Goal: Task Accomplishment & Management: Use online tool/utility

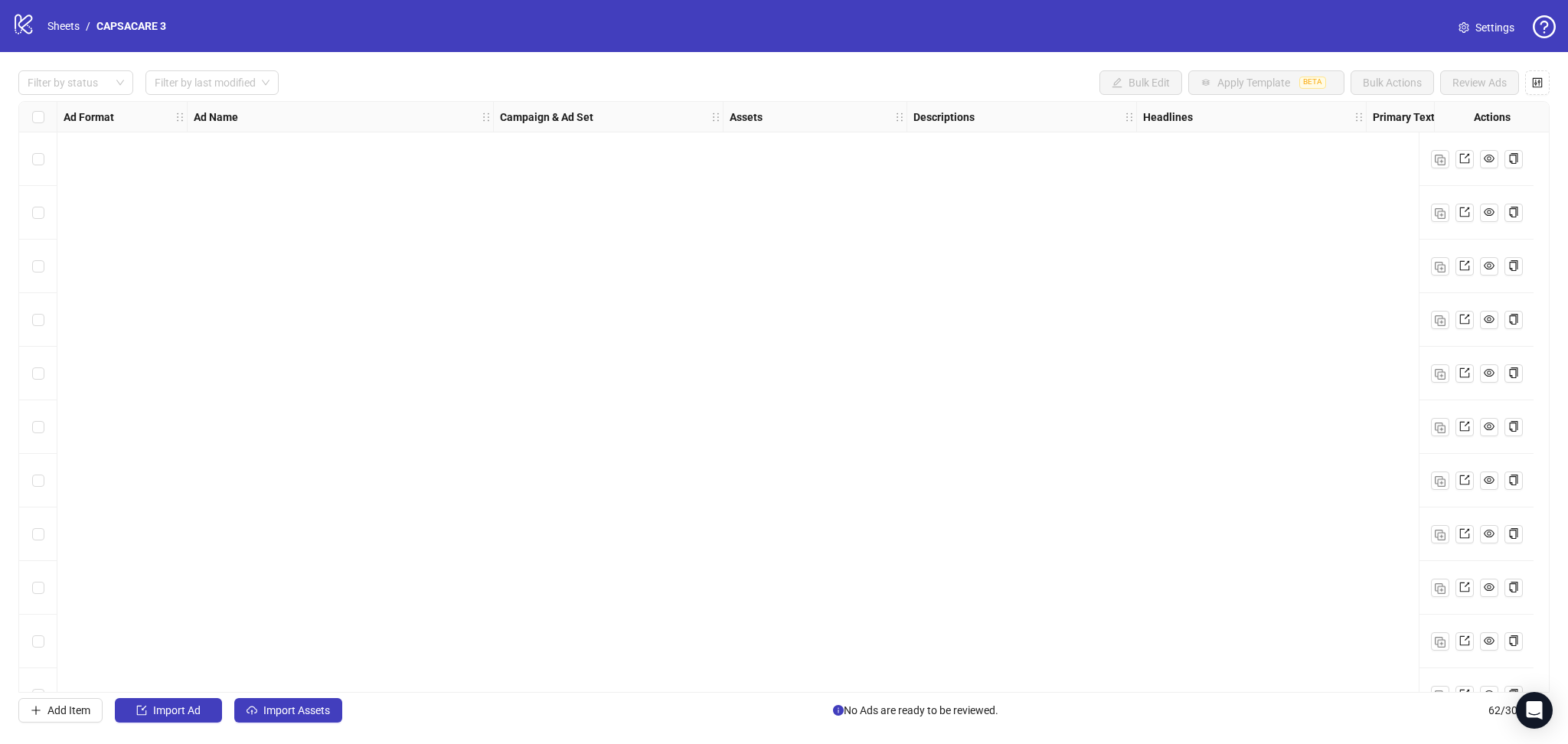
scroll to position [2768, 0]
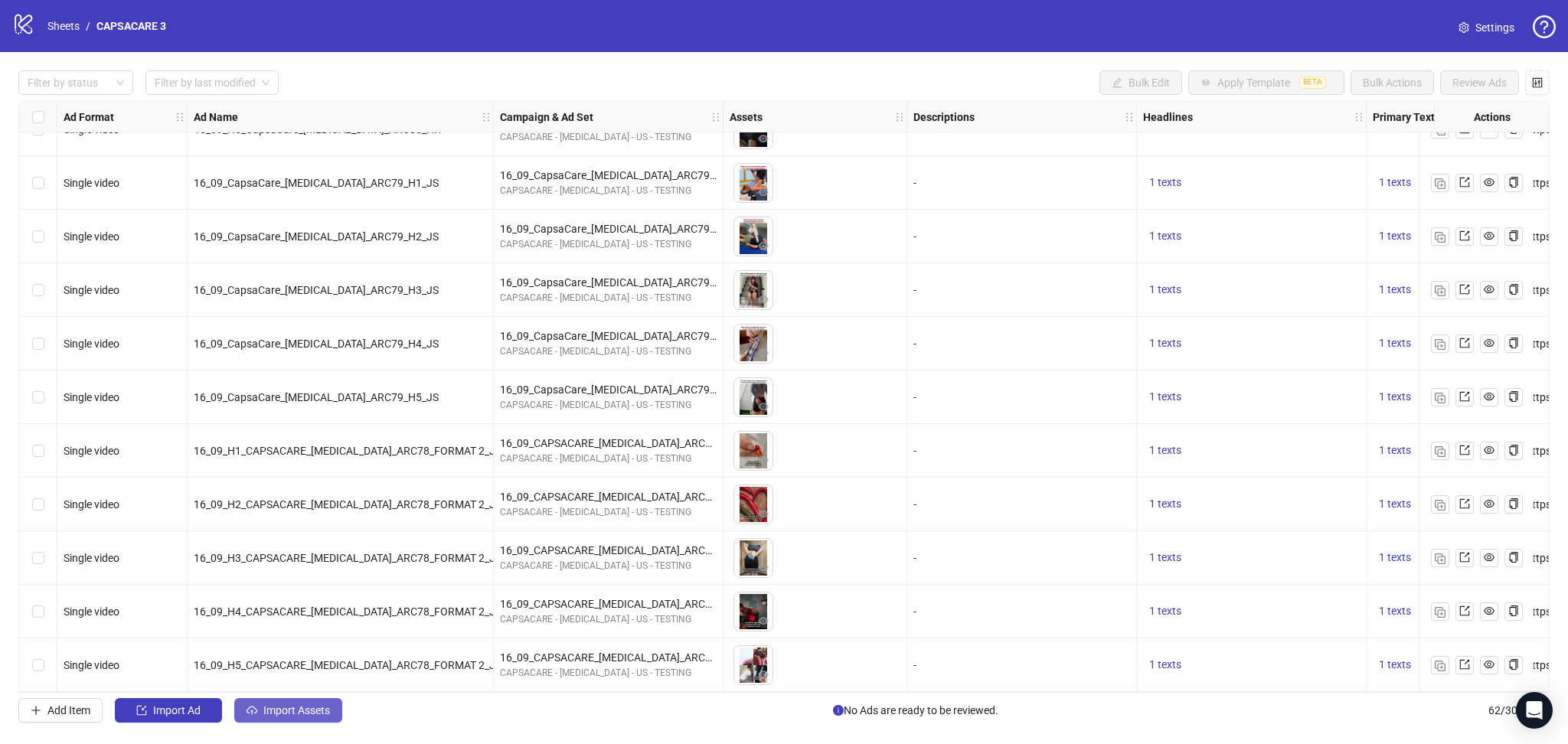
click at [294, 710] on span "Import Assets" at bounding box center [296, 710] width 66 height 13
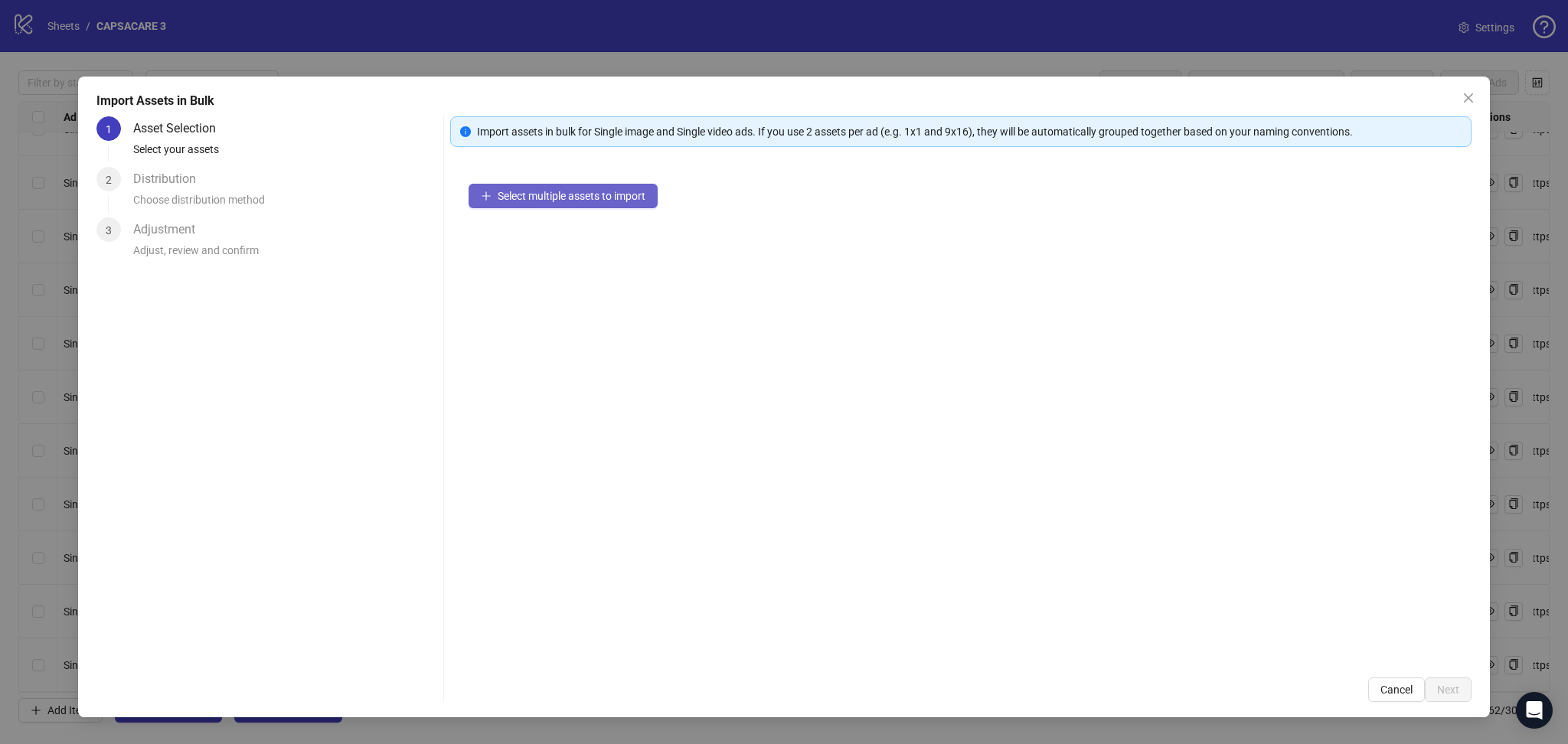
click at [585, 199] on span "Select multiple assets to import" at bounding box center [572, 196] width 148 height 13
click at [1461, 690] on button "Next" at bounding box center [1449, 689] width 47 height 24
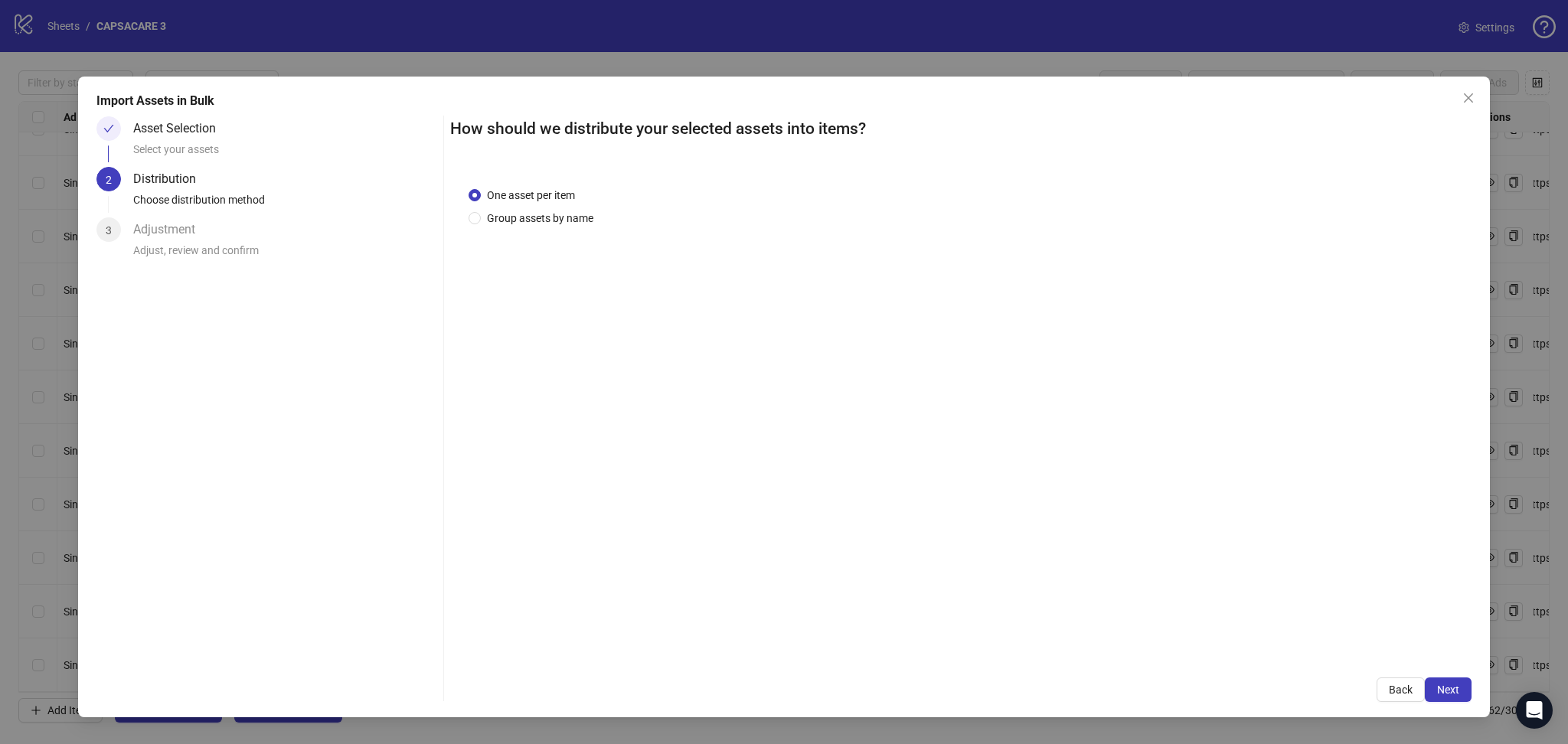
click at [1450, 693] on span "Next" at bounding box center [1449, 689] width 22 height 13
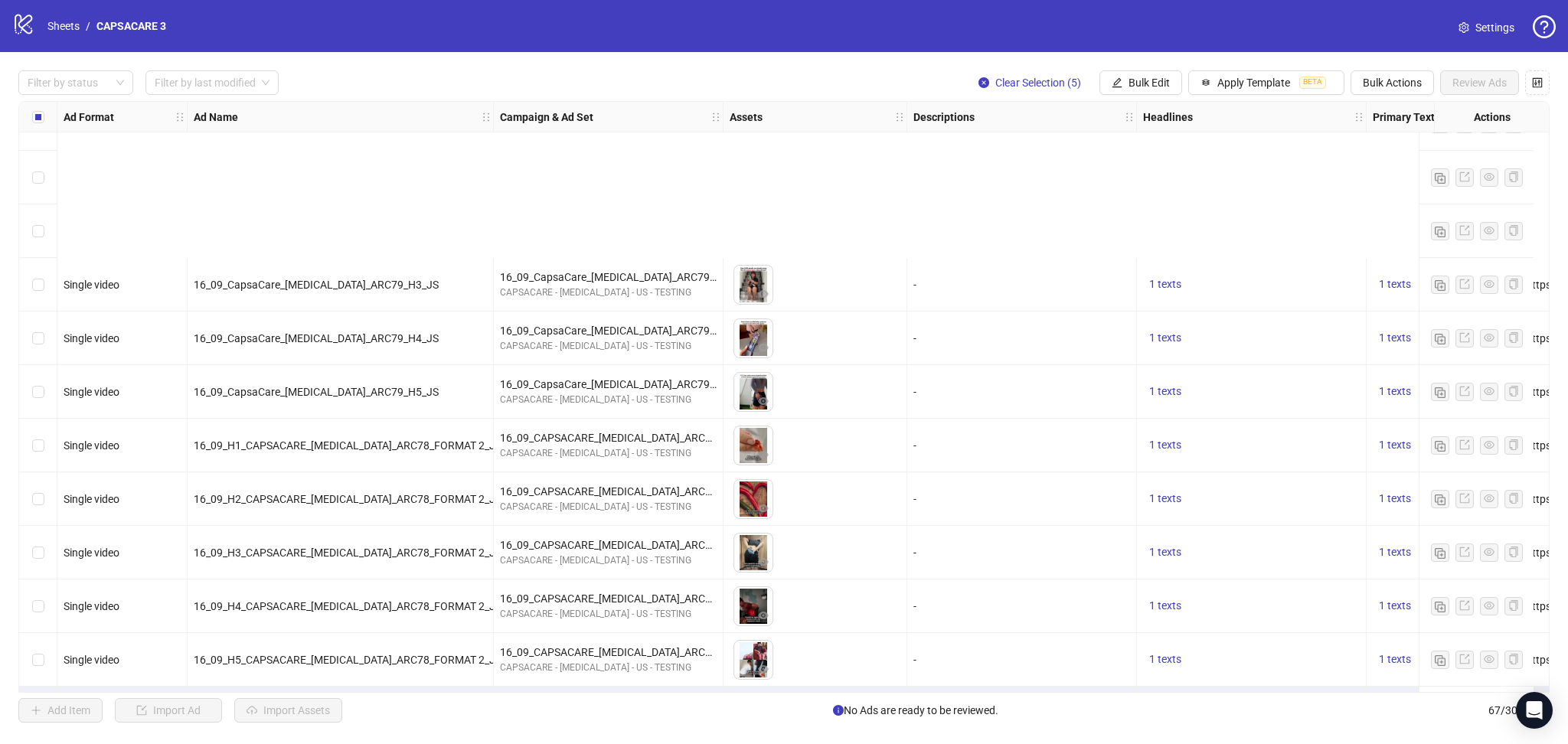
scroll to position [3034, 0]
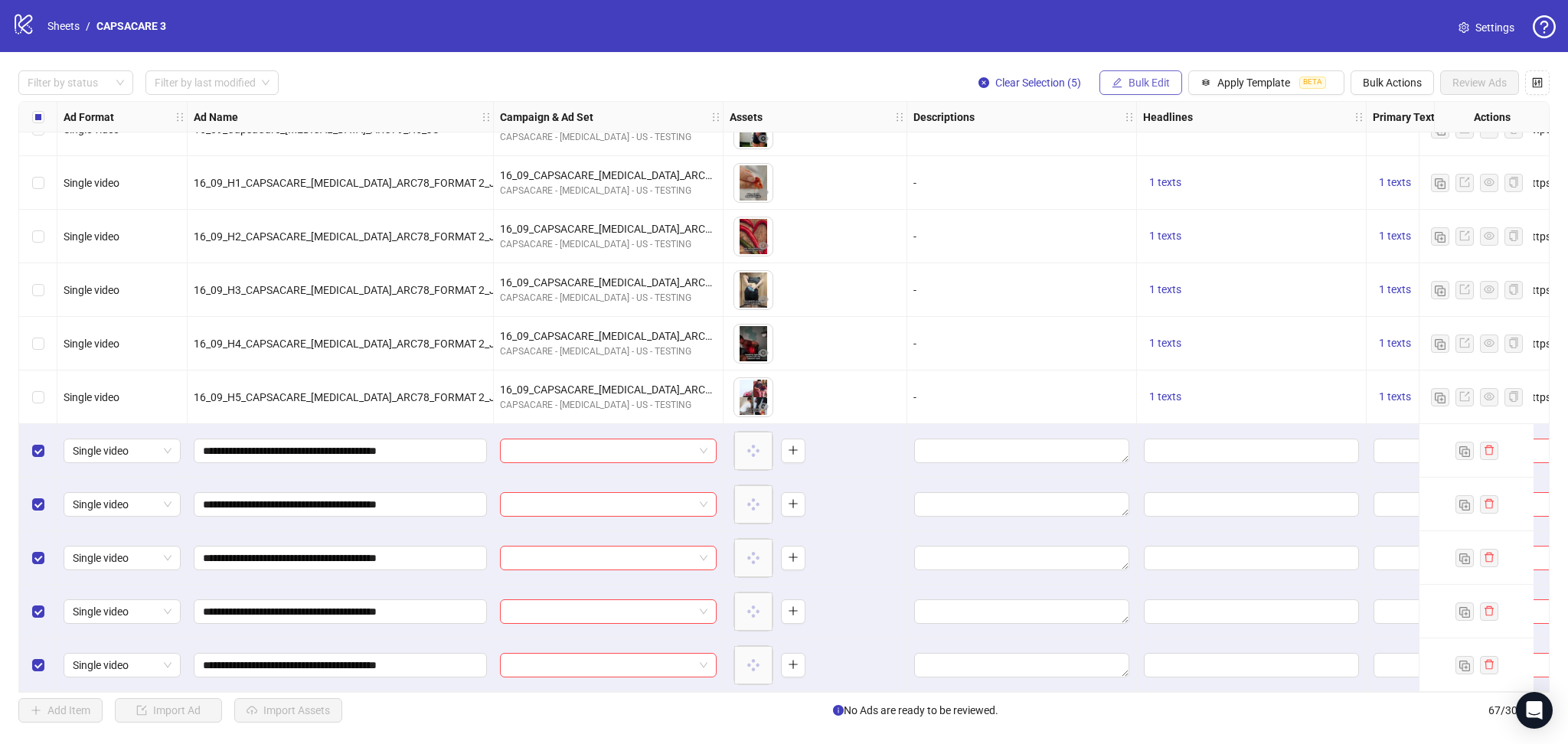
click at [1133, 79] on span "Bulk Edit" at bounding box center [1149, 82] width 41 height 13
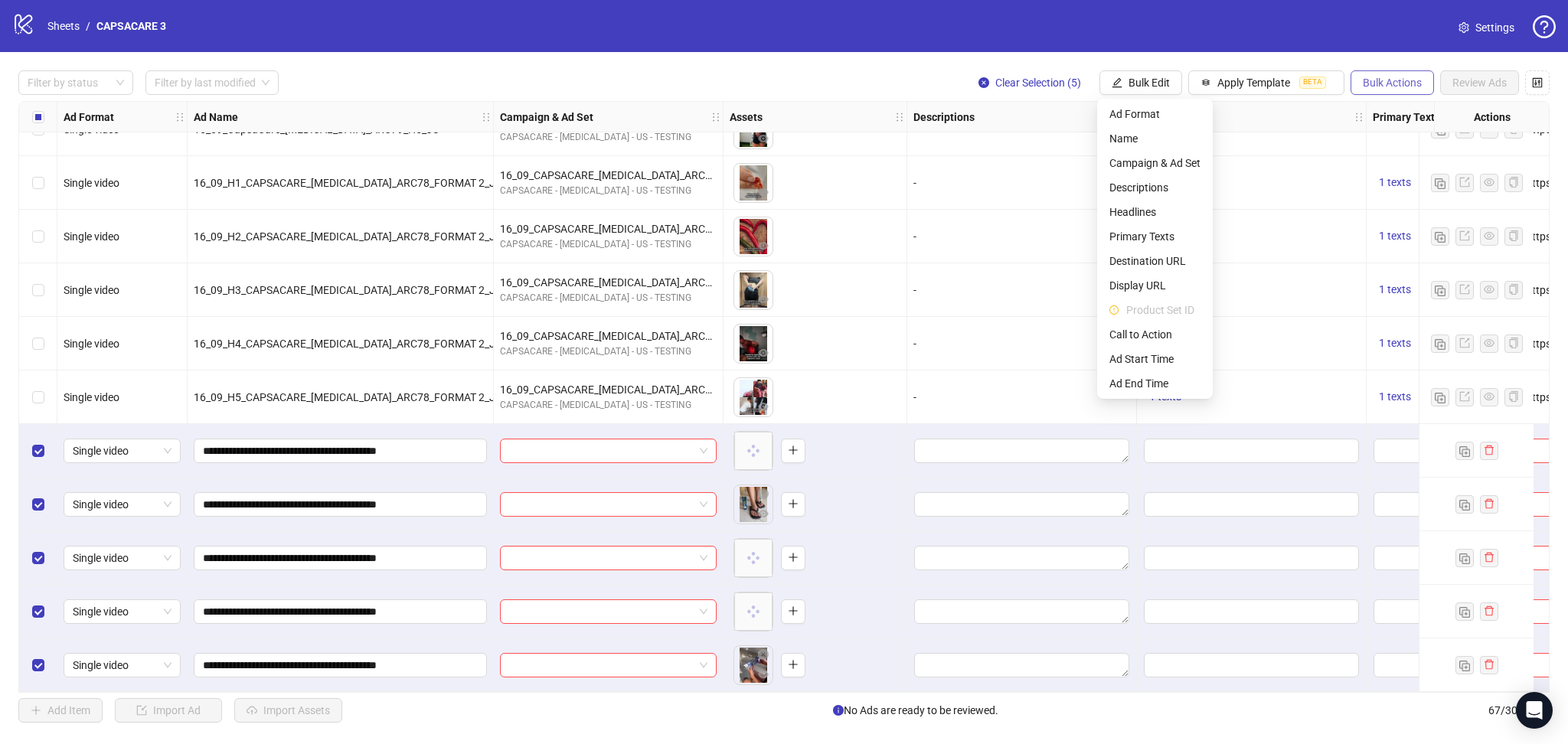
click at [1397, 85] on span "Bulk Actions" at bounding box center [1392, 82] width 59 height 13
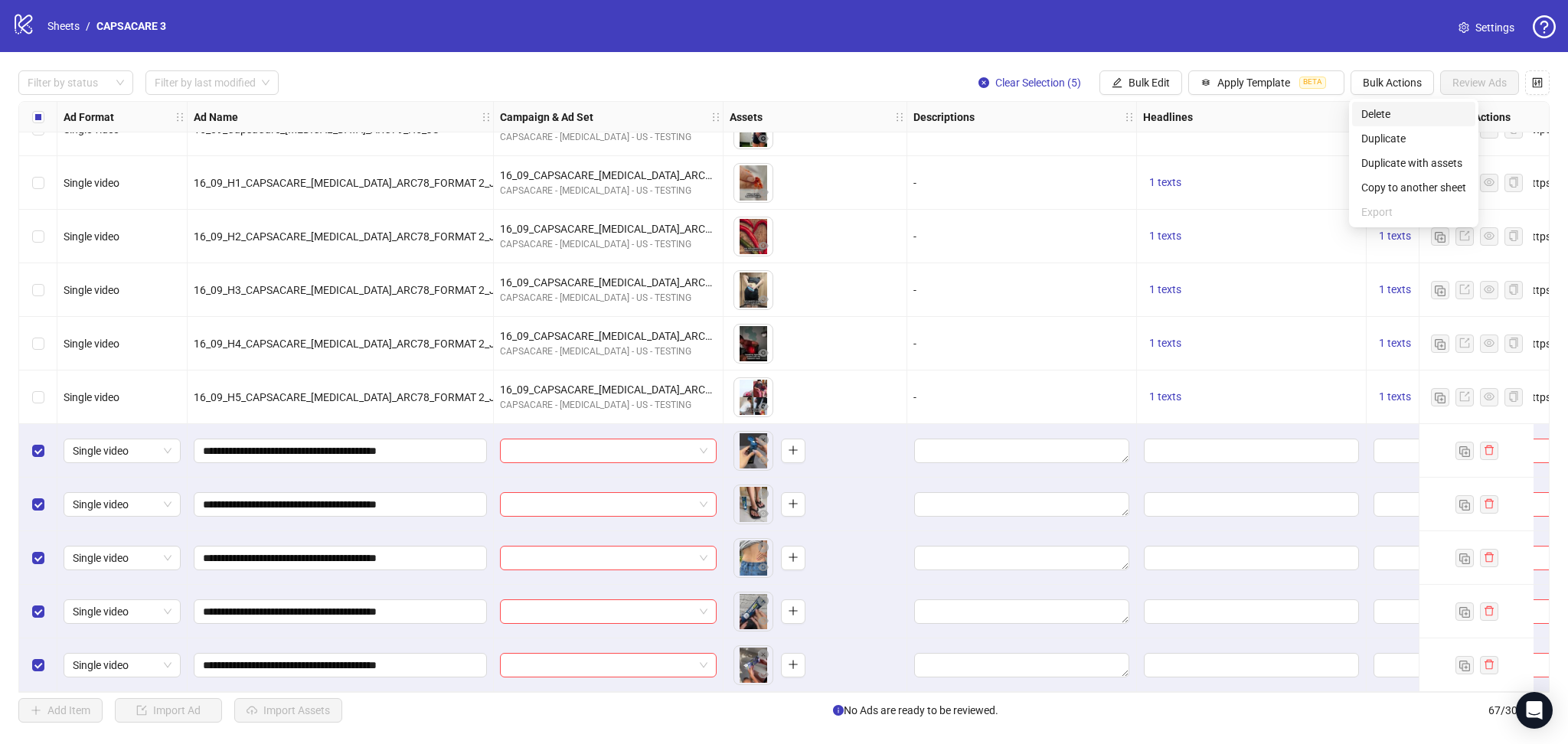
click at [1411, 117] on span "Delete" at bounding box center [1413, 114] width 105 height 17
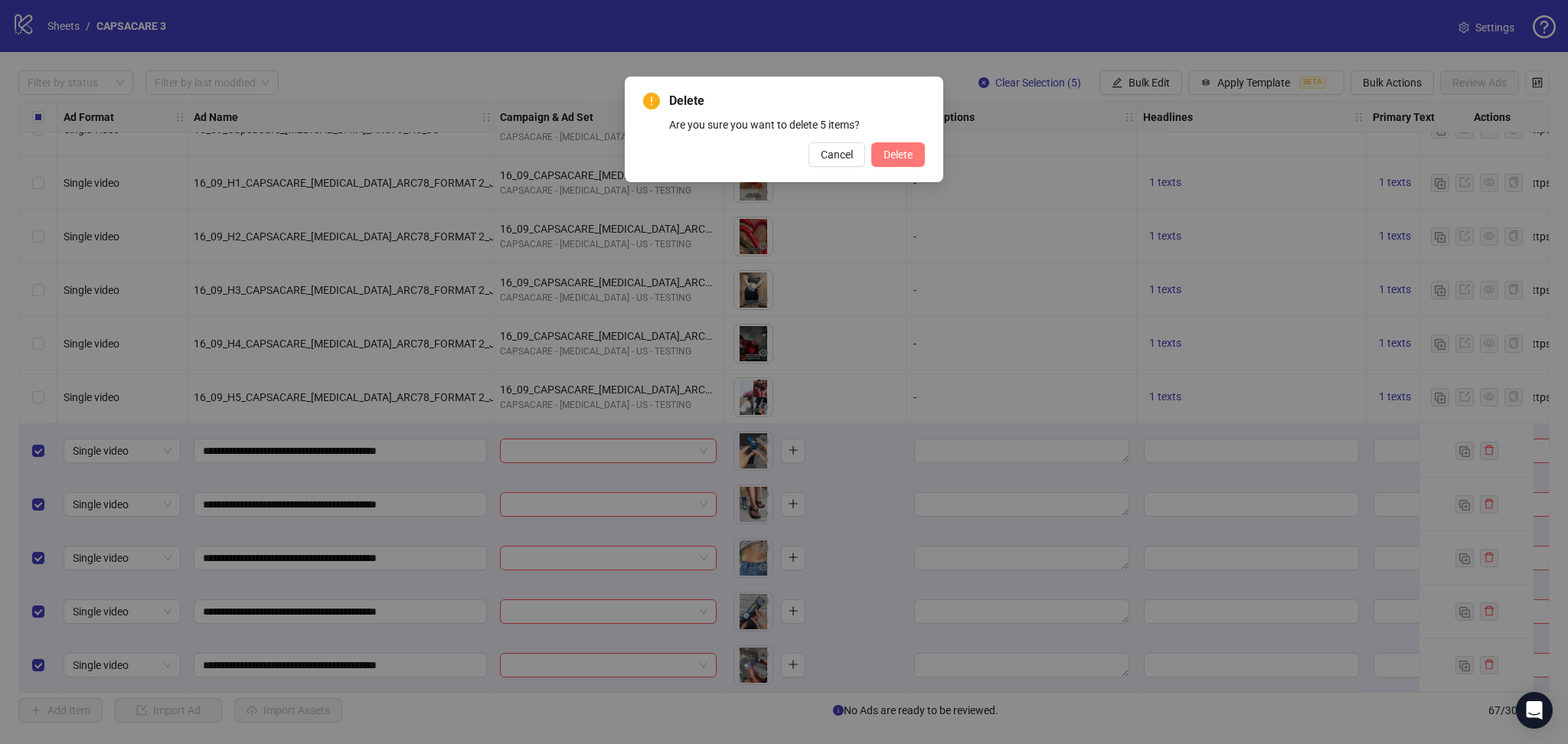
click at [914, 153] on button "Delete" at bounding box center [898, 154] width 54 height 24
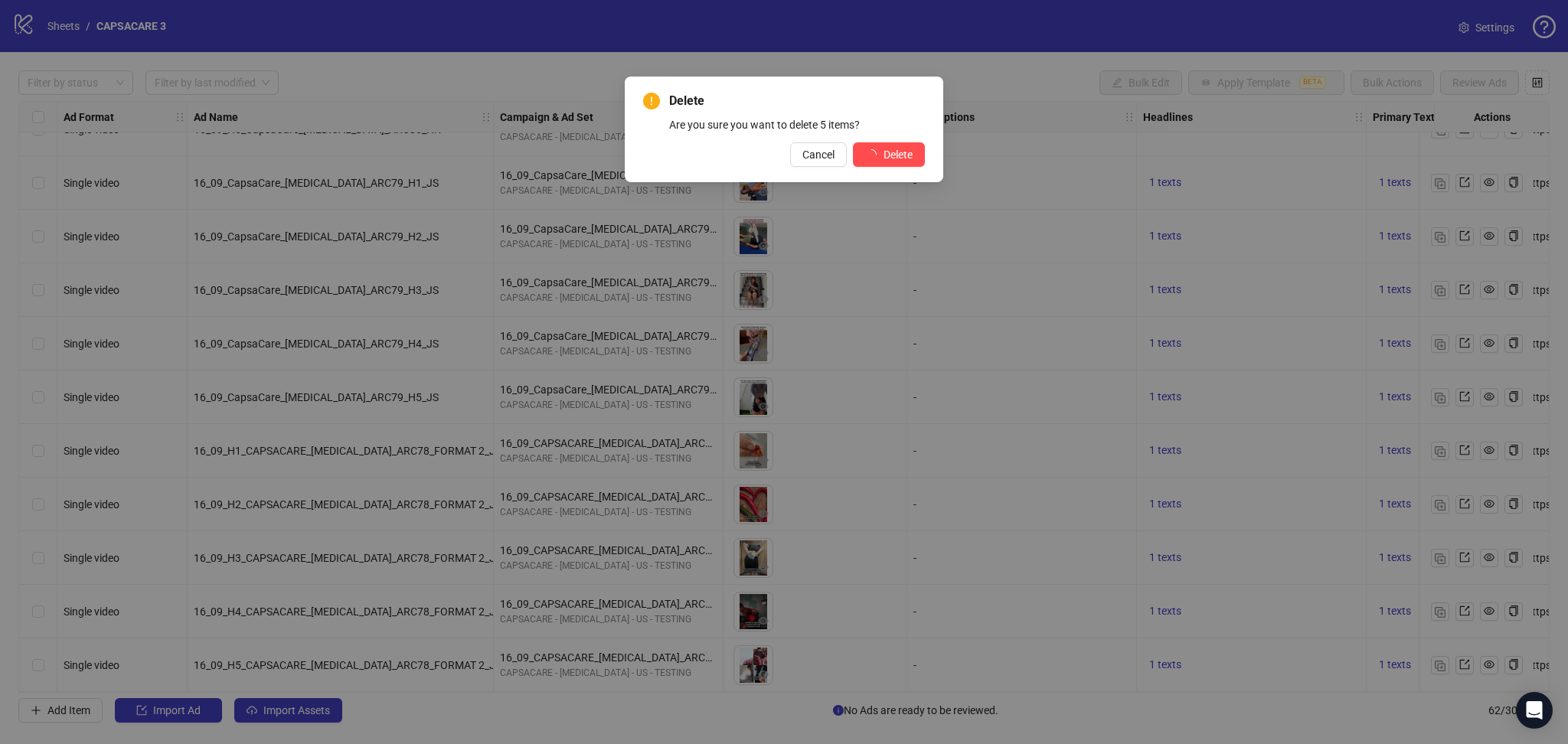
scroll to position [2768, 0]
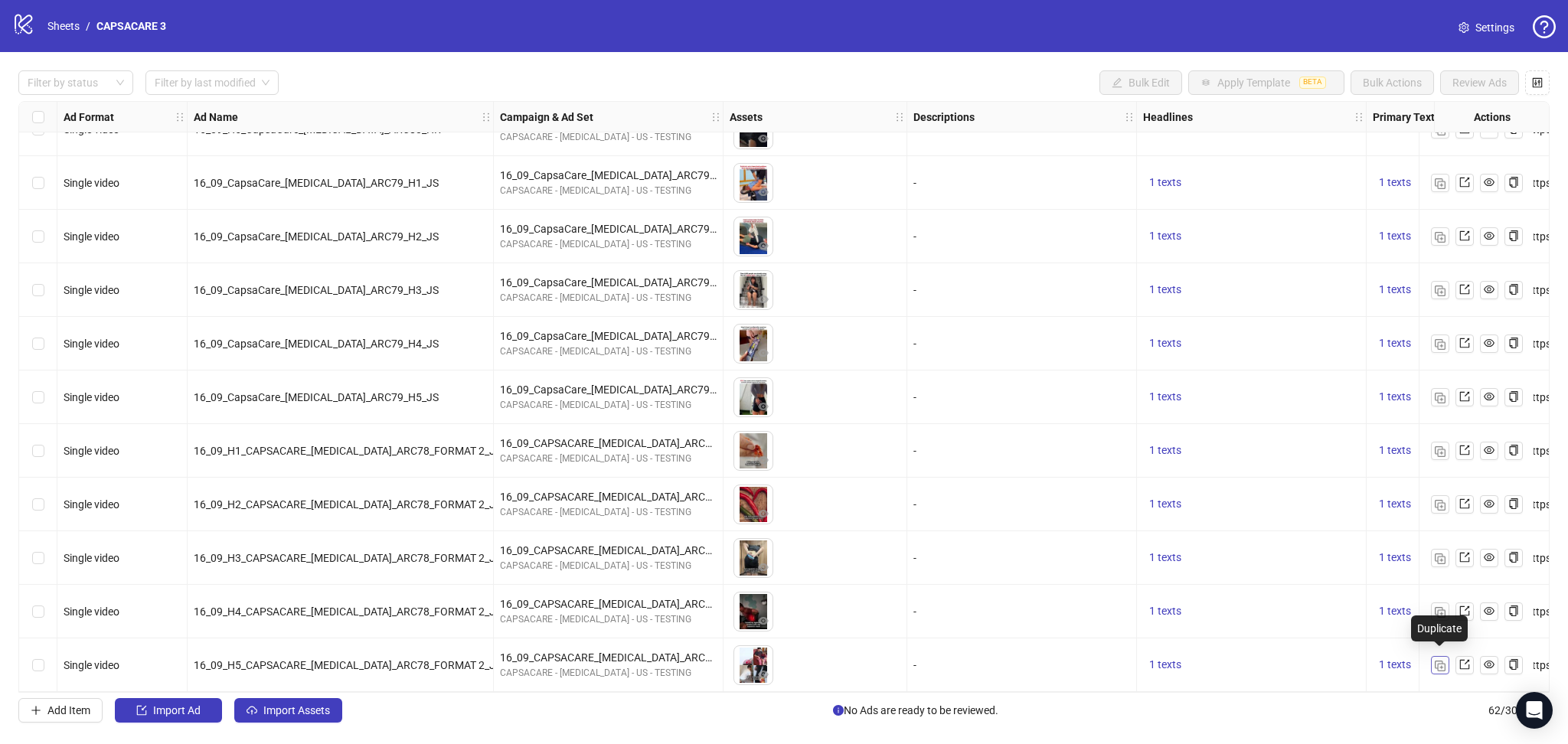
click at [1440, 662] on img "button" at bounding box center [1440, 666] width 11 height 11
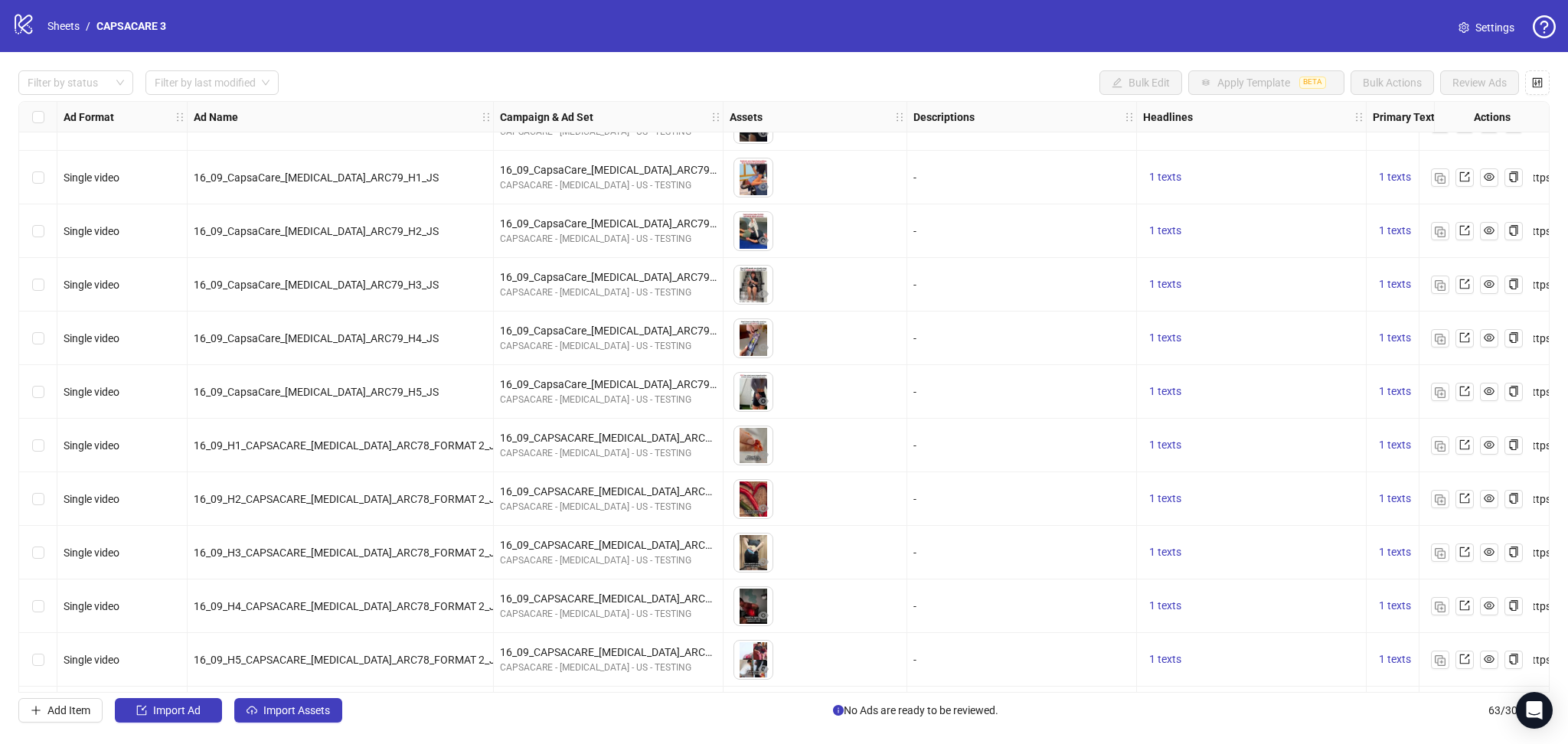
scroll to position [2820, 0]
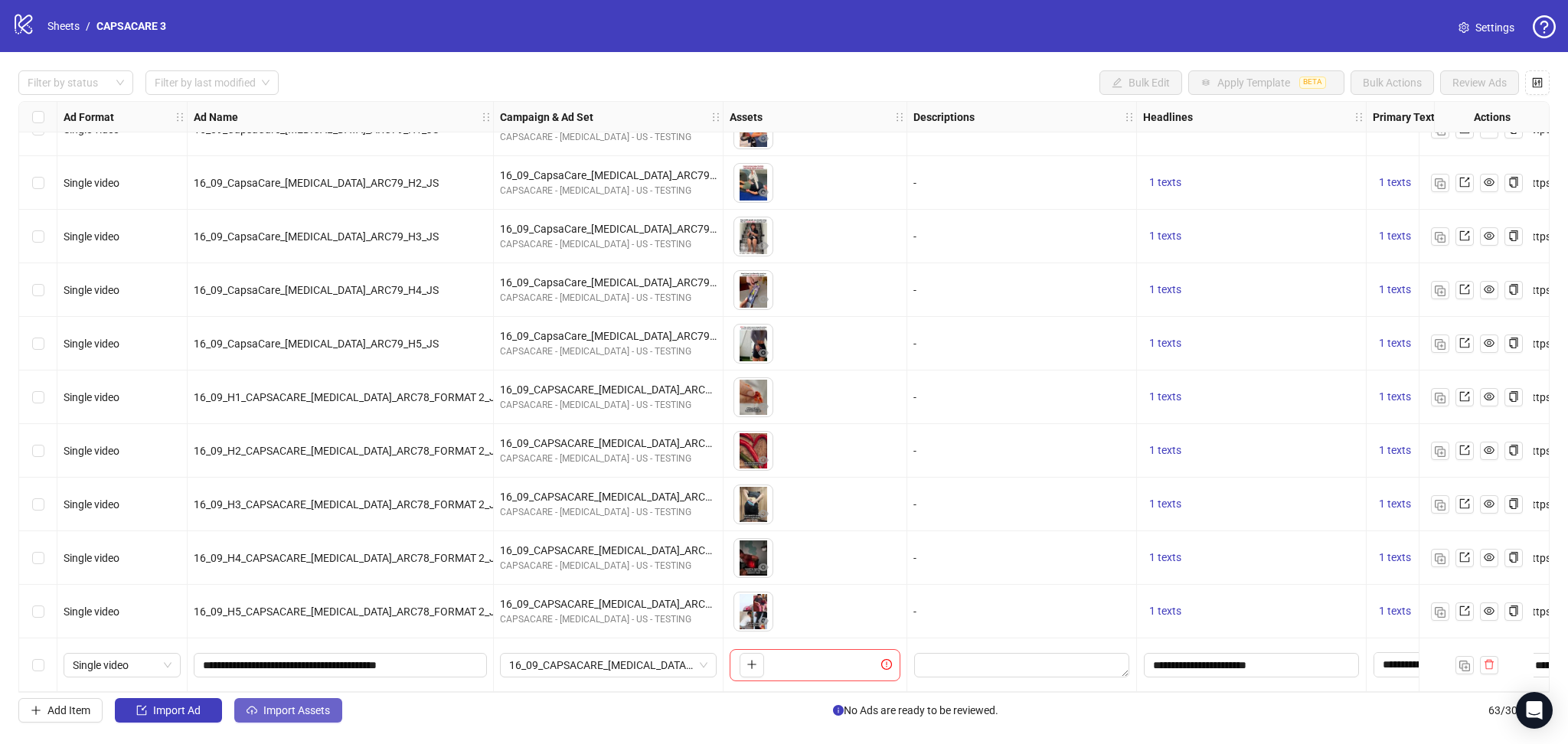
click at [273, 715] on span "Import Assets" at bounding box center [296, 710] width 66 height 13
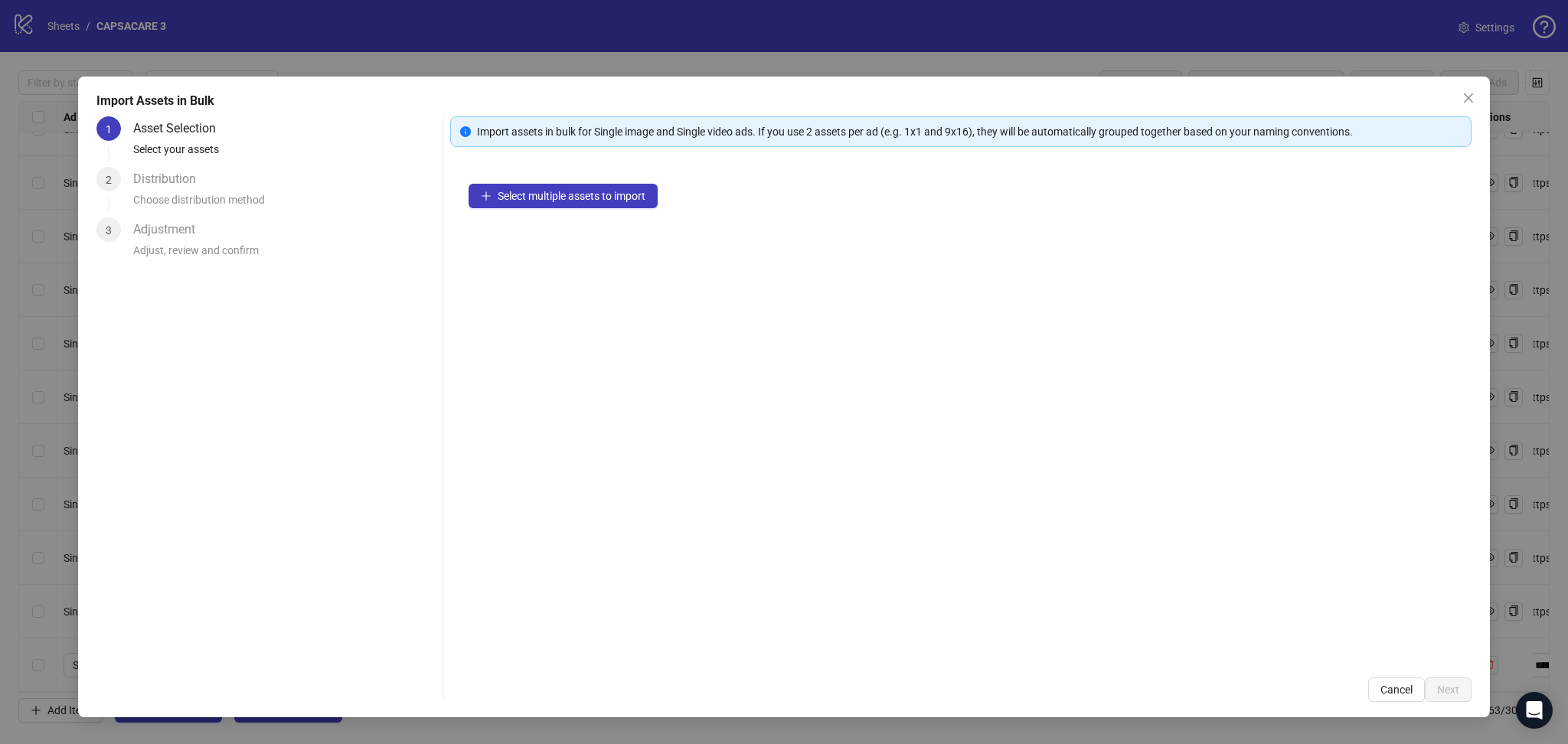
click at [584, 181] on div "Select multiple assets to import" at bounding box center [961, 412] width 1021 height 493
click at [582, 199] on span "Select multiple assets to import" at bounding box center [572, 196] width 148 height 13
click at [1455, 685] on span "Next" at bounding box center [1449, 689] width 22 height 13
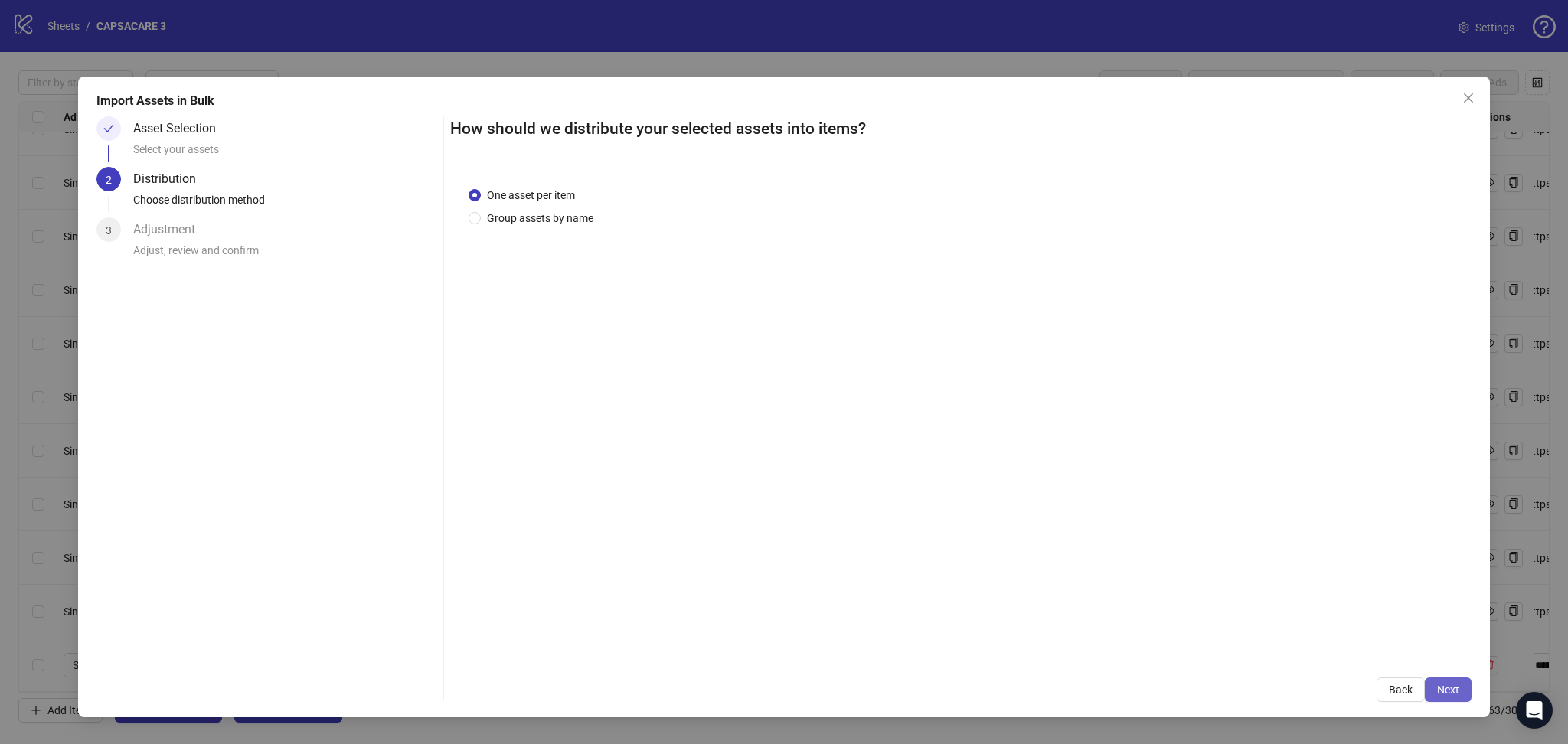
click at [1454, 693] on span "Next" at bounding box center [1449, 689] width 22 height 13
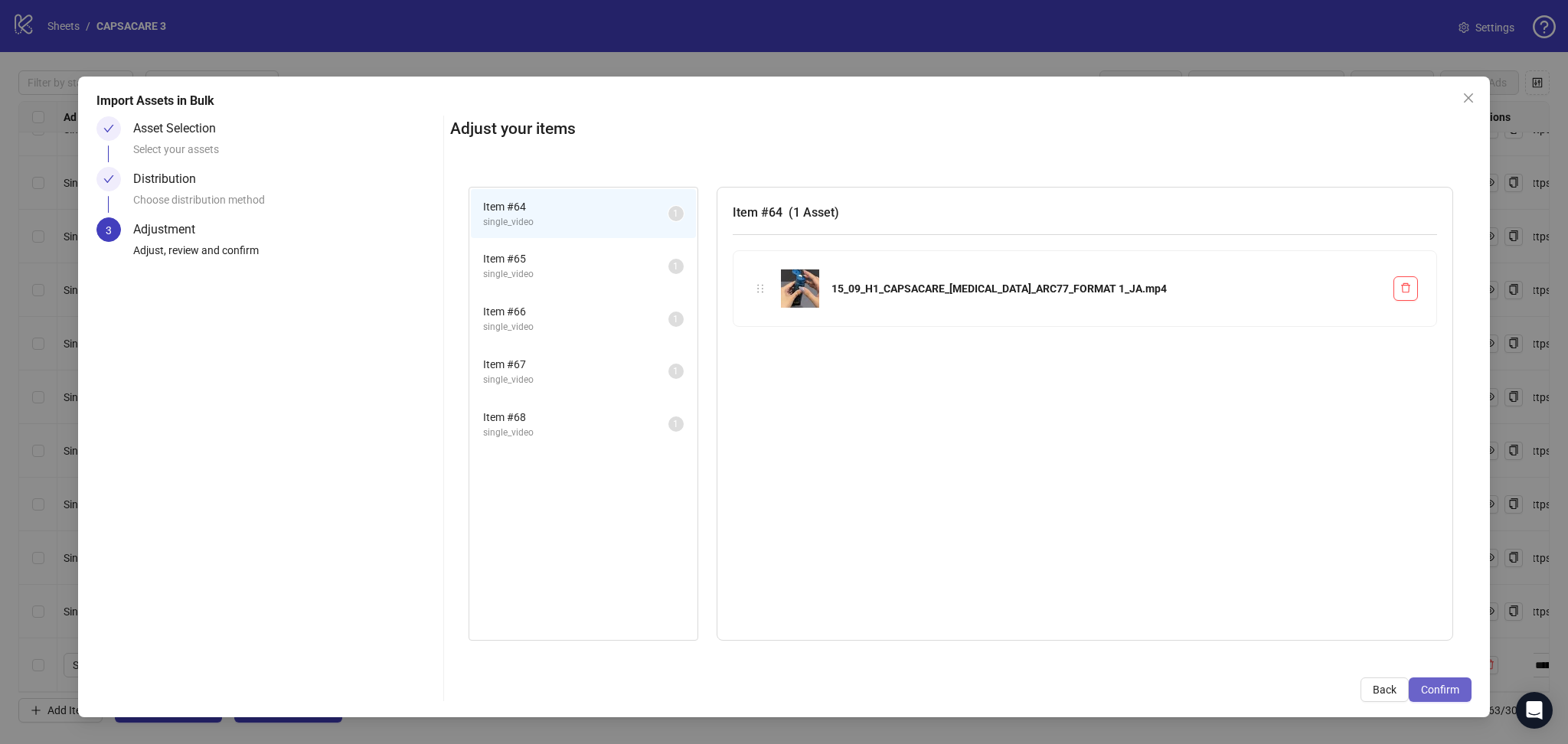
click at [1453, 694] on span "Confirm" at bounding box center [1441, 689] width 39 height 13
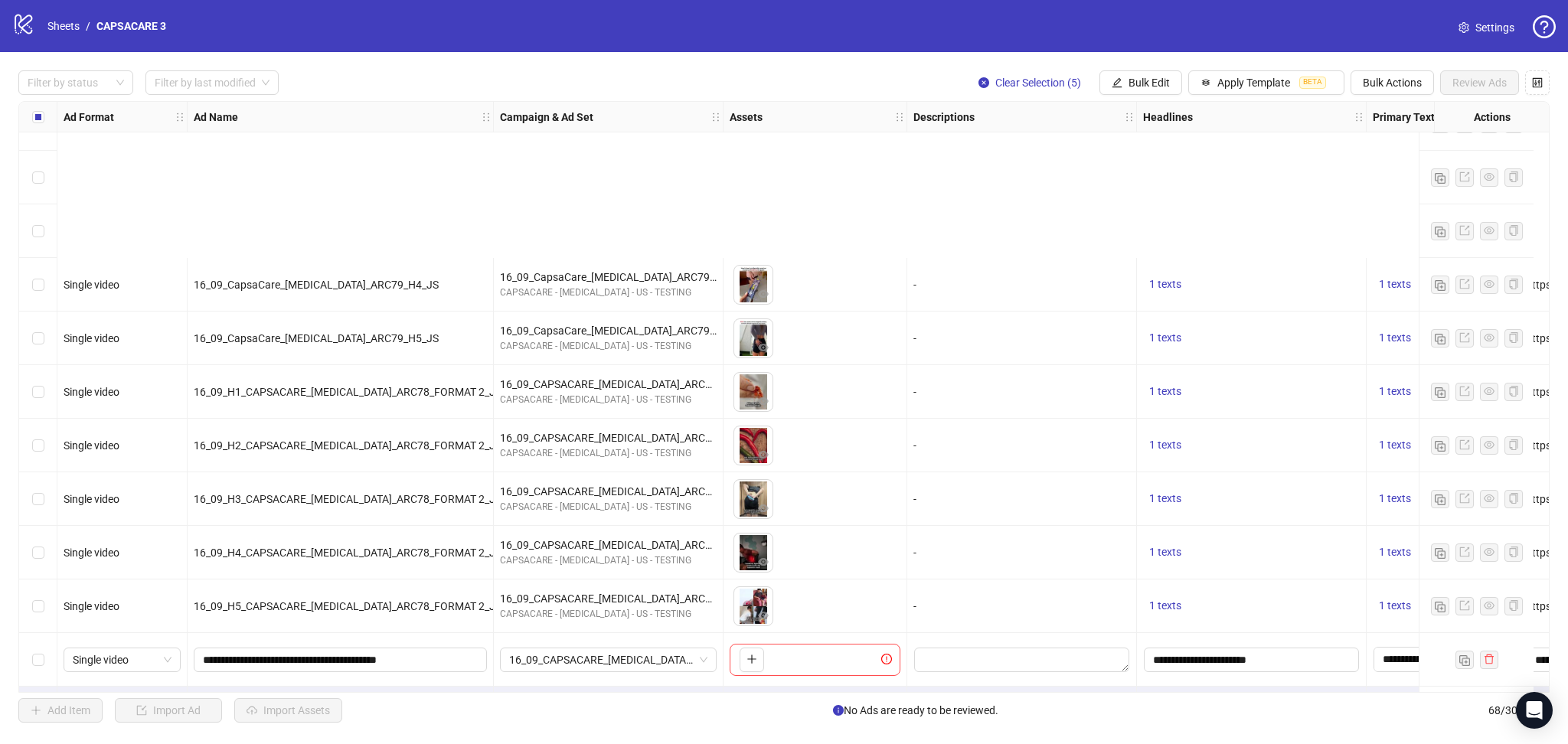
scroll to position [3089, 0]
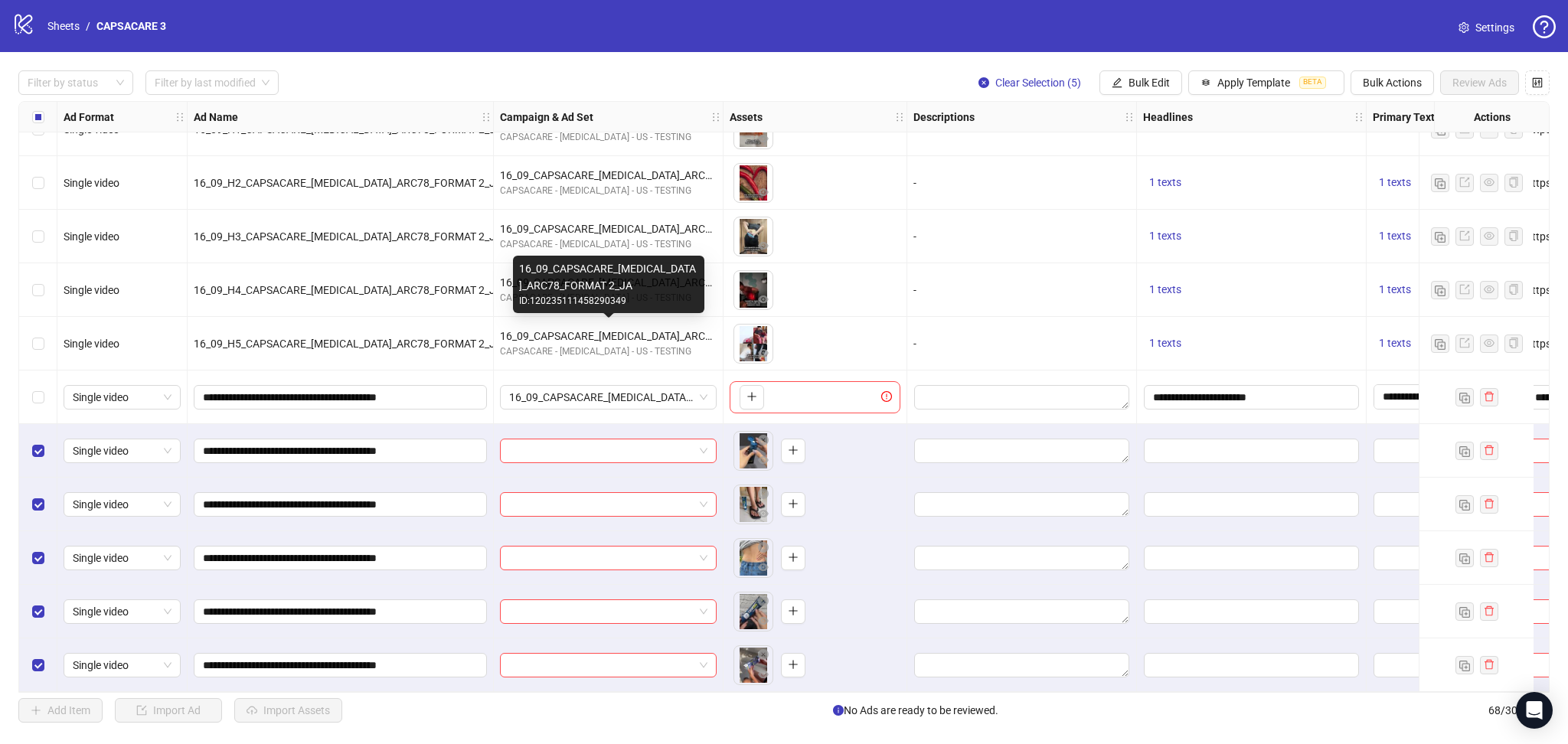
click at [621, 328] on div "16_09_CAPSACARE_[MEDICAL_DATA]_ARC78_FORMAT 2_JA" at bounding box center [608, 336] width 217 height 17
copy div "16_09_CAPSACARE_[MEDICAL_DATA]_ARC78_FORMAT 2_JA"
click at [578, 450] on input "search" at bounding box center [601, 451] width 184 height 23
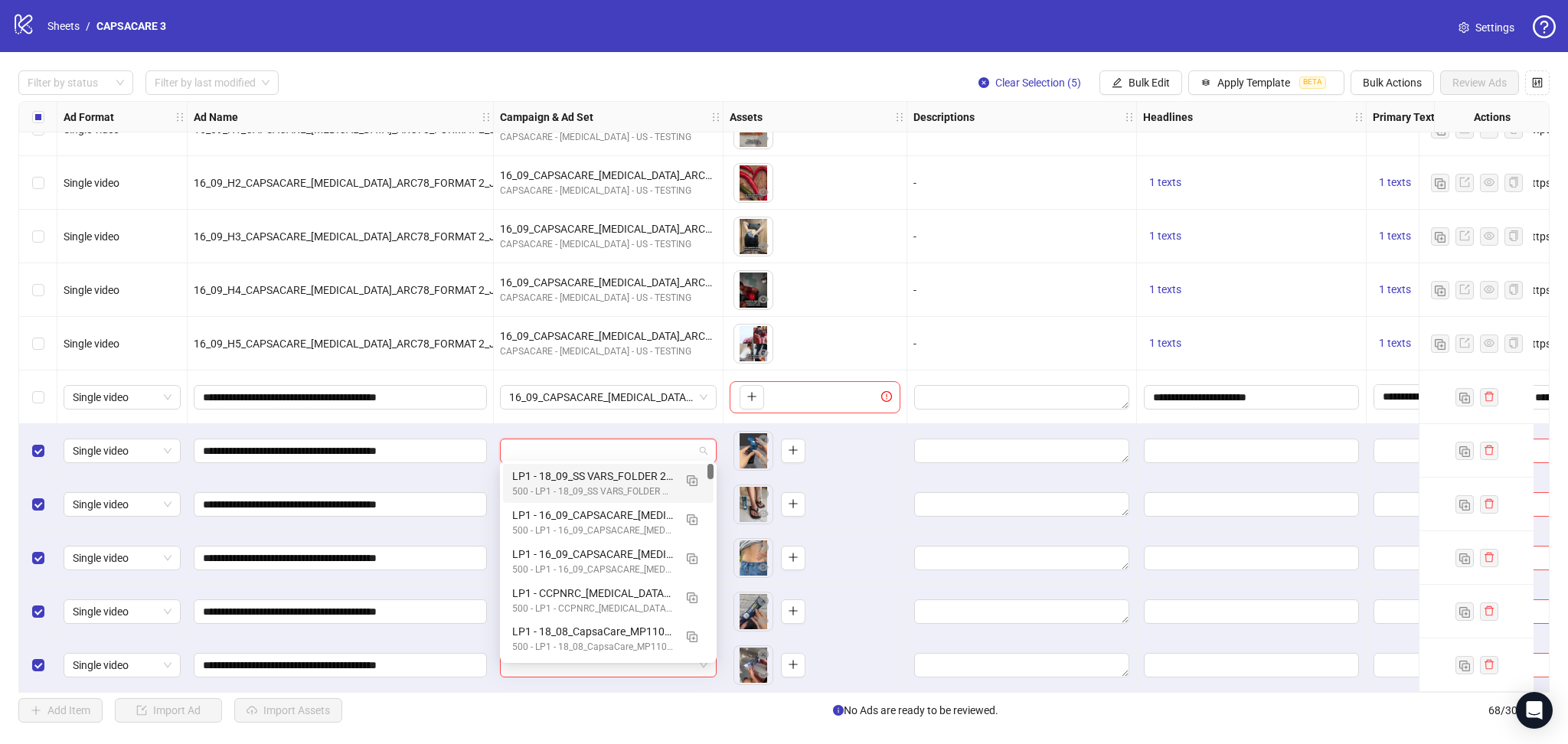
paste input "**********"
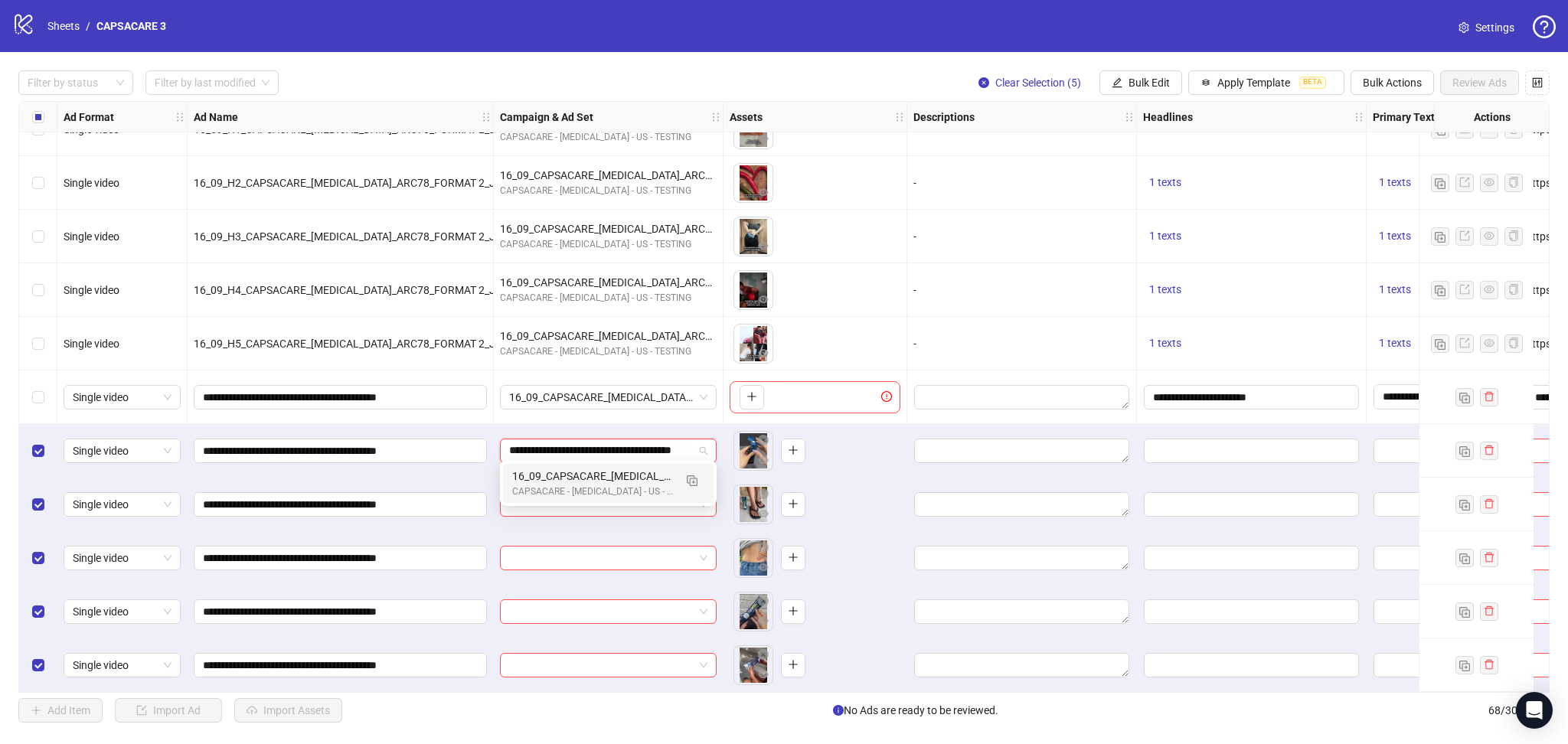
scroll to position [0, 71]
click at [687, 477] on img "button" at bounding box center [692, 480] width 11 height 11
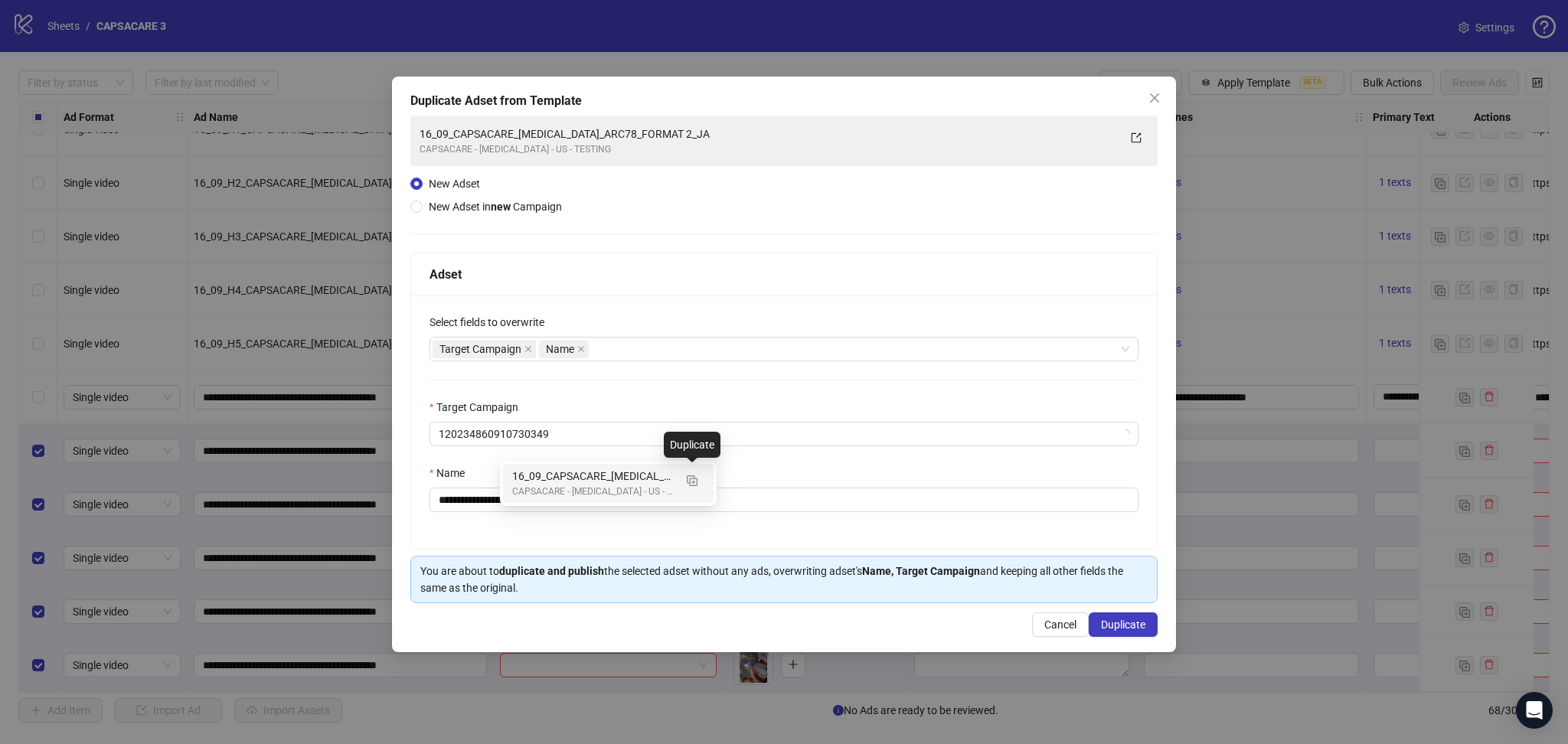
type input "**********"
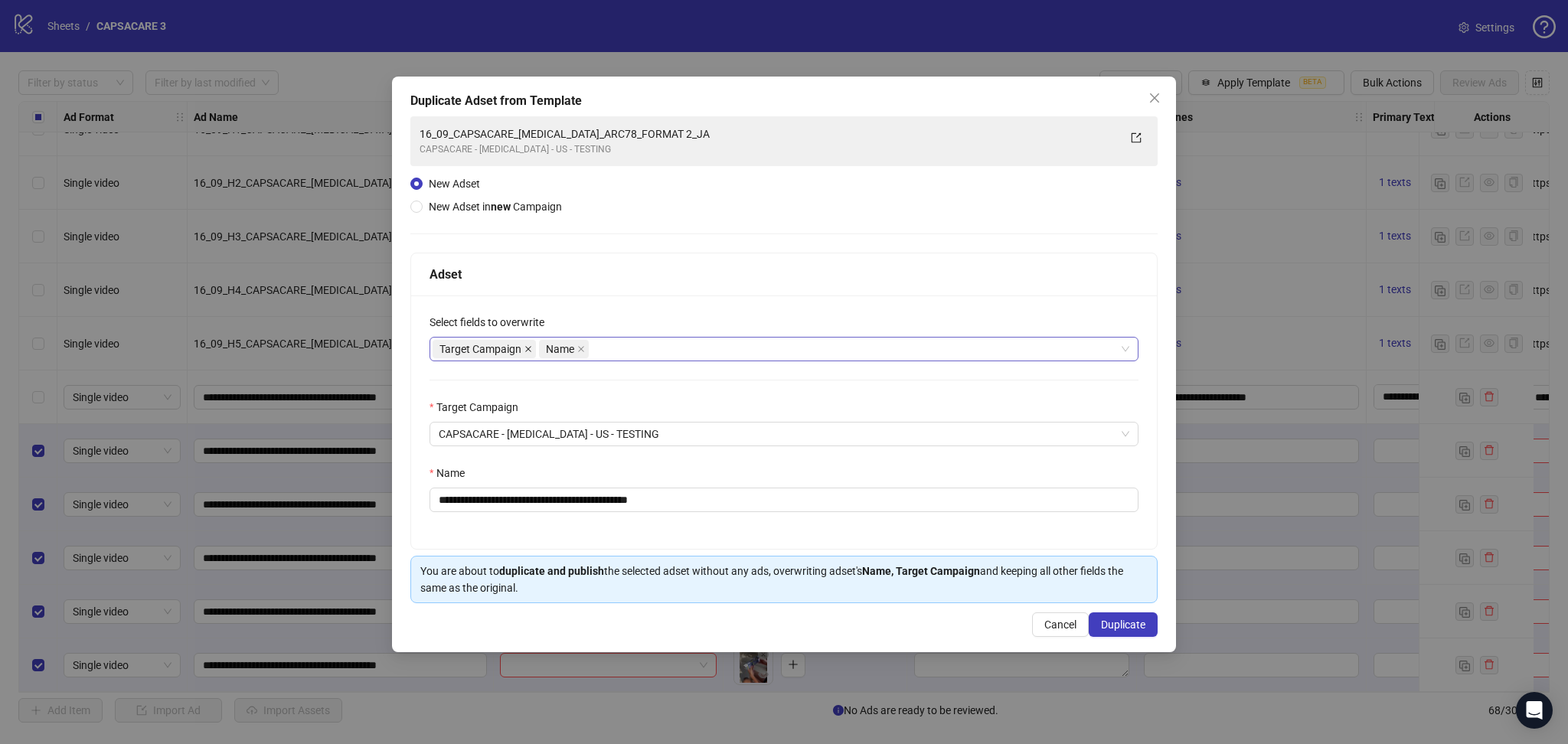
click at [531, 346] on icon "close" at bounding box center [527, 348] width 6 height 6
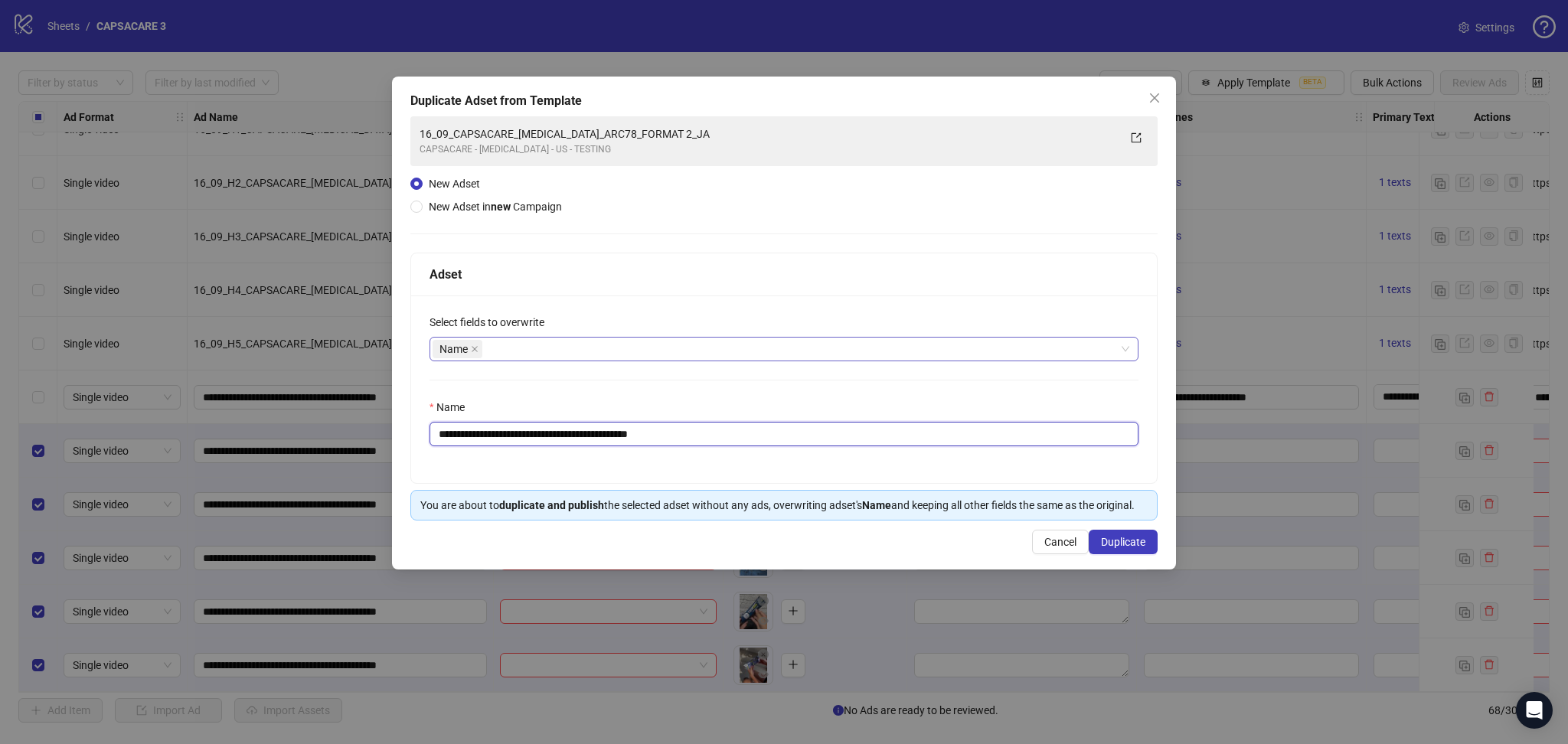
click at [656, 435] on input "**********" at bounding box center [784, 434] width 709 height 24
click at [655, 435] on input "**********" at bounding box center [784, 434] width 709 height 24
paste input "text"
type input "**********"
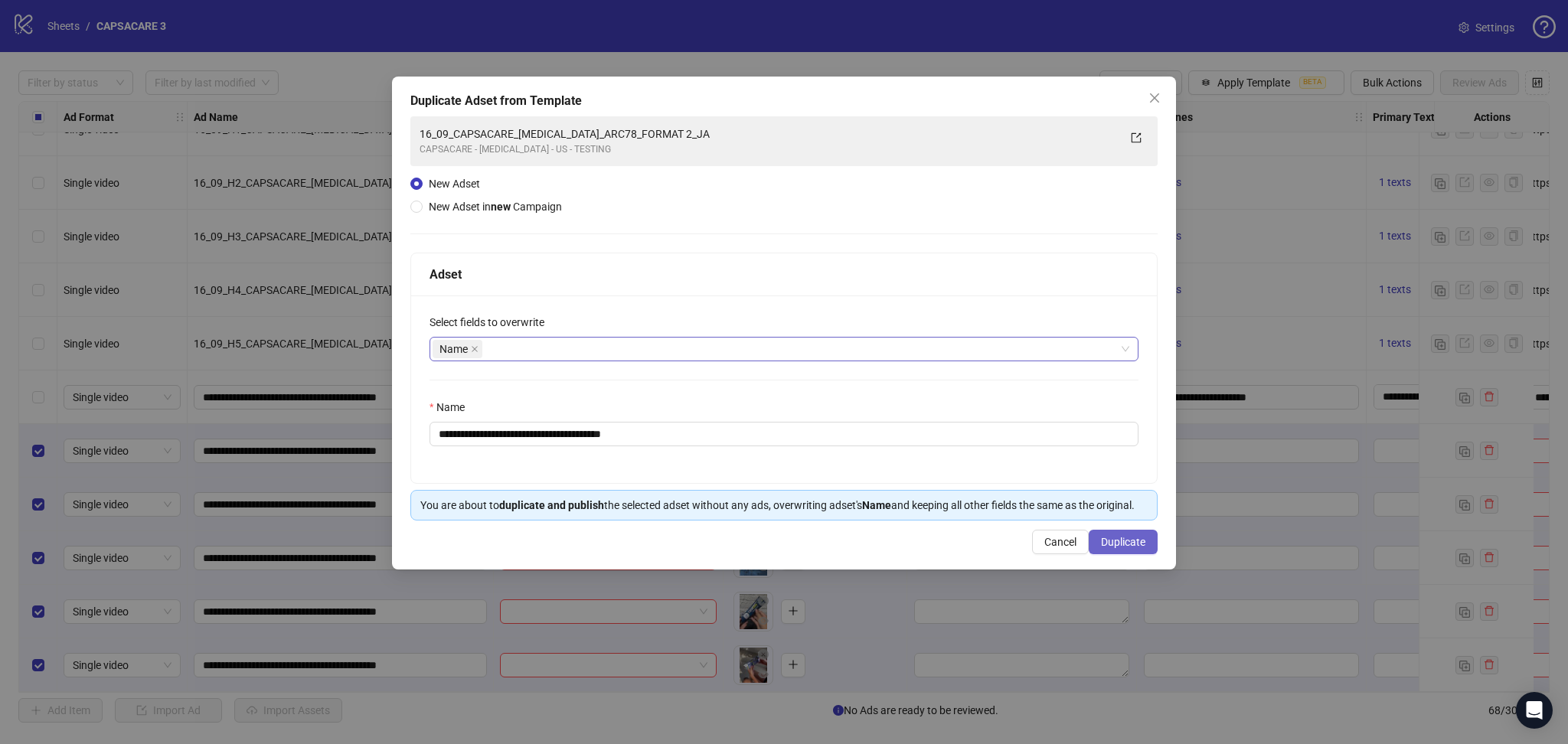
click at [1137, 548] on span "Duplicate" at bounding box center [1123, 541] width 45 height 13
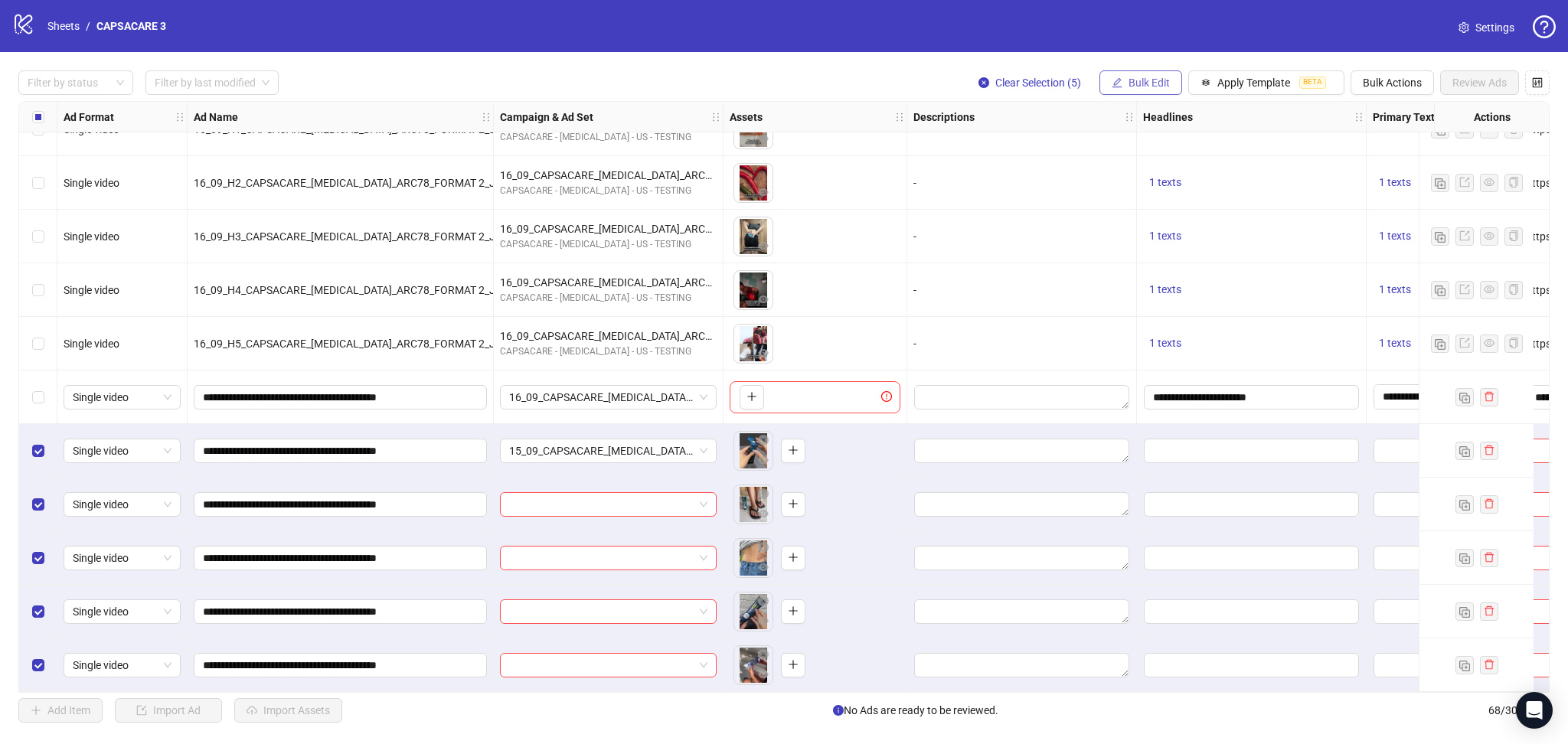
click at [1157, 74] on button "Bulk Edit" at bounding box center [1141, 82] width 82 height 24
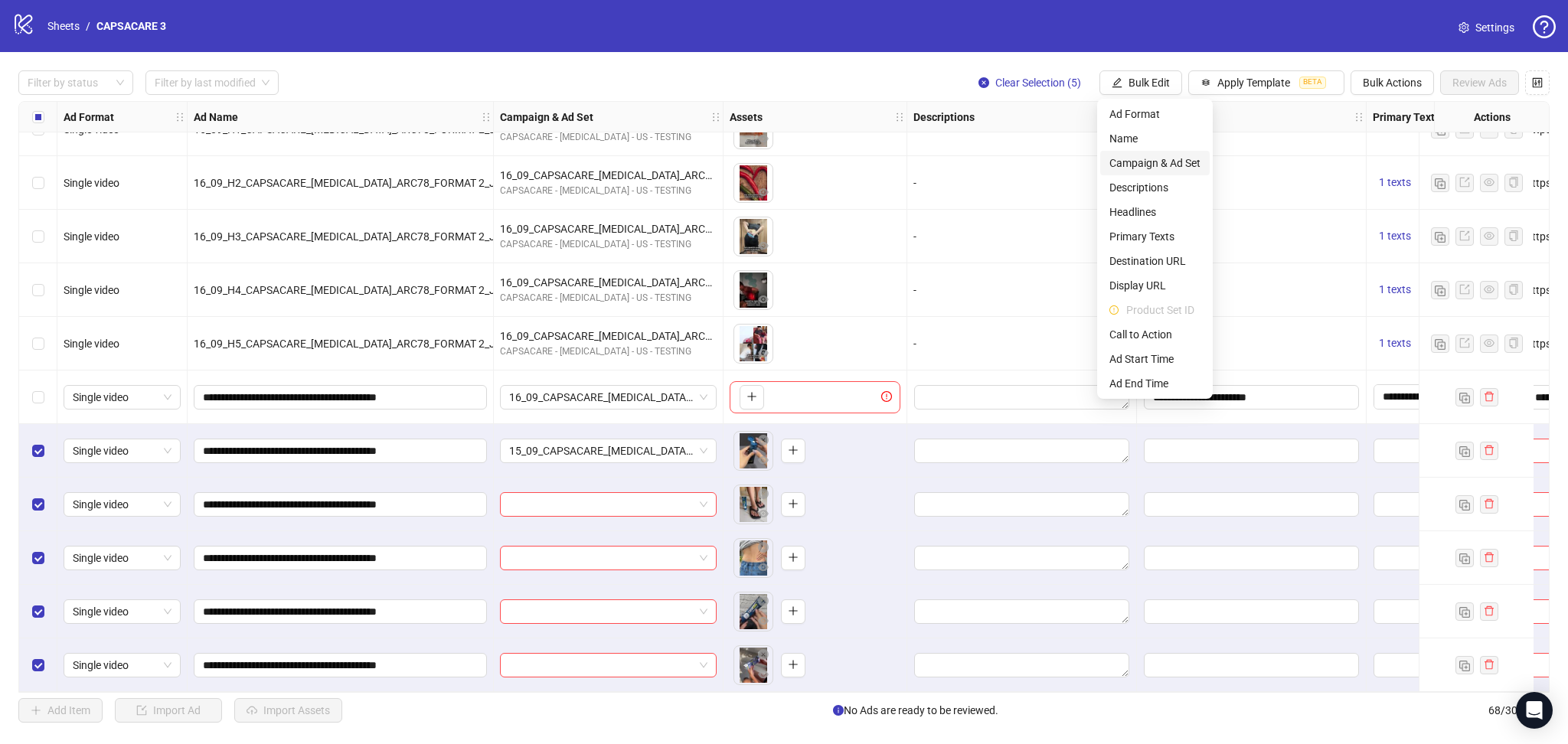
click at [1173, 161] on span "Campaign & Ad Set" at bounding box center [1155, 163] width 91 height 17
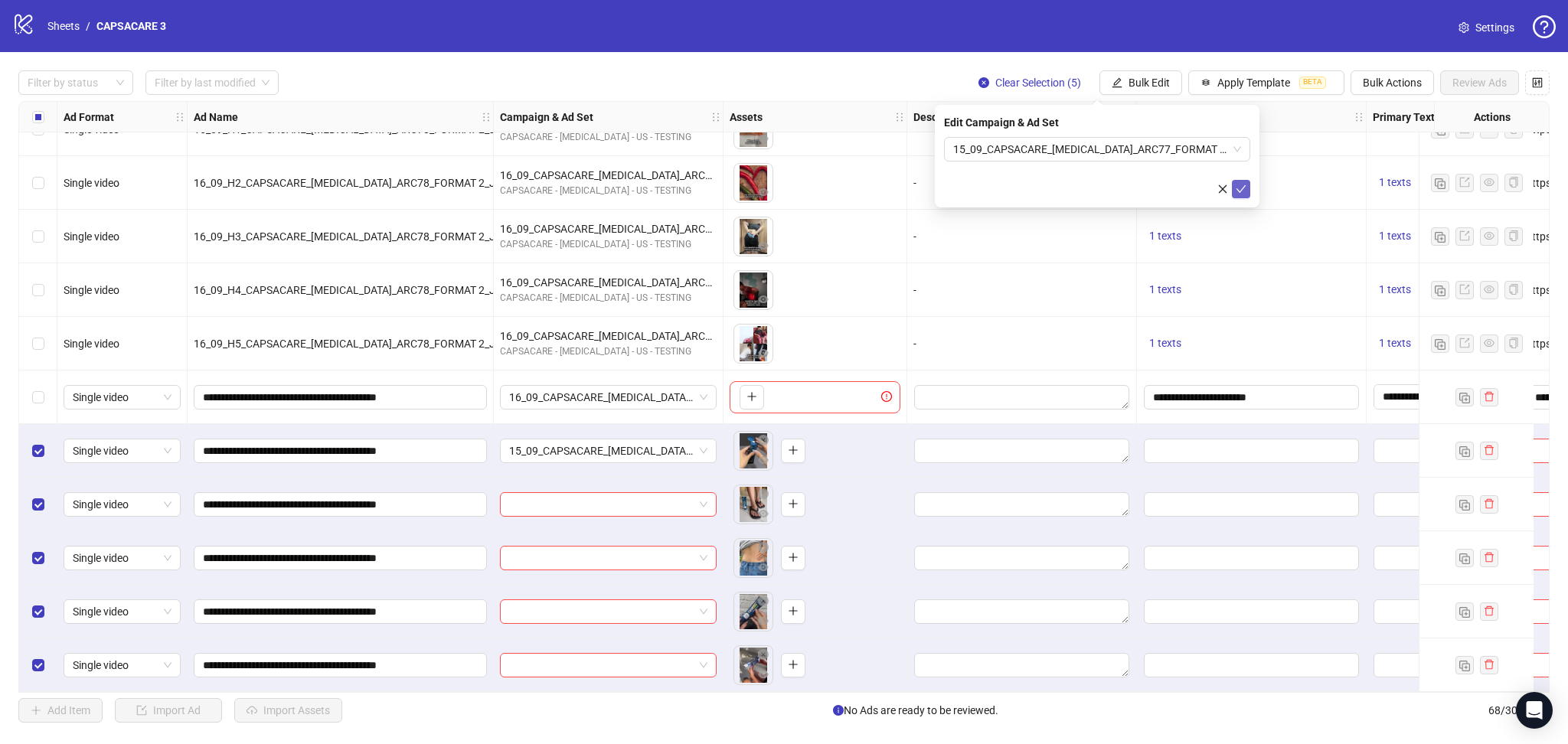
click at [1244, 189] on icon "check" at bounding box center [1241, 188] width 11 height 11
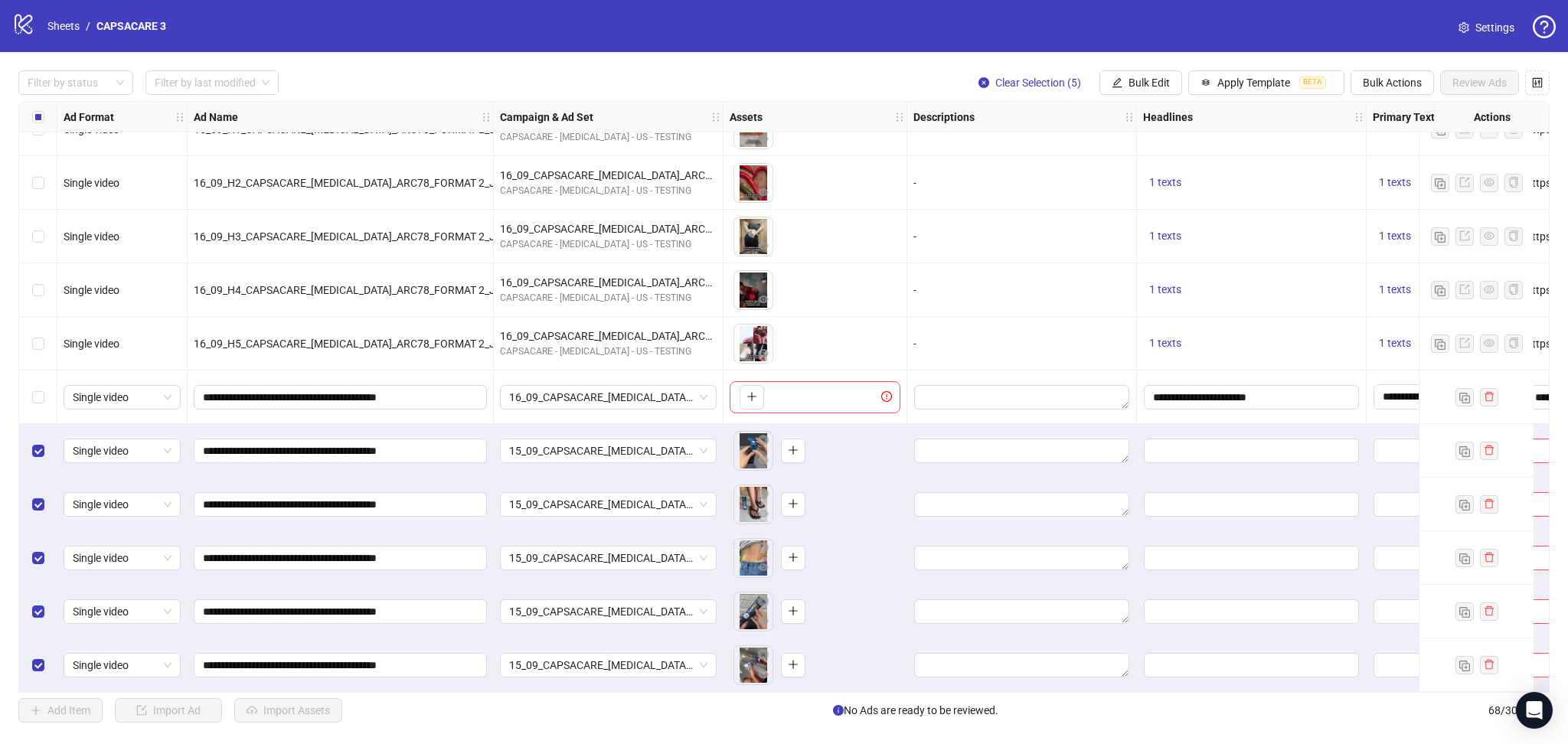
click at [30, 115] on div "Select all rows" at bounding box center [39, 117] width 39 height 30
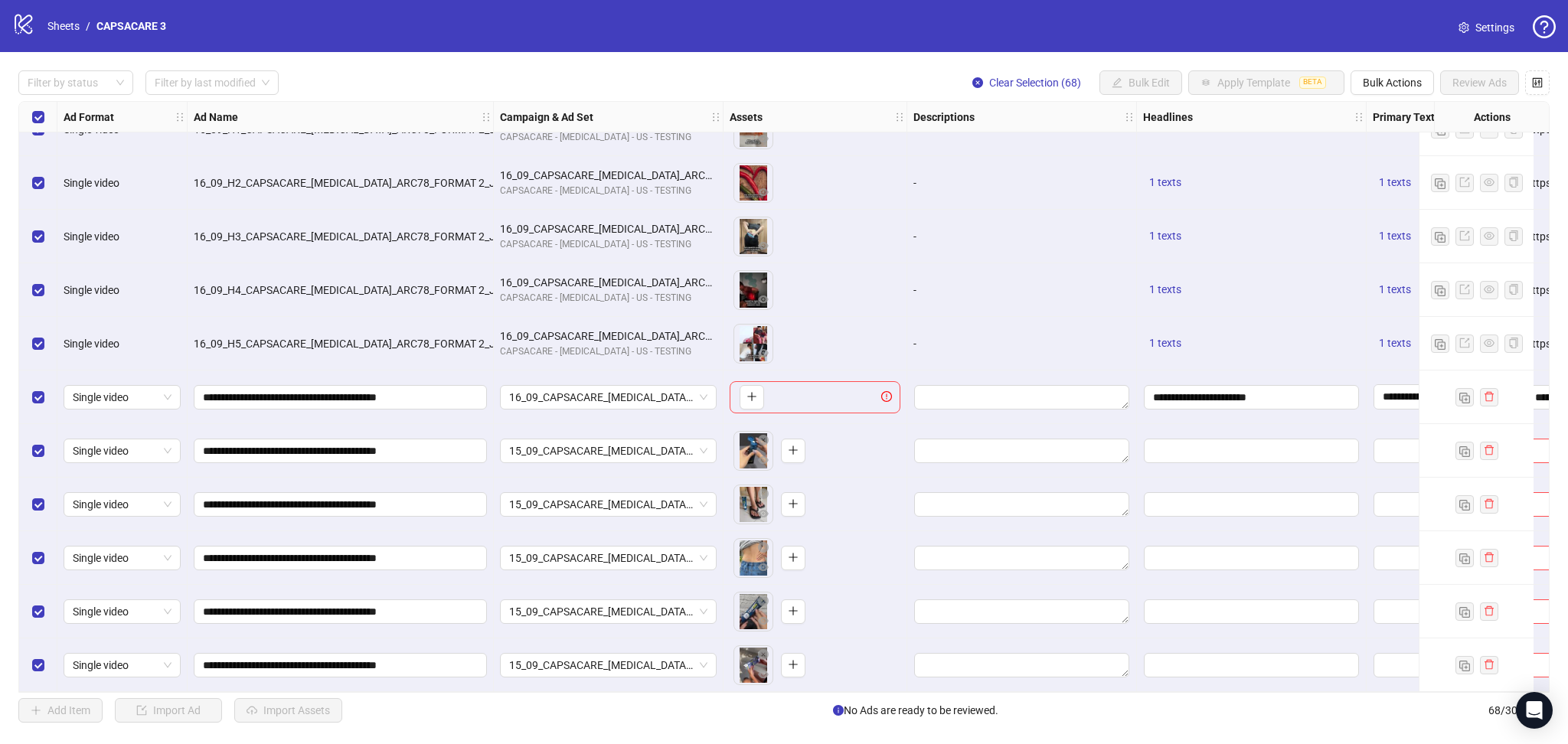
click at [30, 115] on div "Select all rows" at bounding box center [39, 117] width 39 height 30
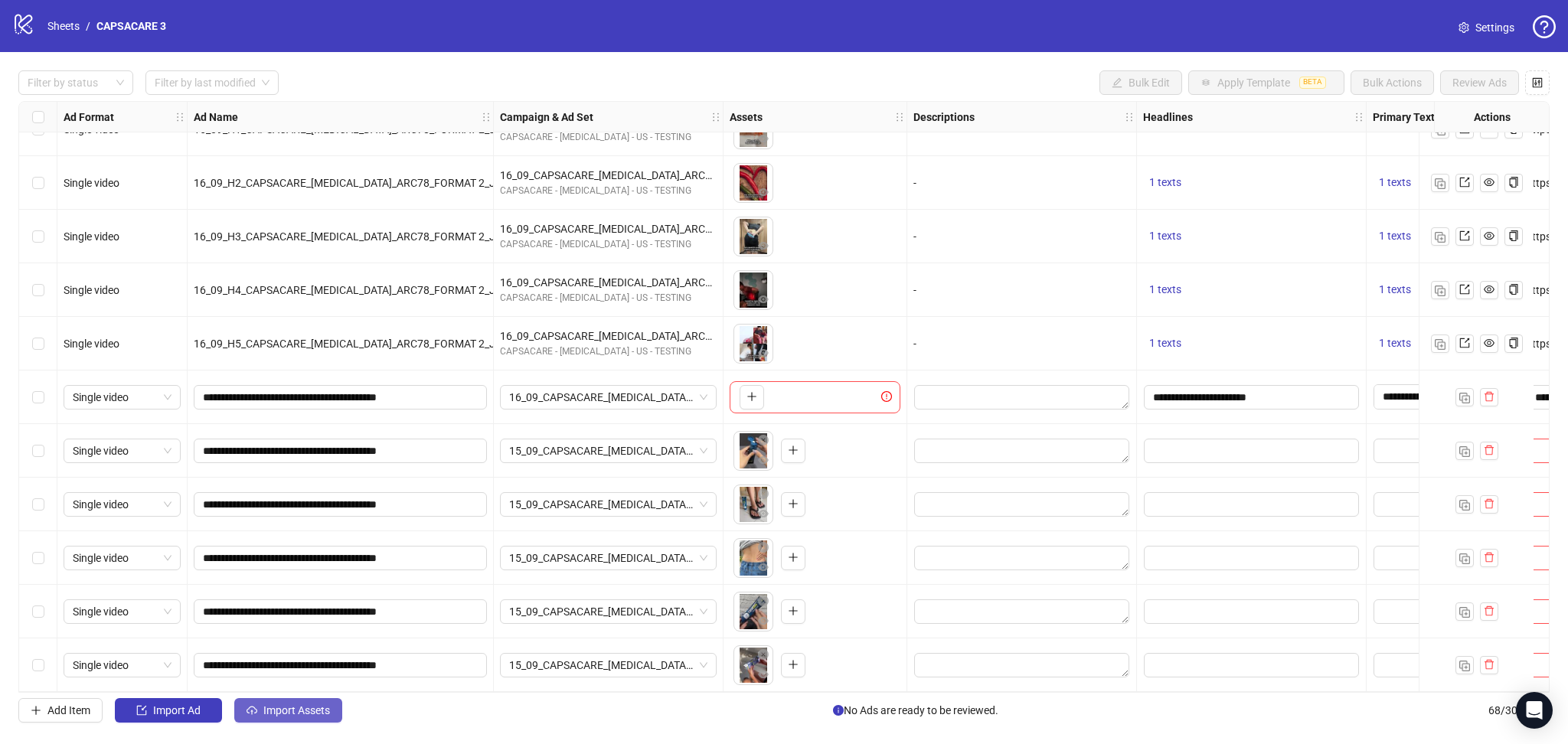
click at [299, 708] on span "Import Assets" at bounding box center [296, 710] width 66 height 13
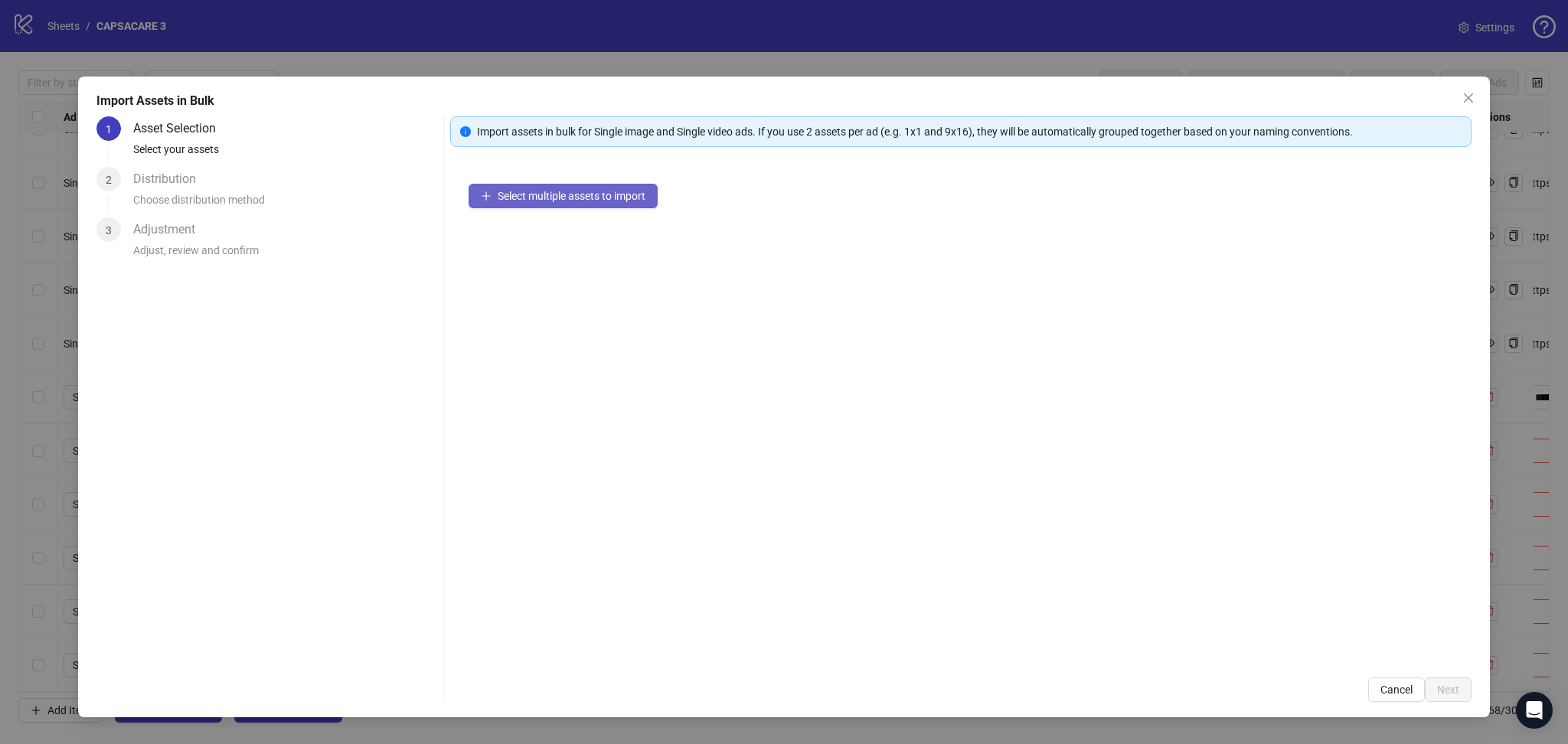
click at [611, 191] on span "Select multiple assets to import" at bounding box center [572, 196] width 148 height 13
click at [1451, 692] on span "Next" at bounding box center [1449, 689] width 22 height 13
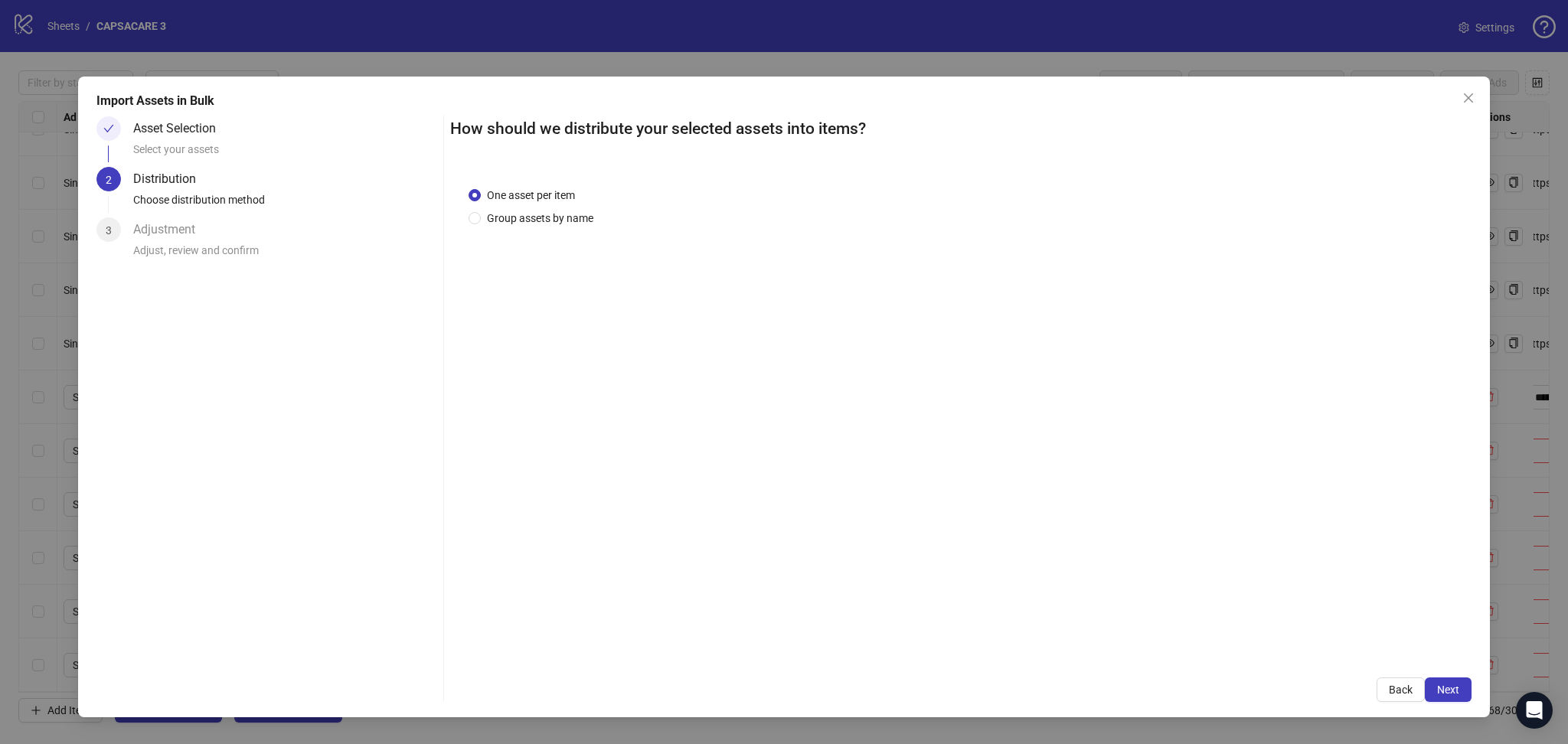
click at [1455, 686] on span "Next" at bounding box center [1449, 689] width 22 height 13
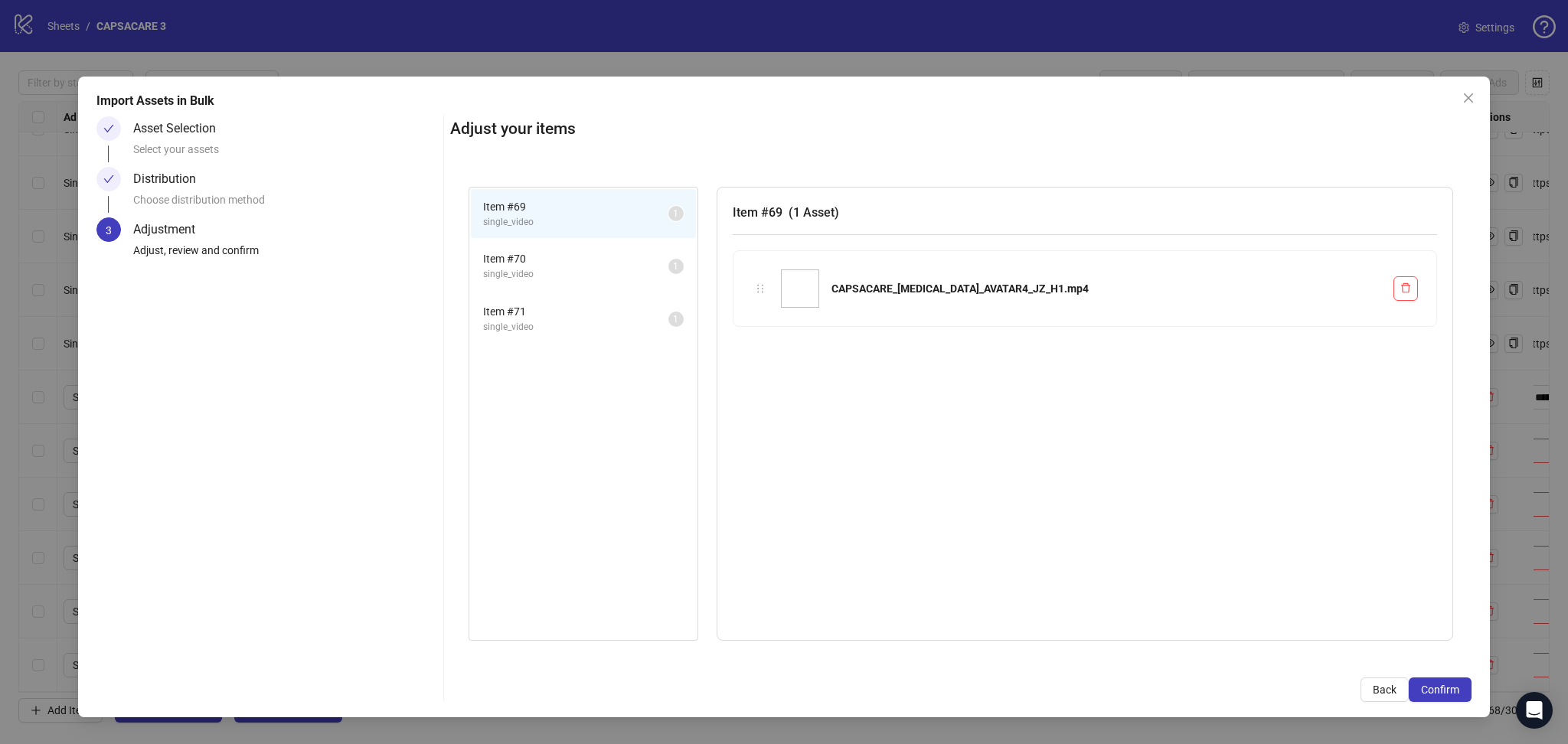
click at [1455, 686] on span "Confirm" at bounding box center [1441, 689] width 39 height 13
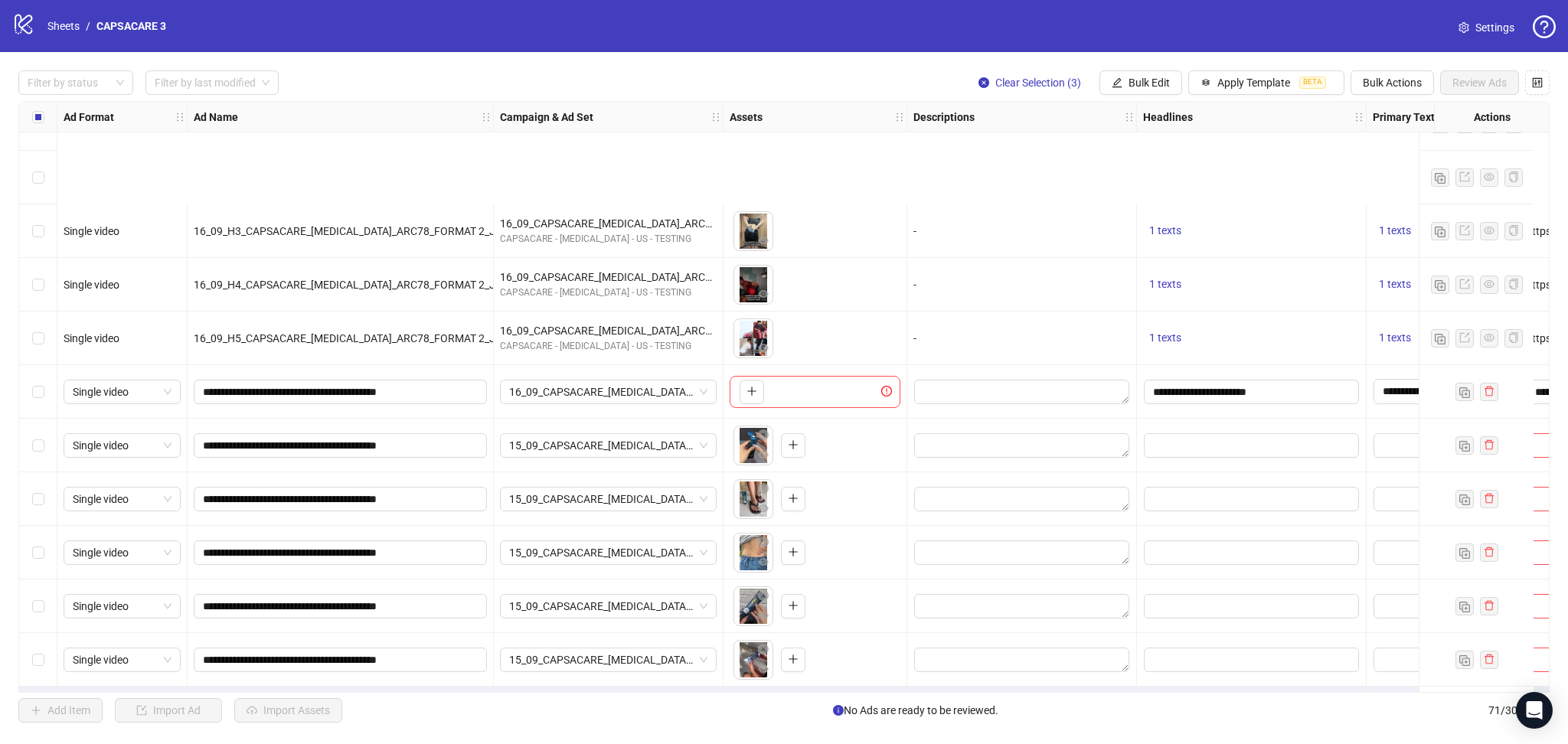
scroll to position [3249, 0]
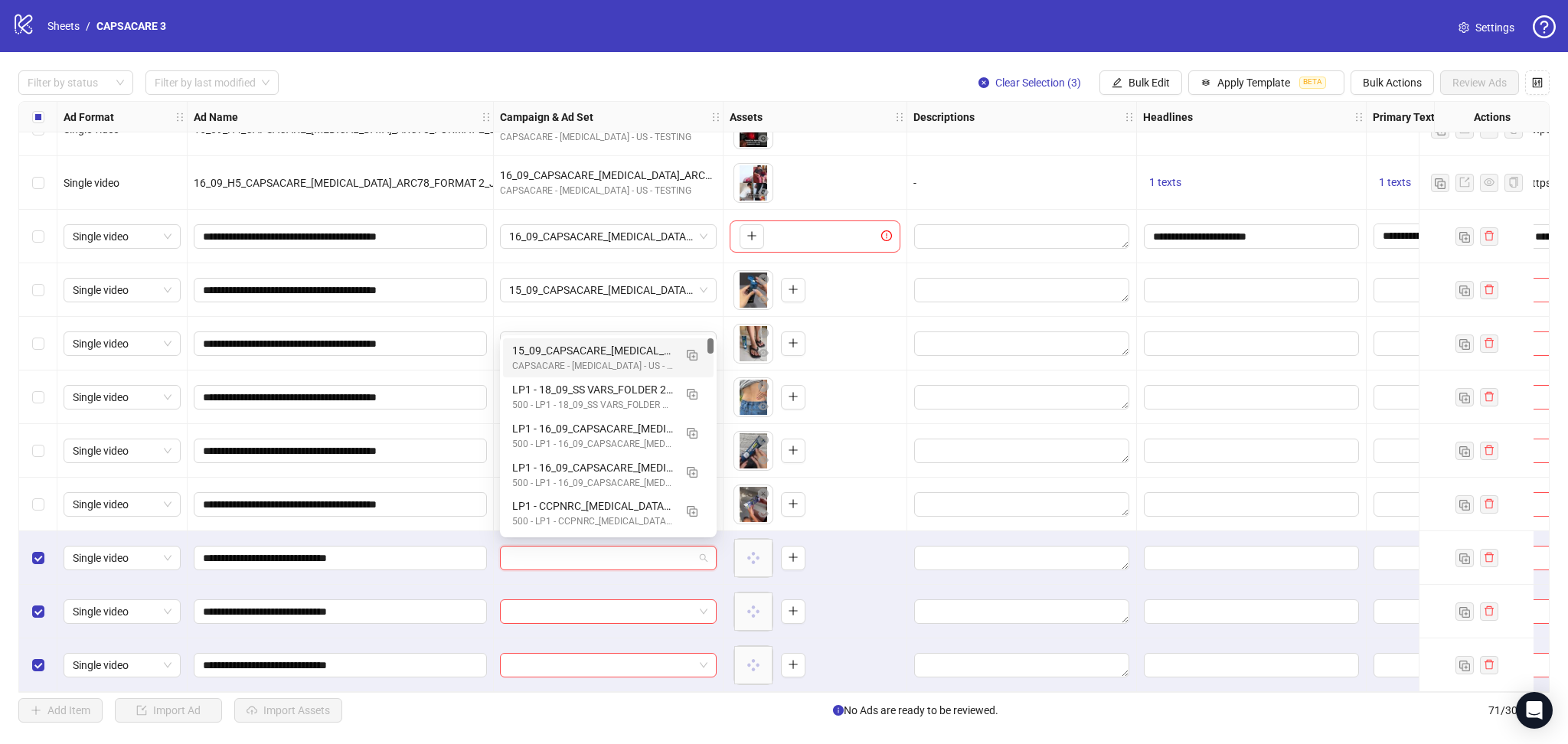
click at [591, 551] on input "search" at bounding box center [601, 557] width 184 height 23
click at [695, 357] on img "button" at bounding box center [692, 355] width 11 height 11
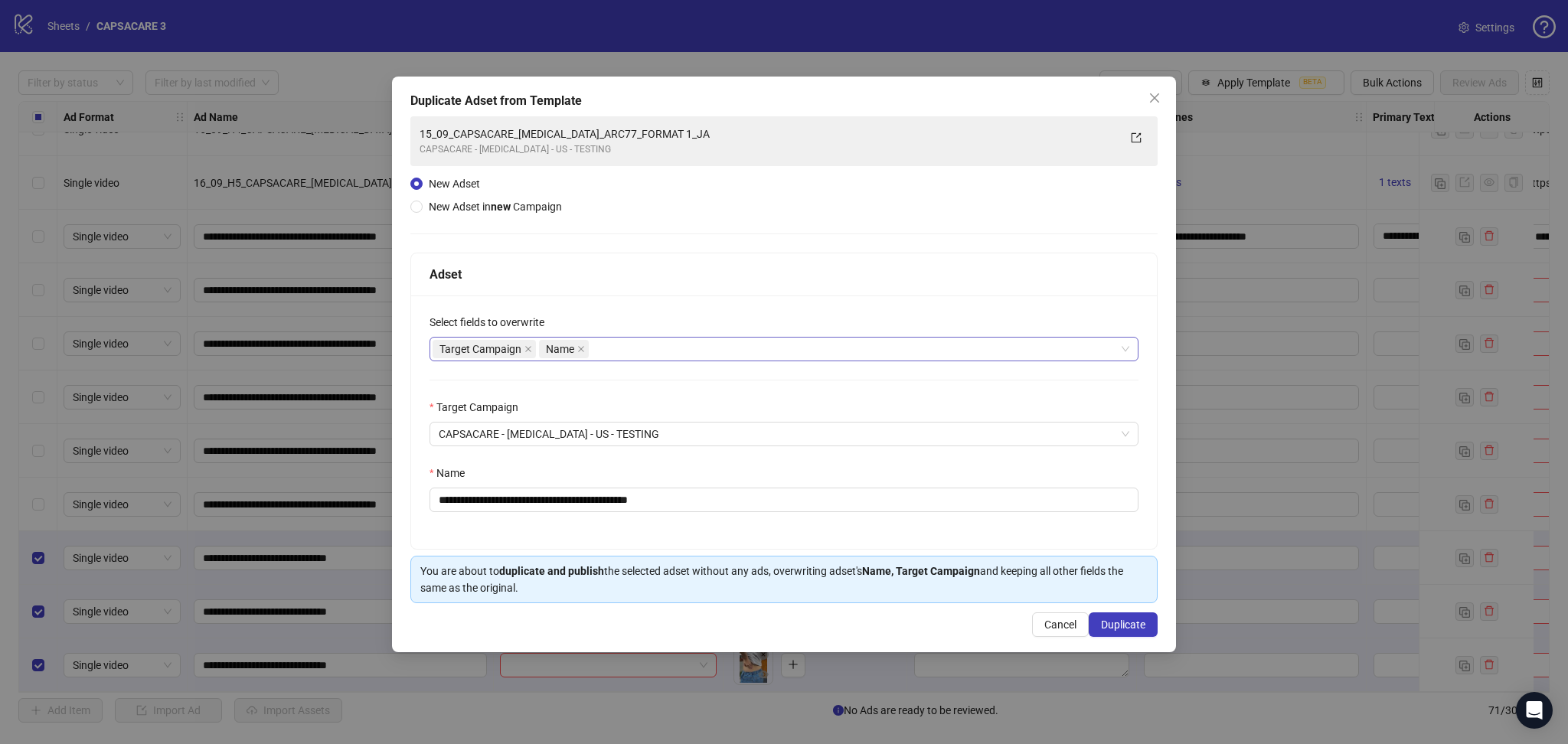
click at [528, 352] on span at bounding box center [528, 349] width 8 height 17
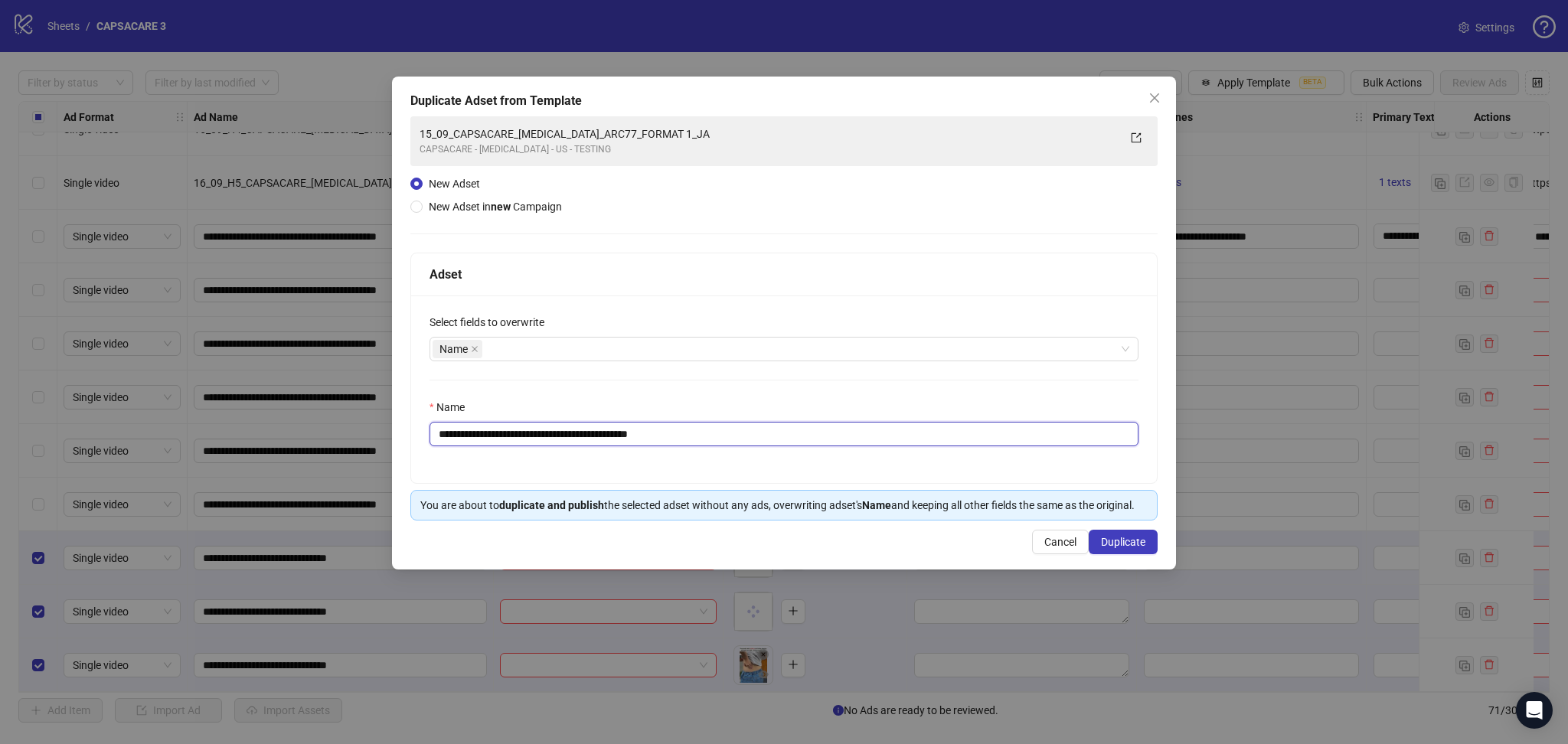
click at [527, 438] on input "**********" at bounding box center [784, 434] width 709 height 24
paste input "text"
type input "**********"
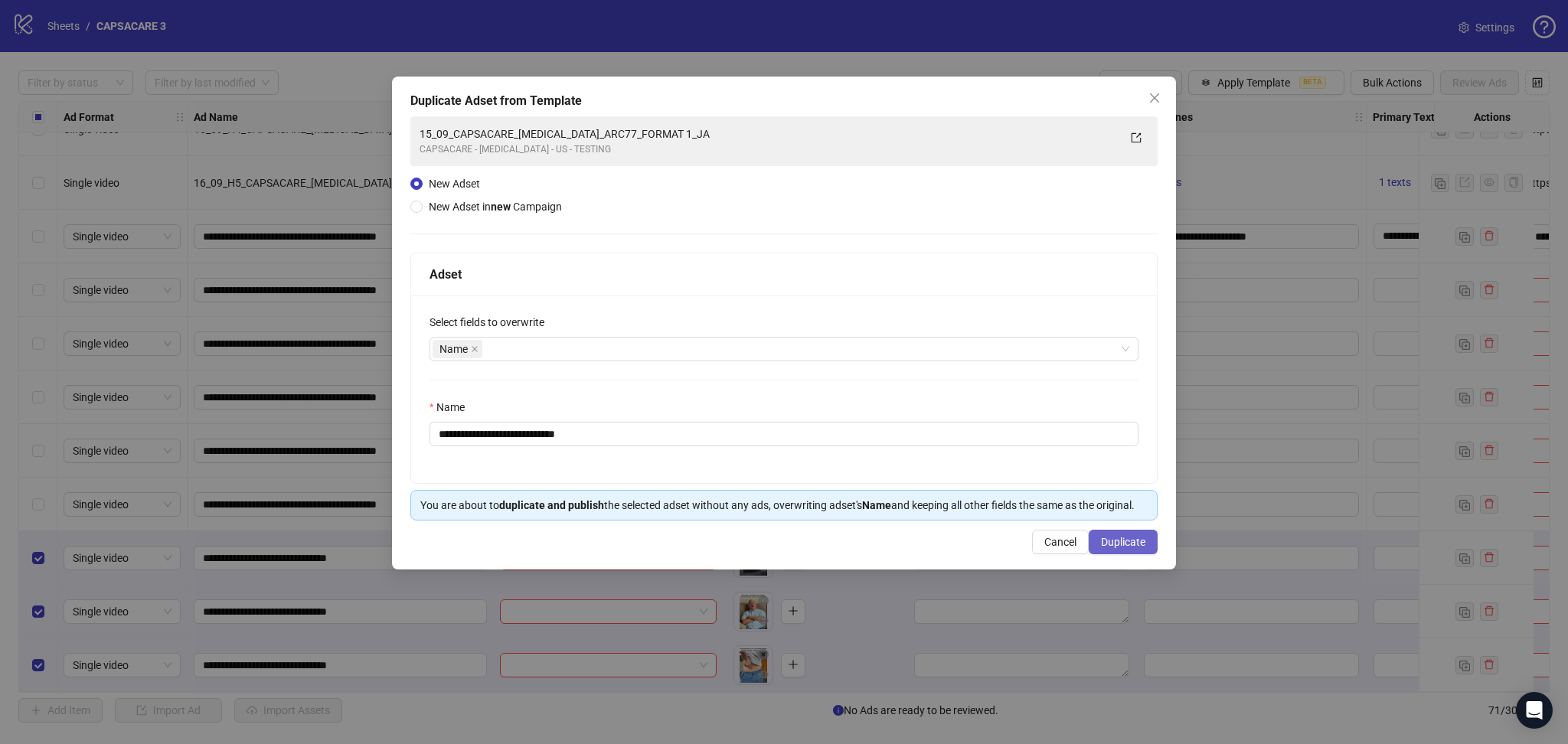
click at [1107, 542] on span "Duplicate" at bounding box center [1123, 541] width 45 height 13
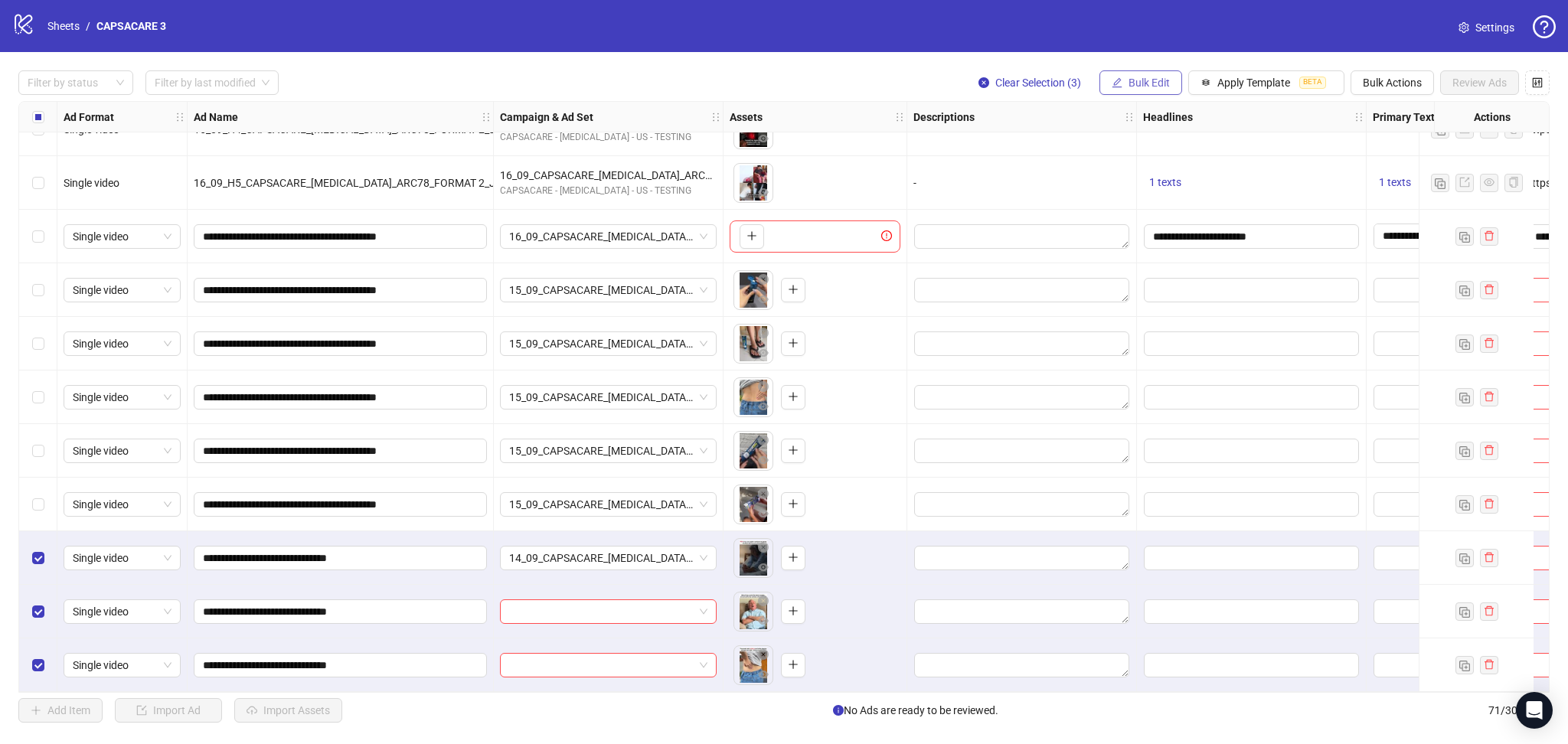
click at [1132, 83] on span "Bulk Edit" at bounding box center [1149, 82] width 41 height 13
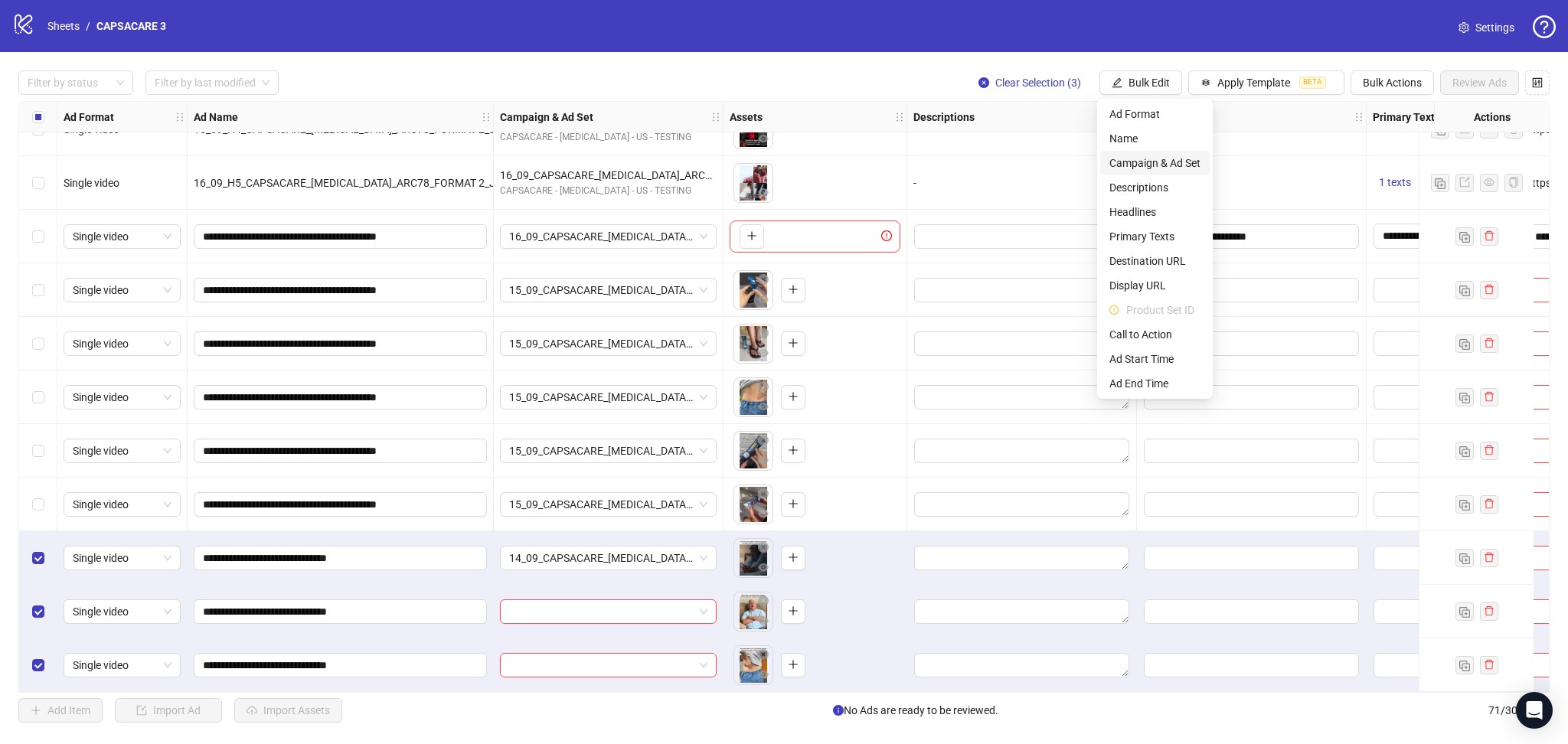
click at [1165, 155] on span "Campaign & Ad Set" at bounding box center [1155, 163] width 91 height 17
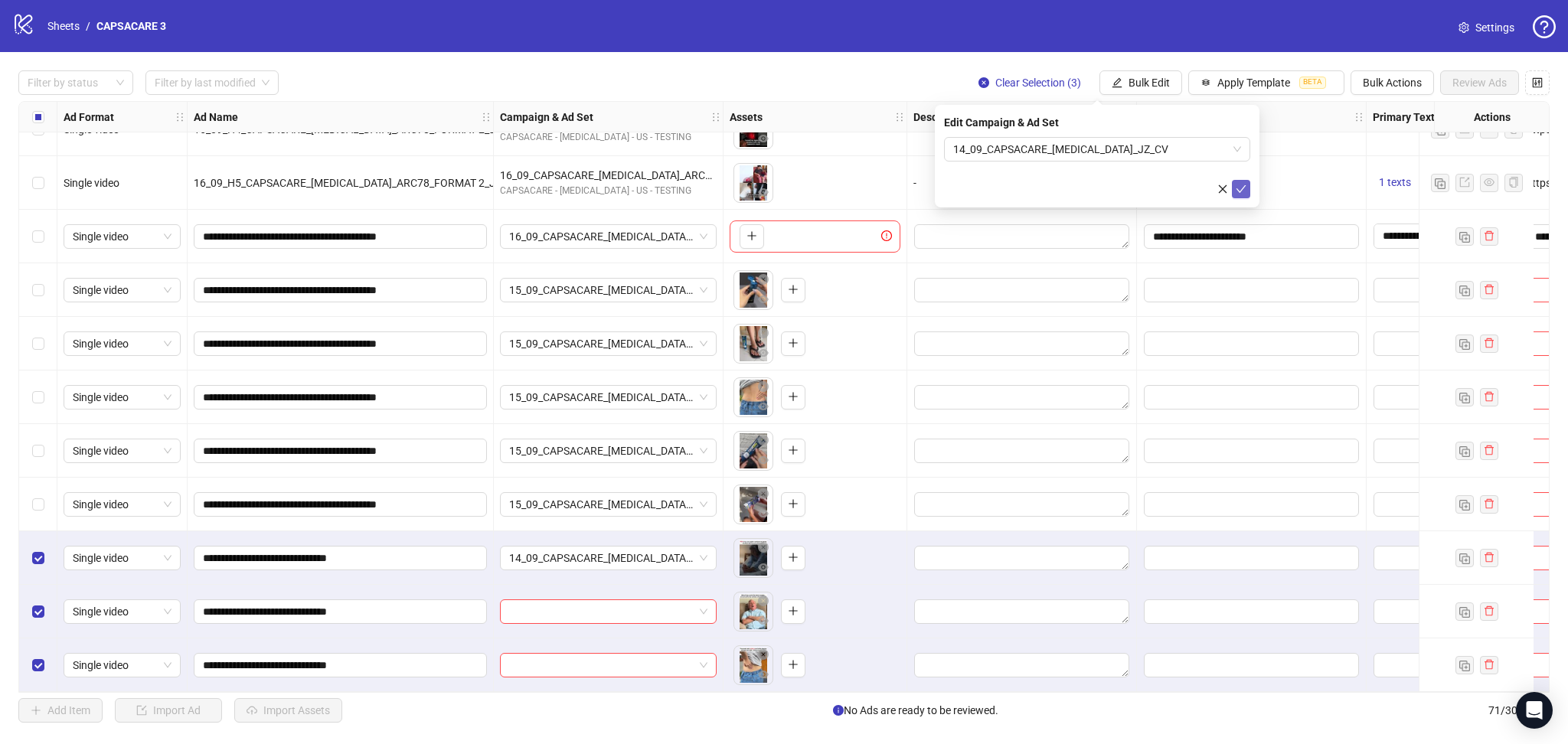
click at [1242, 186] on icon "check" at bounding box center [1241, 188] width 11 height 11
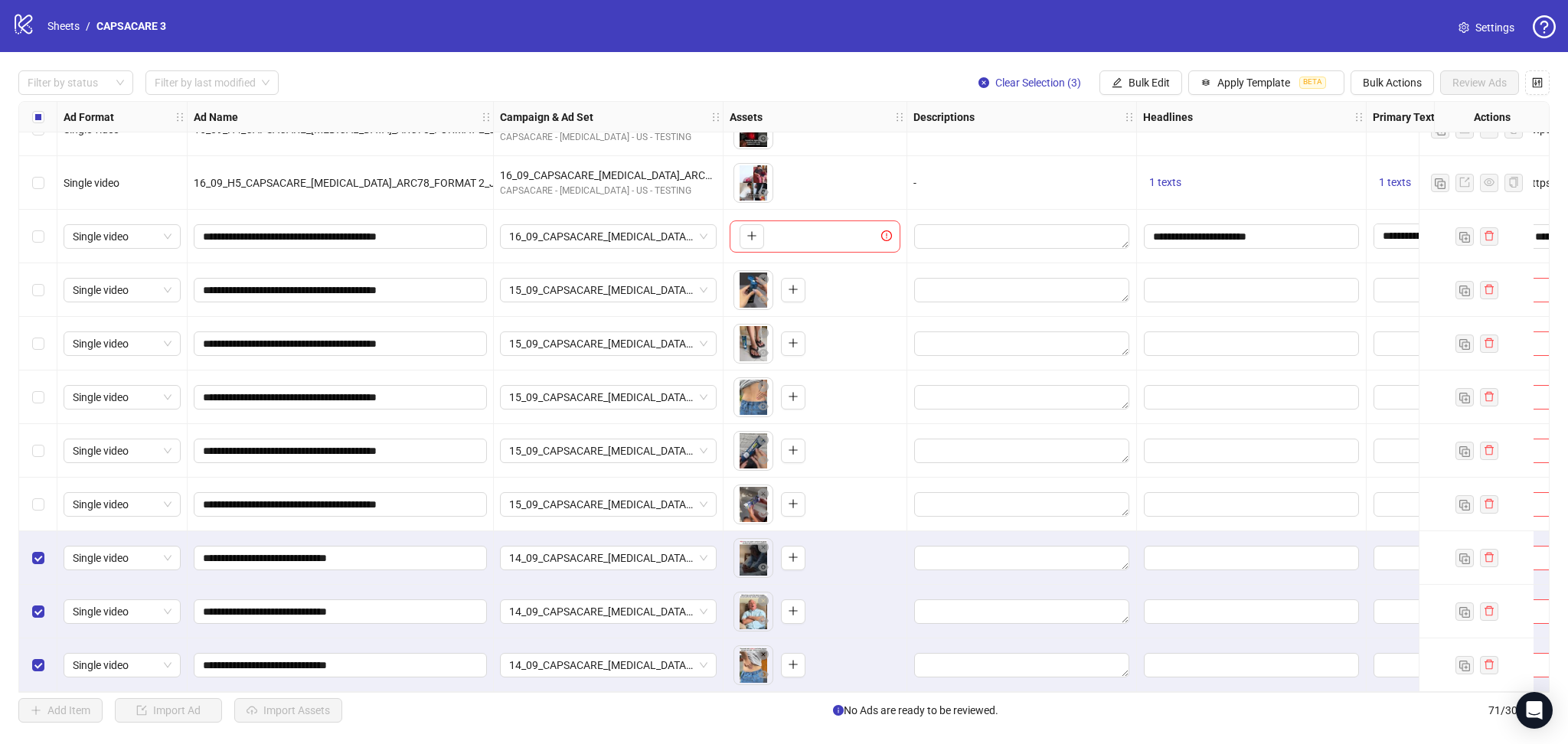
click at [45, 122] on div "Select all rows" at bounding box center [39, 117] width 39 height 30
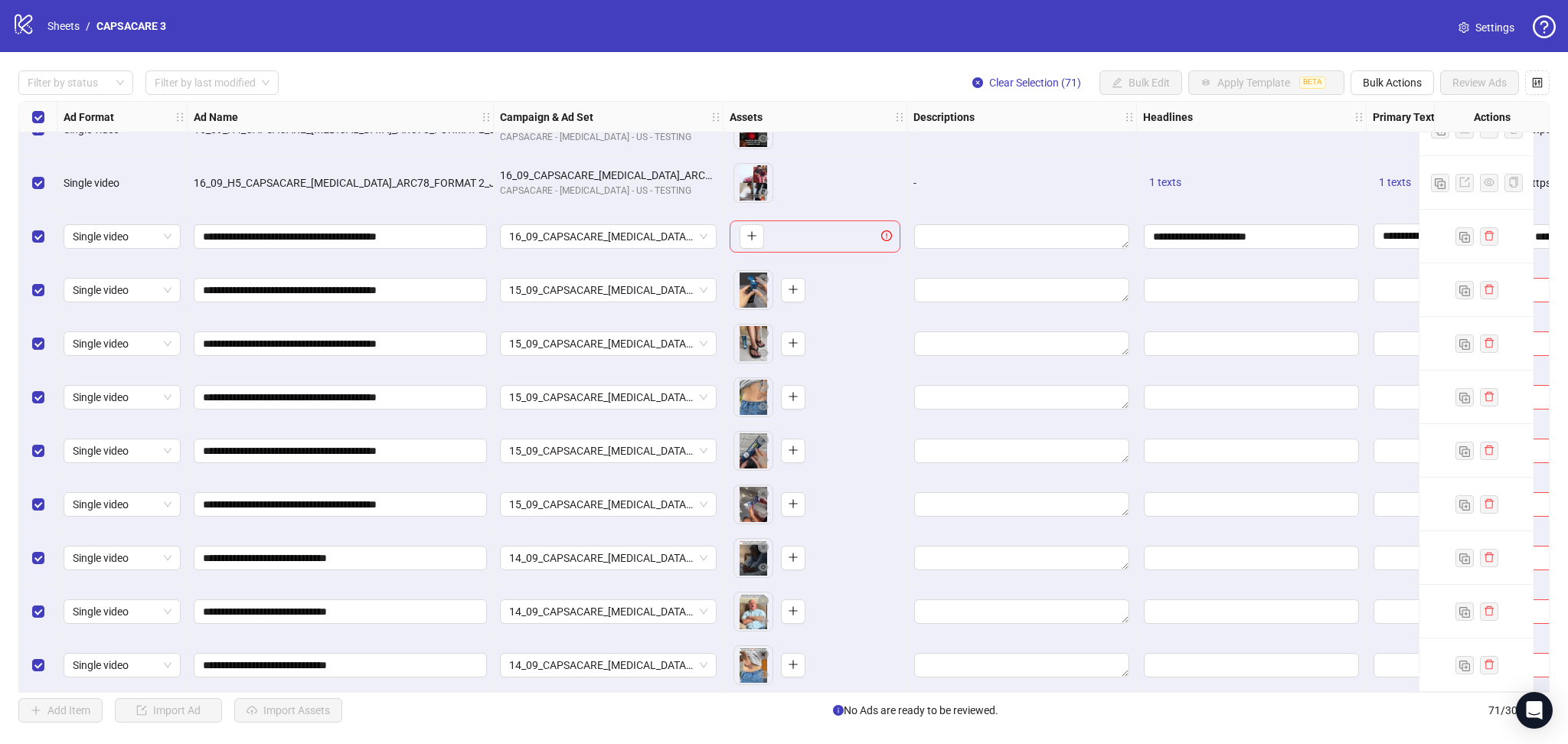
click at [45, 122] on div "Select all rows" at bounding box center [39, 117] width 39 height 30
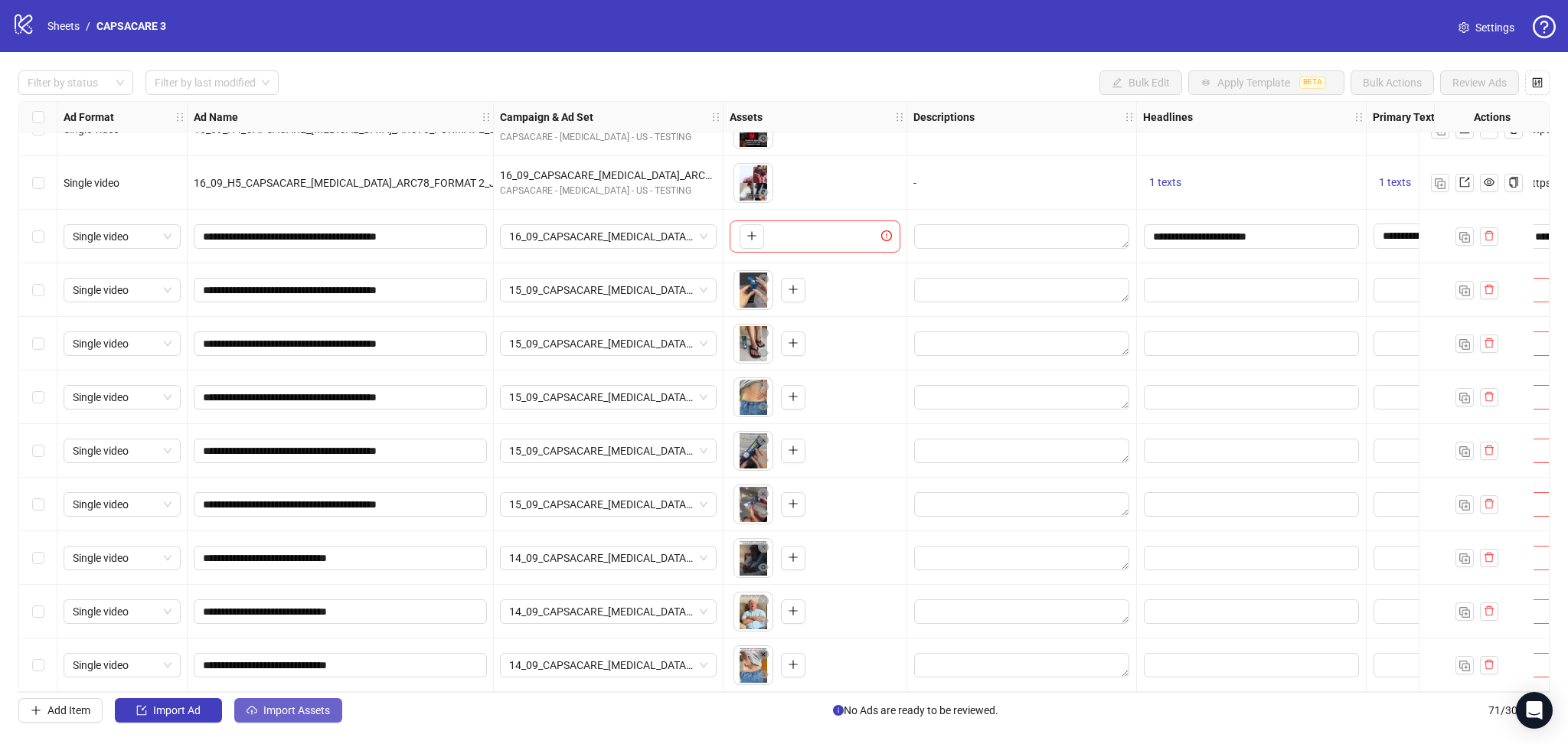
click at [283, 713] on span "Import Assets" at bounding box center [296, 710] width 66 height 13
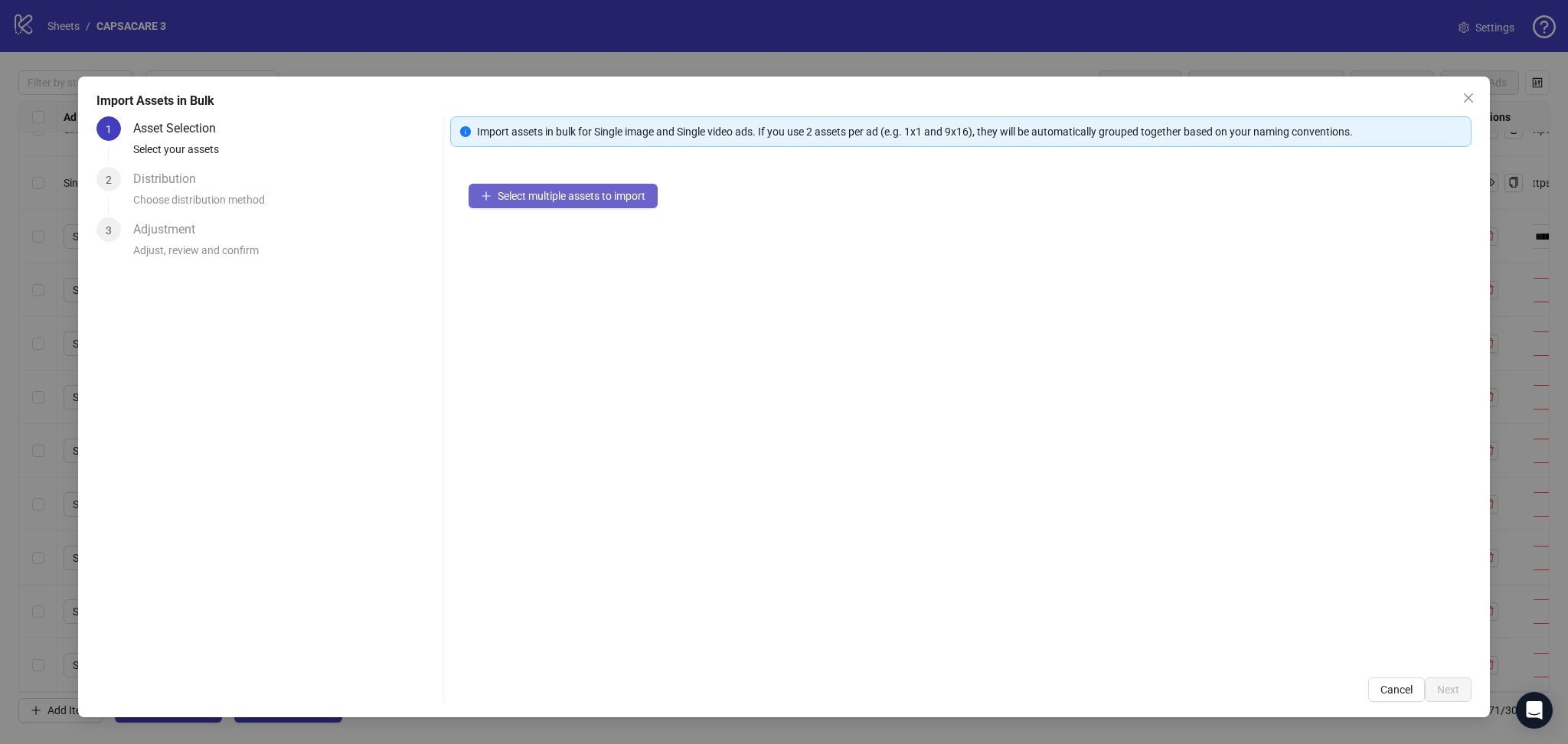
click at [610, 202] on button "Select multiple assets to import" at bounding box center [563, 195] width 189 height 24
click at [1456, 689] on span "Next" at bounding box center [1449, 689] width 22 height 13
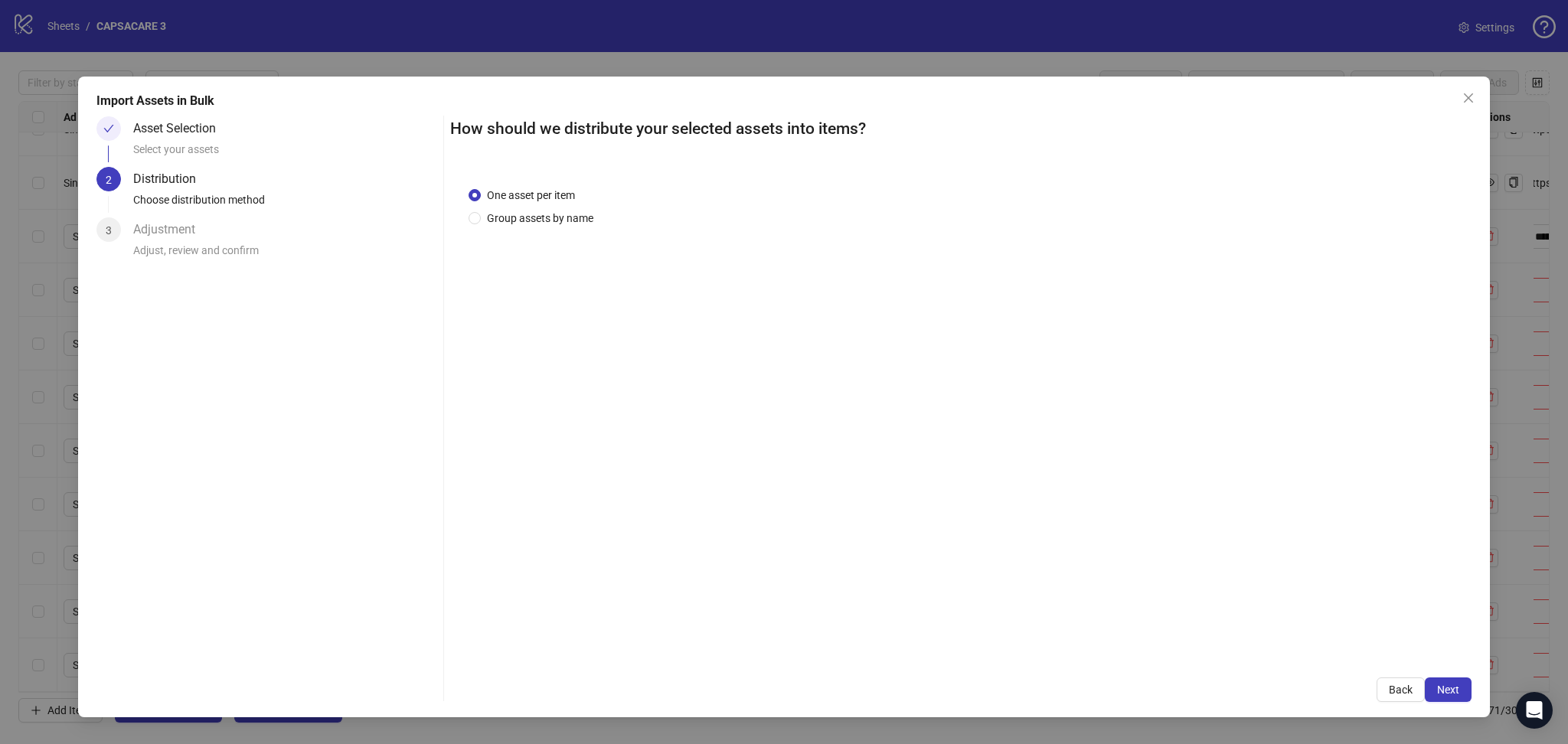
click at [1455, 689] on span "Next" at bounding box center [1449, 689] width 22 height 13
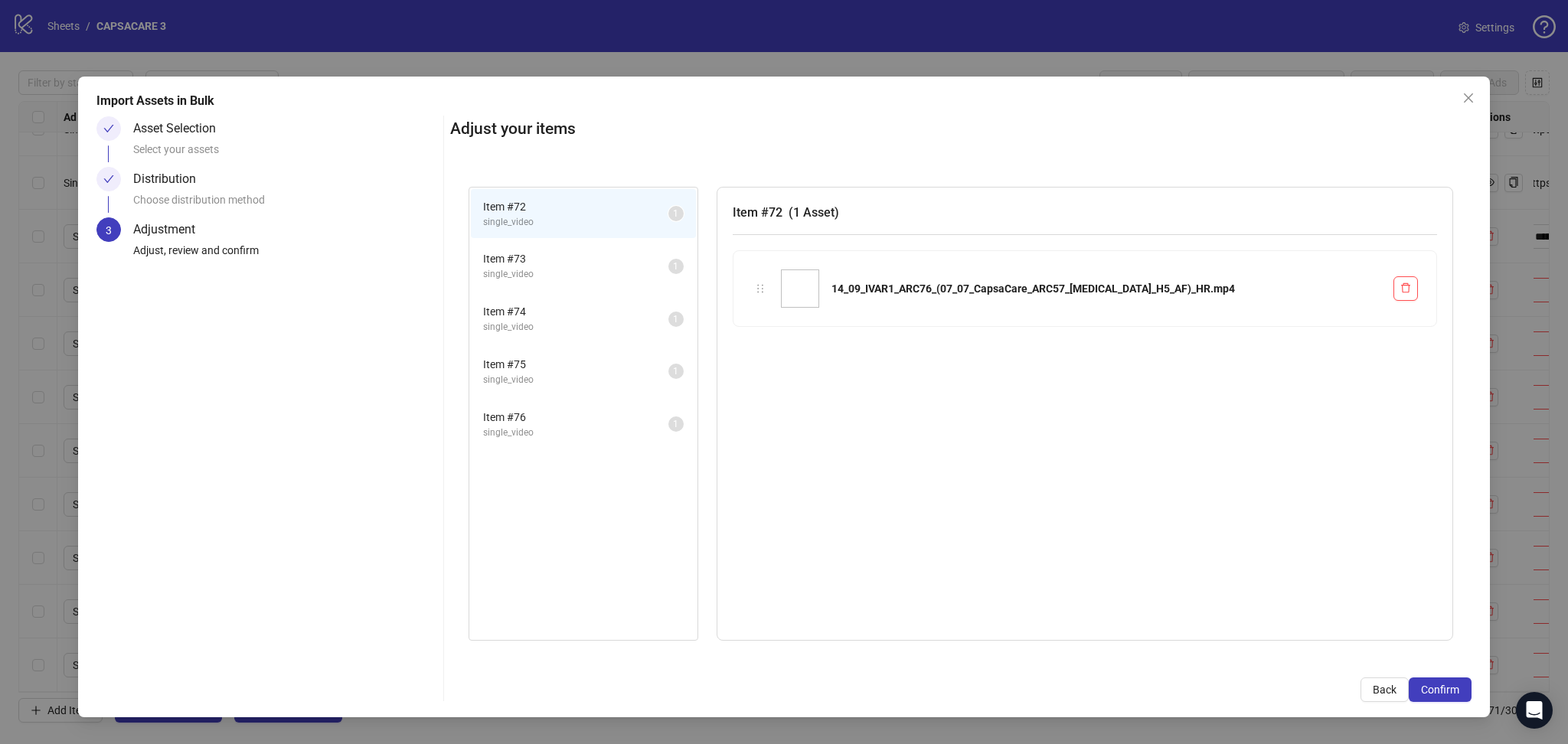
click at [1455, 689] on span "Confirm" at bounding box center [1441, 689] width 39 height 13
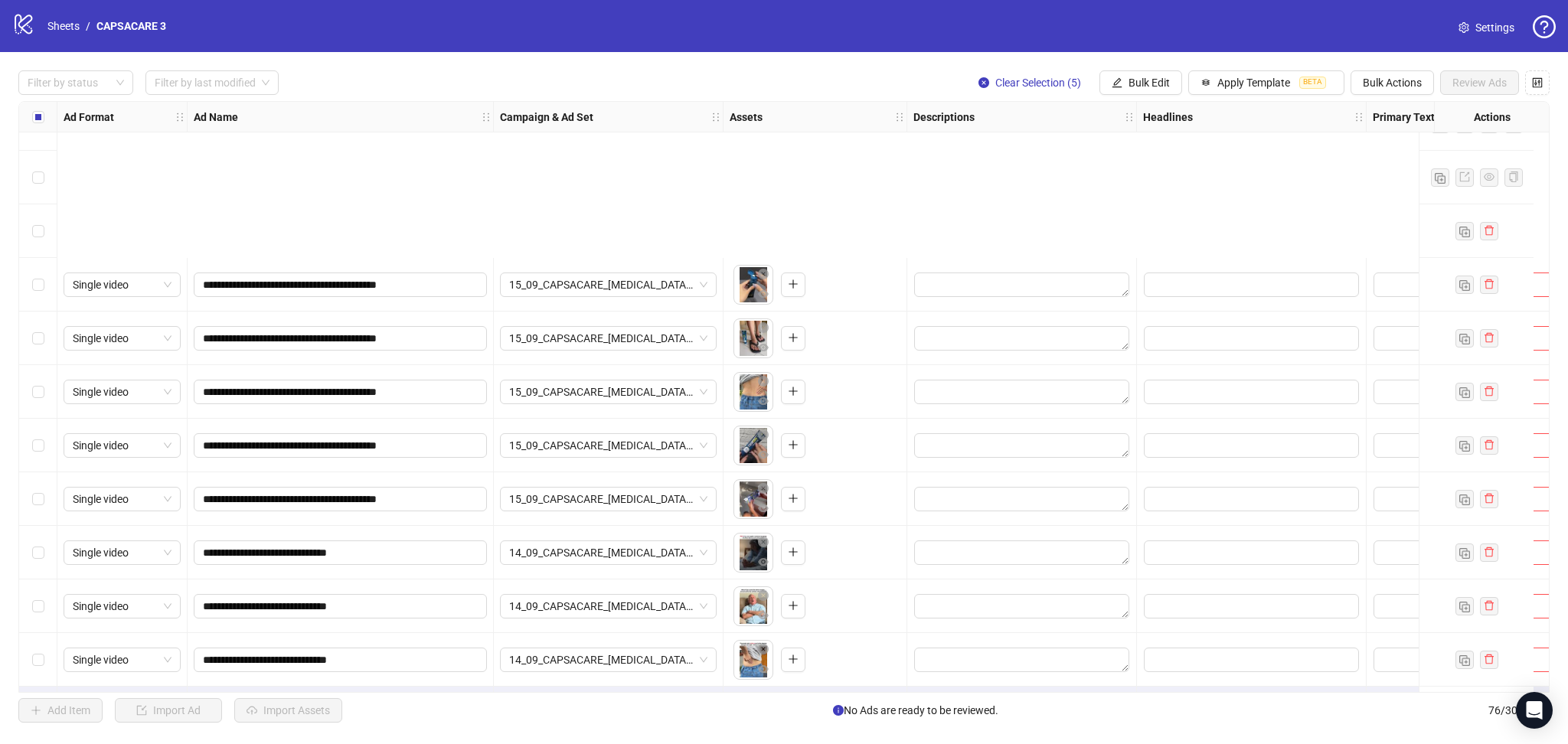
scroll to position [3517, 0]
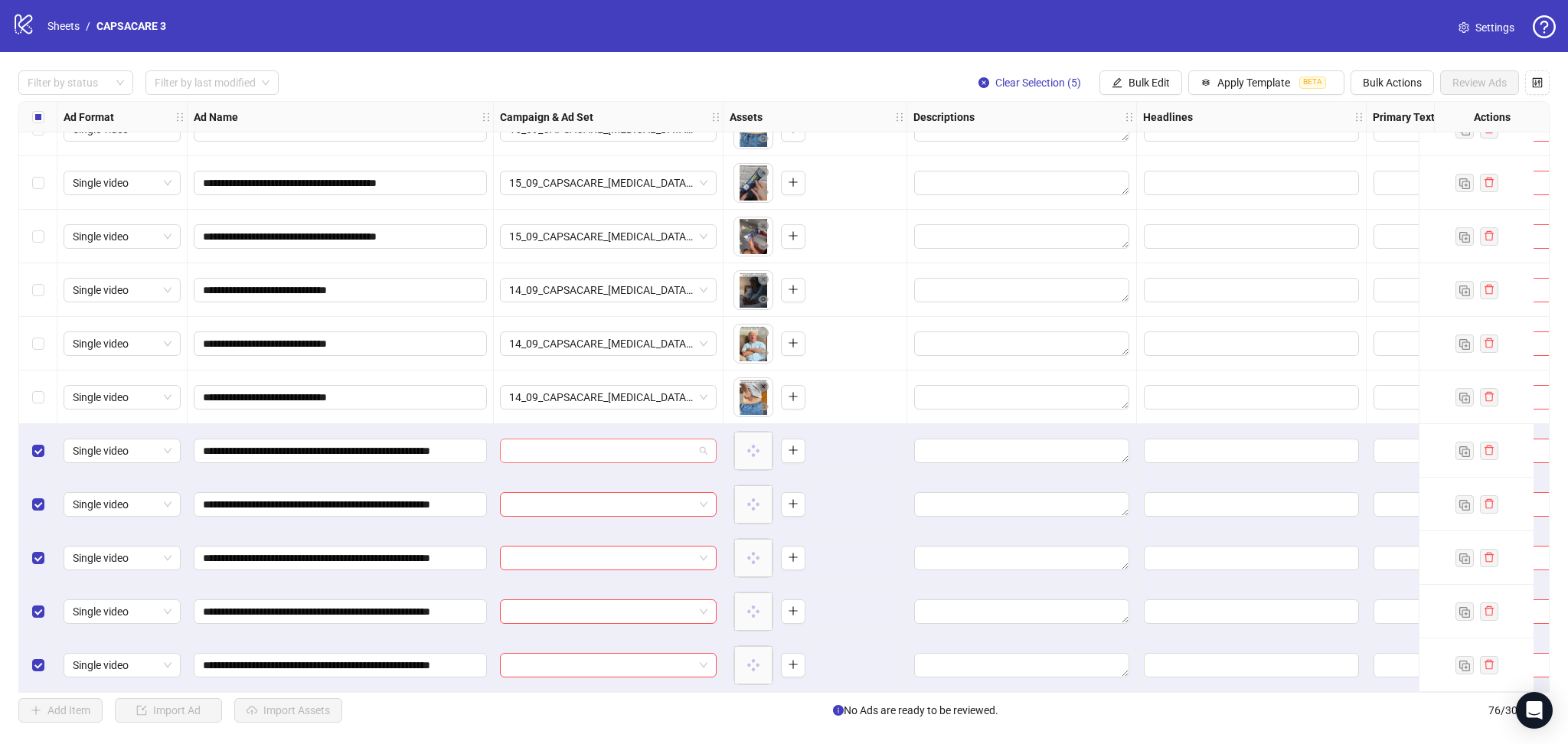
click at [572, 440] on input "search" at bounding box center [601, 451] width 184 height 23
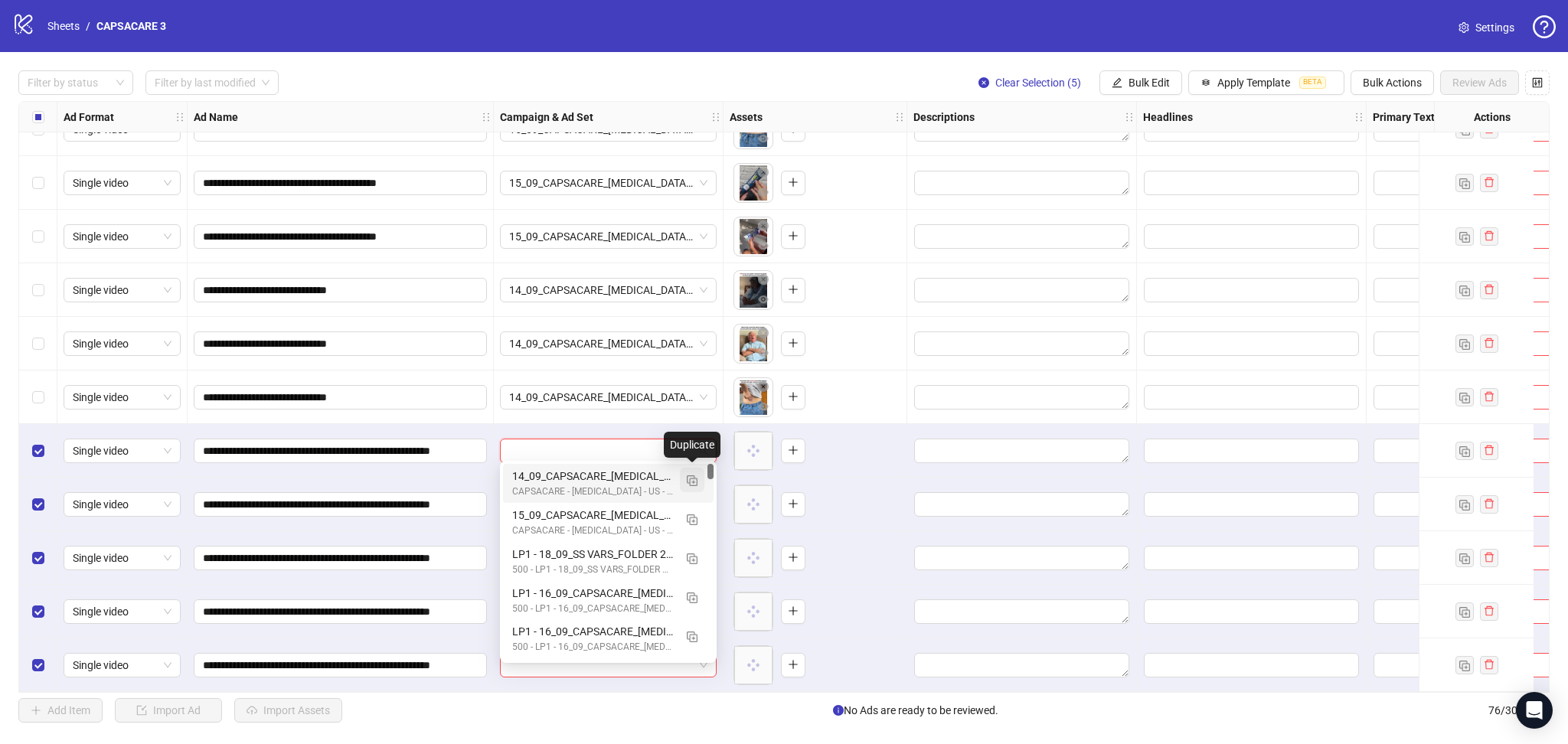
click at [695, 483] on img "button" at bounding box center [692, 480] width 11 height 11
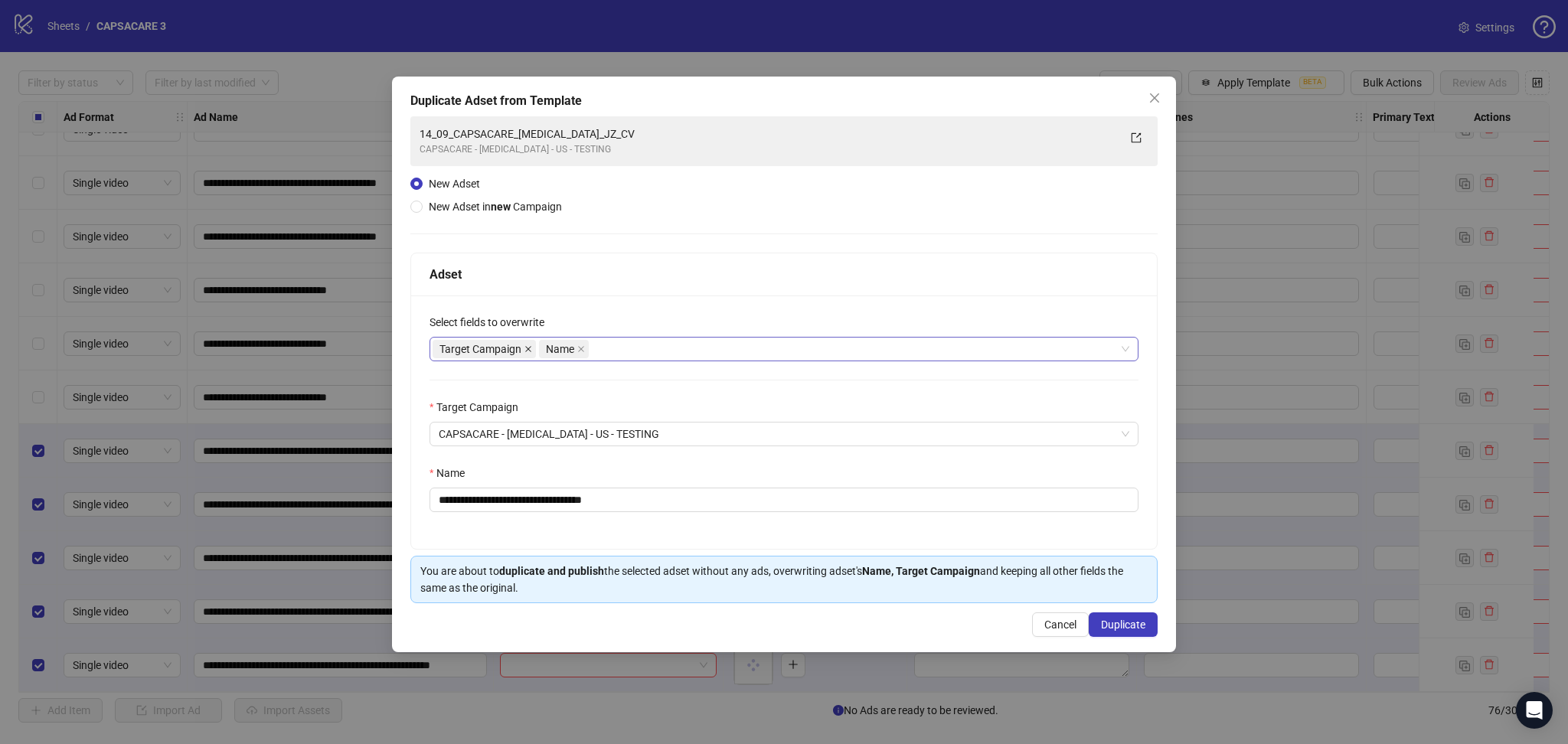
click at [527, 346] on icon "close" at bounding box center [528, 349] width 8 height 8
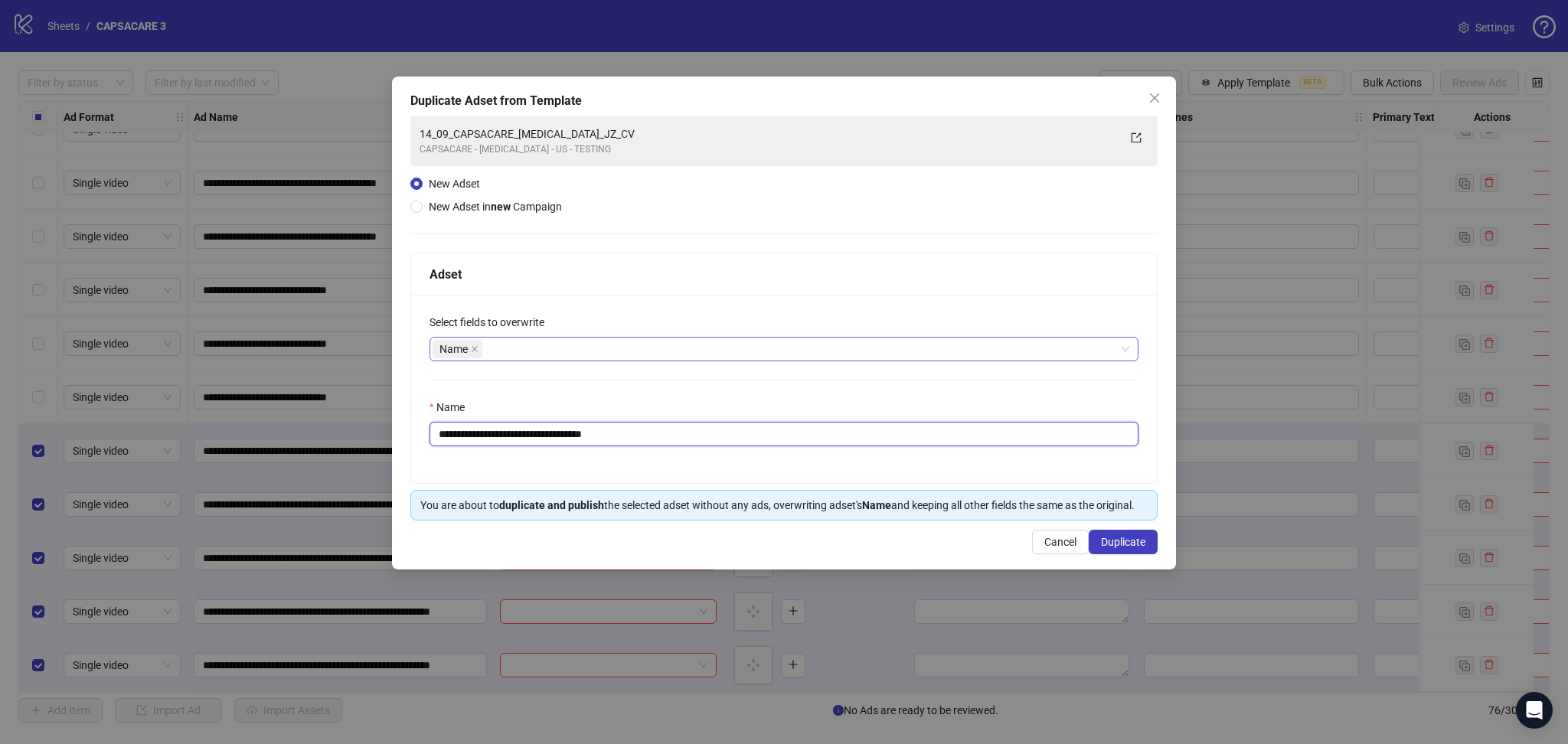
click at [543, 432] on input "**********" at bounding box center [784, 434] width 709 height 24
paste input "**********"
type input "**********"
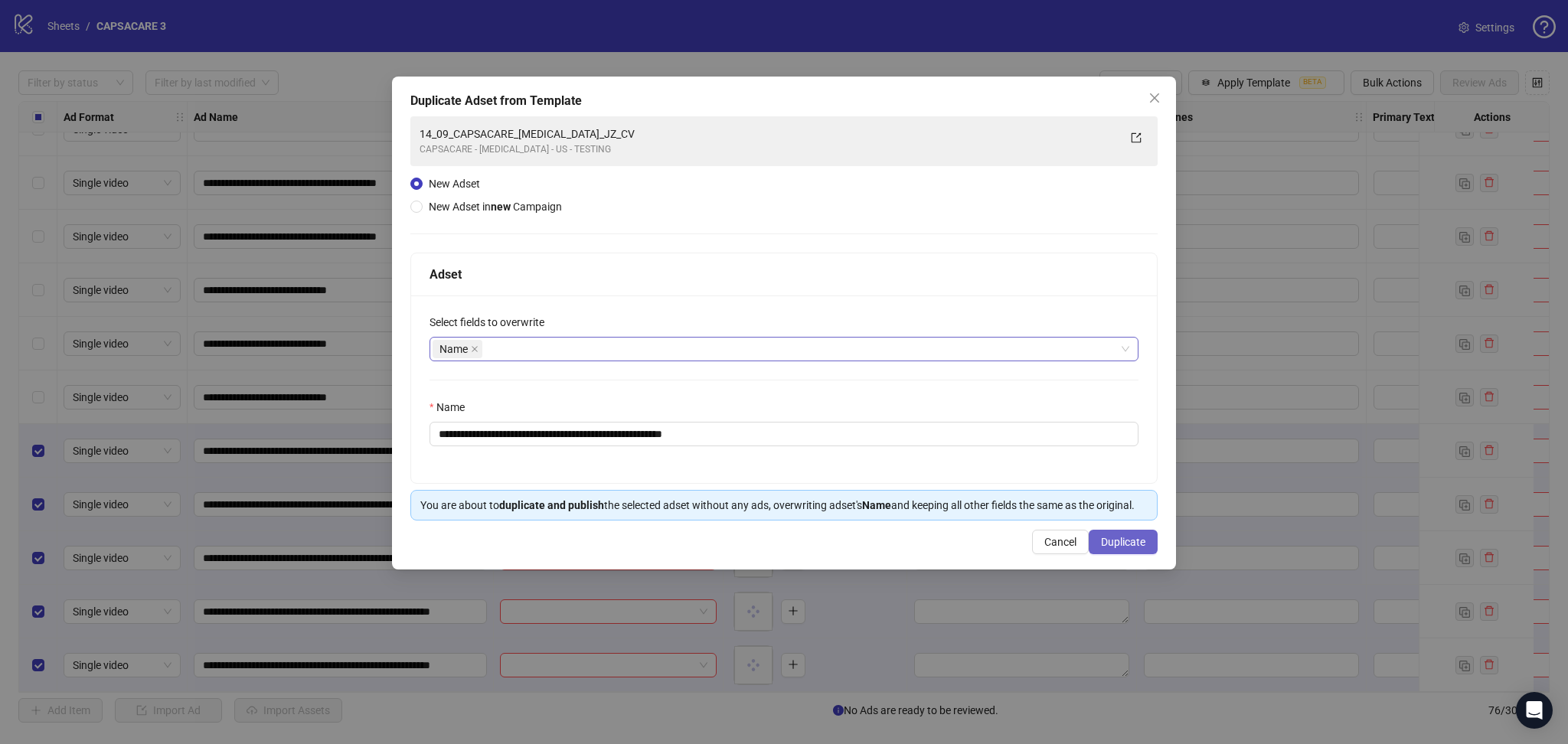
click at [1138, 541] on span "Duplicate" at bounding box center [1123, 541] width 45 height 13
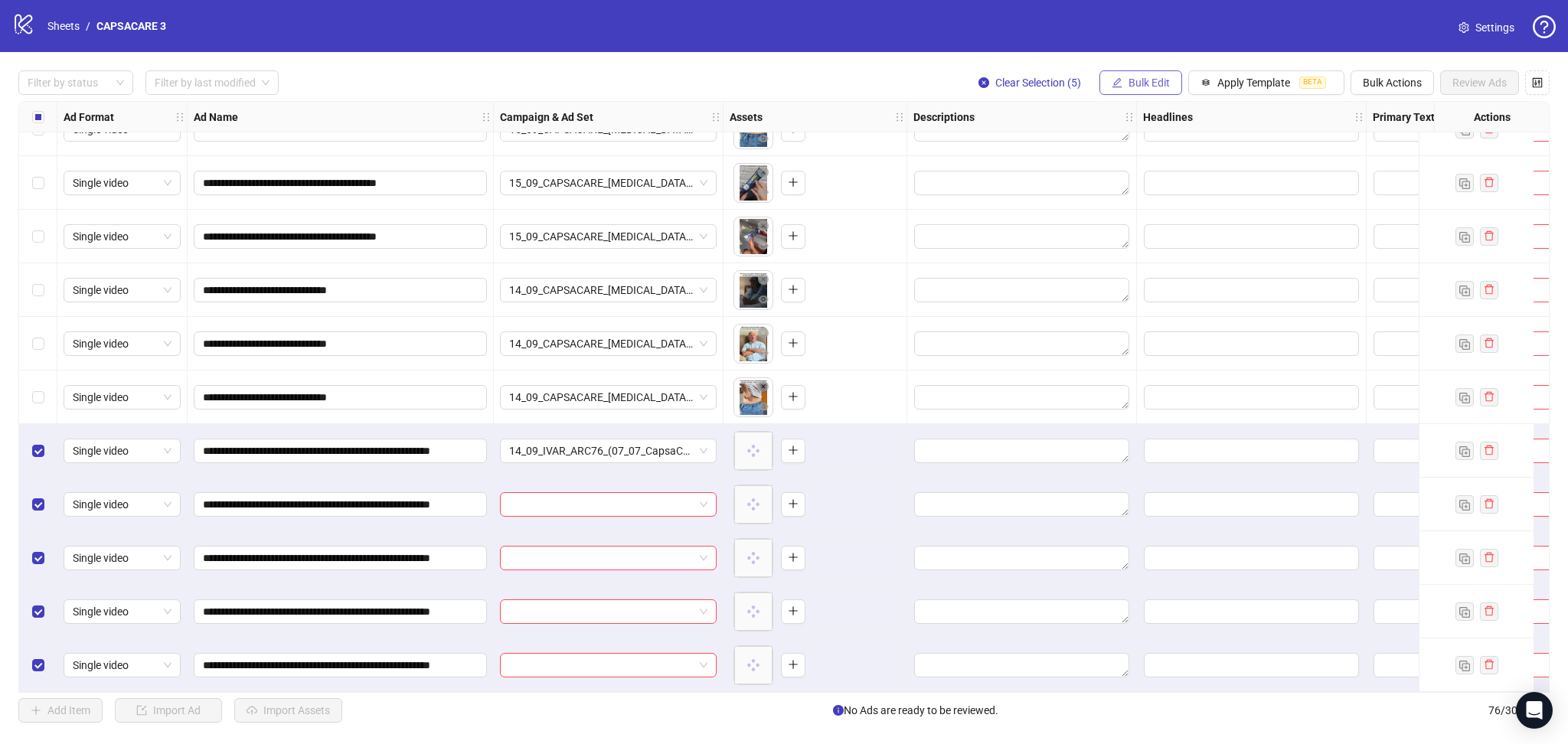
click at [1141, 82] on span "Bulk Edit" at bounding box center [1149, 82] width 41 height 13
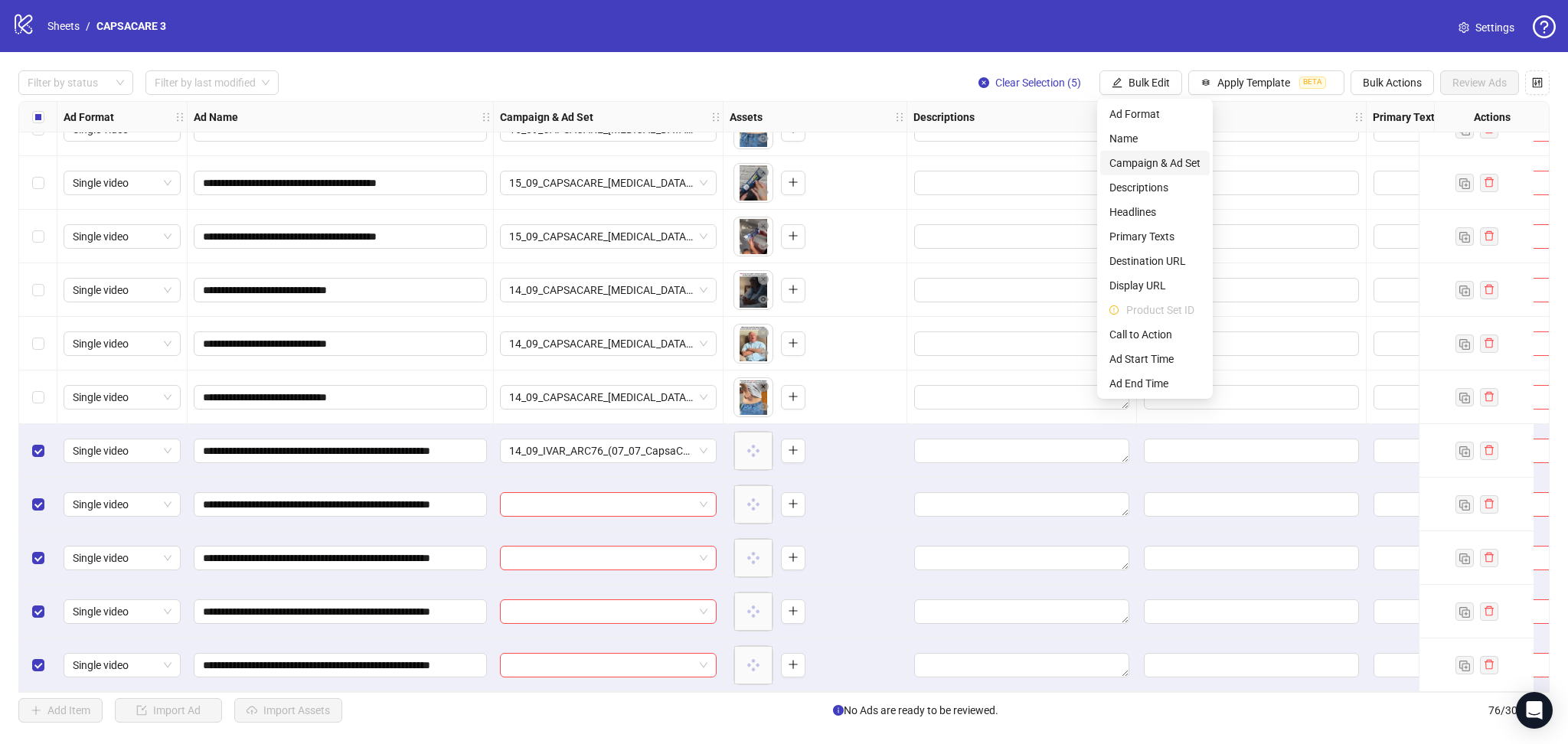
click at [1171, 161] on span "Campaign & Ad Set" at bounding box center [1155, 163] width 91 height 17
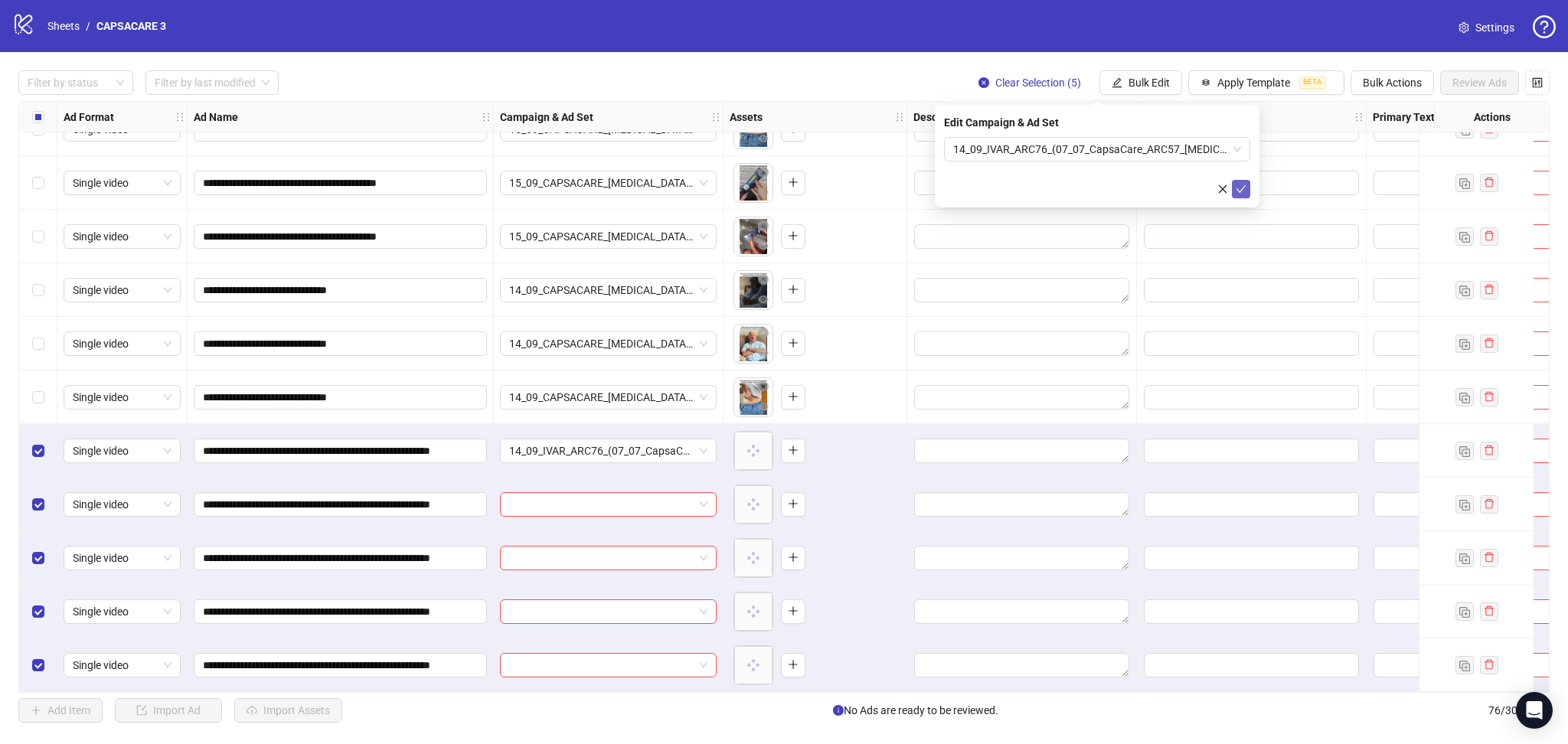
click at [1242, 189] on icon "check" at bounding box center [1242, 188] width 10 height 8
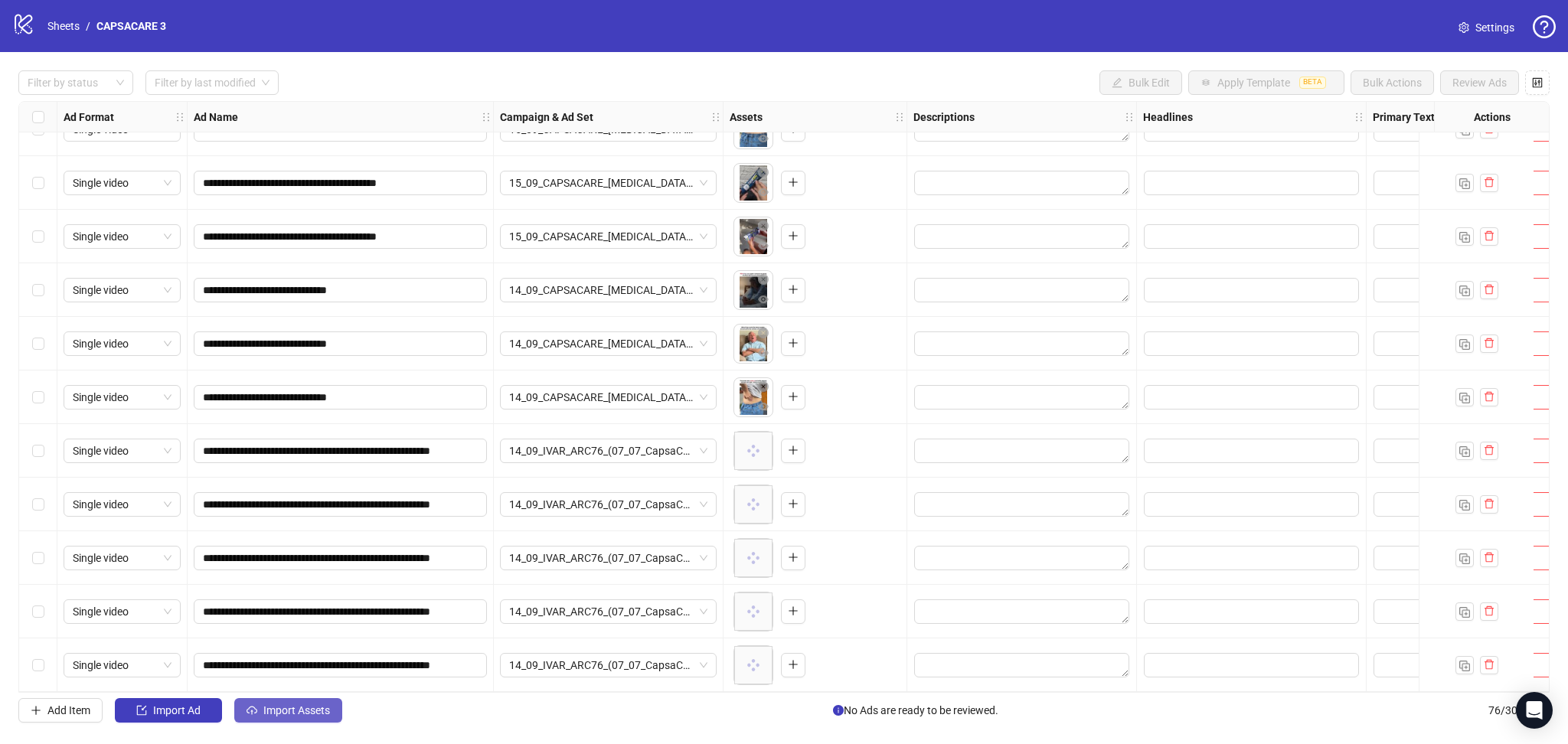
click at [284, 707] on span "Import Assets" at bounding box center [296, 710] width 66 height 13
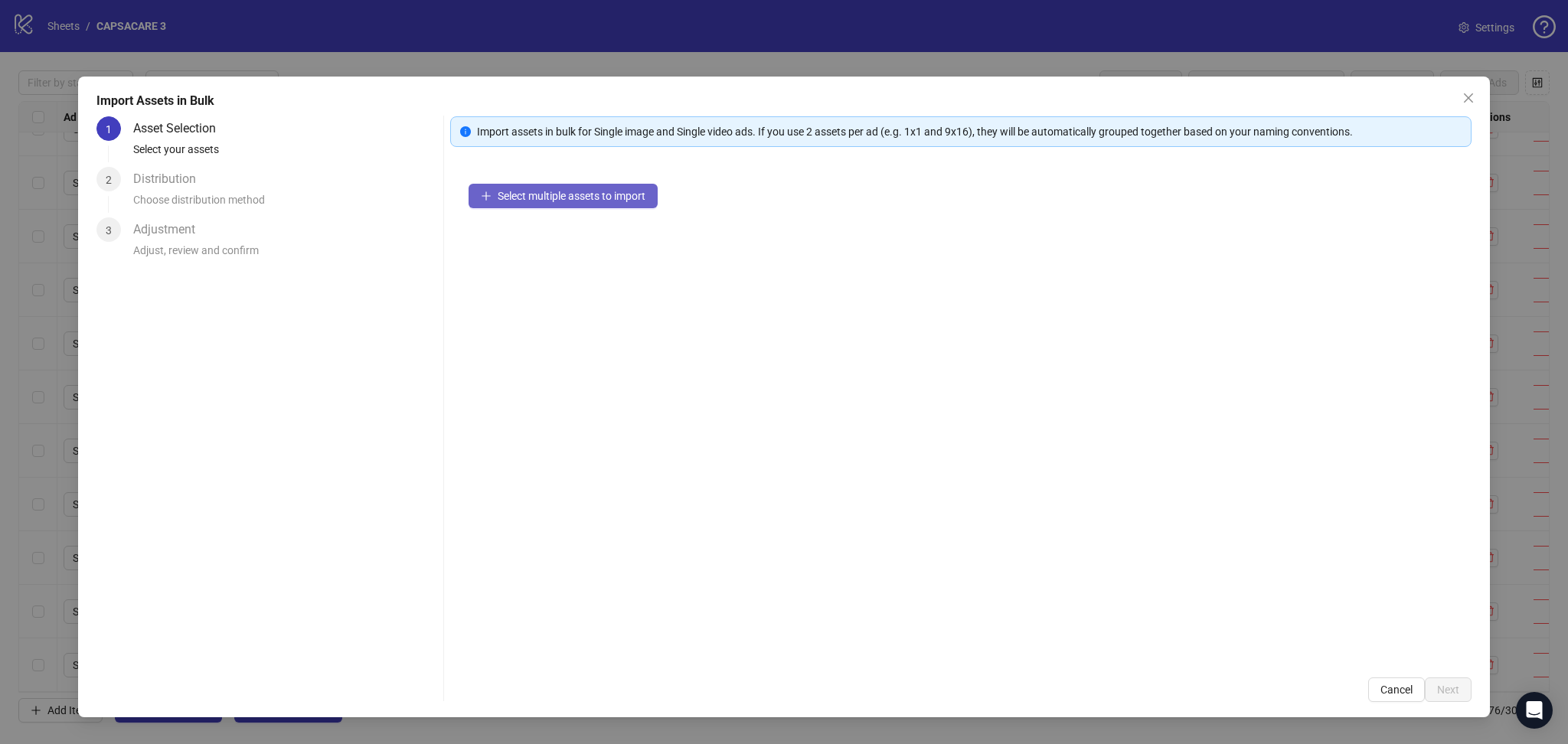
click at [564, 197] on span "Select multiple assets to import" at bounding box center [572, 196] width 148 height 13
click at [1454, 684] on span "Next" at bounding box center [1449, 689] width 22 height 13
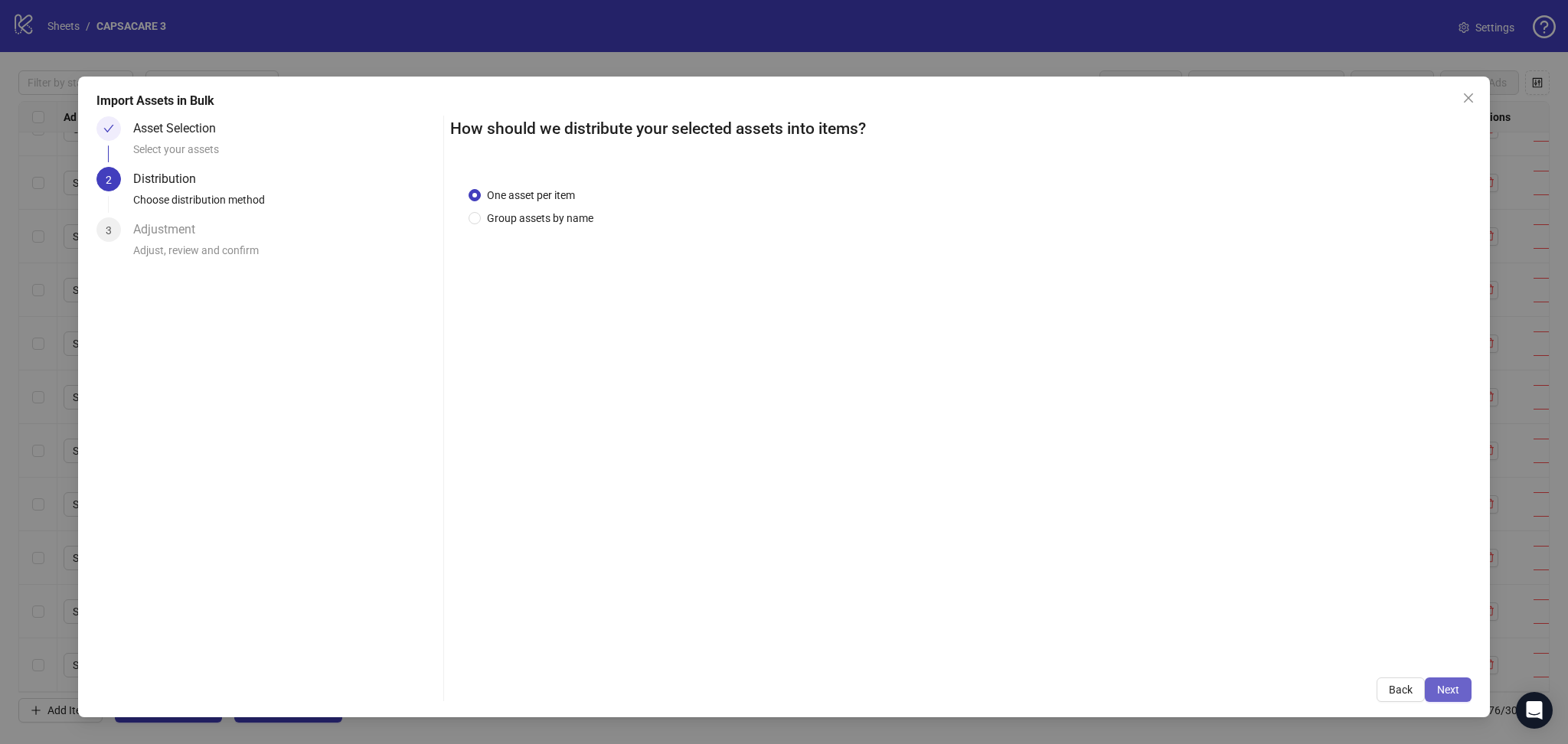
click at [1459, 689] on span "Next" at bounding box center [1449, 689] width 22 height 13
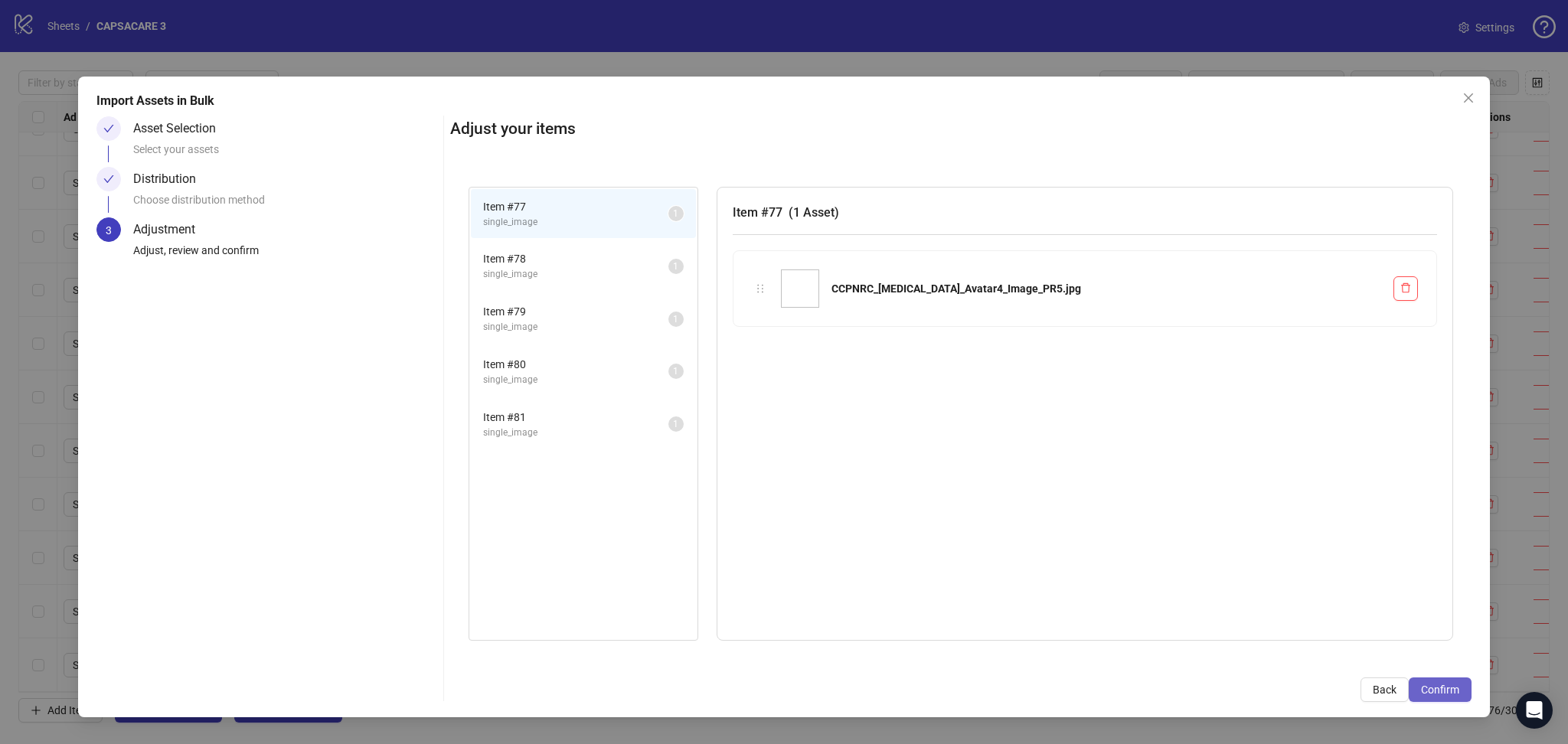
click at [1454, 692] on span "Confirm" at bounding box center [1441, 689] width 39 height 13
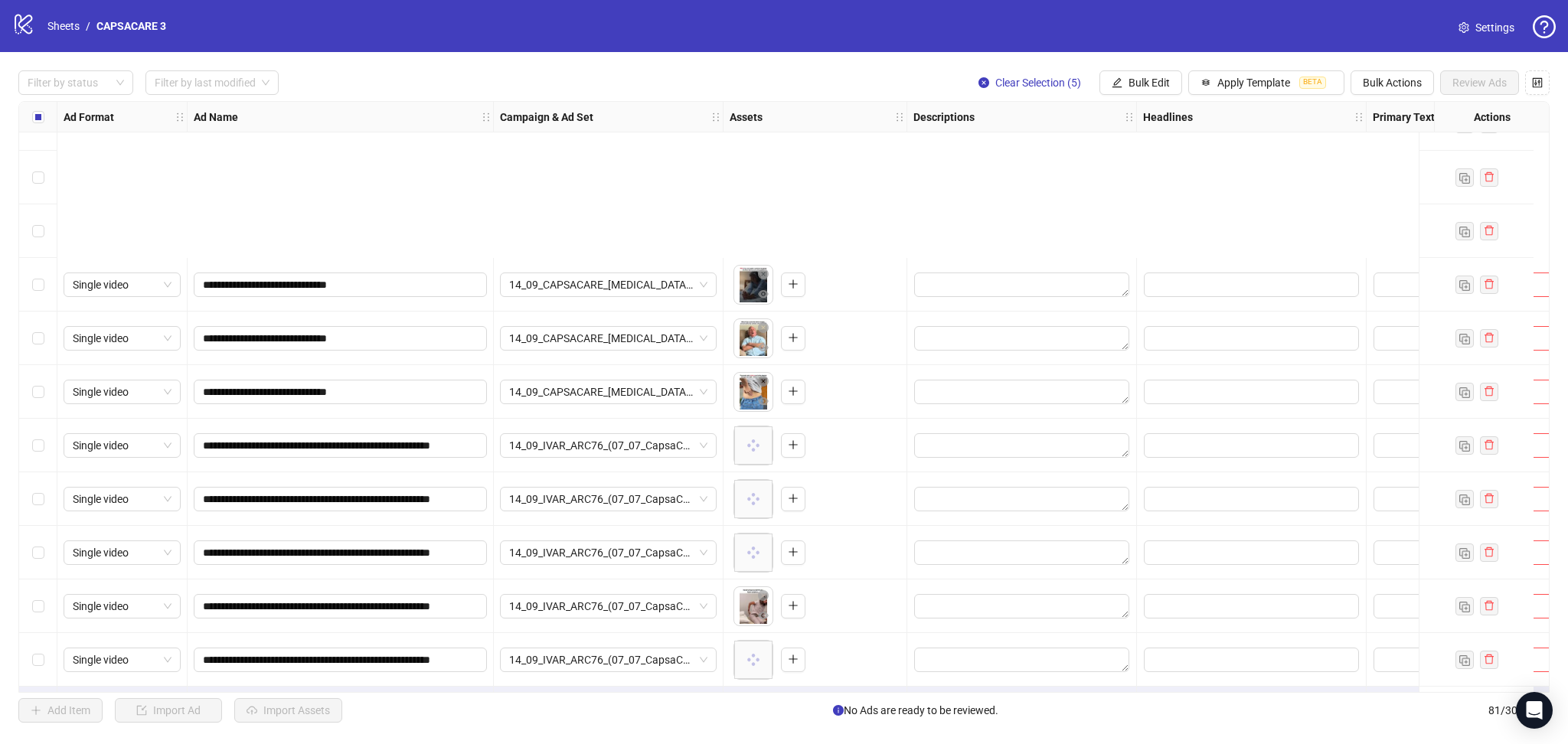
scroll to position [3785, 0]
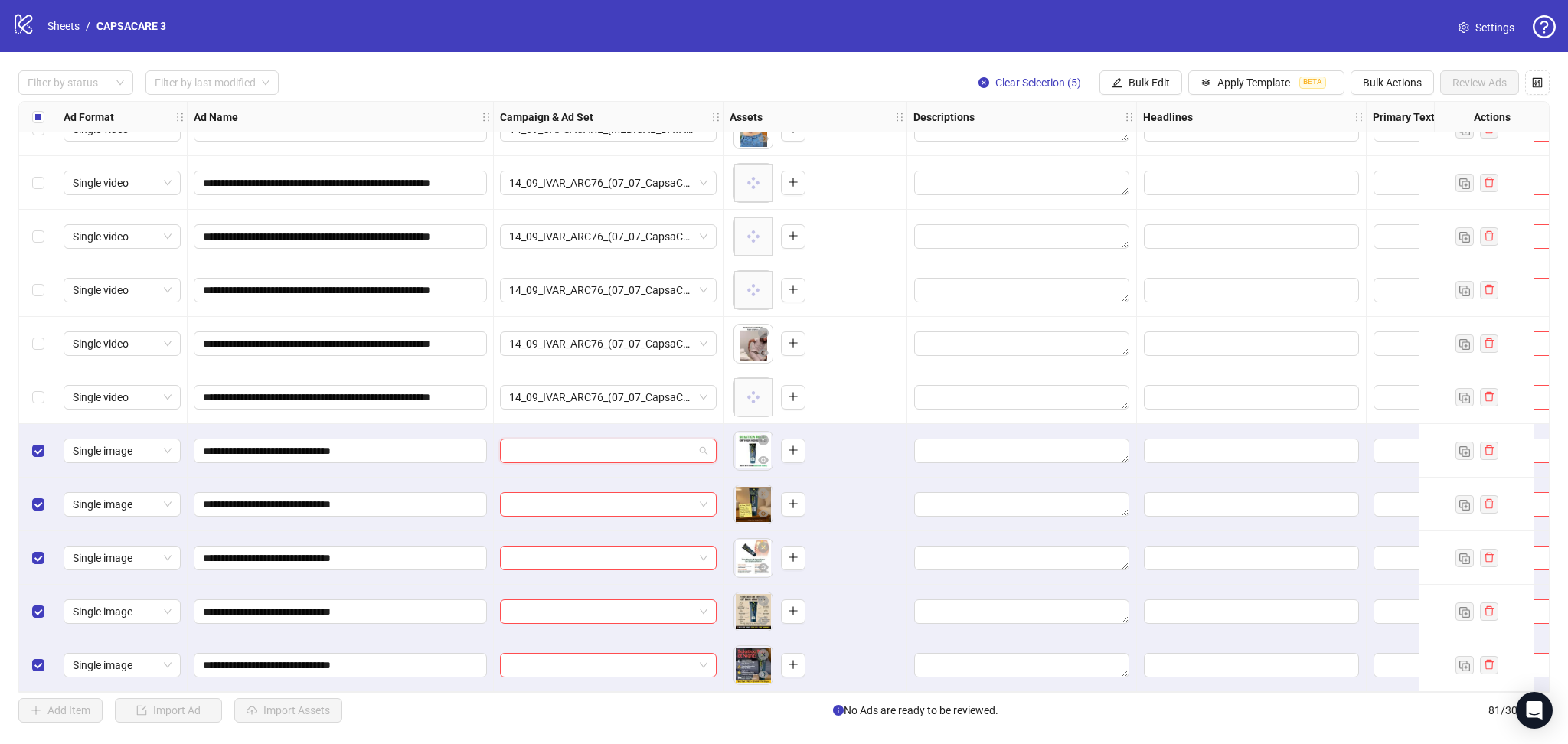
click at [559, 442] on input "search" at bounding box center [601, 451] width 184 height 23
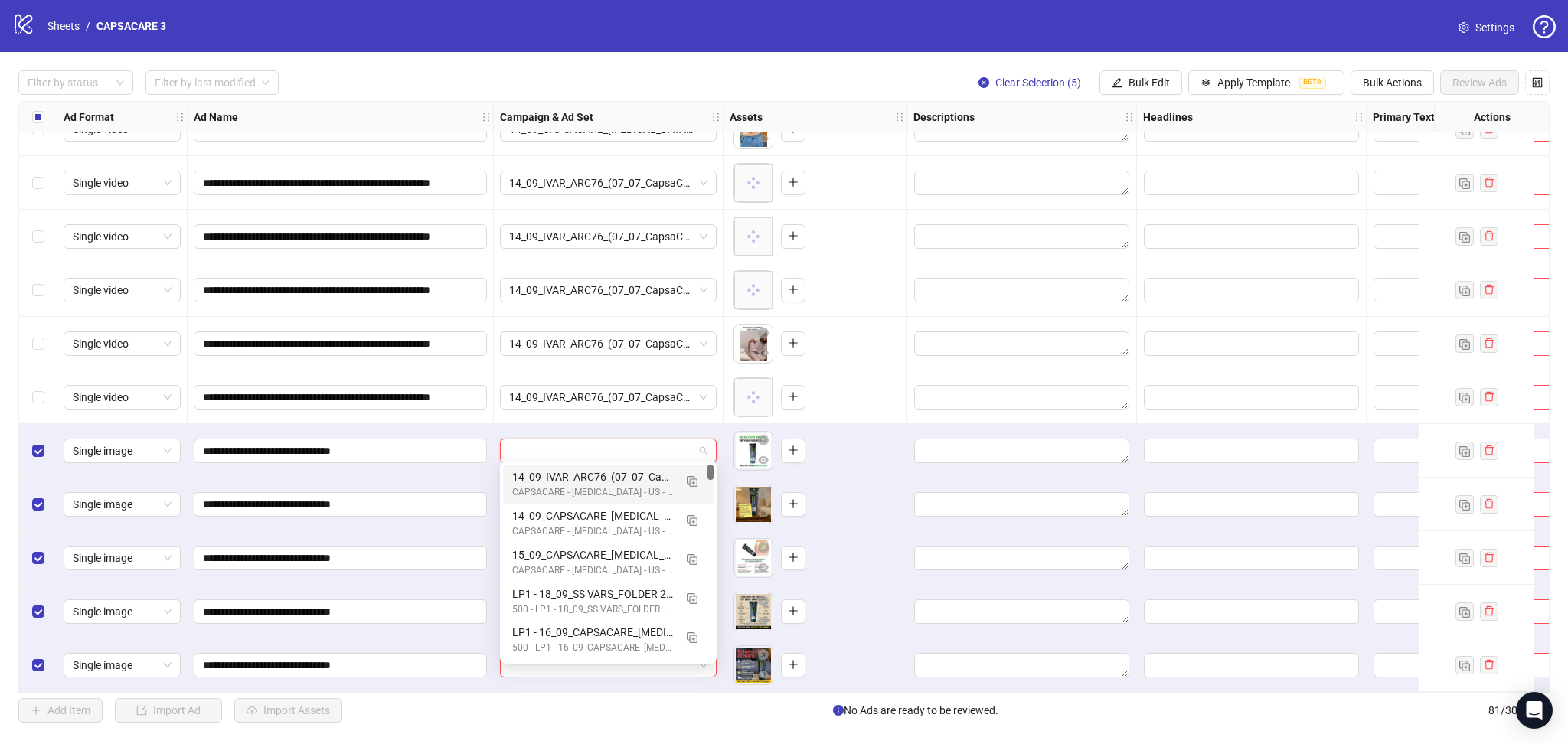
drag, startPoint x: 696, startPoint y: 476, endPoint x: 706, endPoint y: 481, distance: 11.2
click at [696, 478] on img "button" at bounding box center [692, 481] width 11 height 11
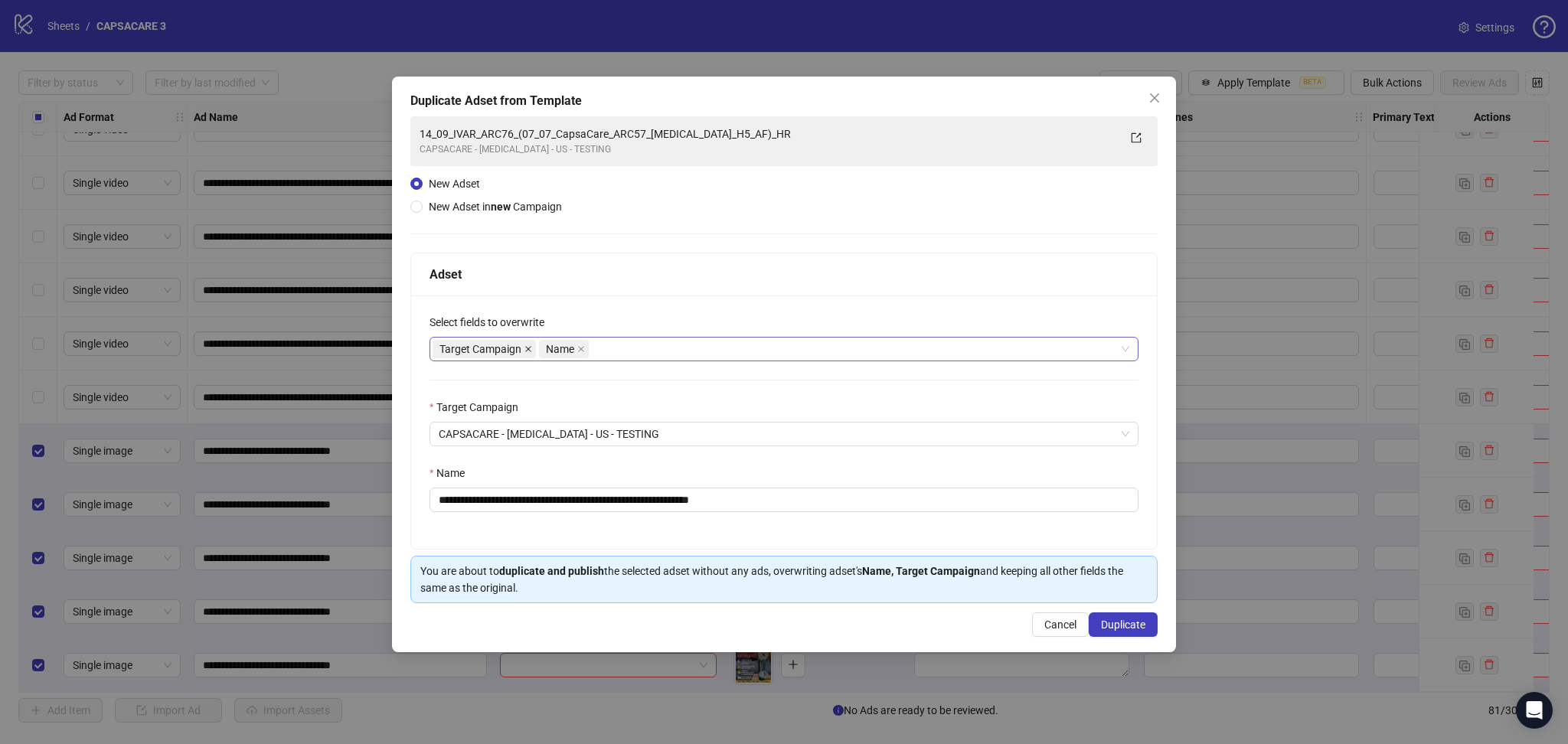
click at [530, 354] on span at bounding box center [528, 349] width 8 height 17
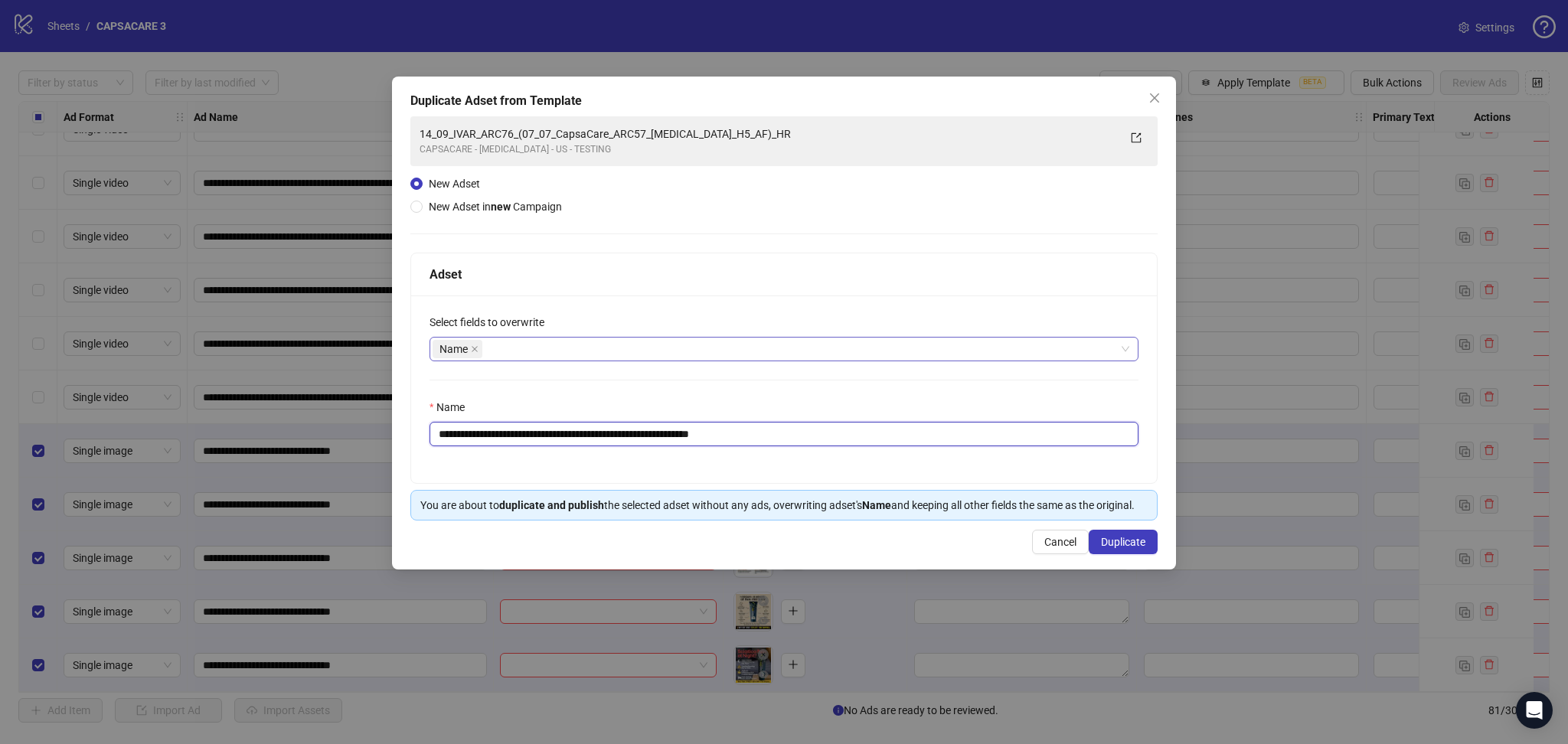
click at [559, 435] on input "**********" at bounding box center [784, 434] width 709 height 24
paste input "text"
type input "**********"
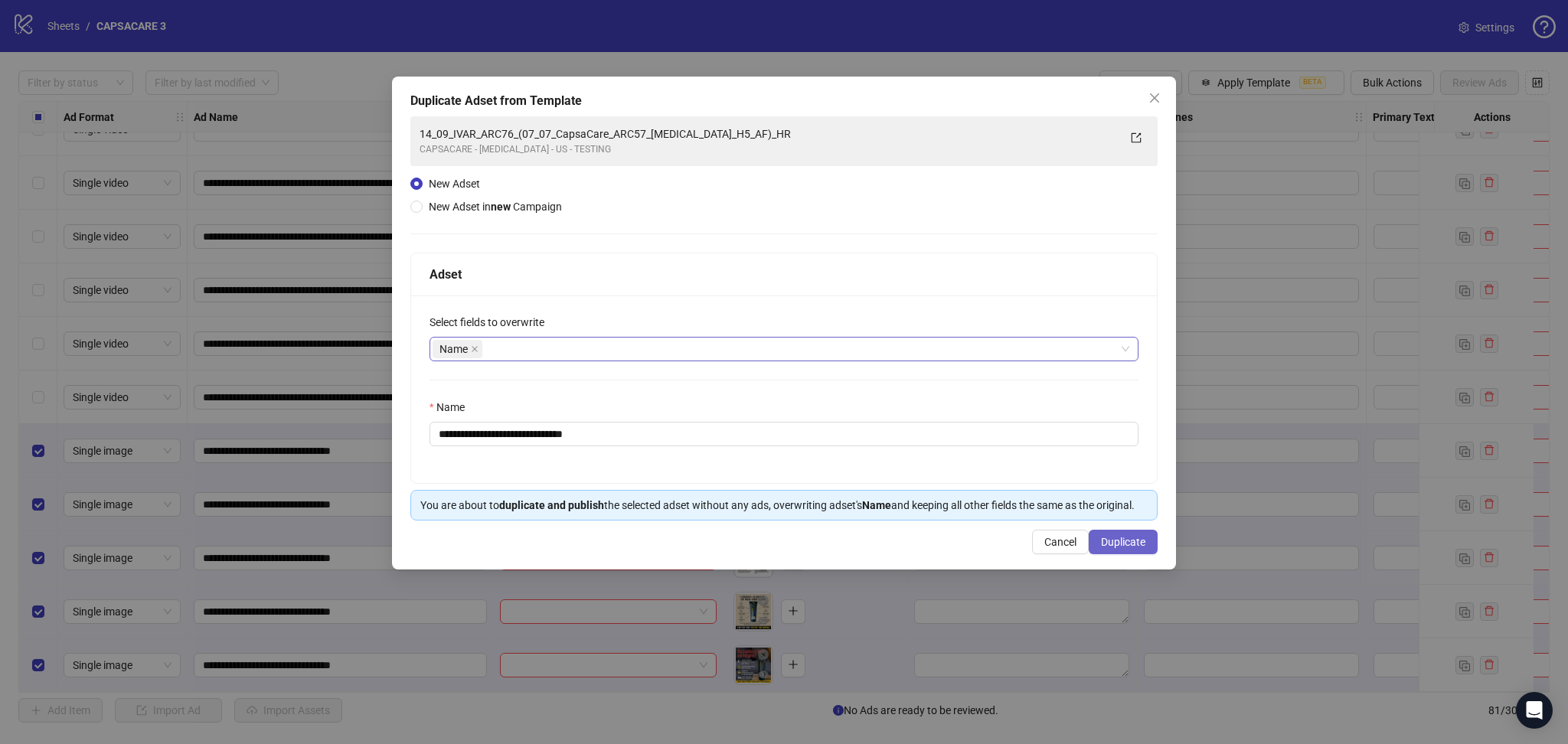
click at [1134, 544] on span "Duplicate" at bounding box center [1123, 541] width 45 height 13
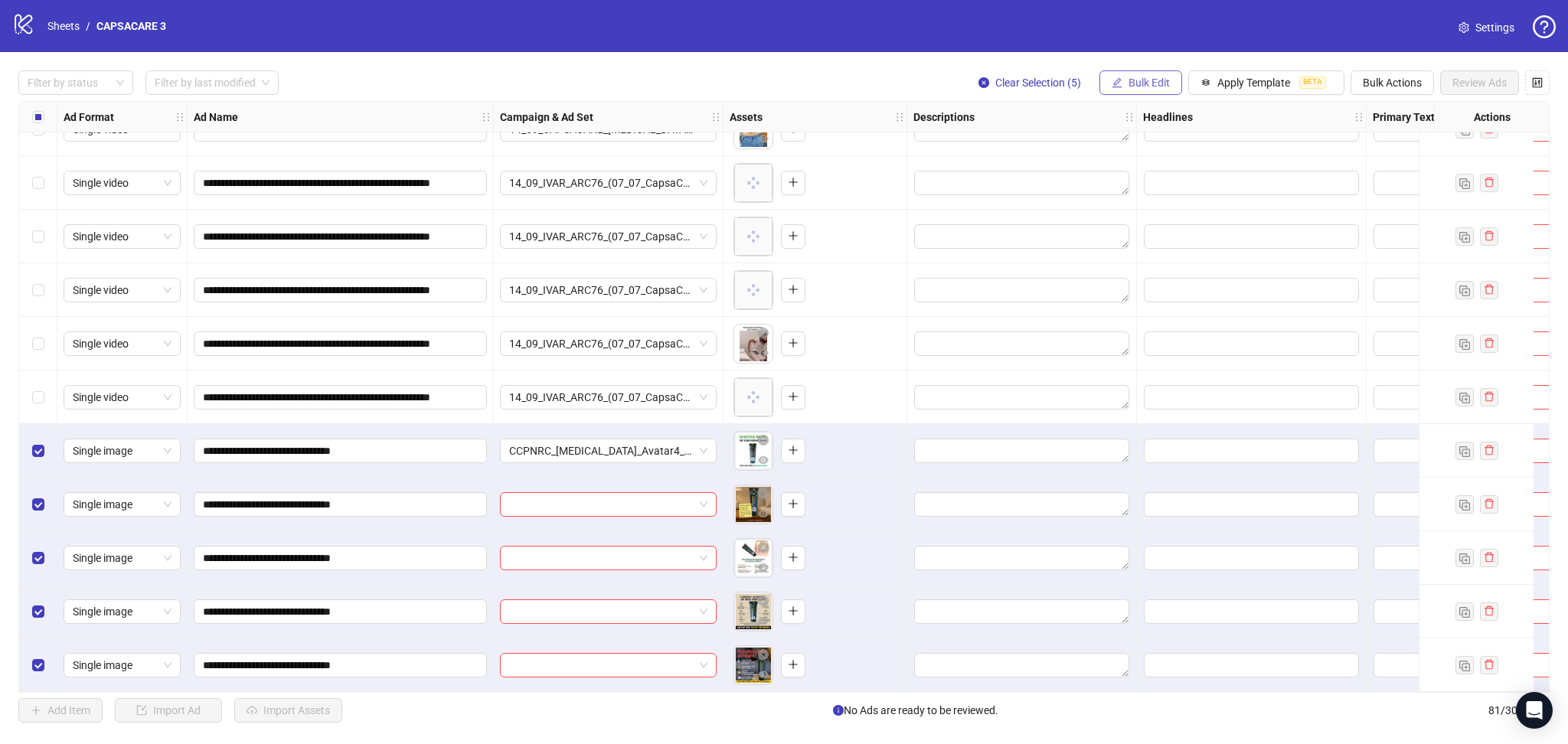
click at [1142, 84] on span "Bulk Edit" at bounding box center [1149, 82] width 41 height 13
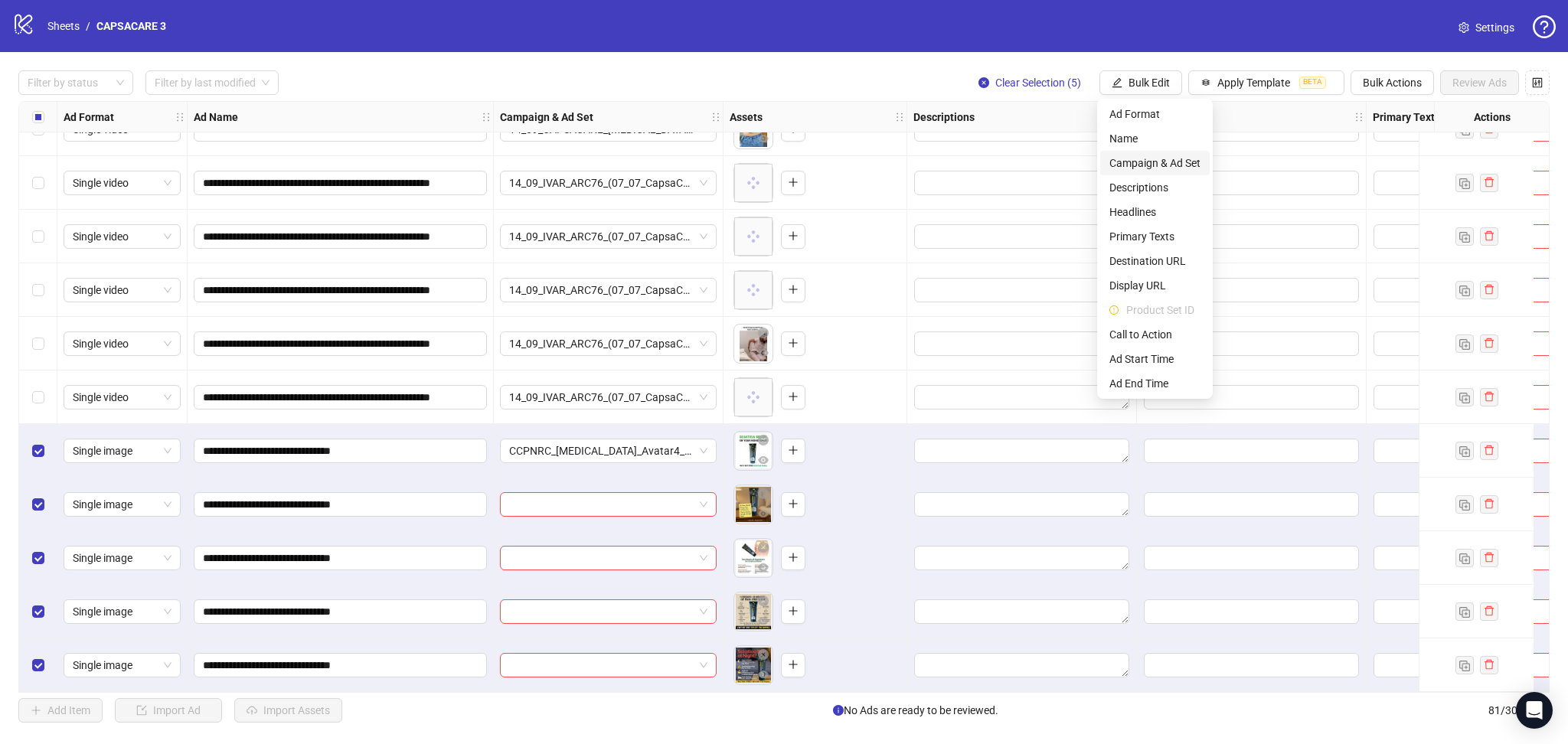
click at [1182, 157] on span "Campaign & Ad Set" at bounding box center [1155, 163] width 91 height 17
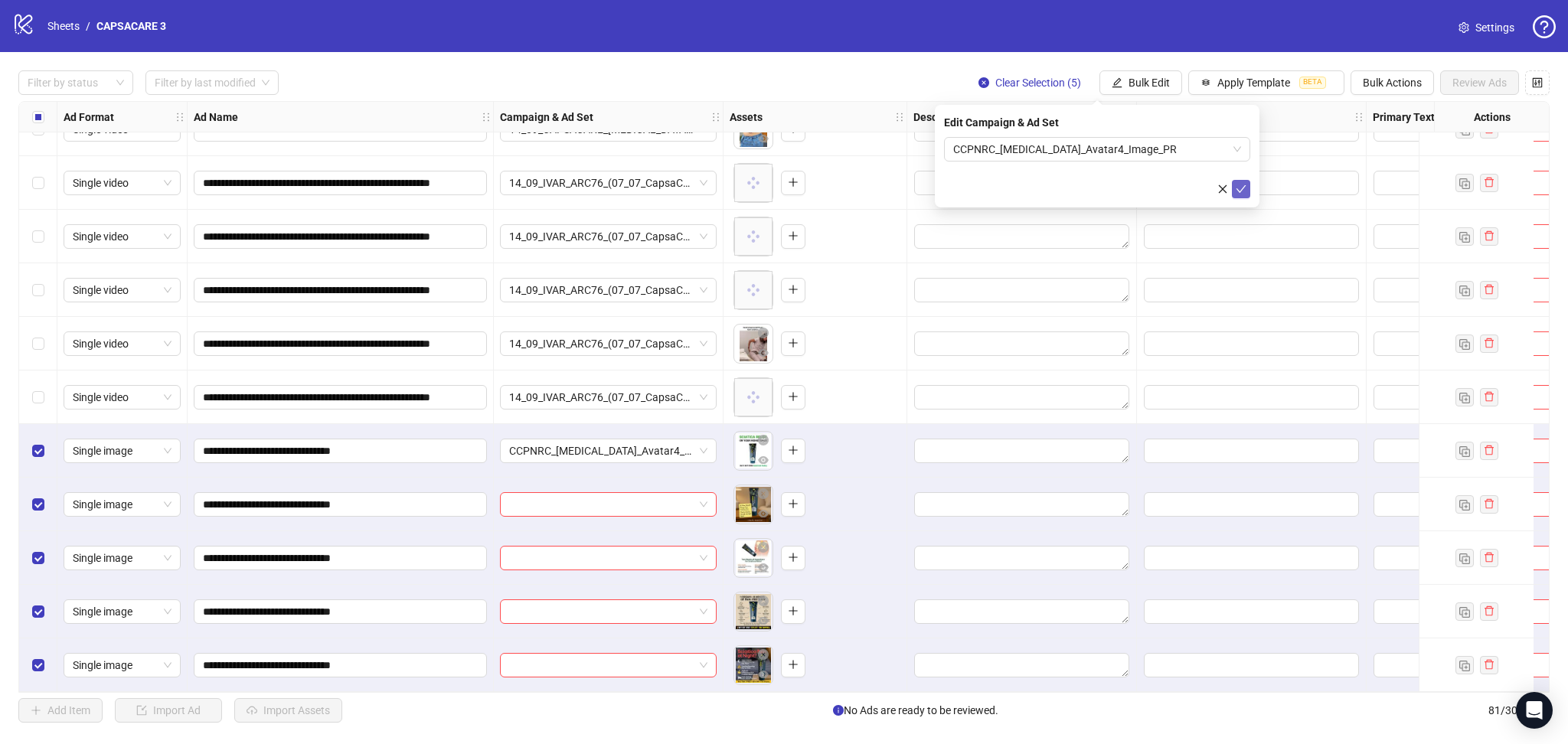
click at [1244, 191] on icon "check" at bounding box center [1241, 188] width 11 height 11
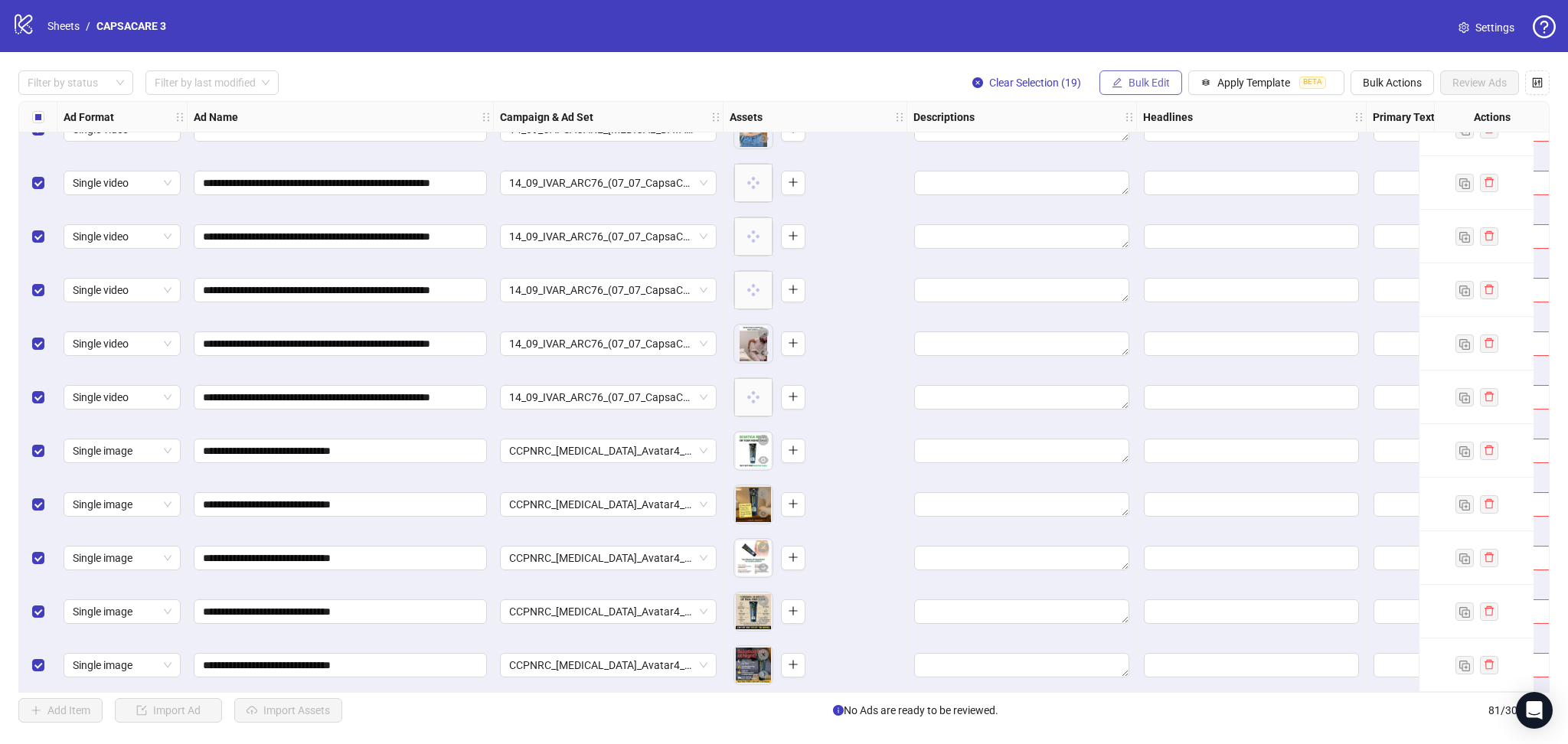
click at [1129, 79] on span "Bulk Edit" at bounding box center [1149, 82] width 41 height 13
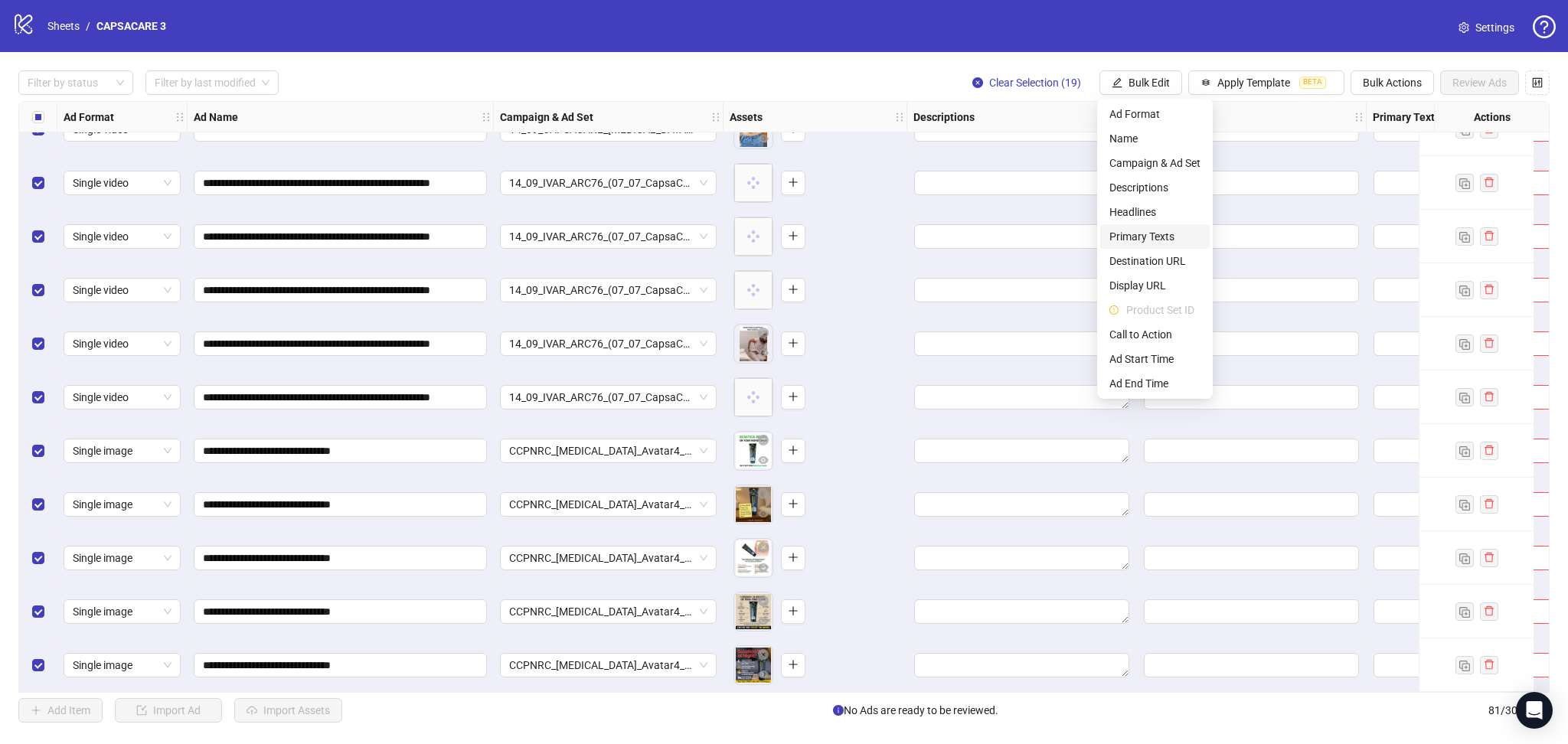
click at [1178, 239] on span "Primary Texts" at bounding box center [1155, 236] width 91 height 17
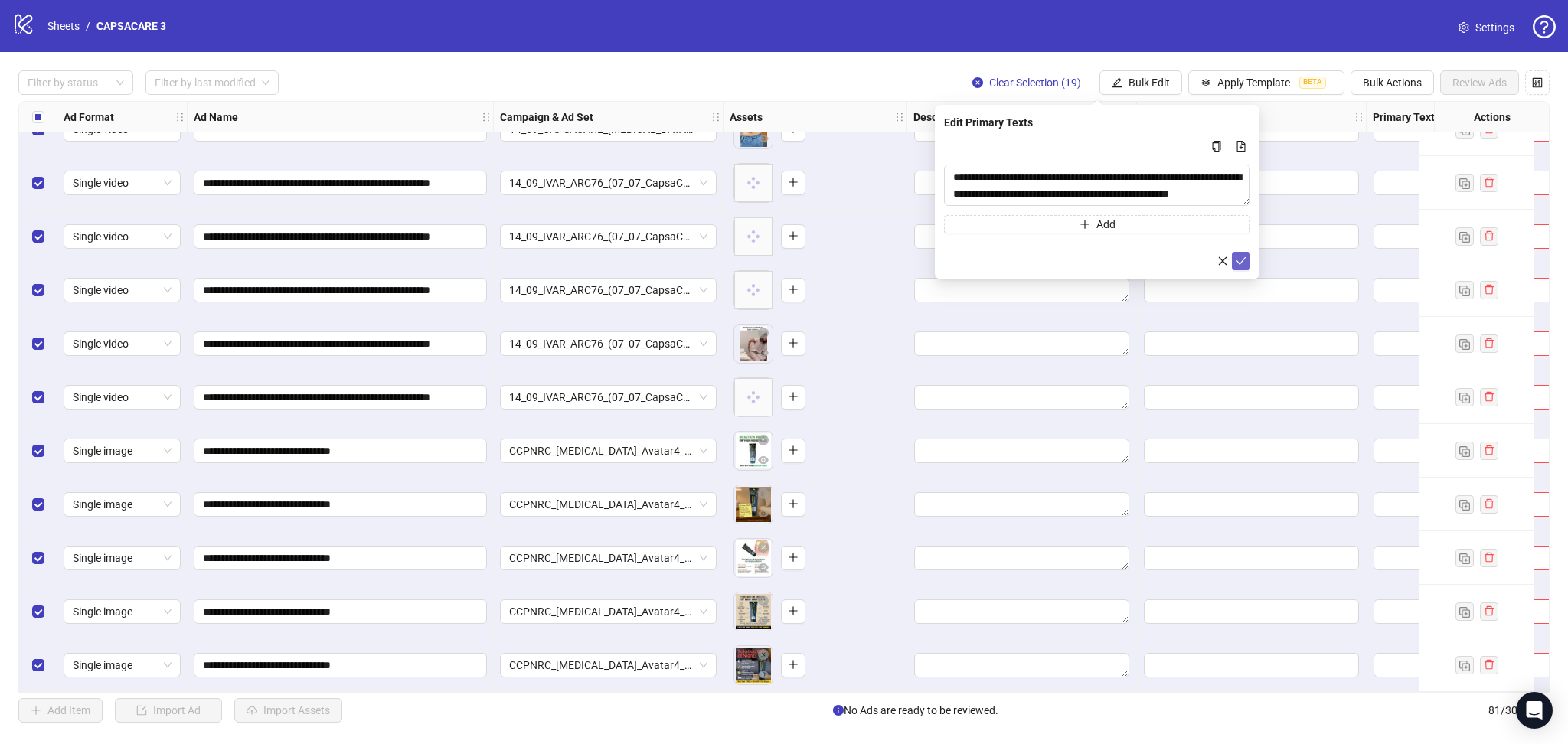
click at [1246, 260] on icon "check" at bounding box center [1241, 261] width 11 height 11
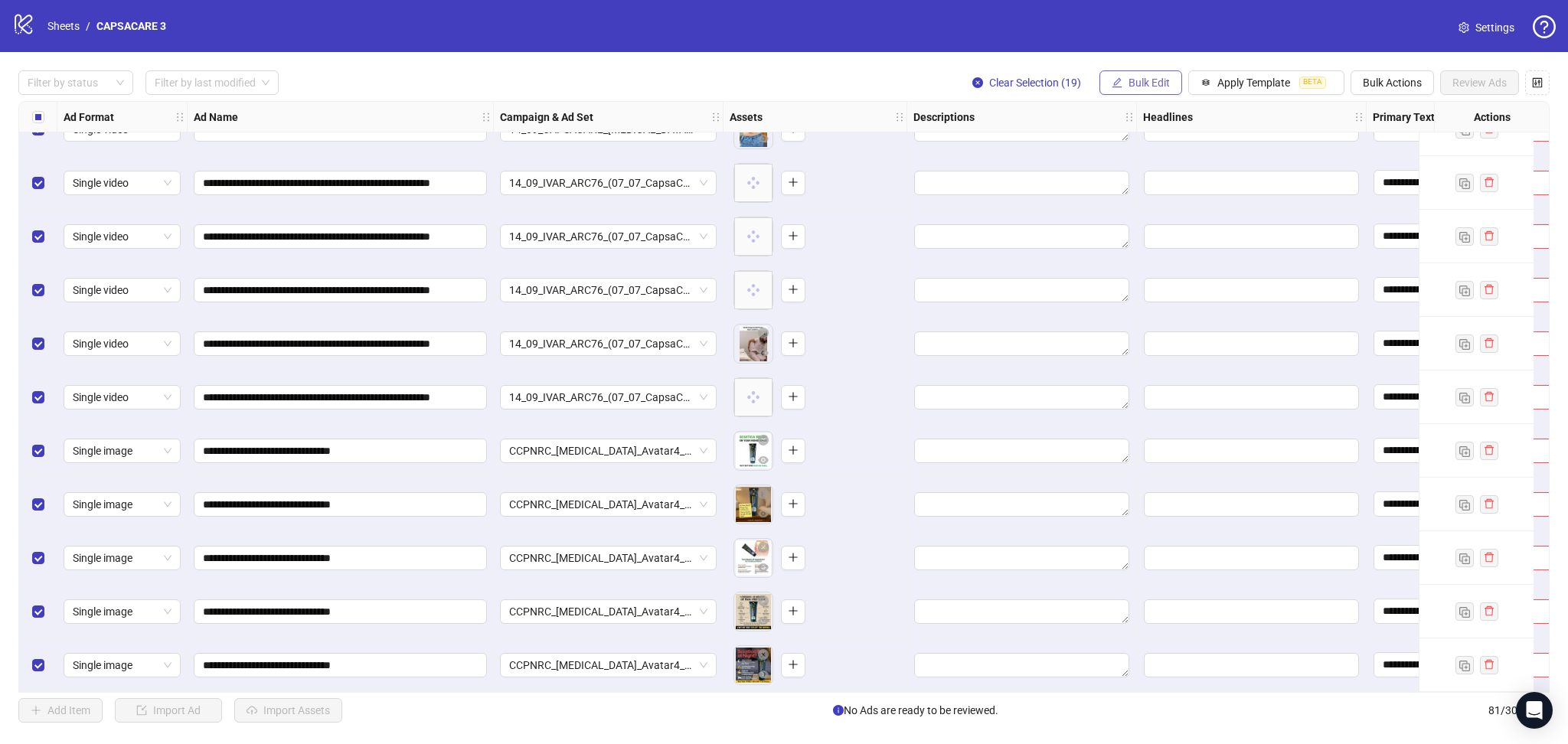
click at [1149, 77] on span "Bulk Edit" at bounding box center [1149, 82] width 41 height 13
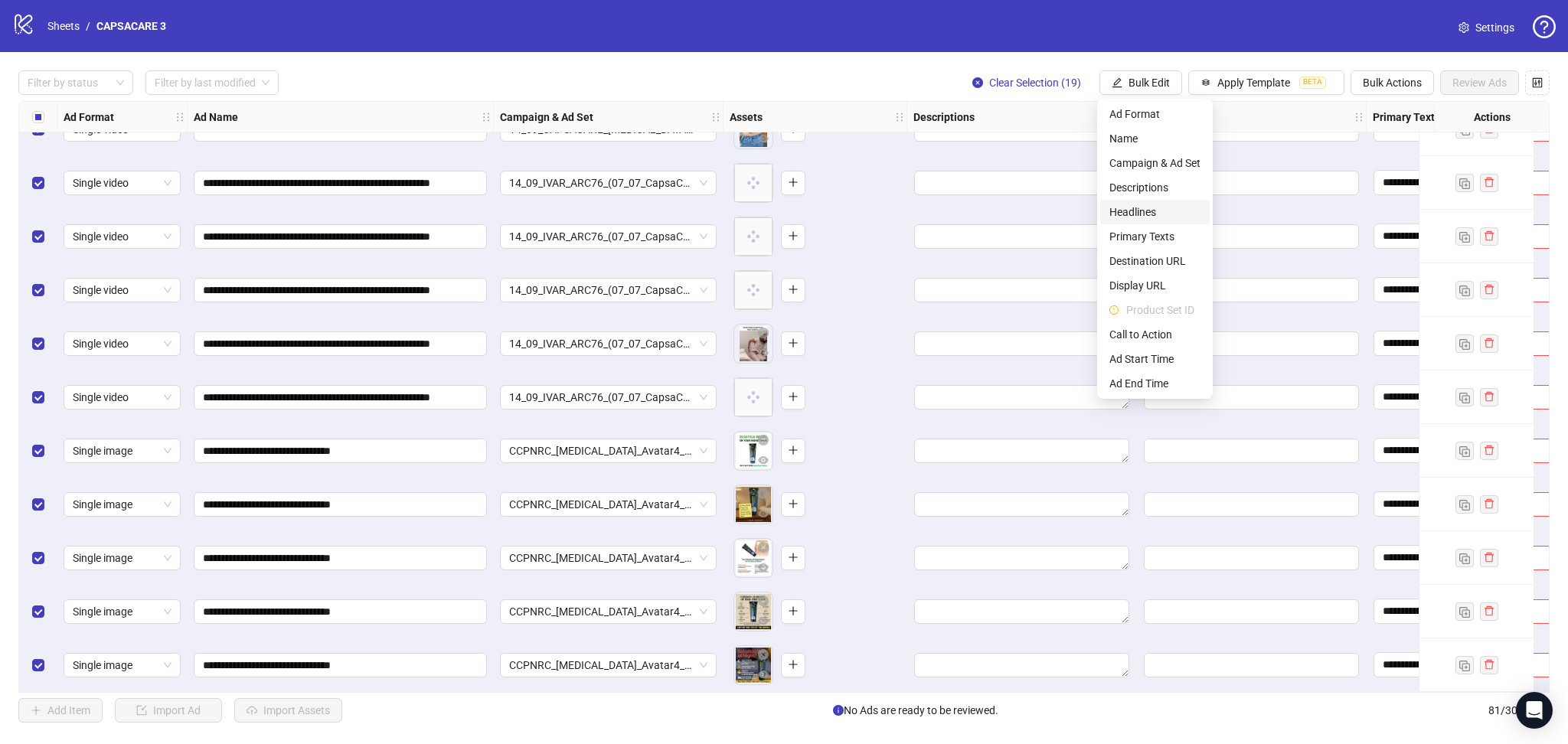
click at [1142, 211] on span "Headlines" at bounding box center [1155, 212] width 91 height 17
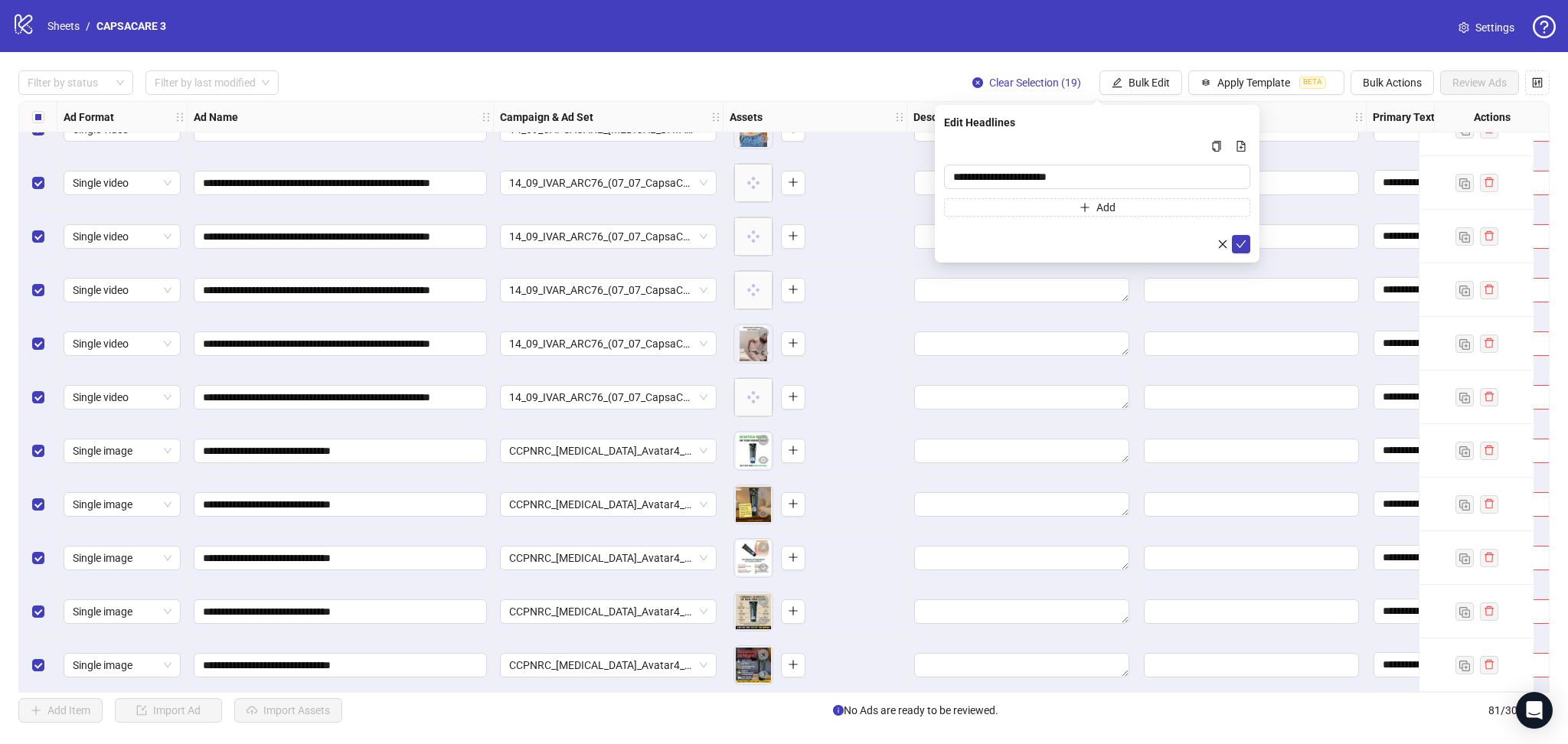
drag, startPoint x: 1242, startPoint y: 243, endPoint x: 1253, endPoint y: 248, distance: 12.1
click at [1242, 243] on icon "check" at bounding box center [1242, 244] width 10 height 8
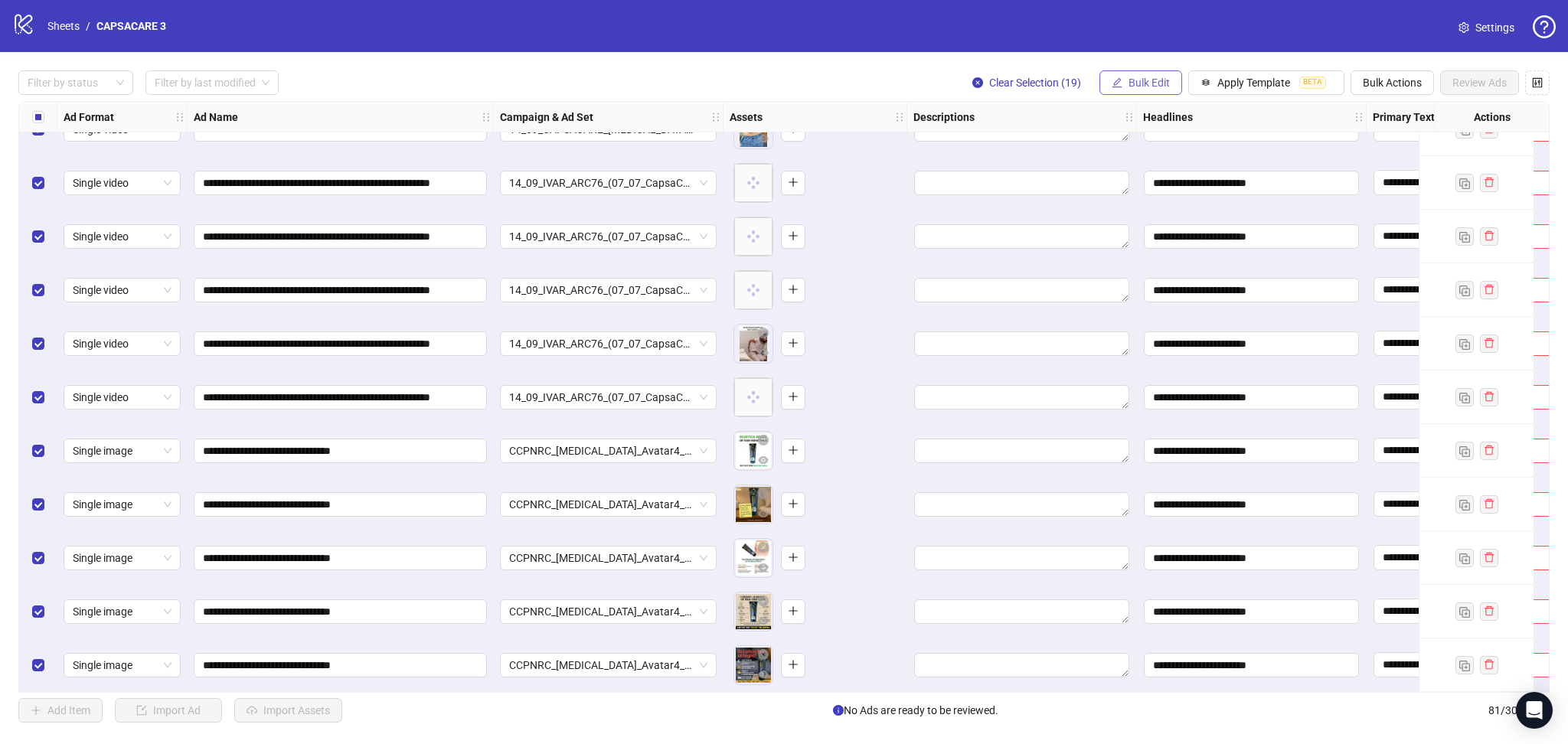
click at [1144, 72] on button "Bulk Edit" at bounding box center [1141, 82] width 82 height 24
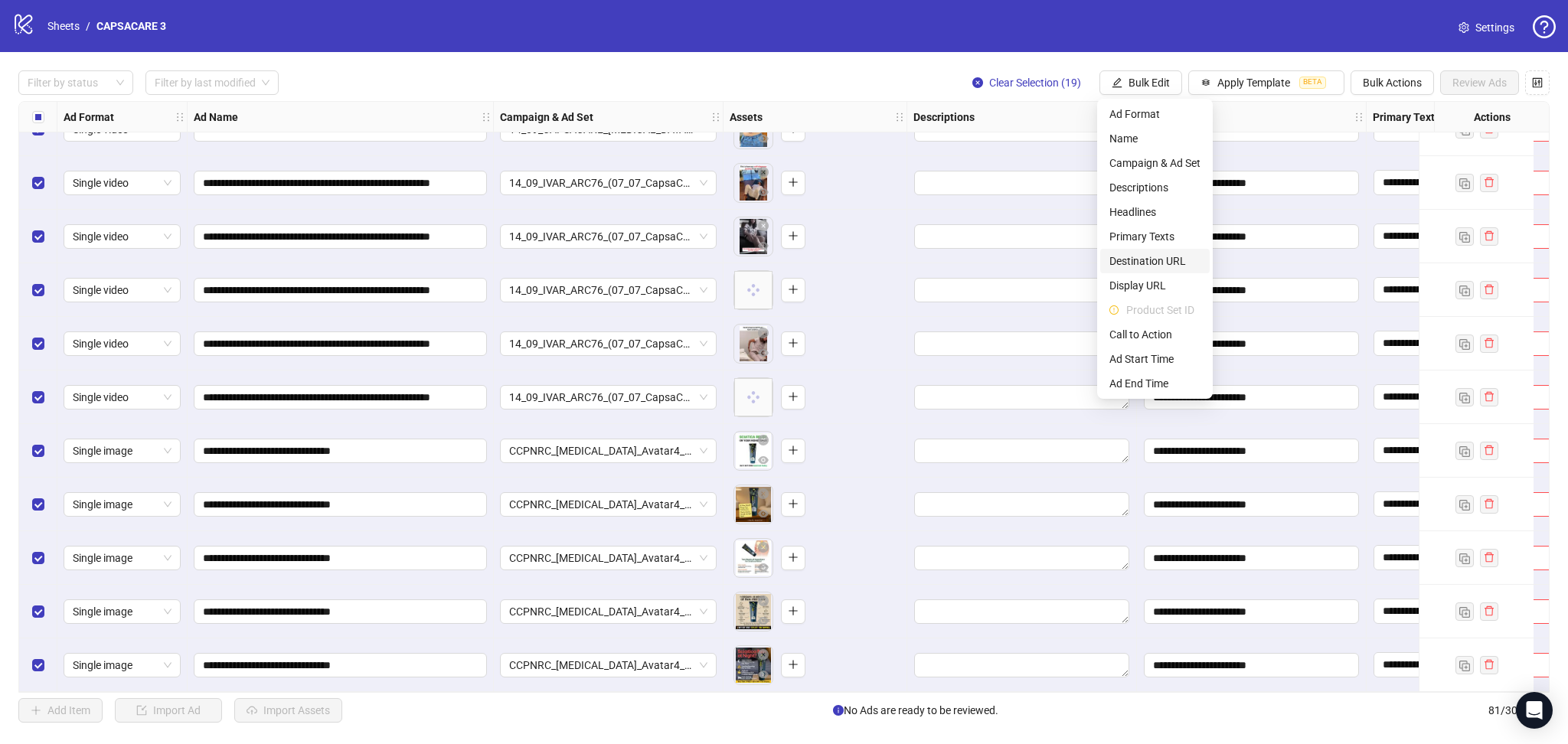
click at [1152, 256] on span "Destination URL" at bounding box center [1155, 261] width 91 height 17
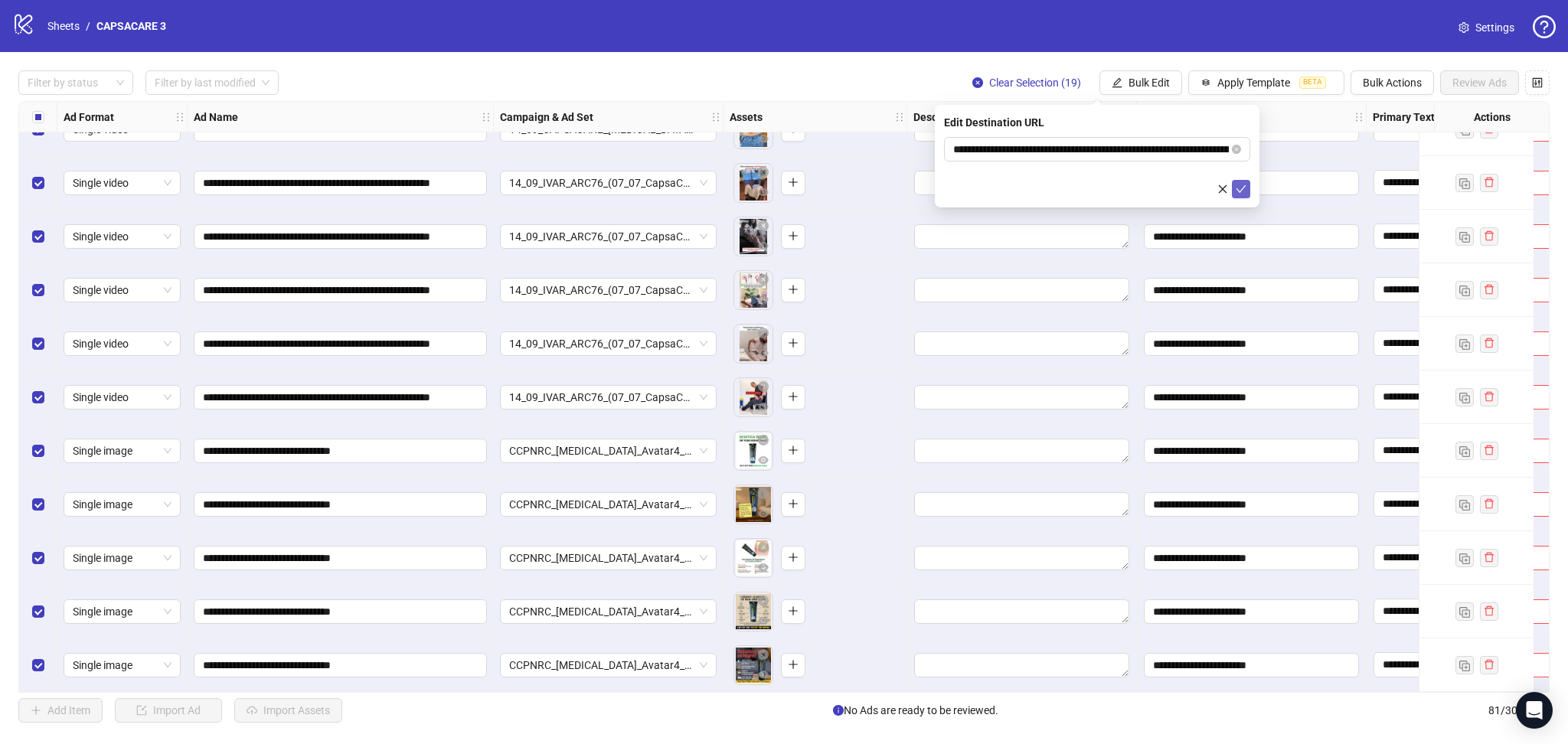
click at [1242, 193] on icon "check" at bounding box center [1241, 188] width 11 height 11
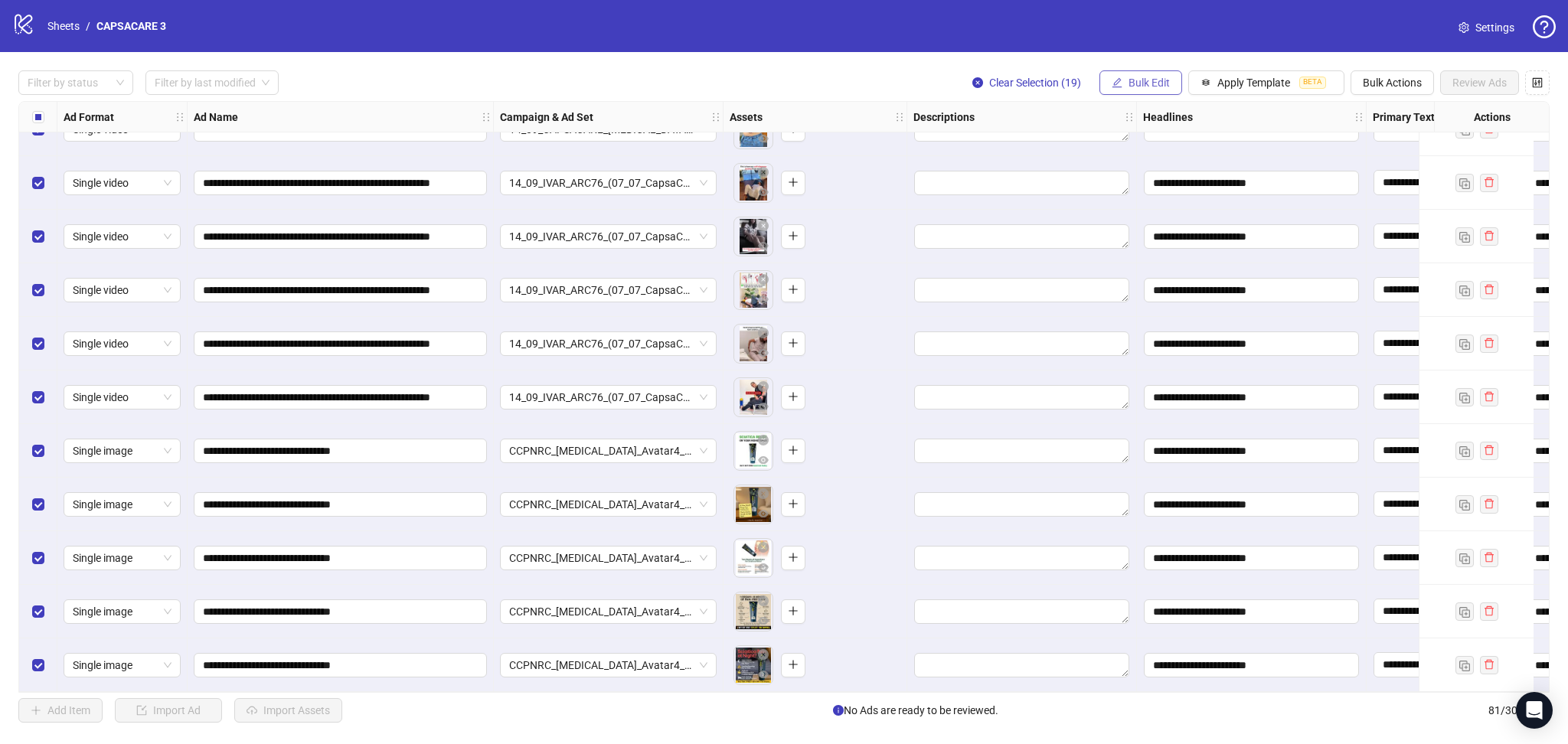
click at [1146, 85] on span "Bulk Edit" at bounding box center [1149, 82] width 41 height 13
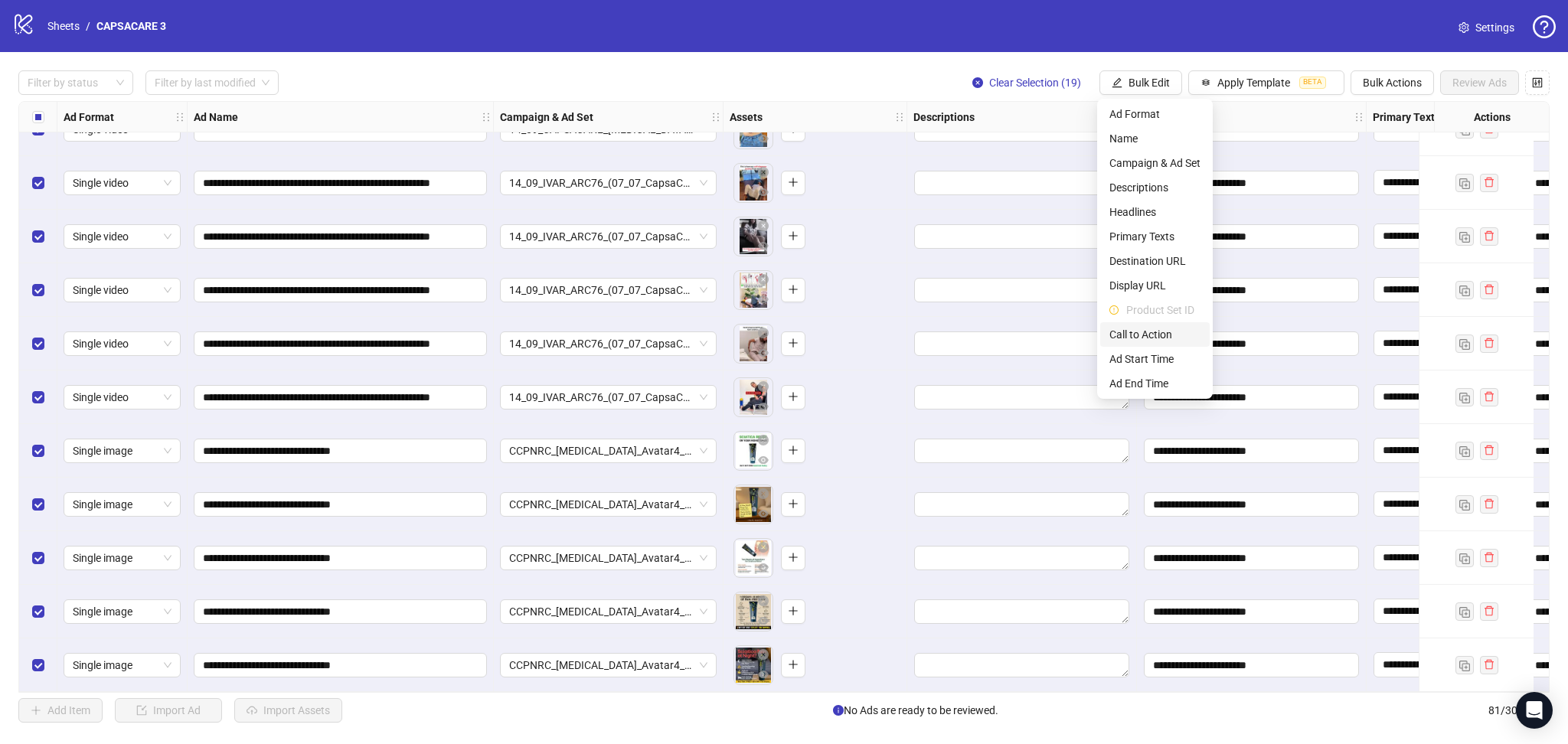
click at [1161, 330] on span "Call to Action" at bounding box center [1155, 335] width 91 height 17
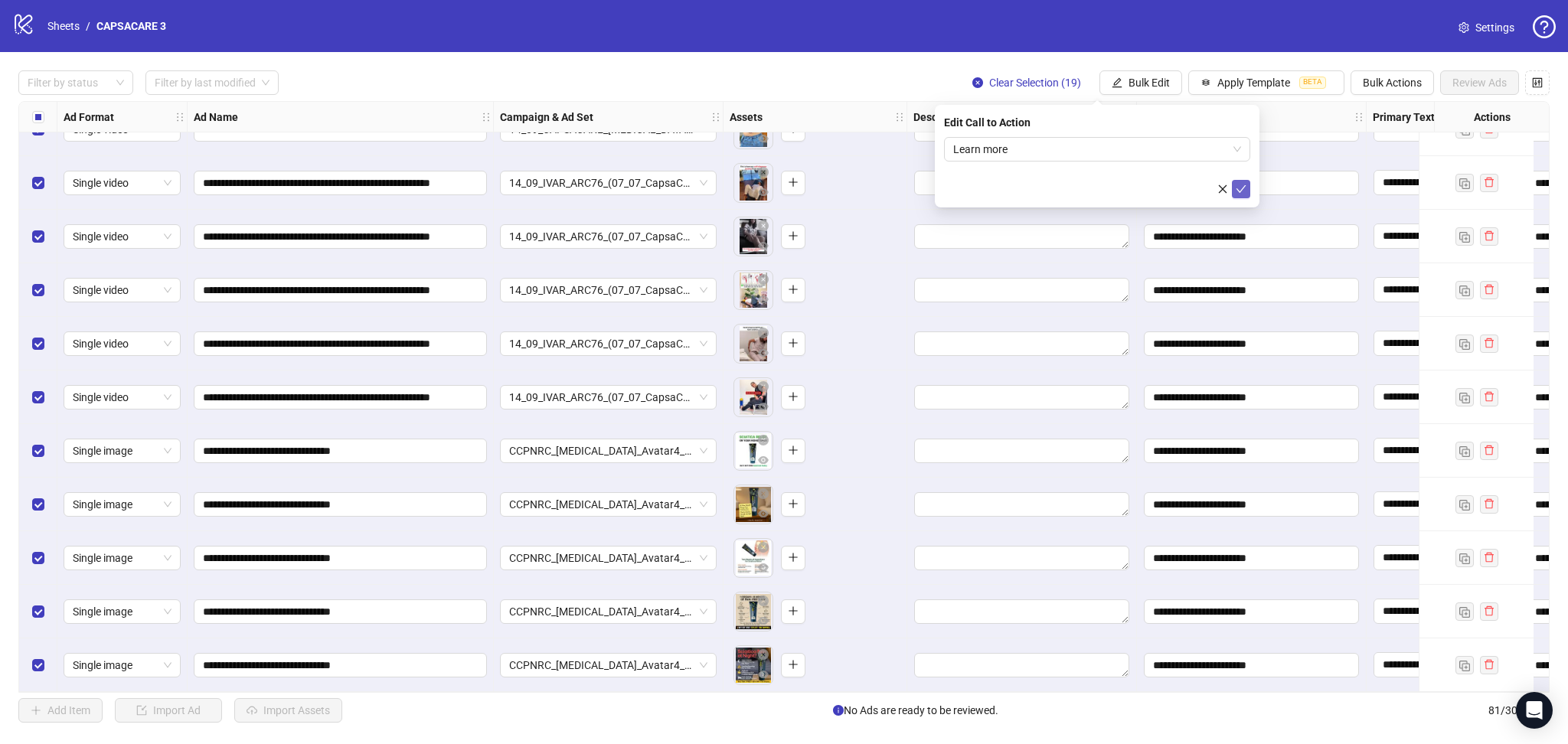
click at [1248, 191] on button "submit" at bounding box center [1242, 189] width 19 height 18
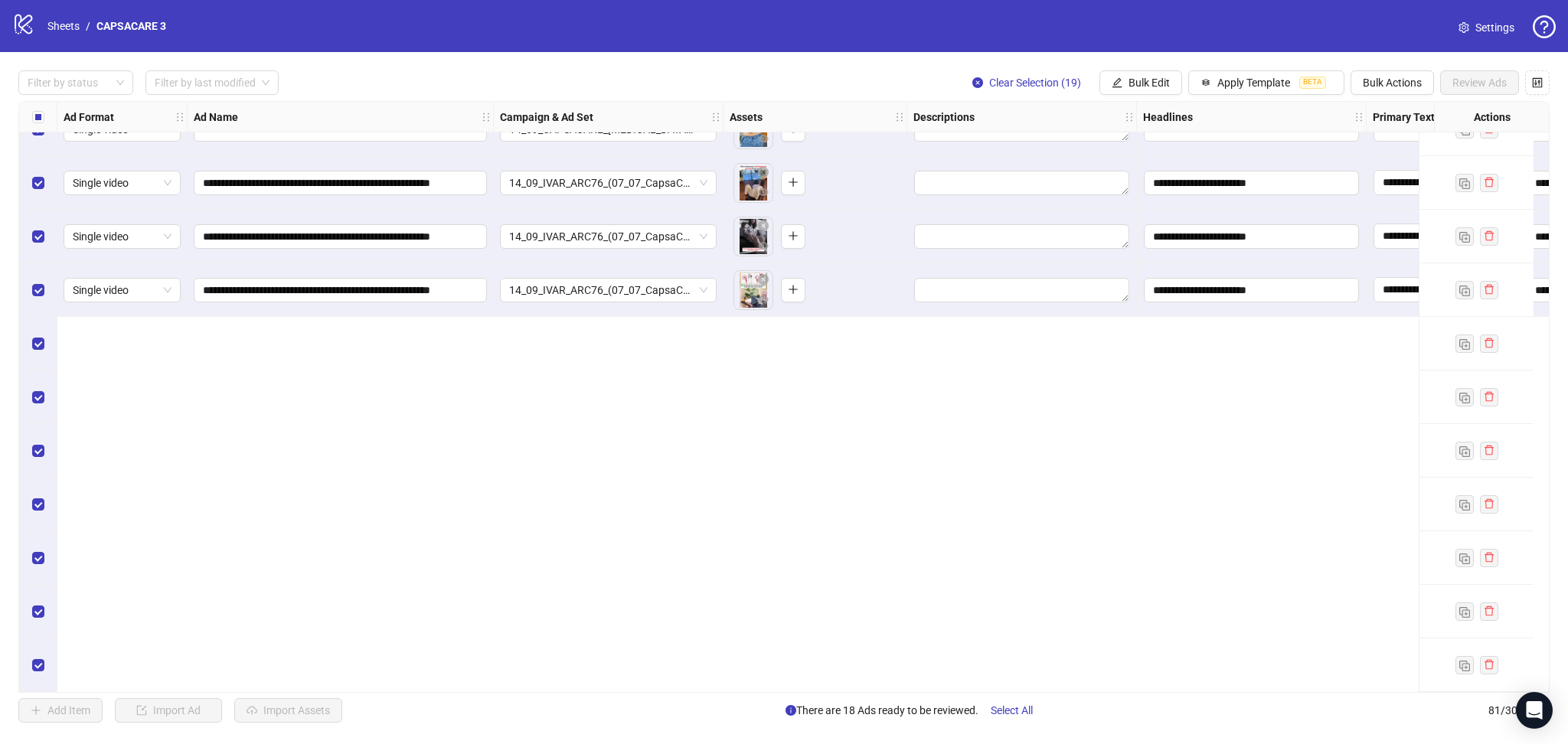
scroll to position [3343, 0]
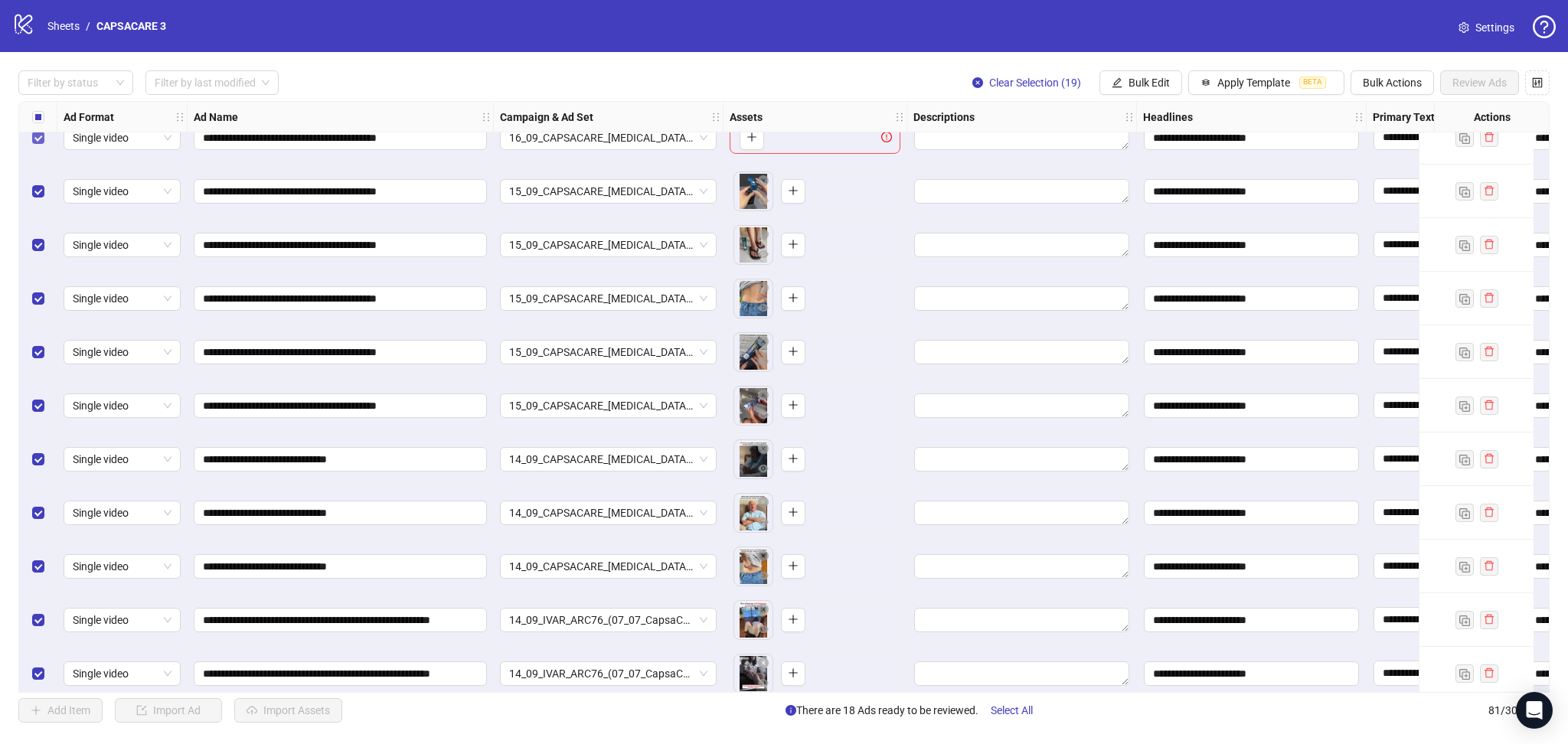
click at [41, 146] on div "Select row 63" at bounding box center [39, 138] width 39 height 54
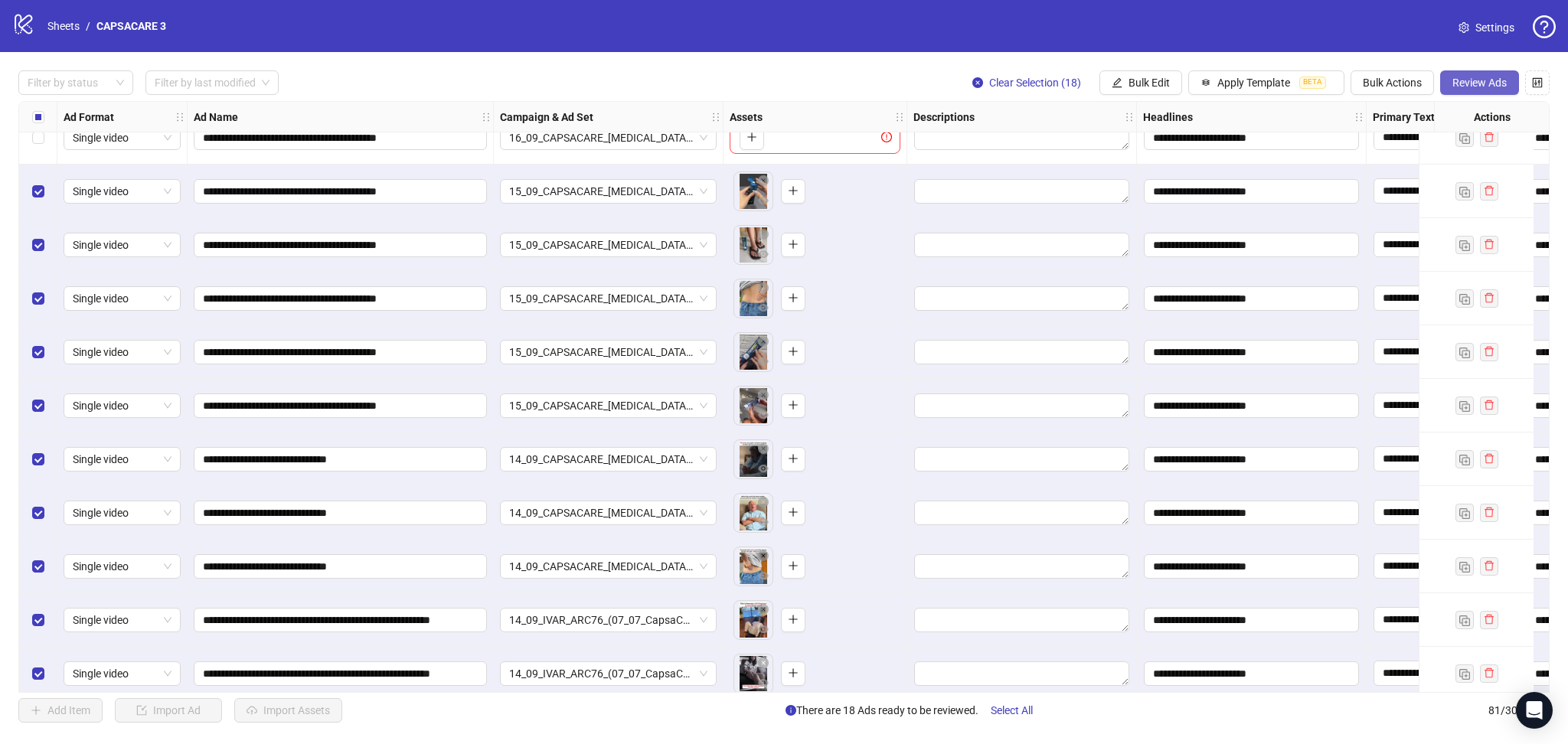
click at [1464, 87] on span "Review Ads" at bounding box center [1480, 82] width 55 height 13
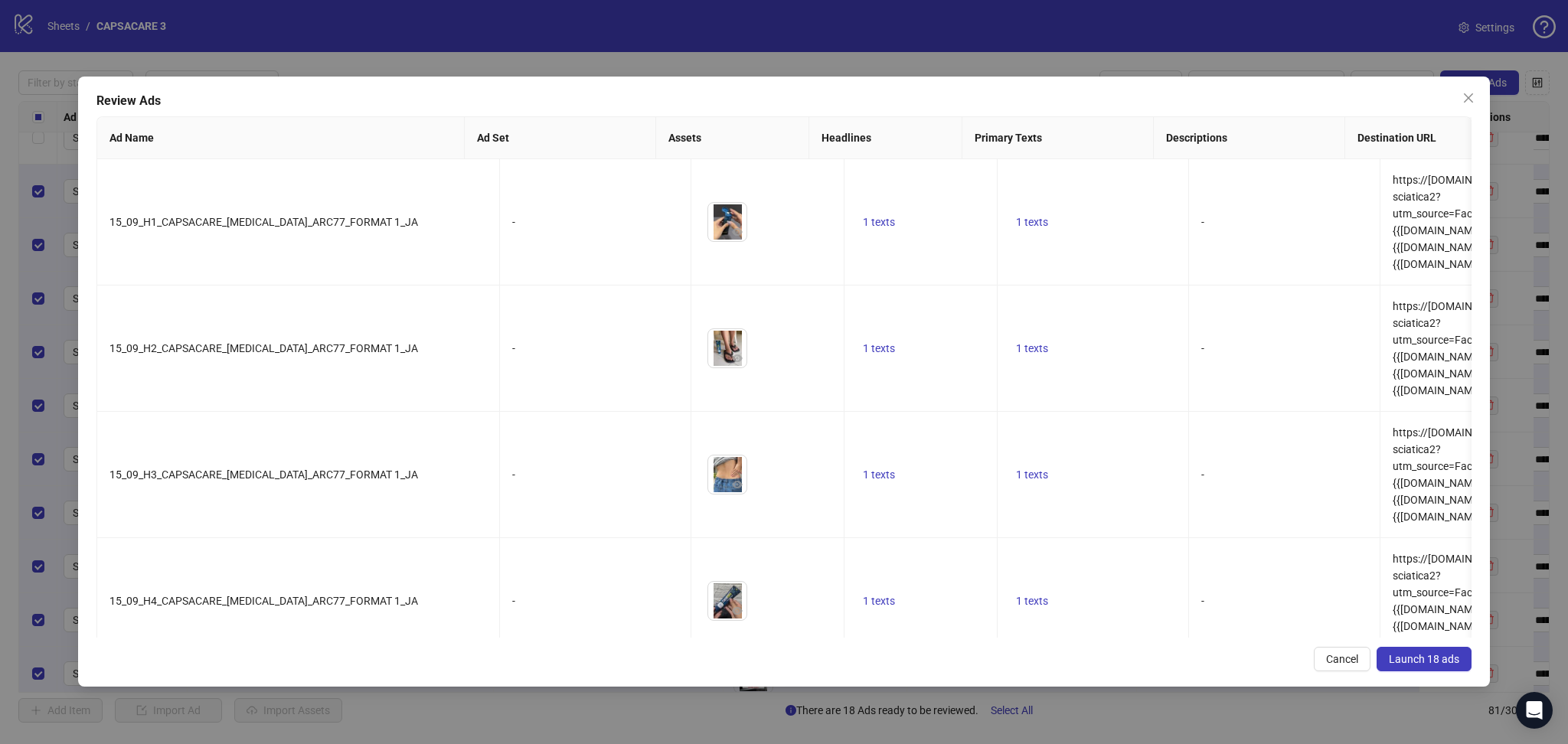
click at [1428, 661] on span "Launch 18 ads" at bounding box center [1424, 658] width 71 height 13
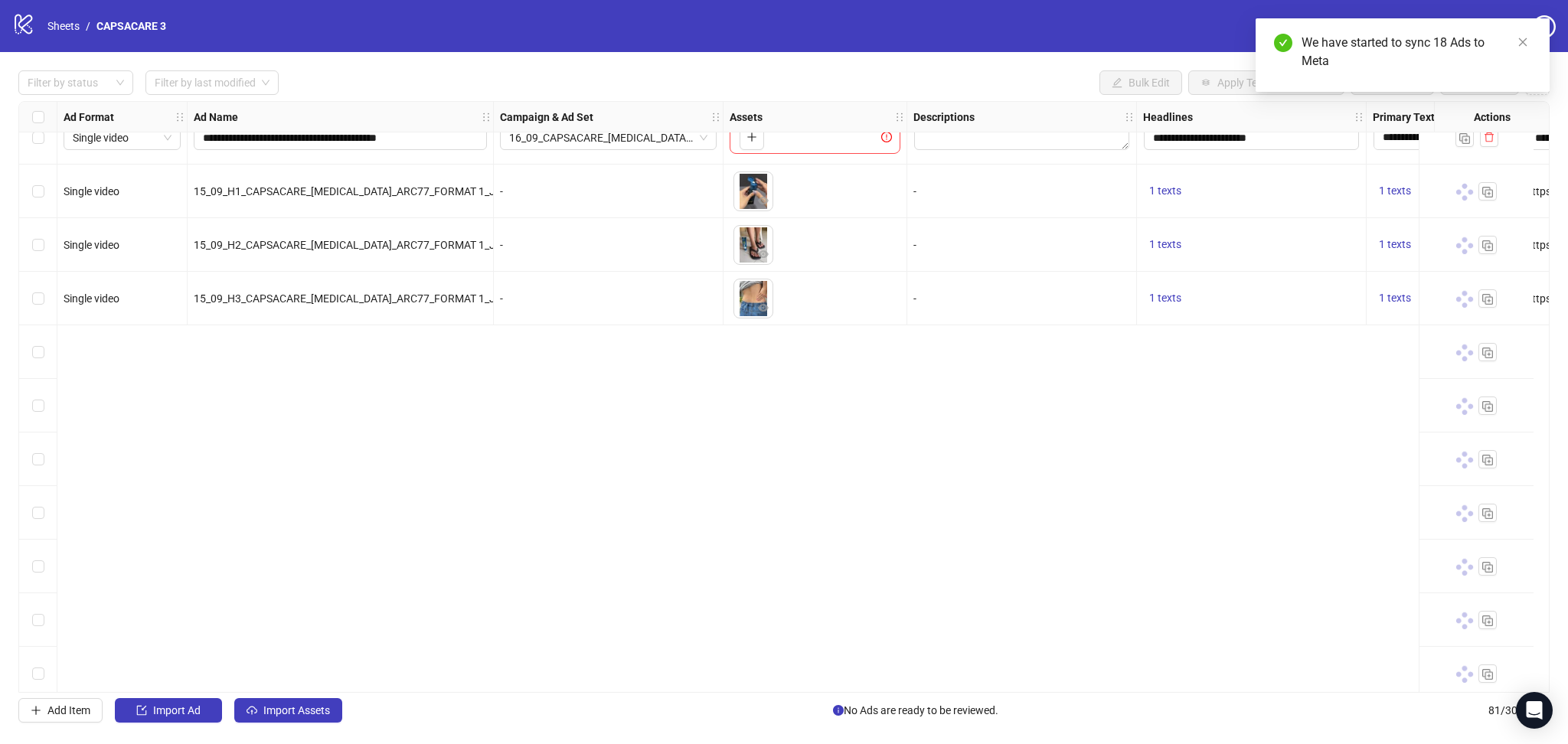
scroll to position [2900, 0]
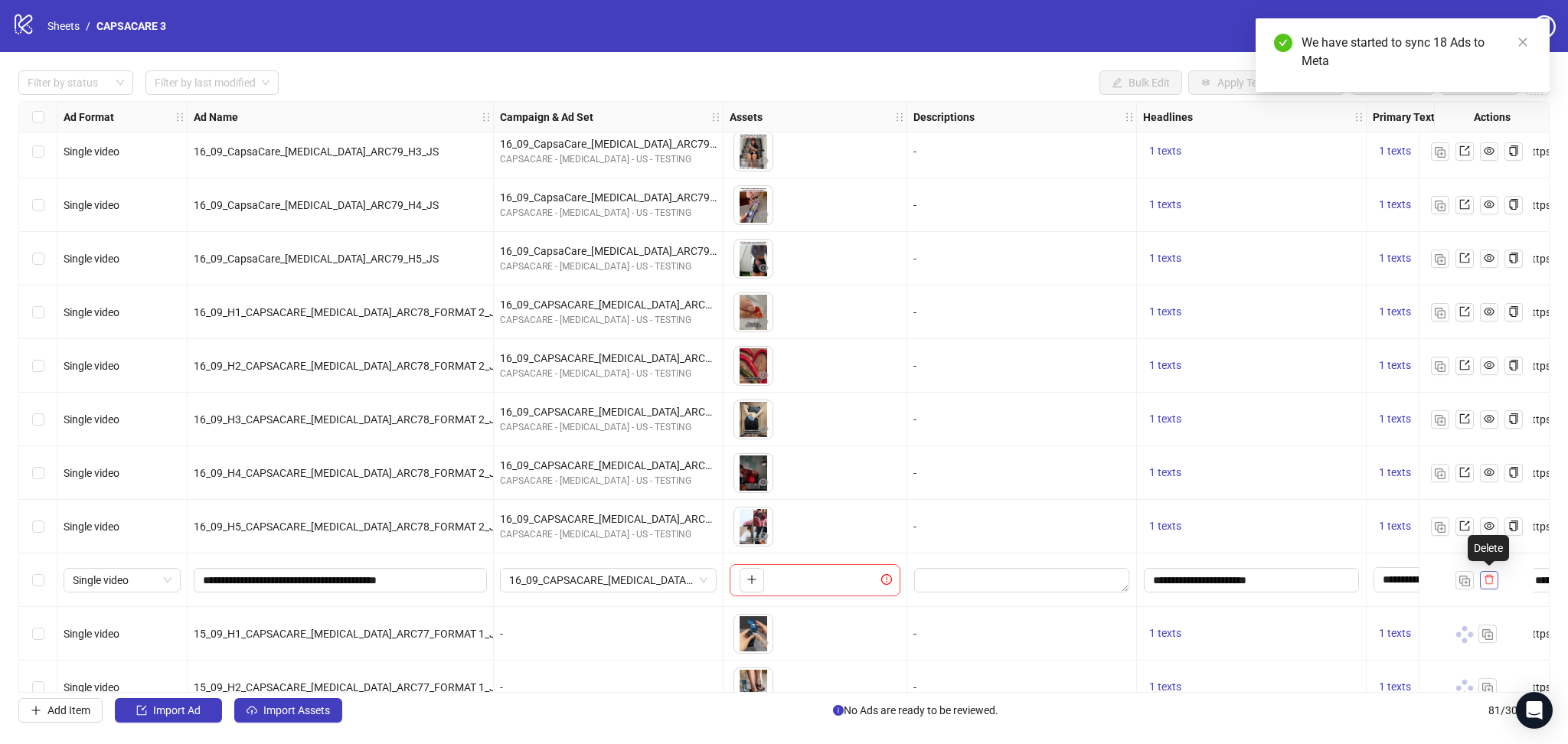
click at [1486, 576] on icon "delete" at bounding box center [1489, 579] width 11 height 11
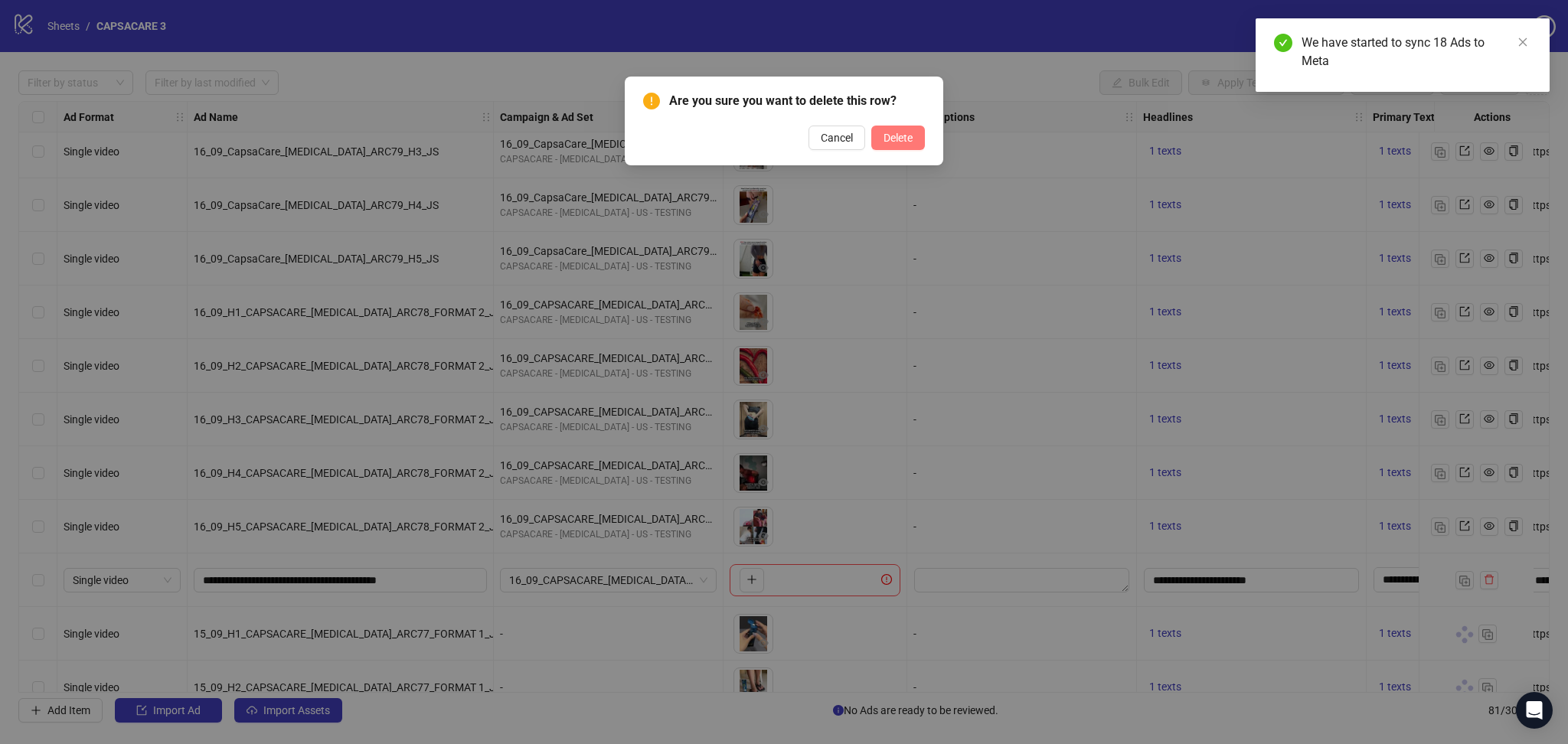
click at [901, 139] on span "Delete" at bounding box center [898, 138] width 29 height 13
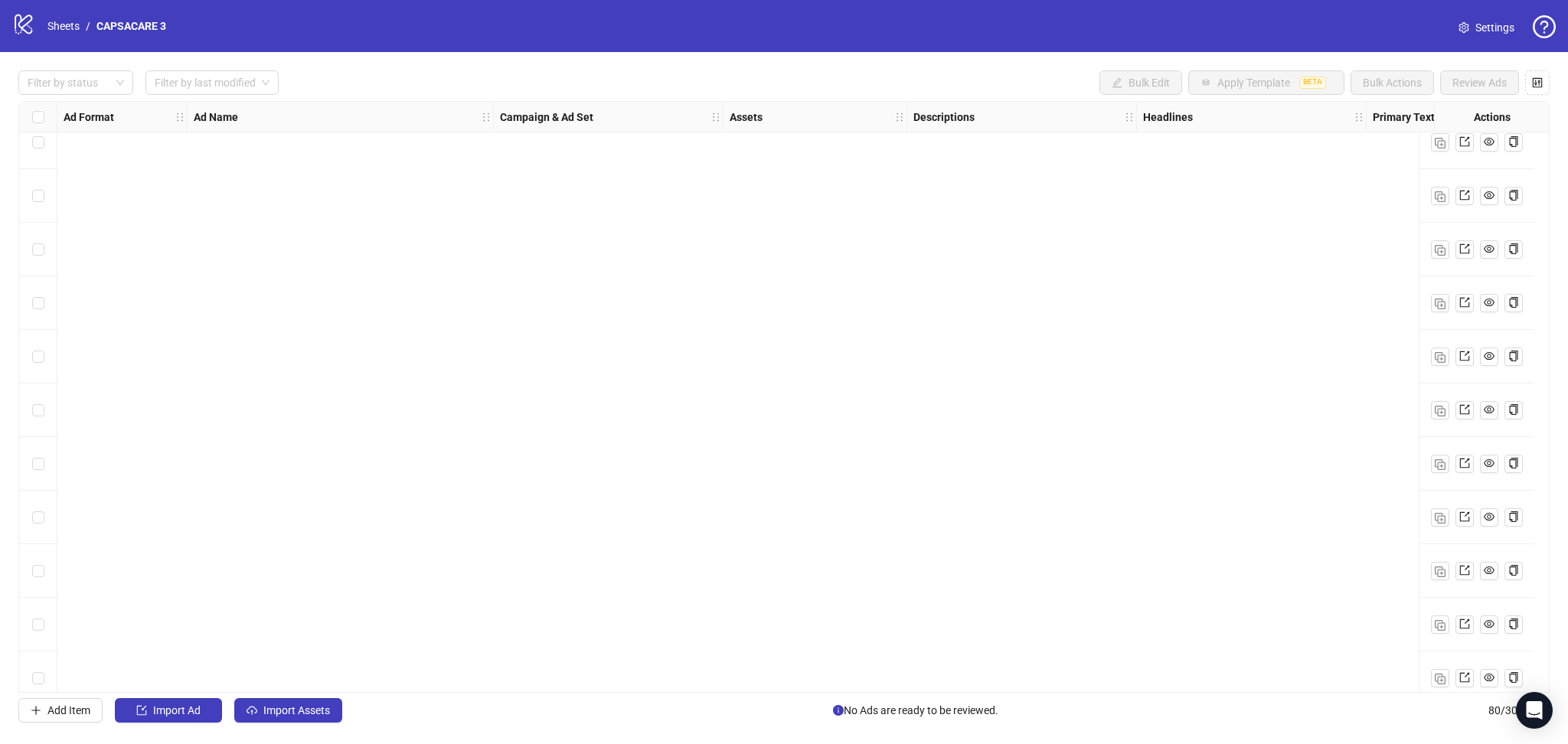
scroll to position [3732, 0]
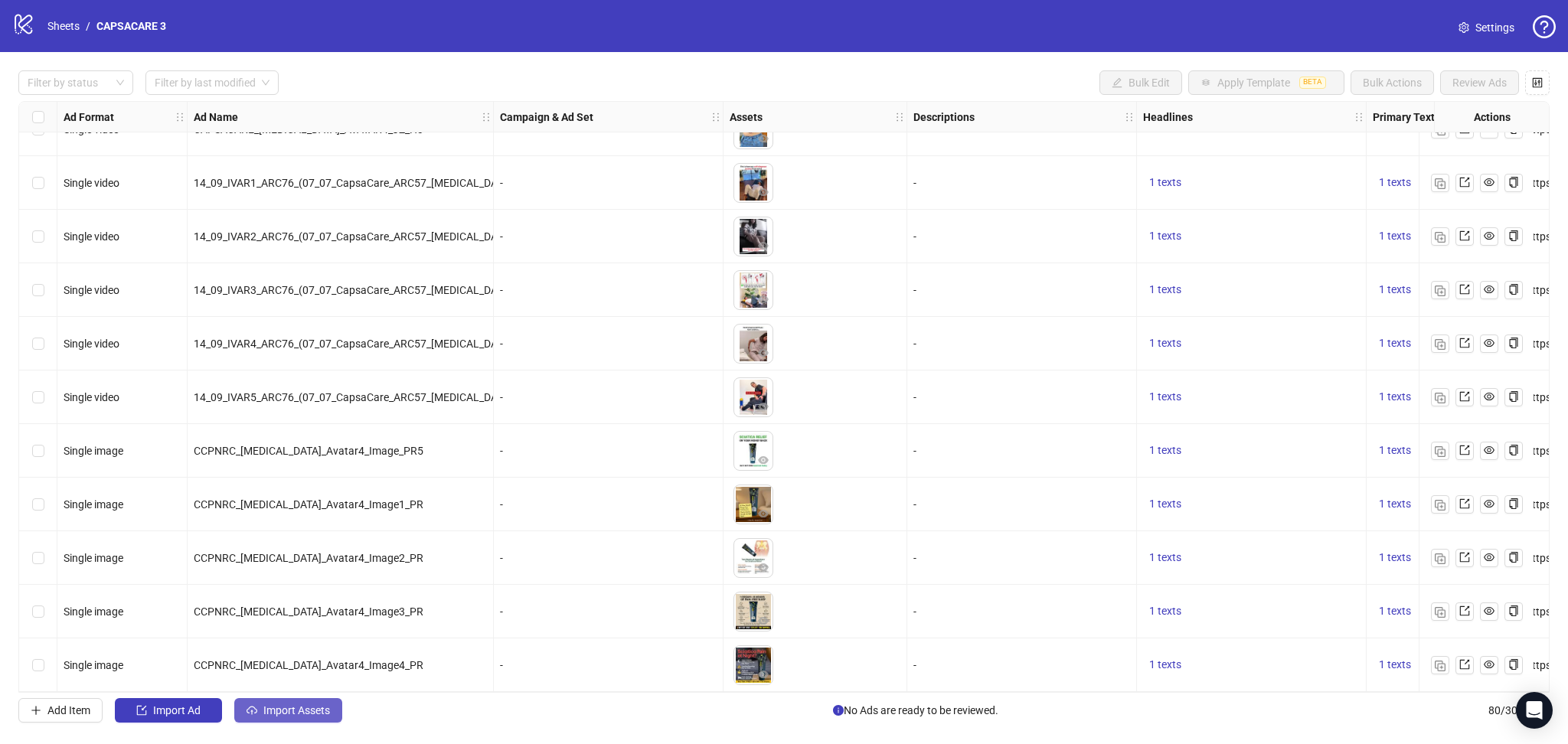
click at [298, 710] on span "Import Assets" at bounding box center [296, 710] width 66 height 13
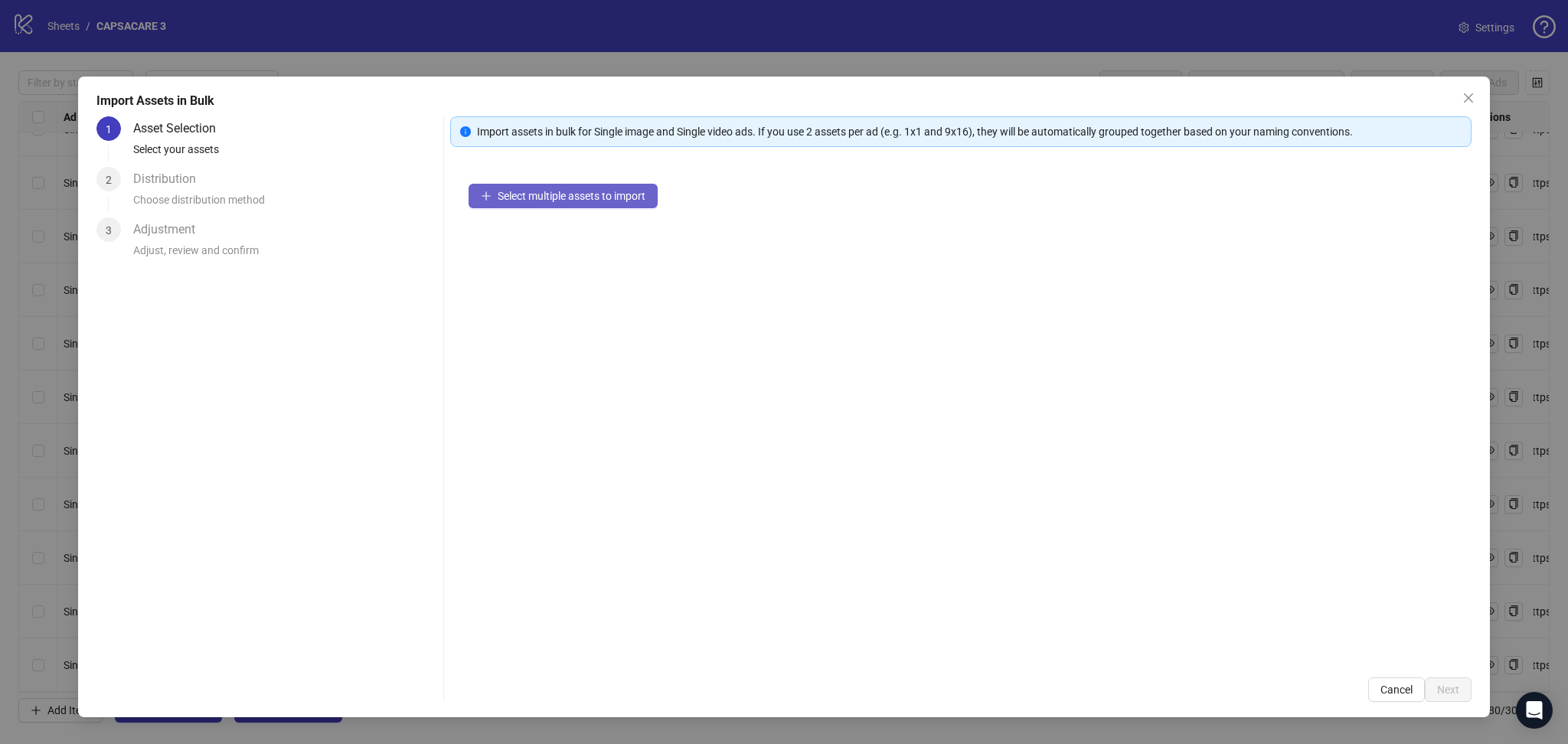
click at [553, 188] on button "Select multiple assets to import" at bounding box center [563, 195] width 189 height 24
click at [1465, 689] on button "Next" at bounding box center [1449, 689] width 47 height 24
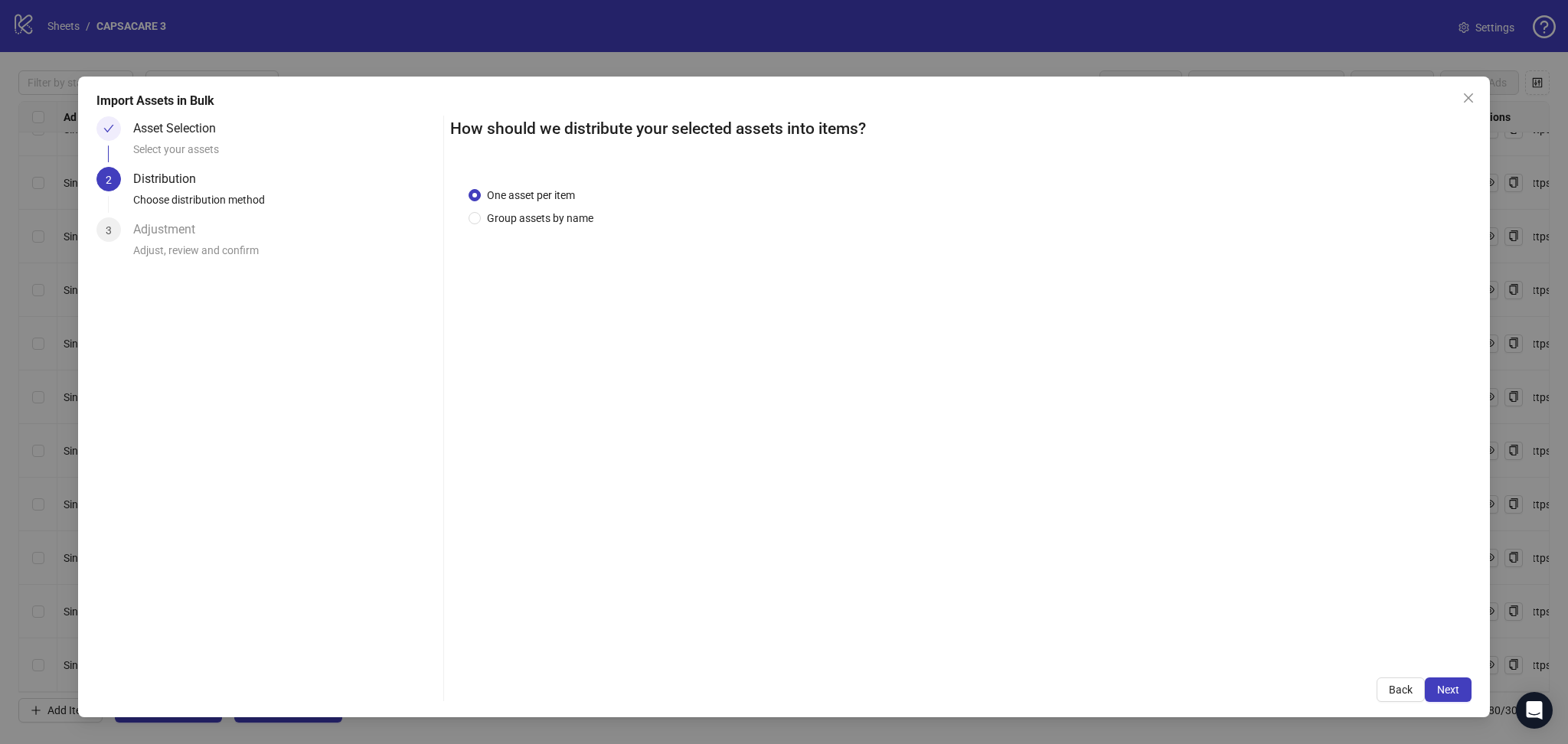
click at [1460, 697] on button "Next" at bounding box center [1449, 689] width 47 height 24
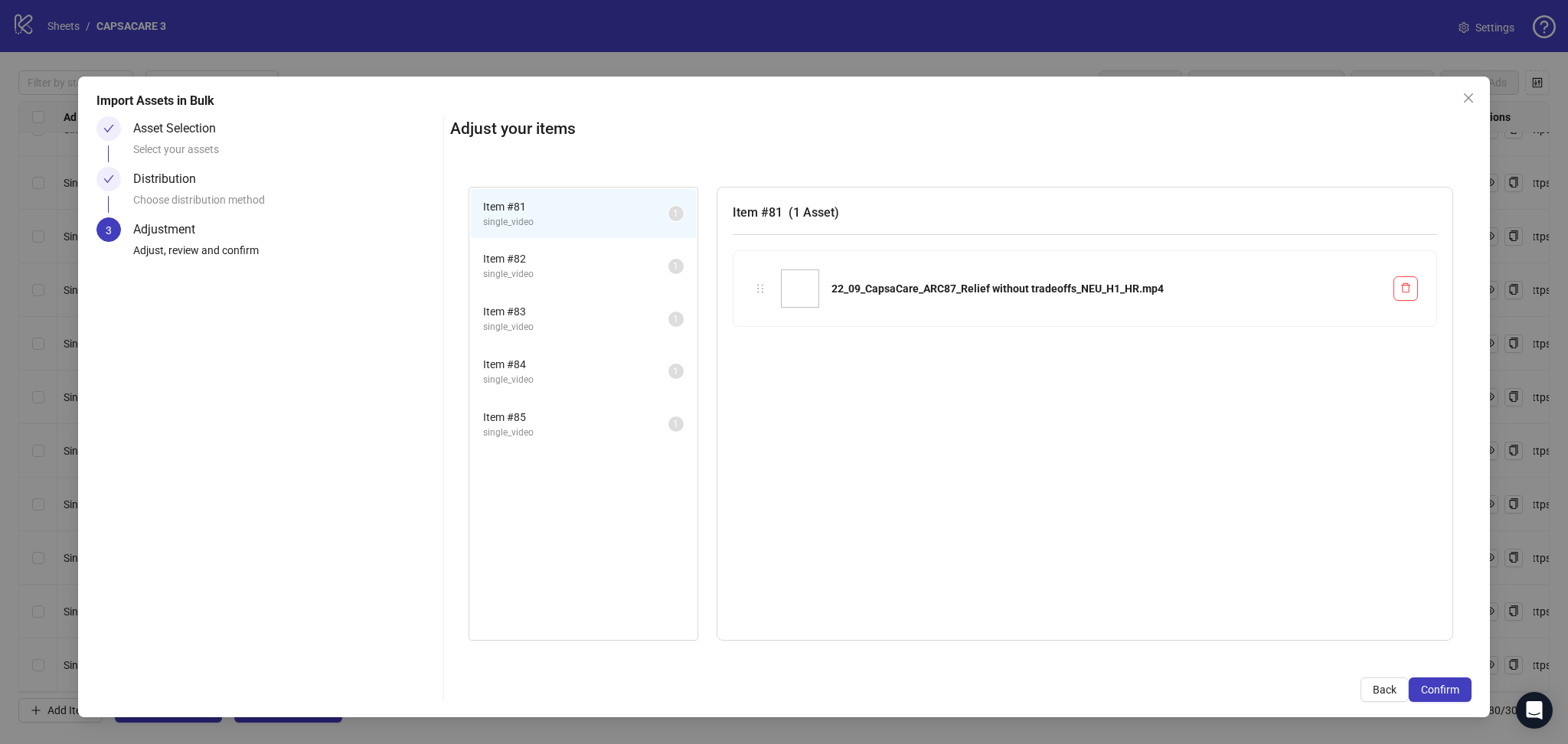
click at [1460, 697] on button "Confirm" at bounding box center [1440, 689] width 63 height 24
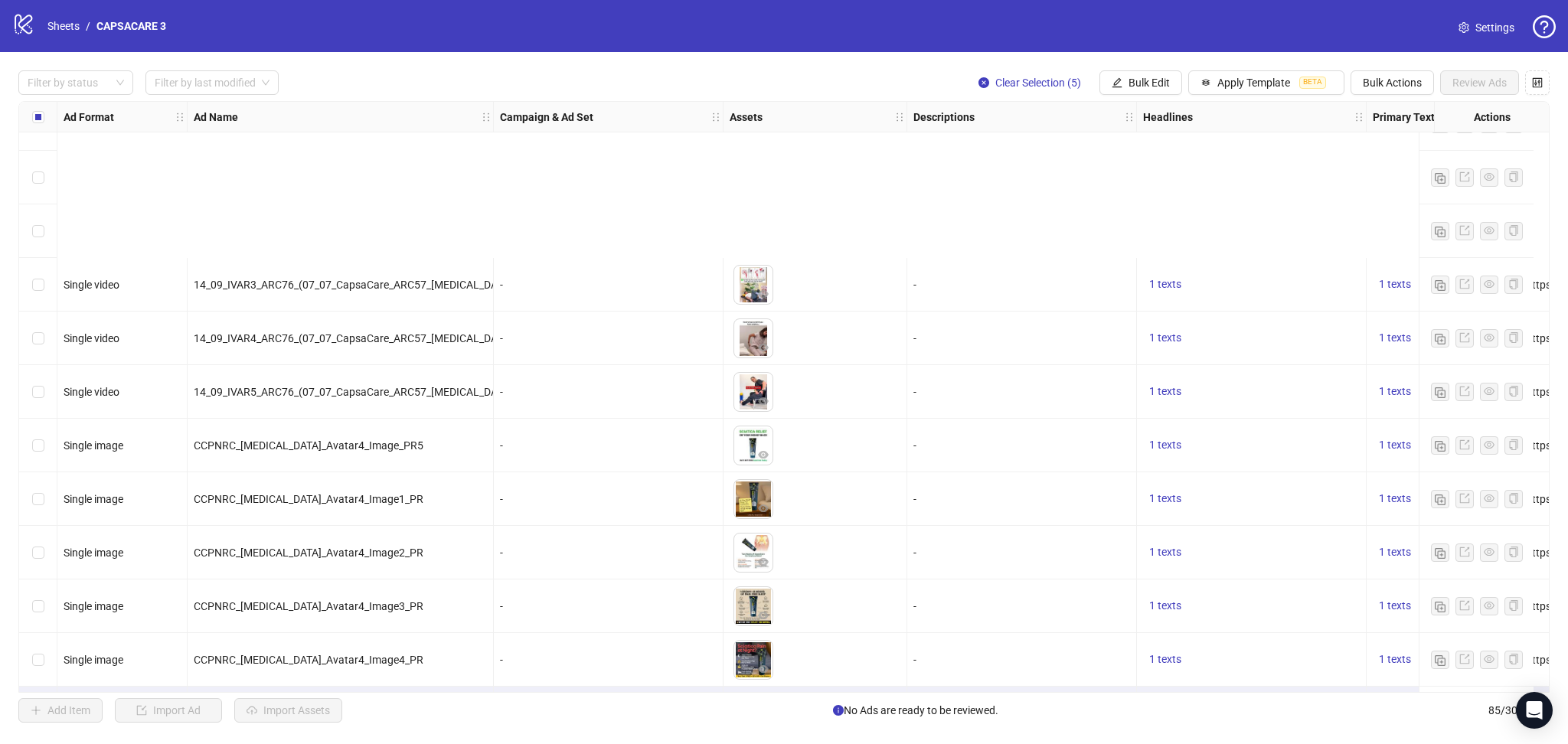
scroll to position [3999, 0]
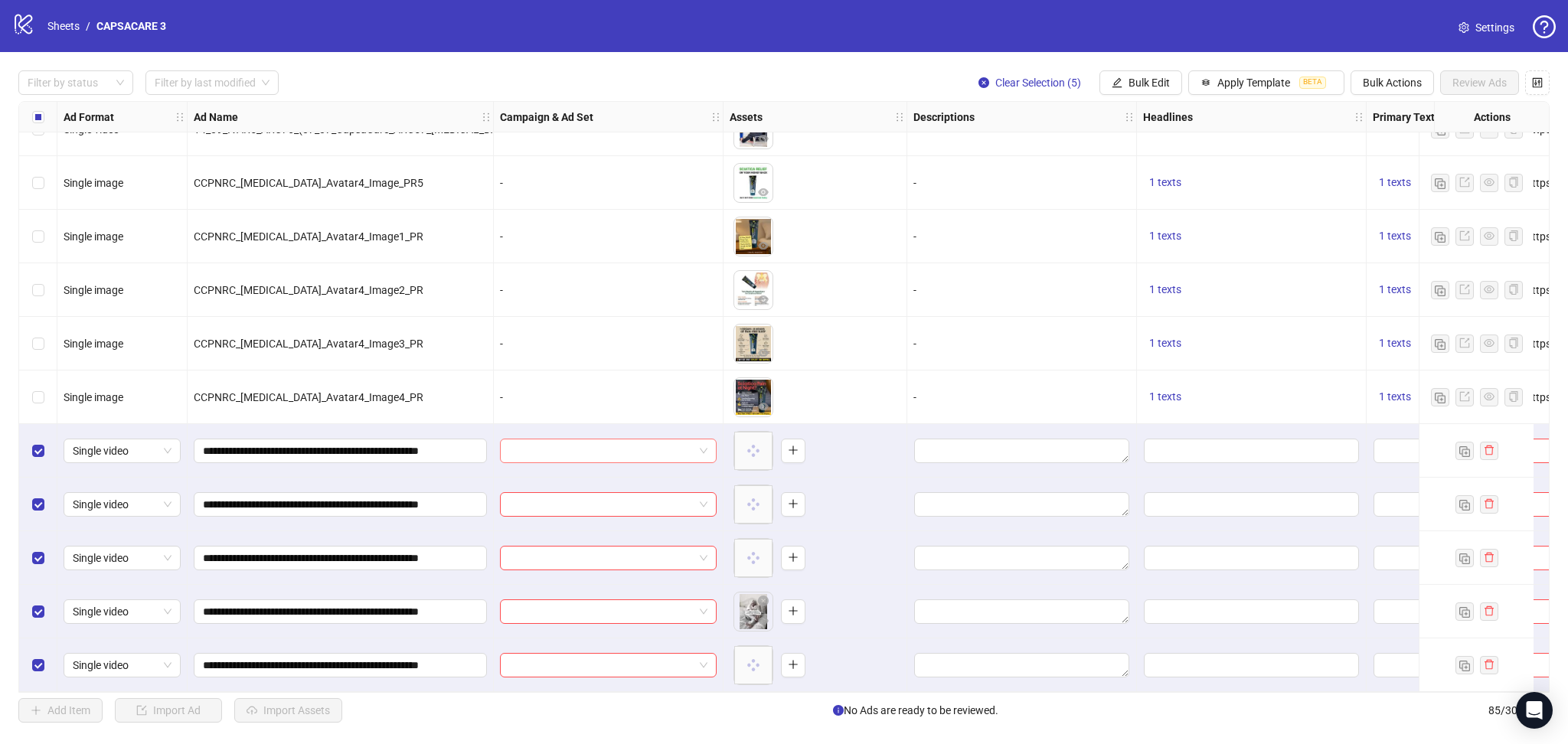
click at [569, 454] on input "search" at bounding box center [601, 451] width 184 height 23
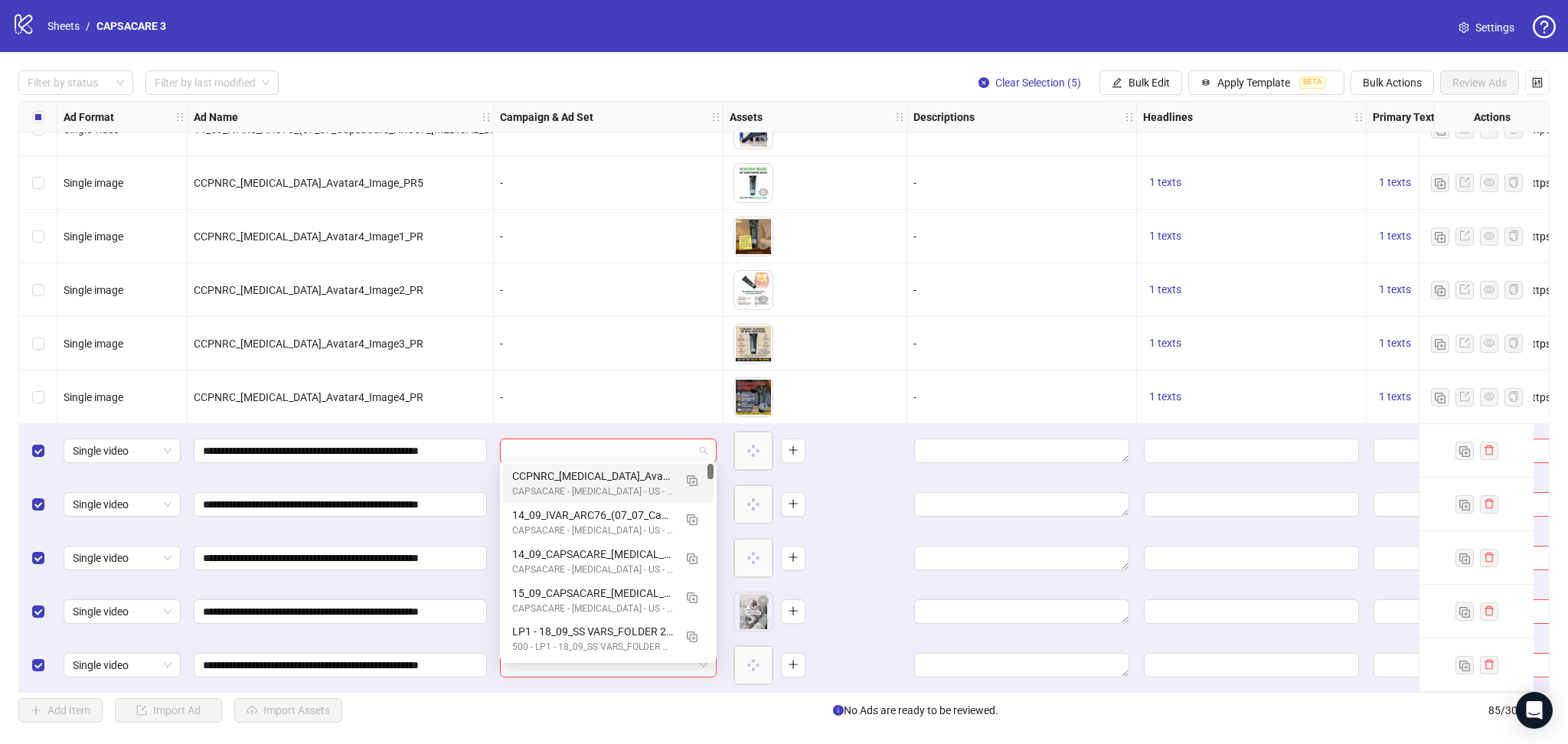
paste input "**********"
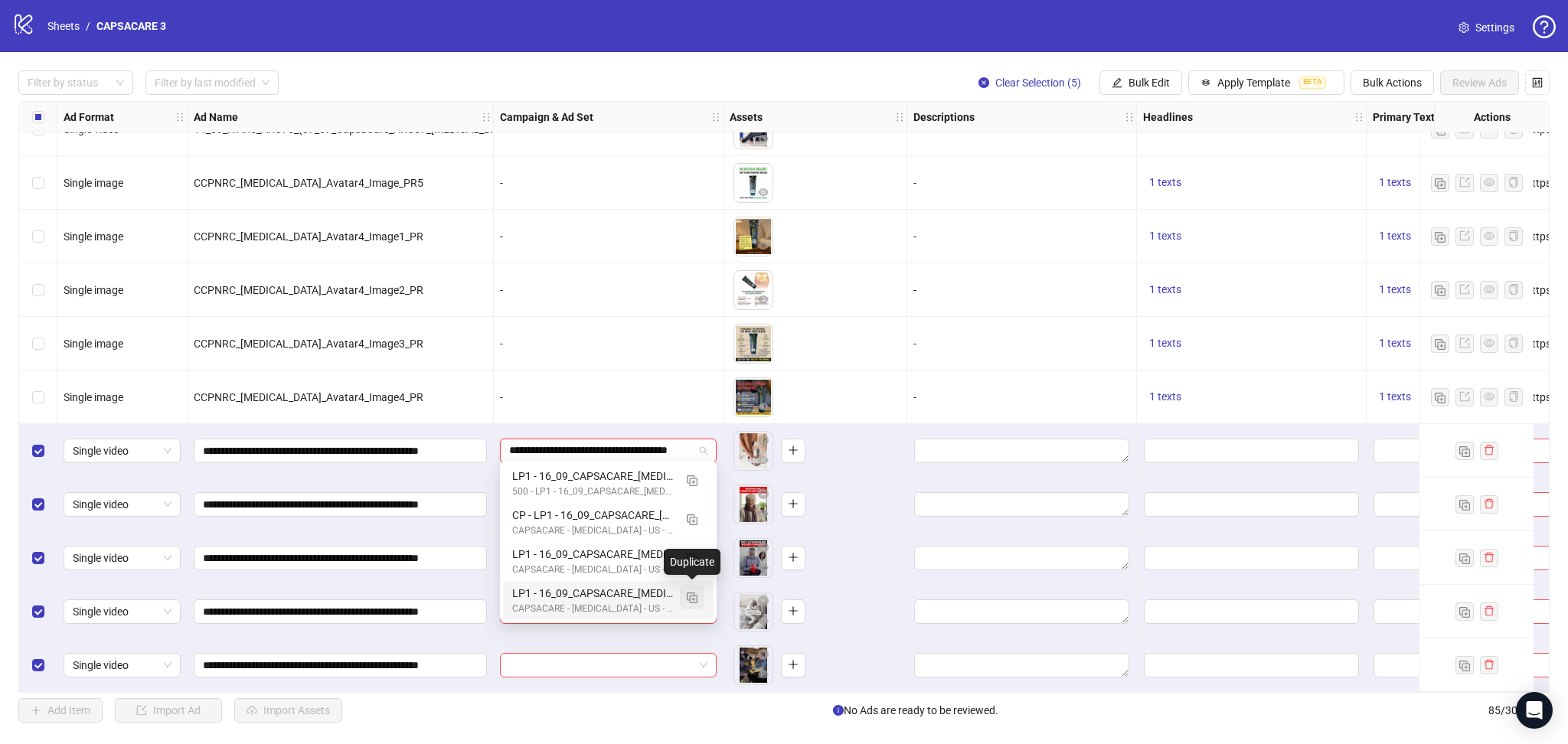
click at [690, 591] on span "button" at bounding box center [692, 596] width 11 height 13
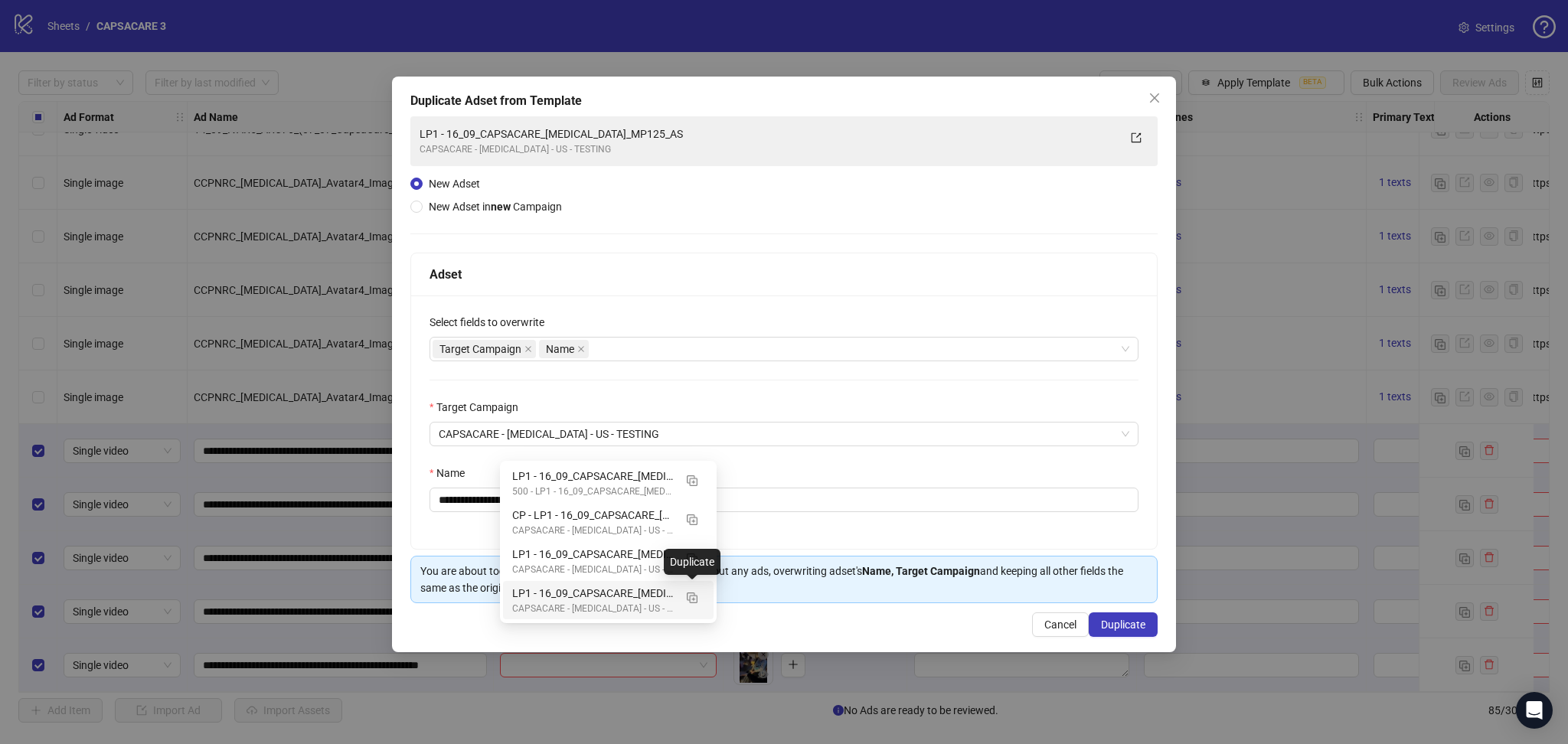
type input "**********"
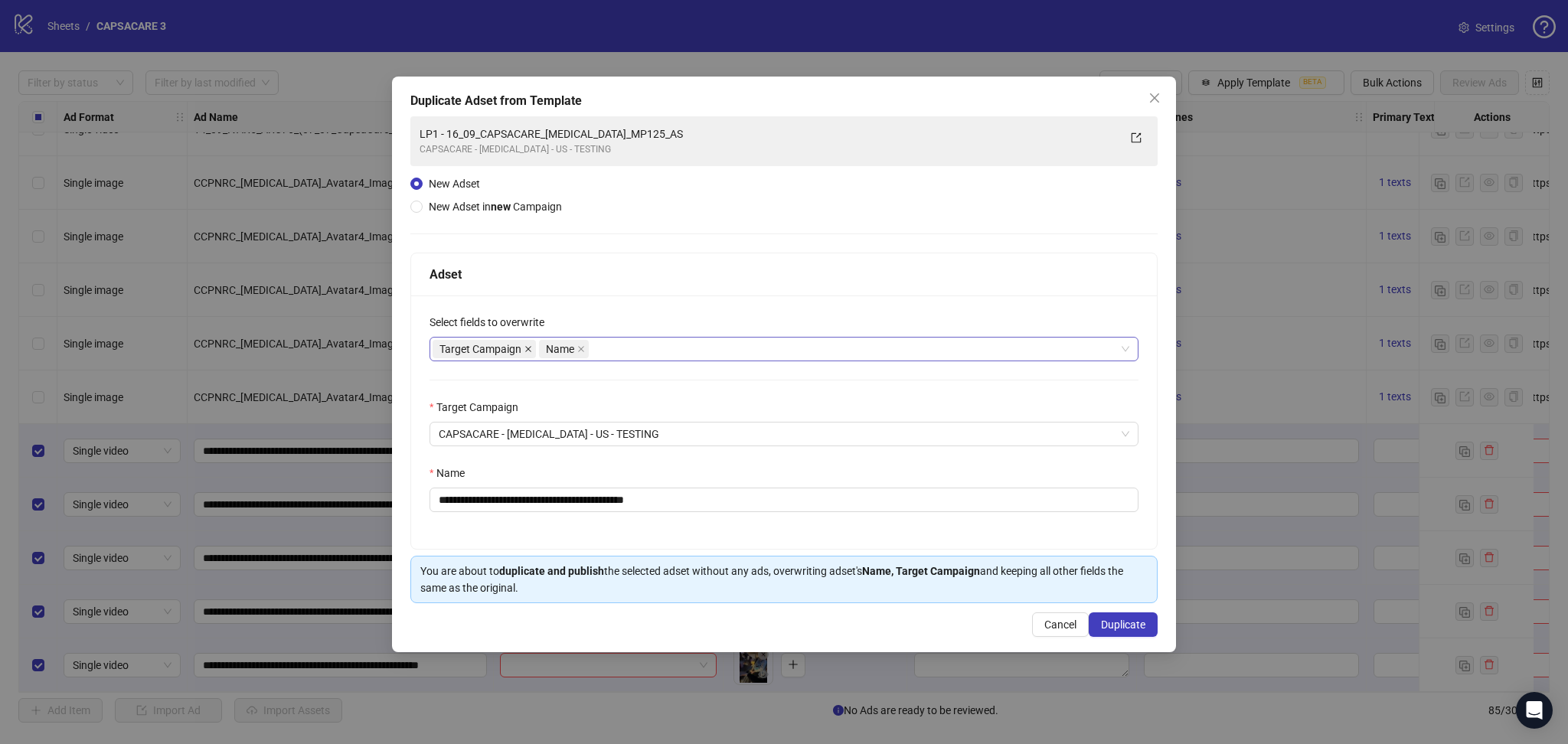
click at [527, 353] on span at bounding box center [528, 349] width 8 height 17
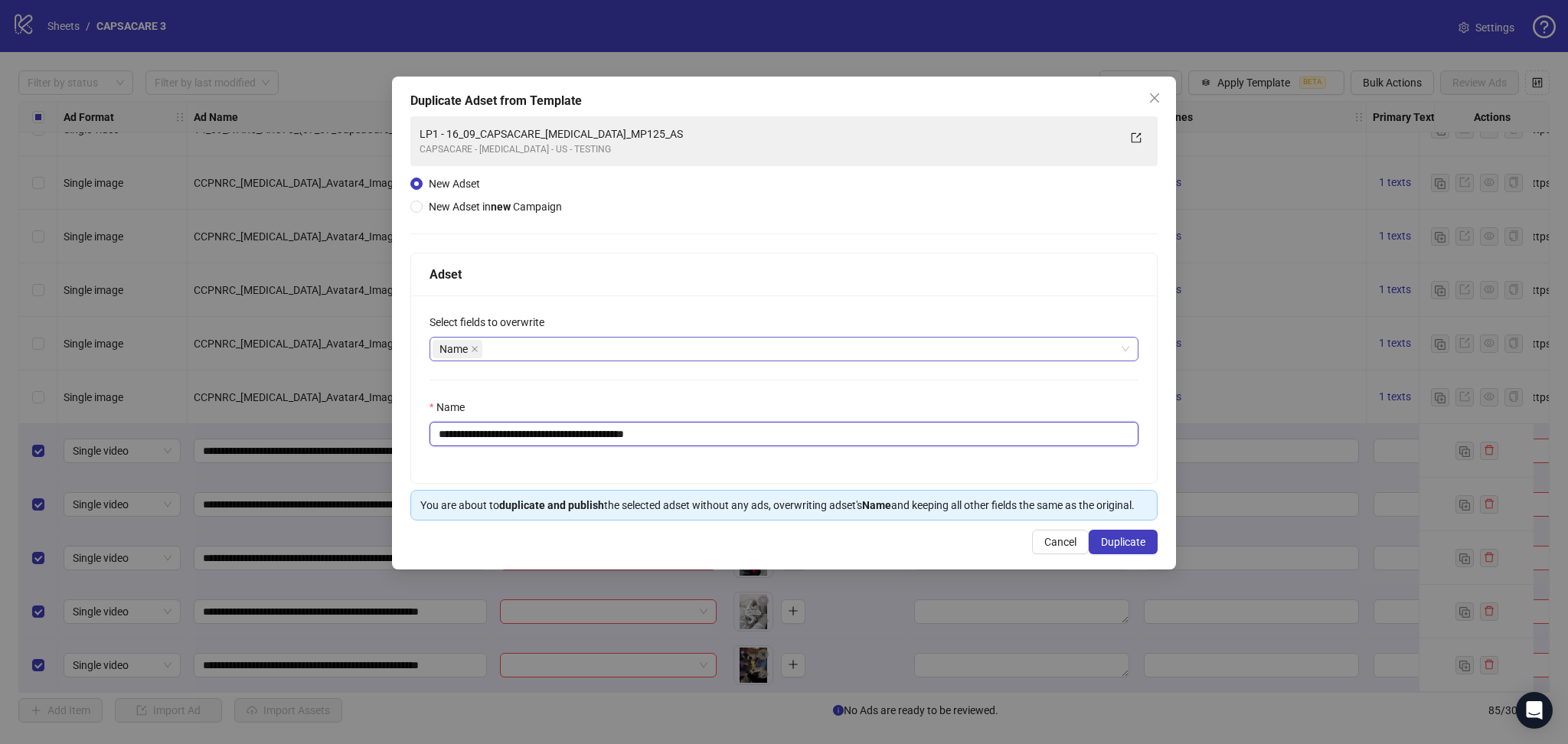
drag, startPoint x: 466, startPoint y: 433, endPoint x: 829, endPoint y: 441, distance: 363.1
click at [829, 441] on input "**********" at bounding box center [784, 434] width 709 height 24
paste input "**********"
type input "**********"
click at [1110, 537] on span "Duplicate" at bounding box center [1123, 541] width 45 height 13
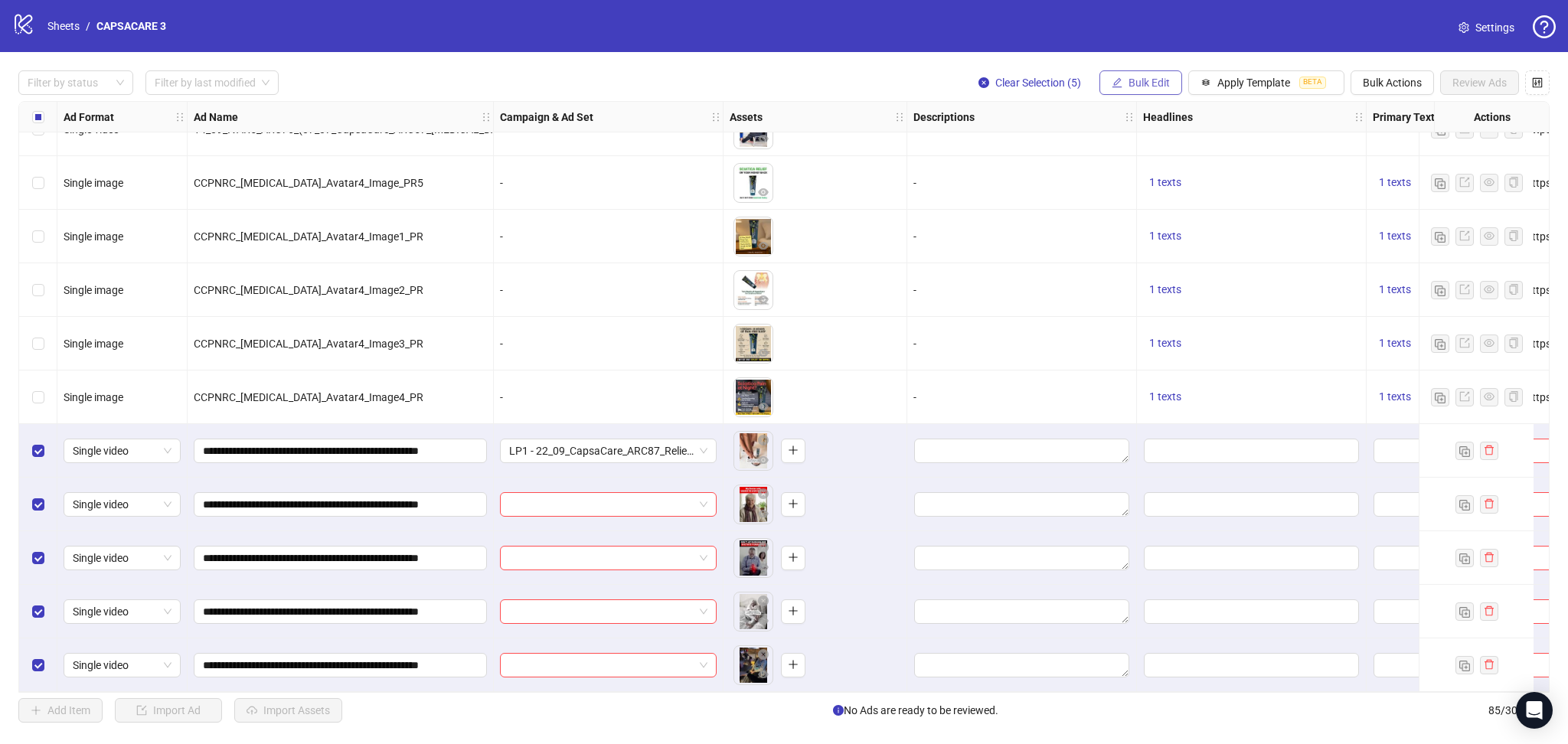
click at [1148, 87] on span "Bulk Edit" at bounding box center [1149, 82] width 41 height 13
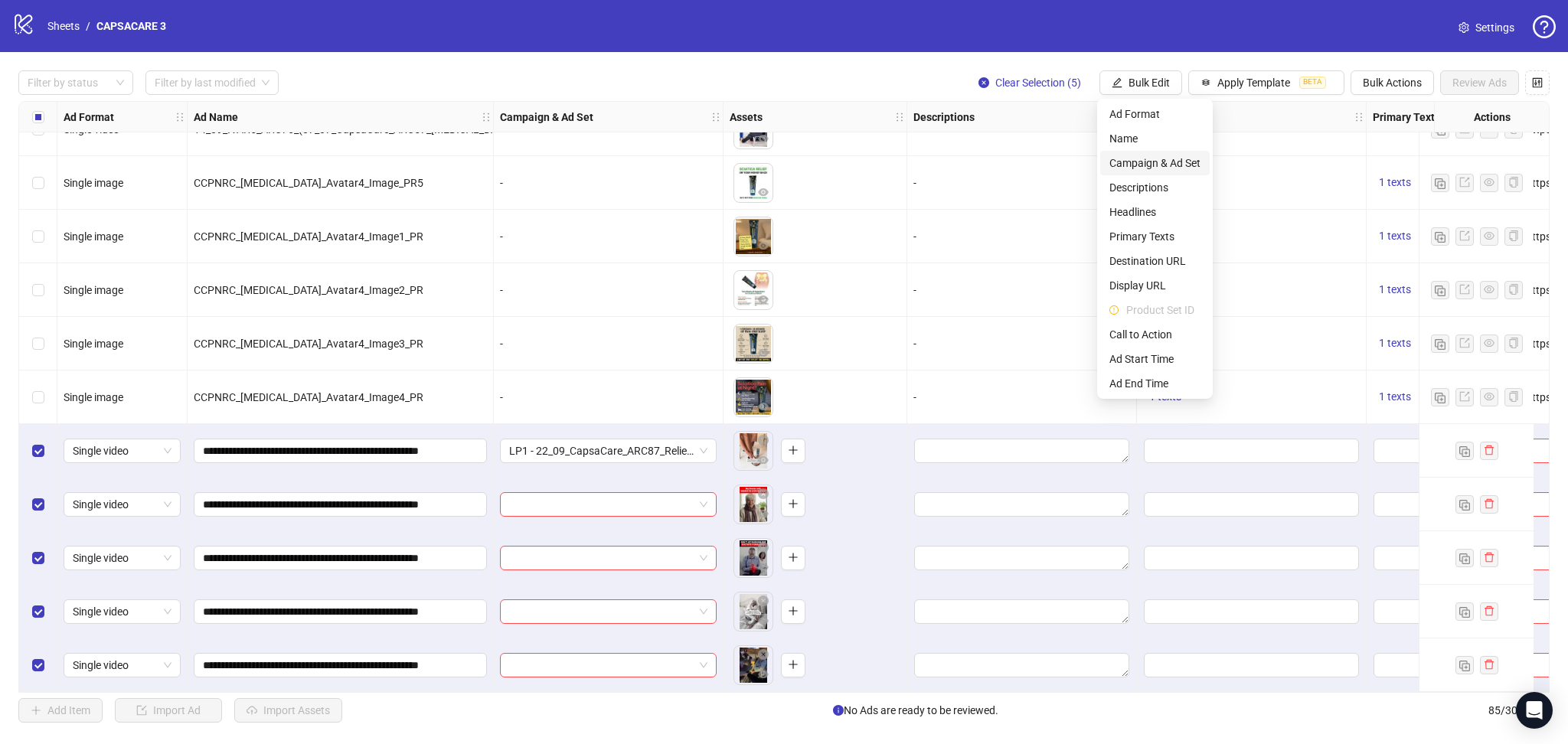
click at [1189, 174] on li "Campaign & Ad Set" at bounding box center [1155, 162] width 109 height 24
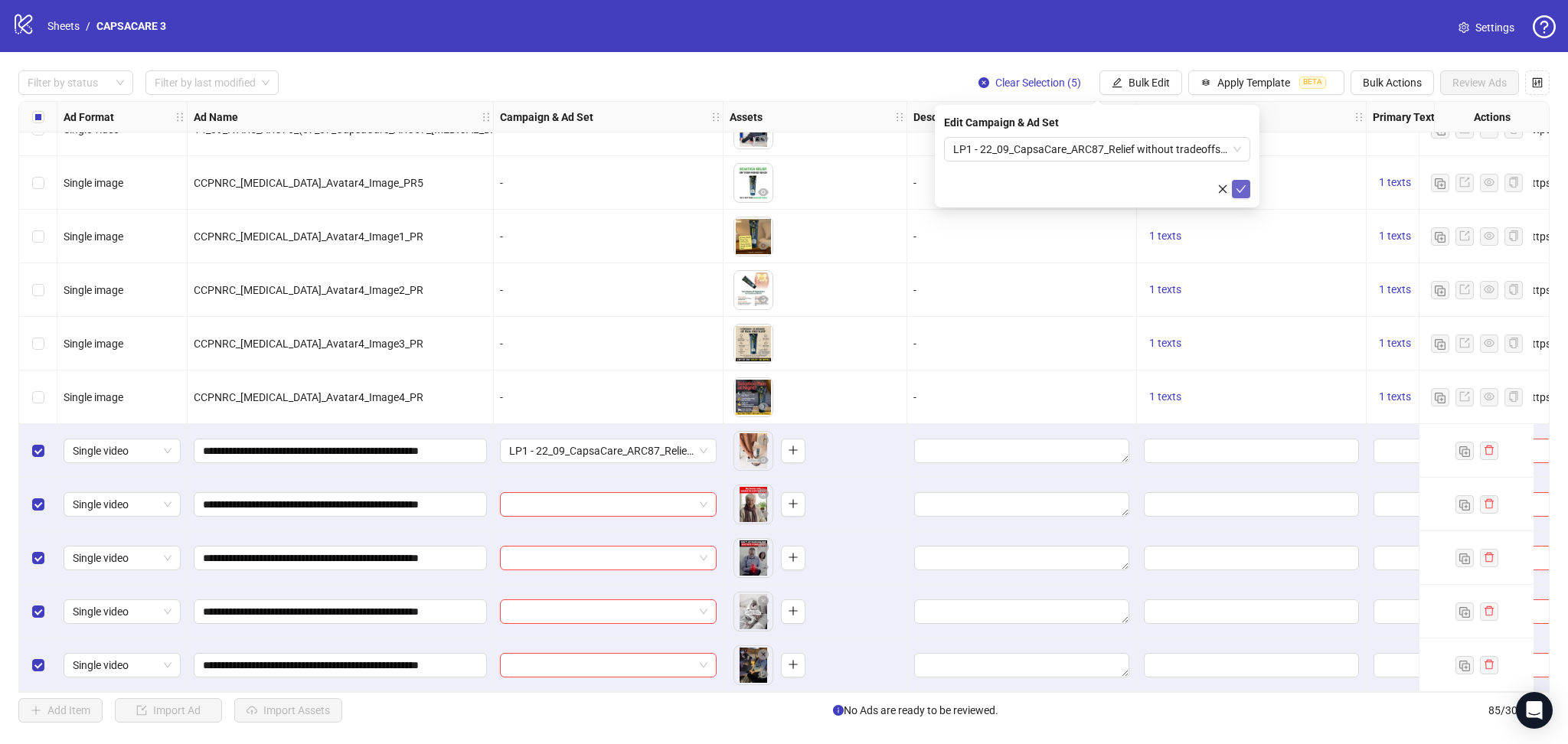
click at [1248, 186] on button "submit" at bounding box center [1242, 189] width 19 height 18
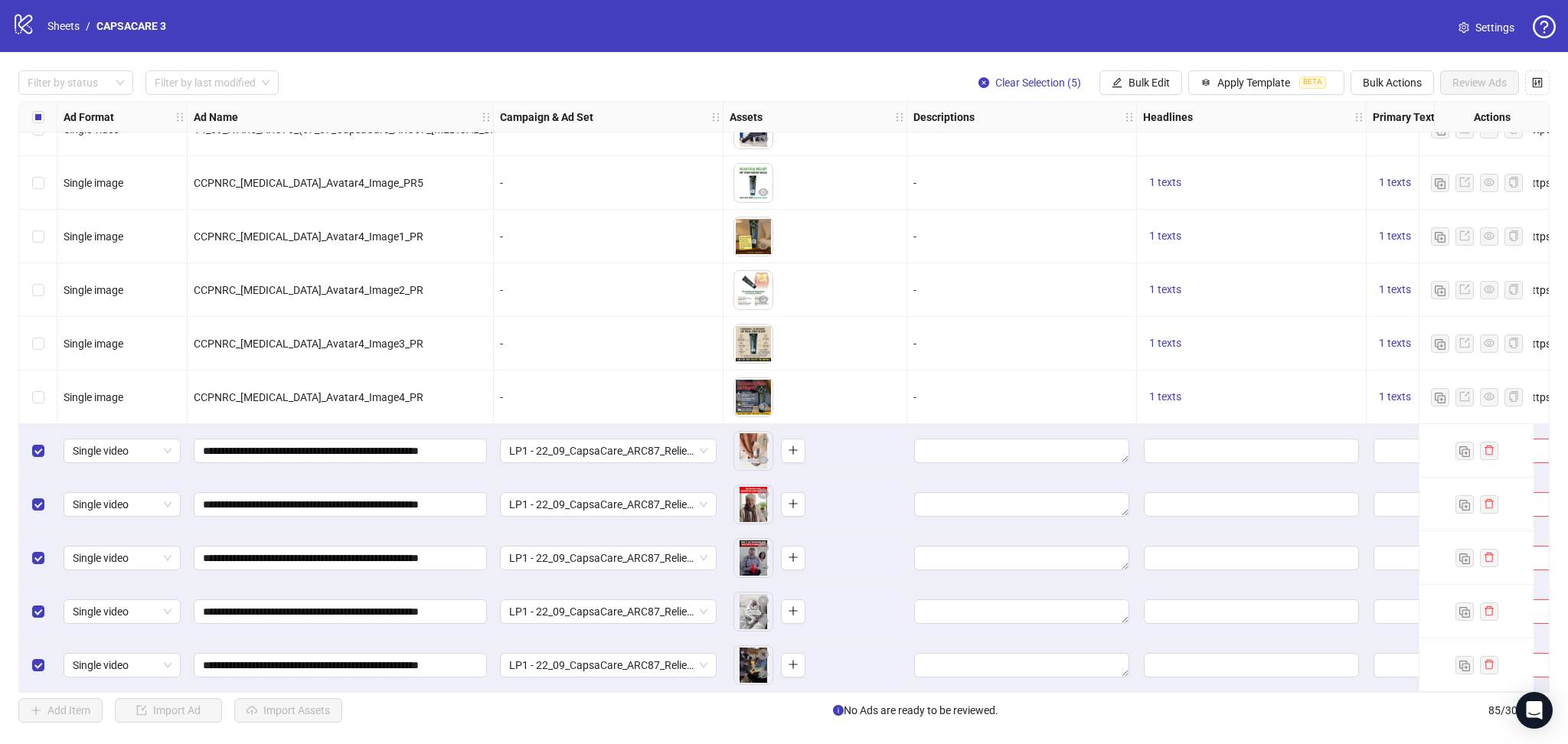
scroll to position [3999, 494]
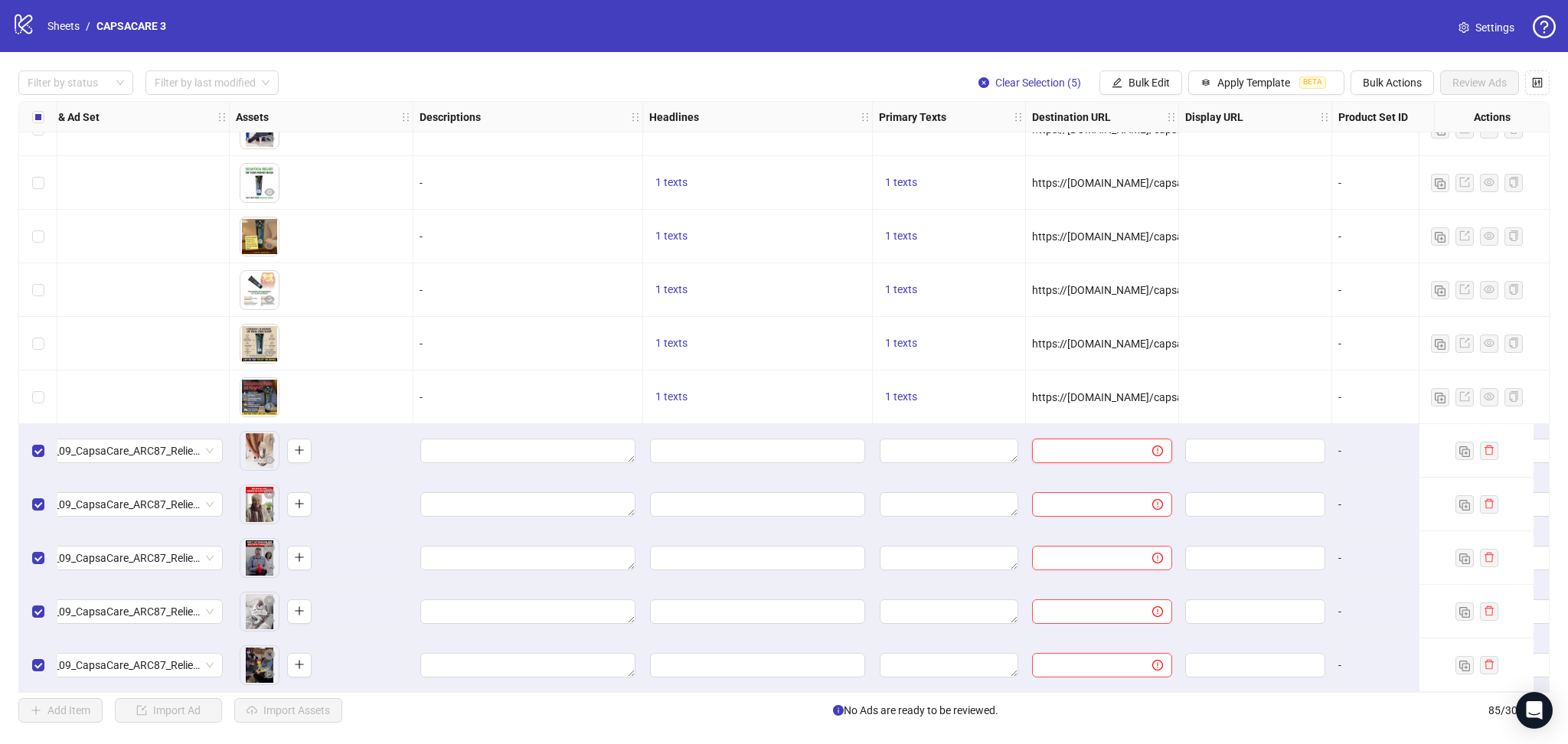
click at [1082, 451] on input "text" at bounding box center [1086, 451] width 90 height 17
paste input "**********"
type input "**********"
click at [1244, 357] on div at bounding box center [1256, 344] width 153 height 54
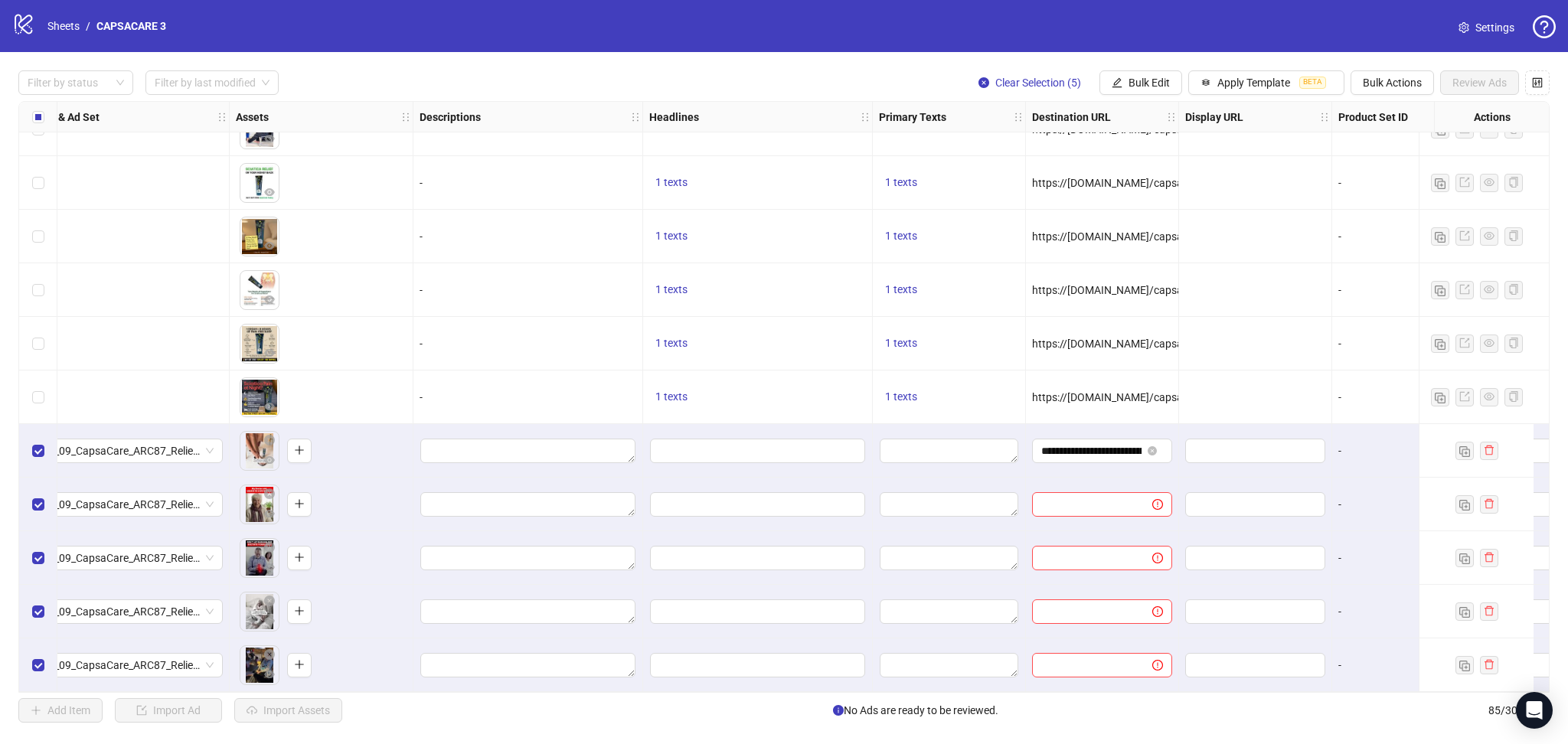
scroll to position [3999, 389]
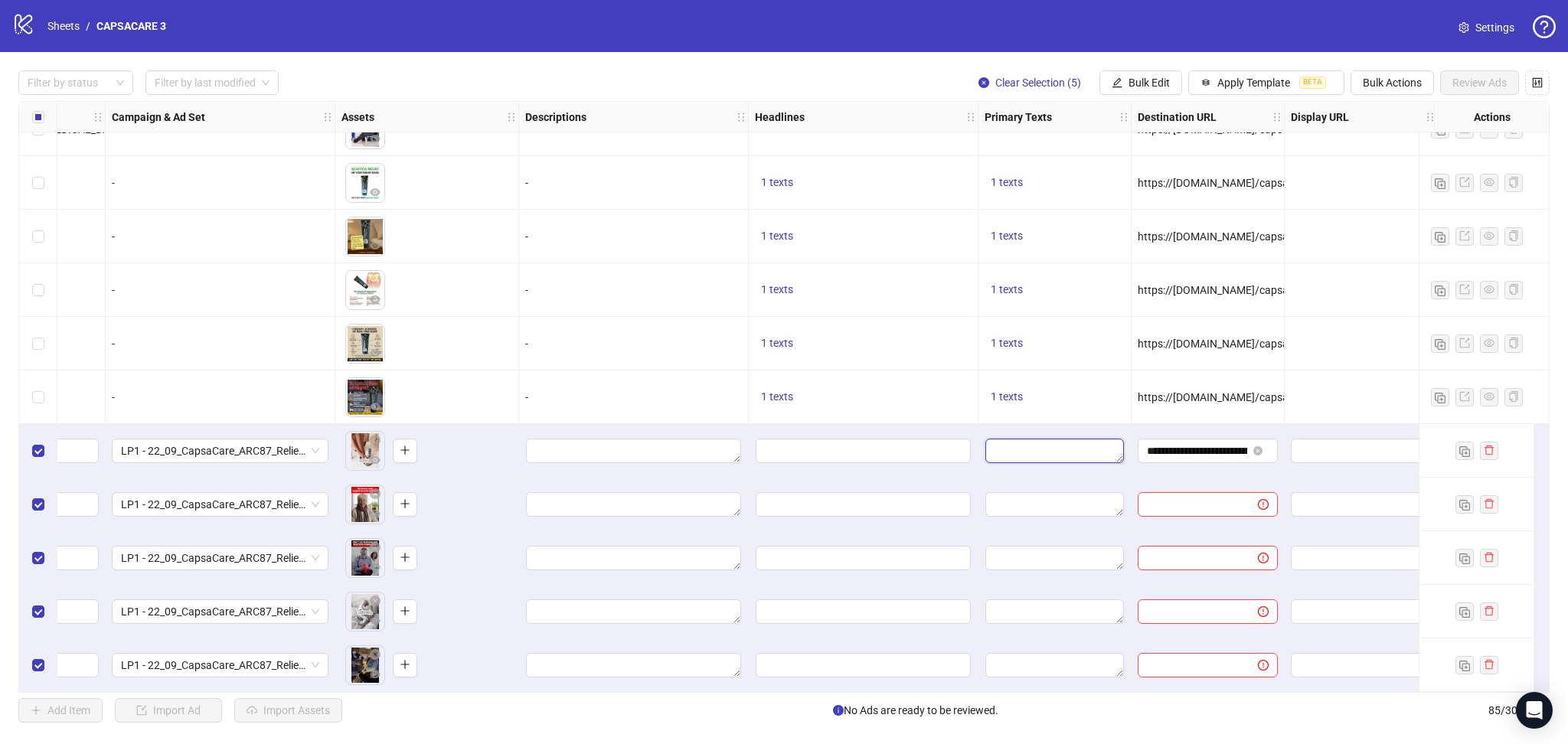
click at [1057, 444] on textarea "Edit values" at bounding box center [1055, 451] width 139 height 24
click at [1010, 524] on textarea "Multi-text input container - paste or copy values" at bounding box center [1054, 528] width 209 height 41
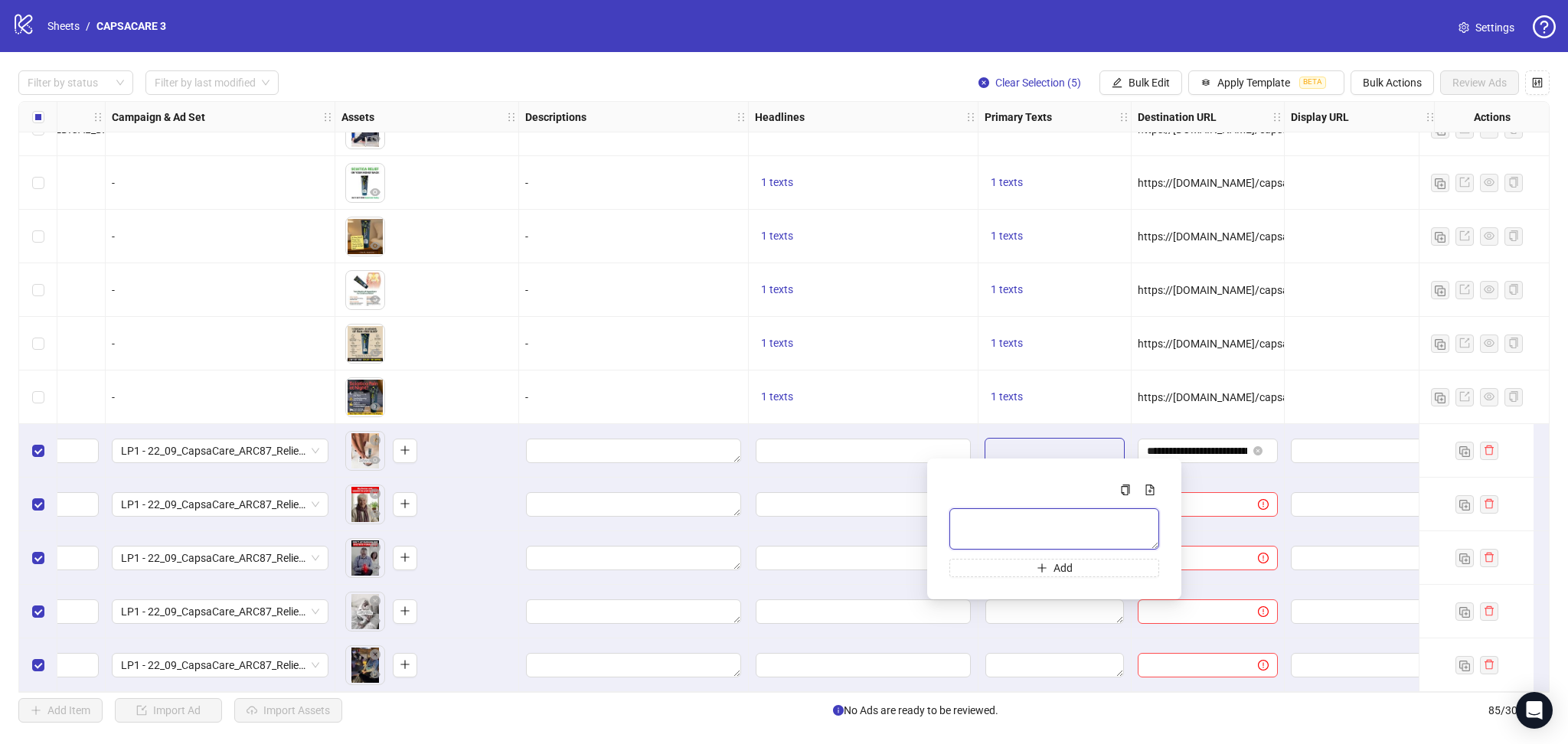
paste textarea "**********"
type textarea "**********"
click at [1094, 352] on div "1 texts" at bounding box center [1055, 344] width 153 height 54
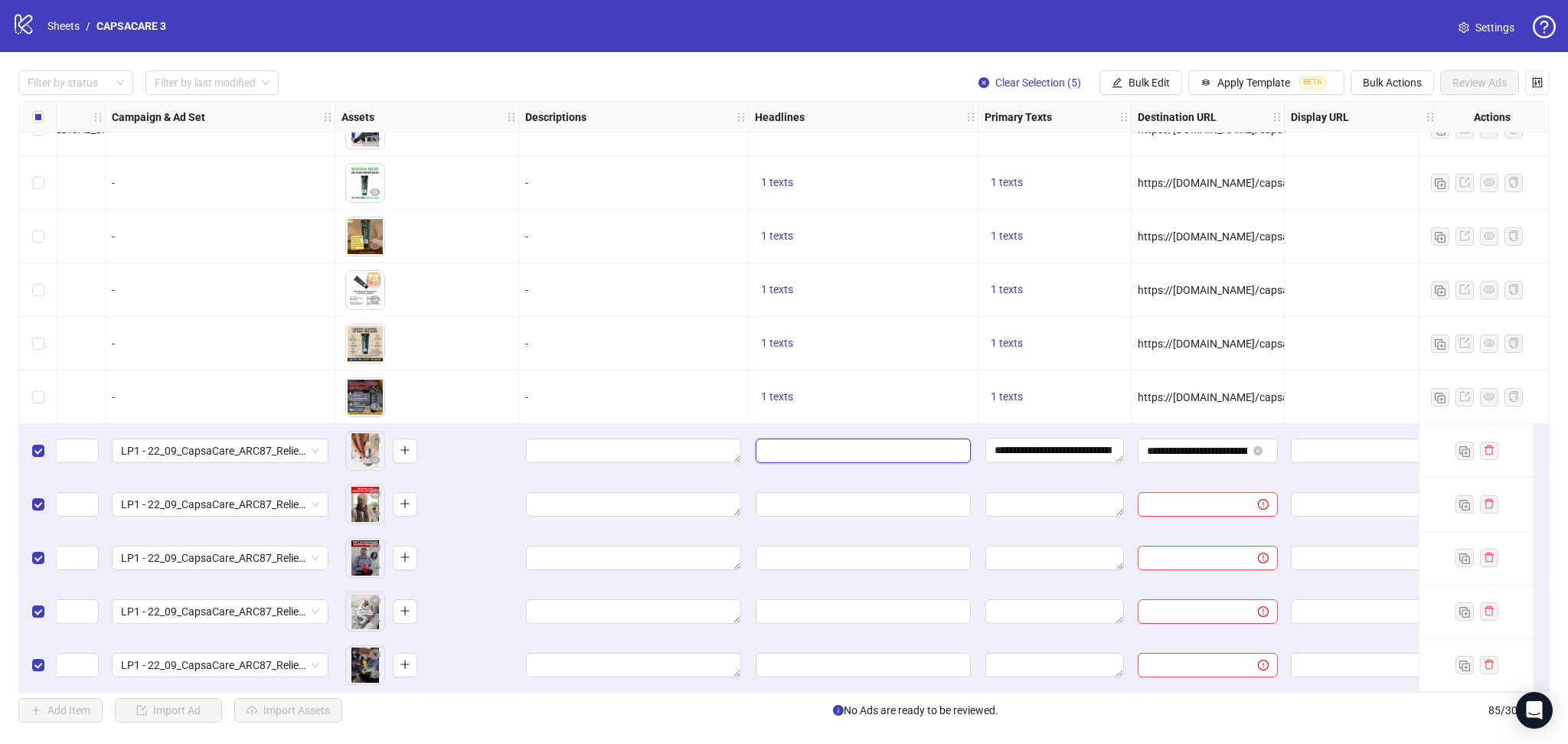
click at [841, 448] on input "Edit values" at bounding box center [863, 451] width 215 height 24
click at [807, 513] on input "Multi-input container - paste or copy values" at bounding box center [862, 520] width 209 height 24
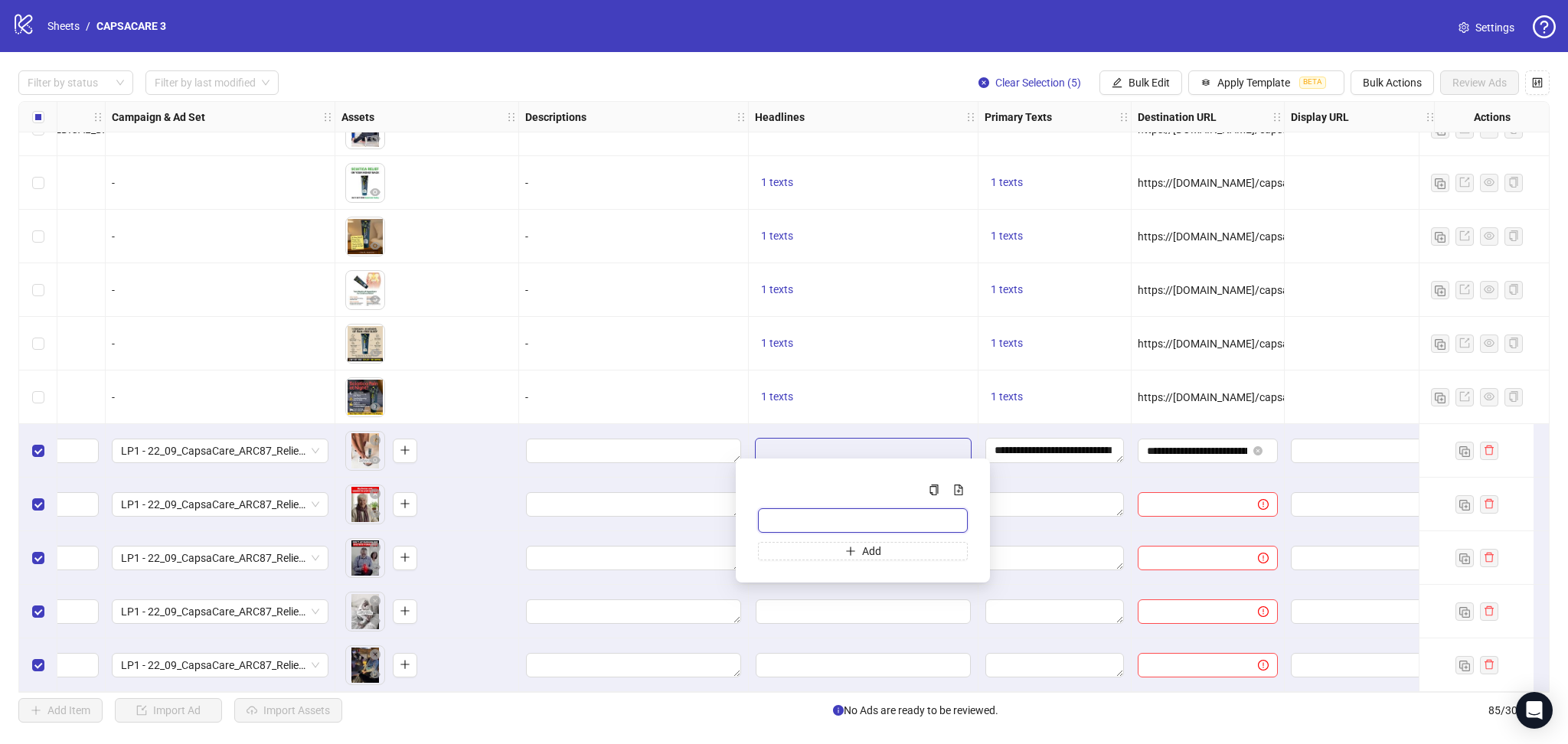
paste input "**********"
type input "**********"
click at [885, 396] on div "1 texts" at bounding box center [864, 398] width 217 height 18
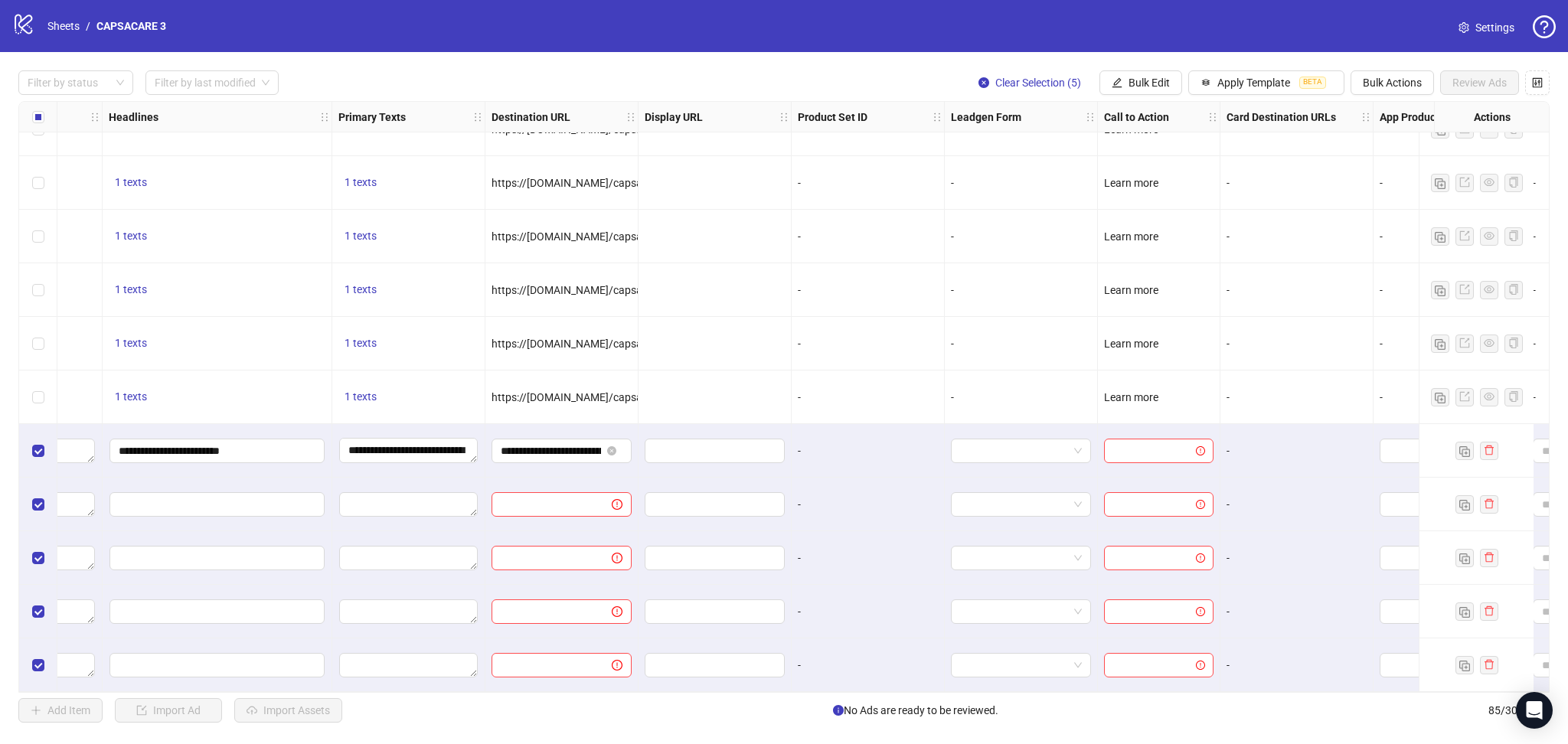
scroll to position [3999, 1045]
click at [1165, 447] on input "search" at bounding box center [1142, 451] width 77 height 23
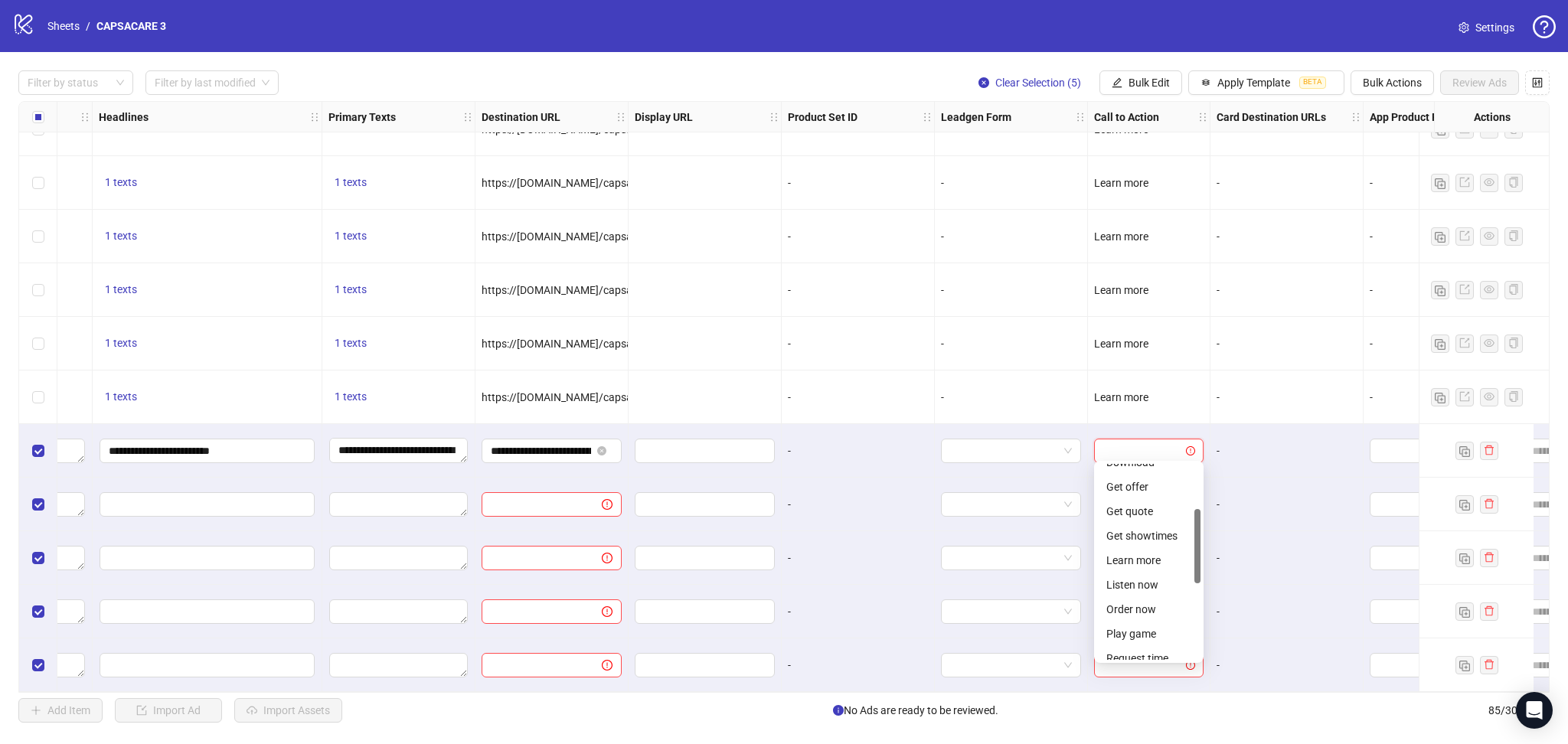
scroll to position [158, 0]
drag, startPoint x: 1195, startPoint y: 544, endPoint x: 1196, endPoint y: 578, distance: 34.0
click at [1196, 578] on div at bounding box center [1197, 562] width 6 height 74
click at [1158, 536] on div "Learn more" at bounding box center [1148, 539] width 85 height 17
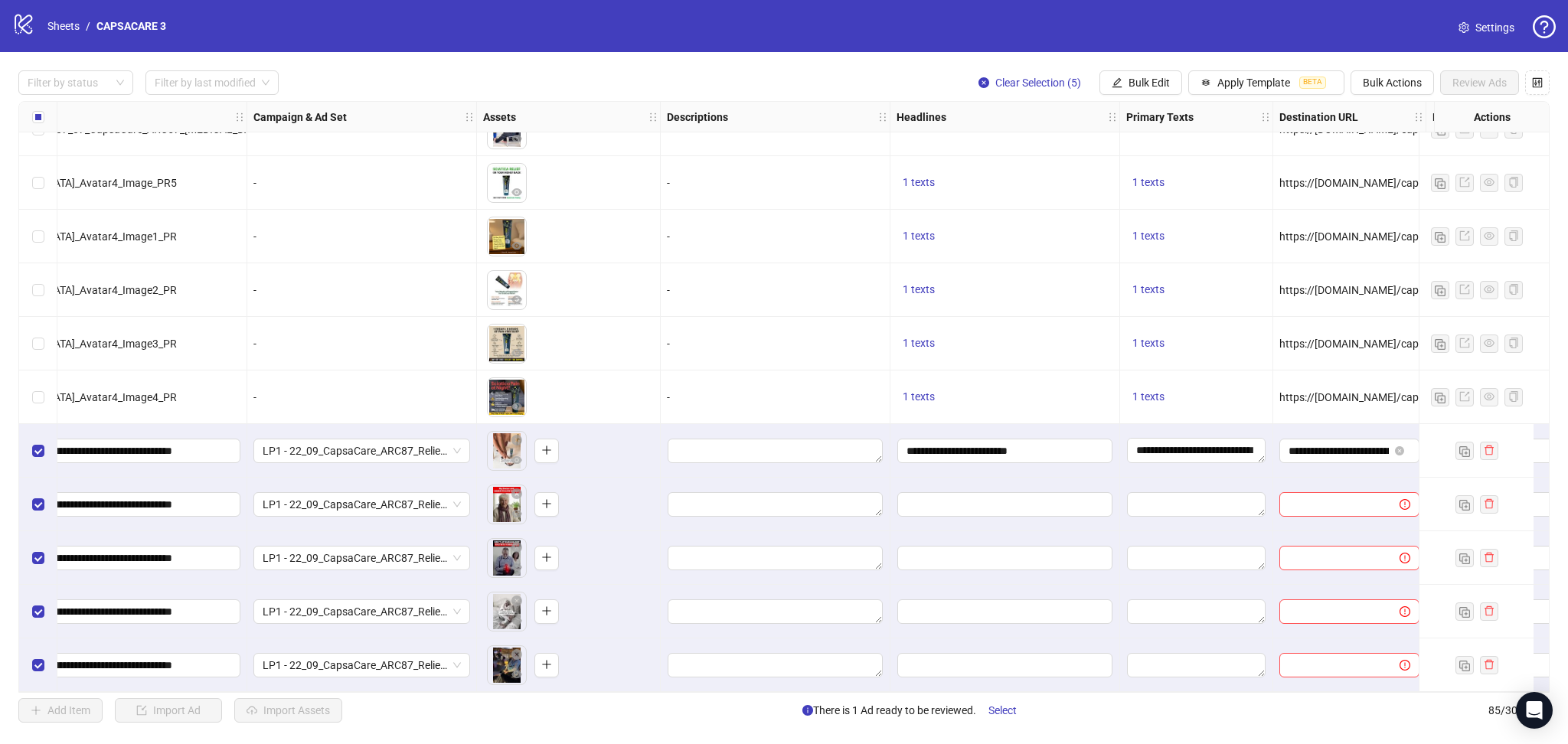
scroll to position [3999, 0]
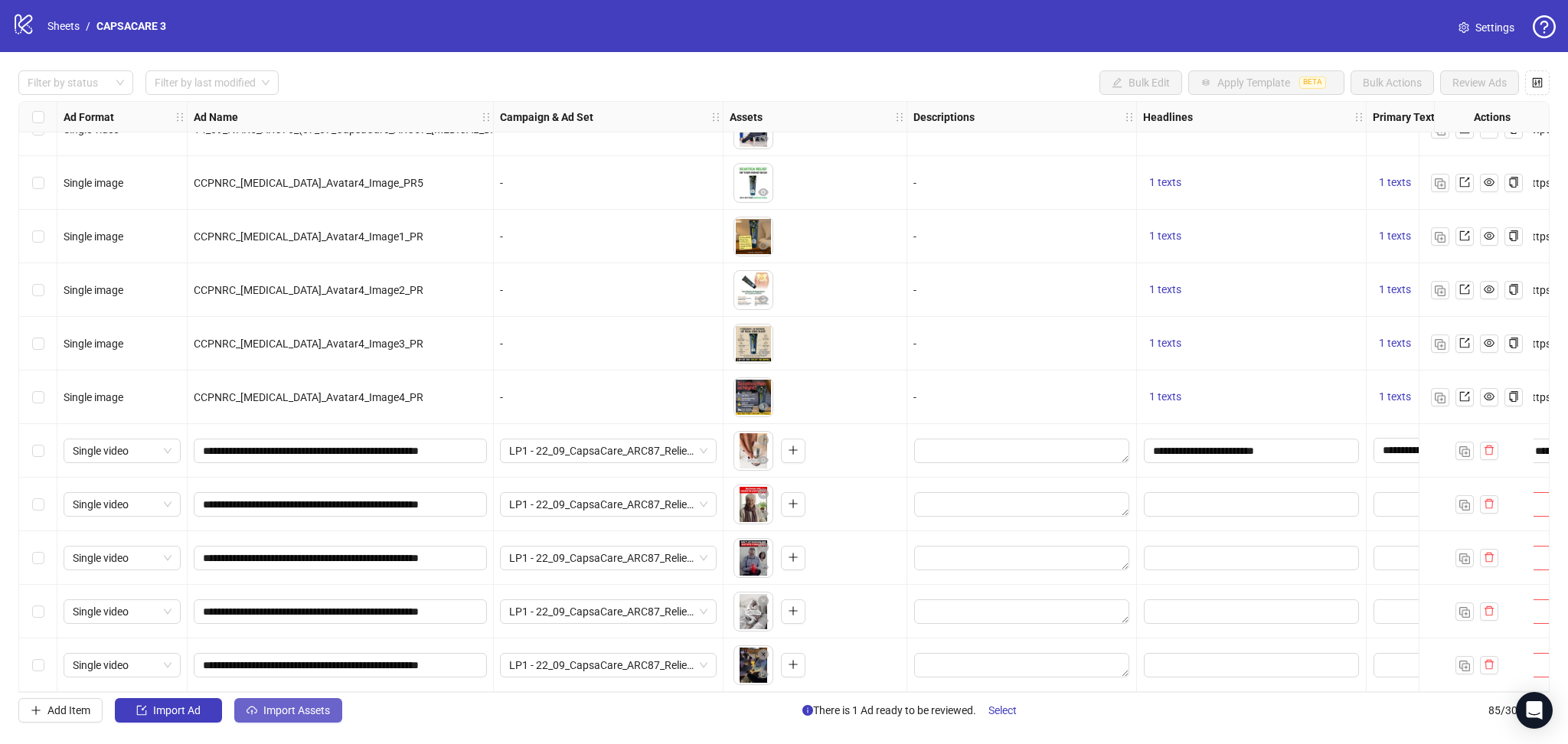
click at [283, 704] on button "Import Assets" at bounding box center [289, 710] width 108 height 24
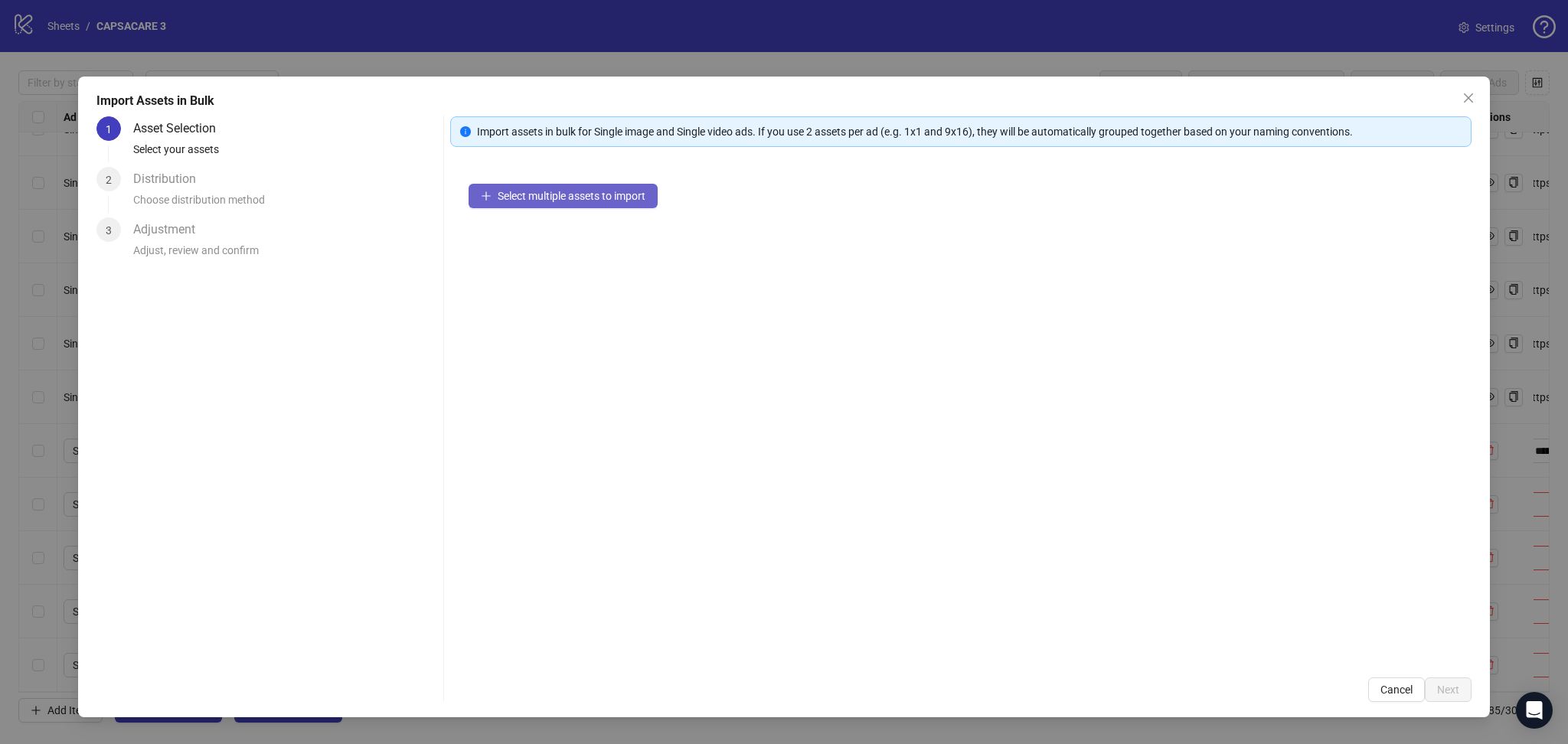
click at [536, 188] on button "Select multiple assets to import" at bounding box center [563, 195] width 189 height 24
click at [1465, 687] on button "Next" at bounding box center [1449, 689] width 47 height 24
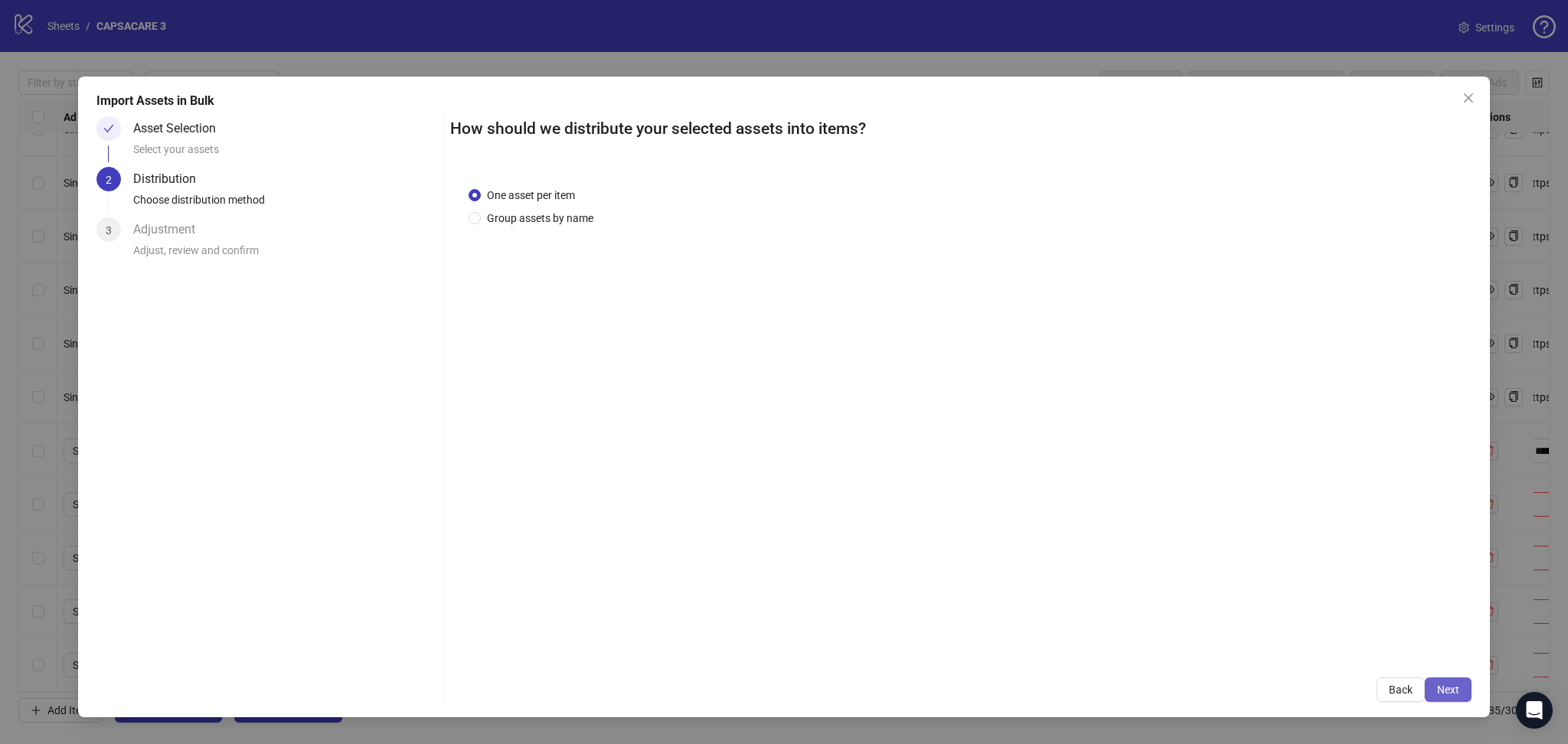
click at [1460, 692] on button "Next" at bounding box center [1449, 689] width 47 height 24
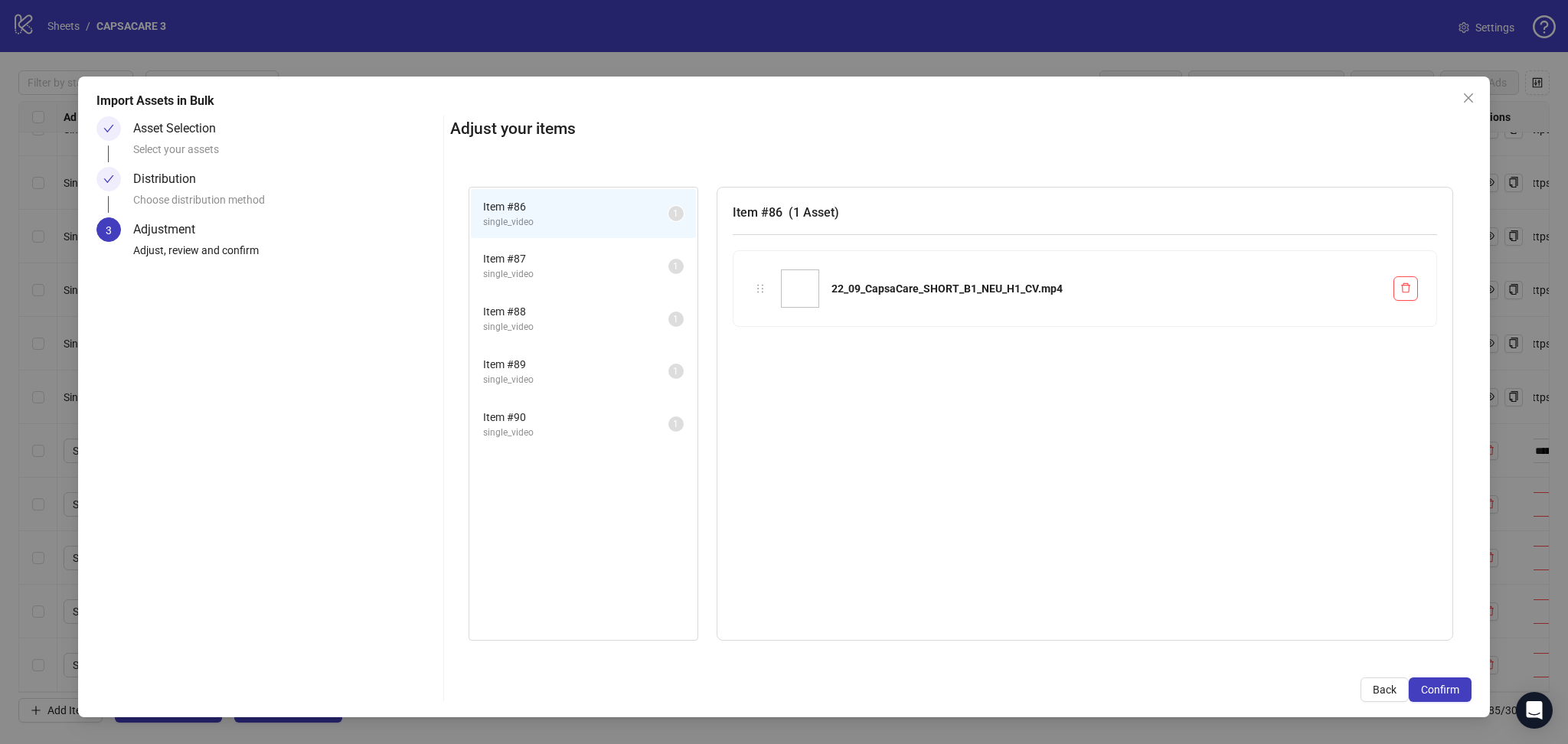
click at [1460, 692] on button "Confirm" at bounding box center [1440, 689] width 63 height 24
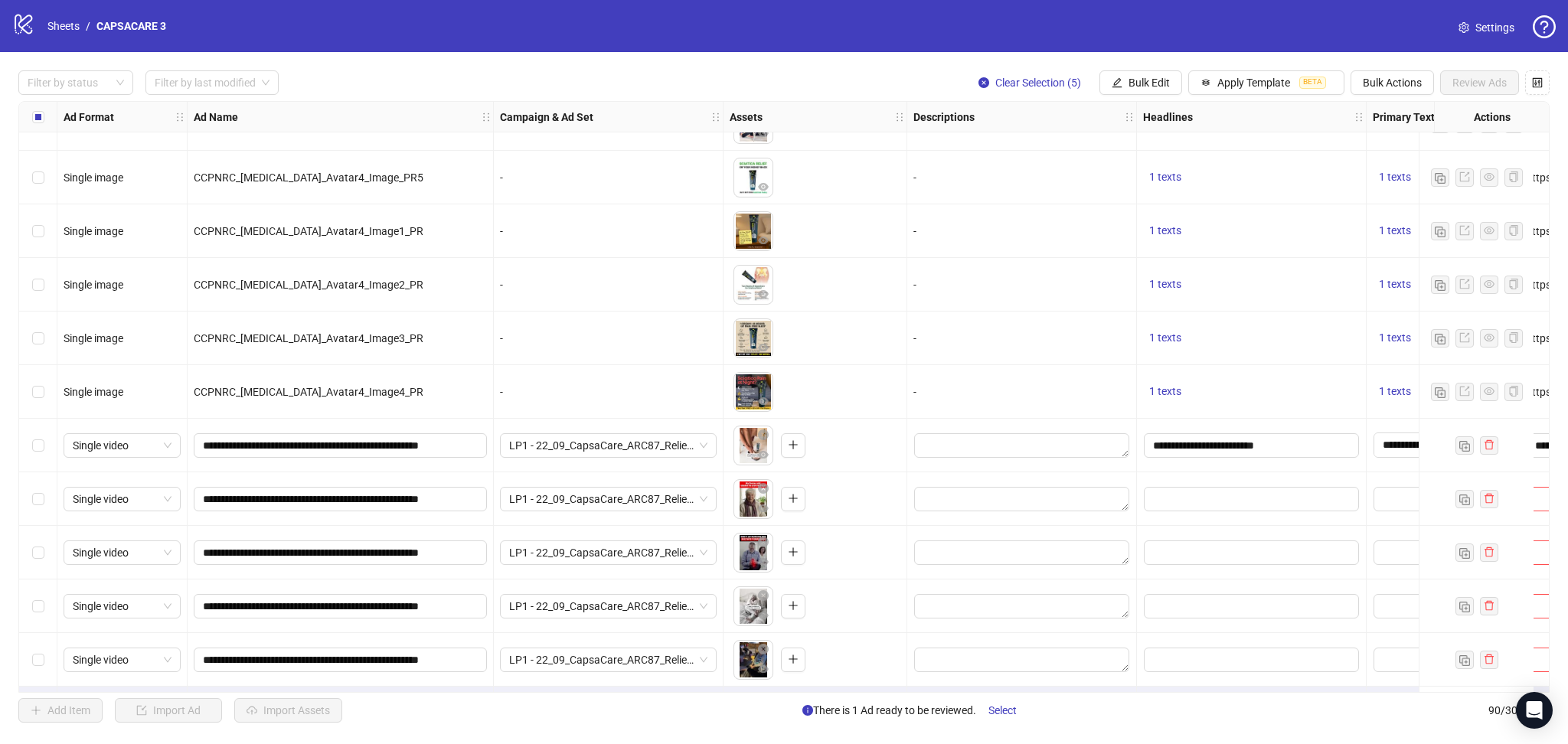
scroll to position [4267, 0]
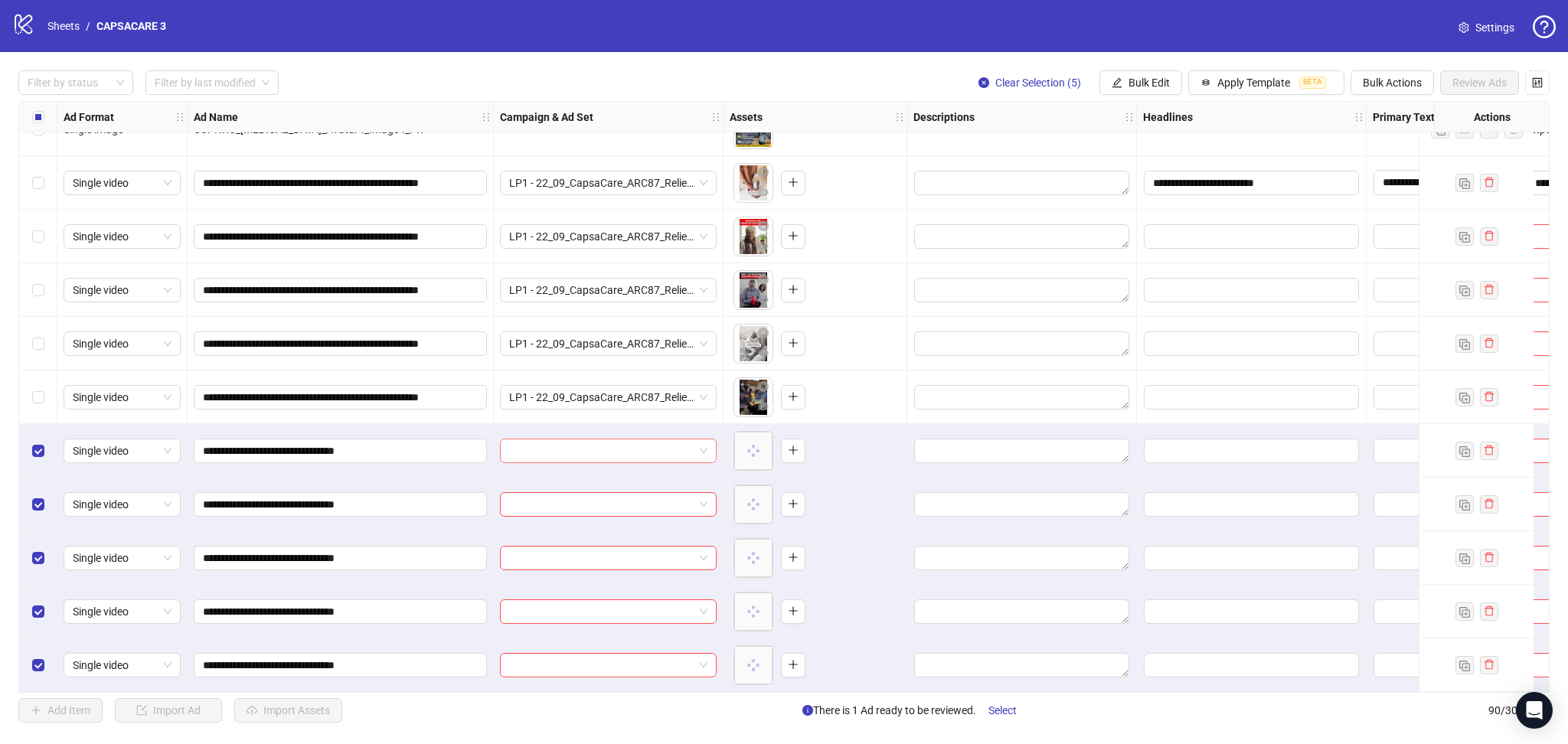
click at [613, 445] on input "search" at bounding box center [601, 451] width 184 height 23
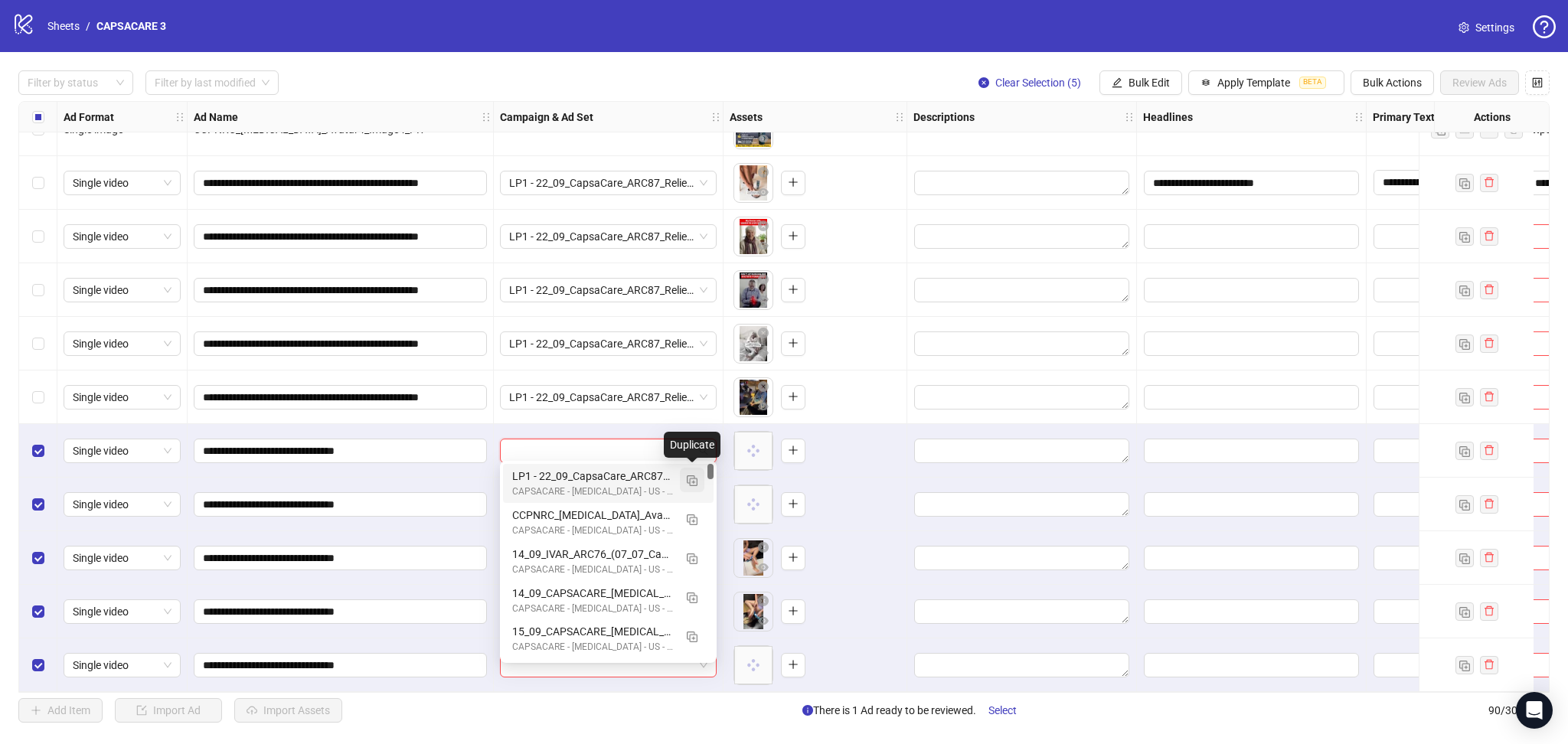
click at [695, 479] on img "button" at bounding box center [692, 480] width 11 height 11
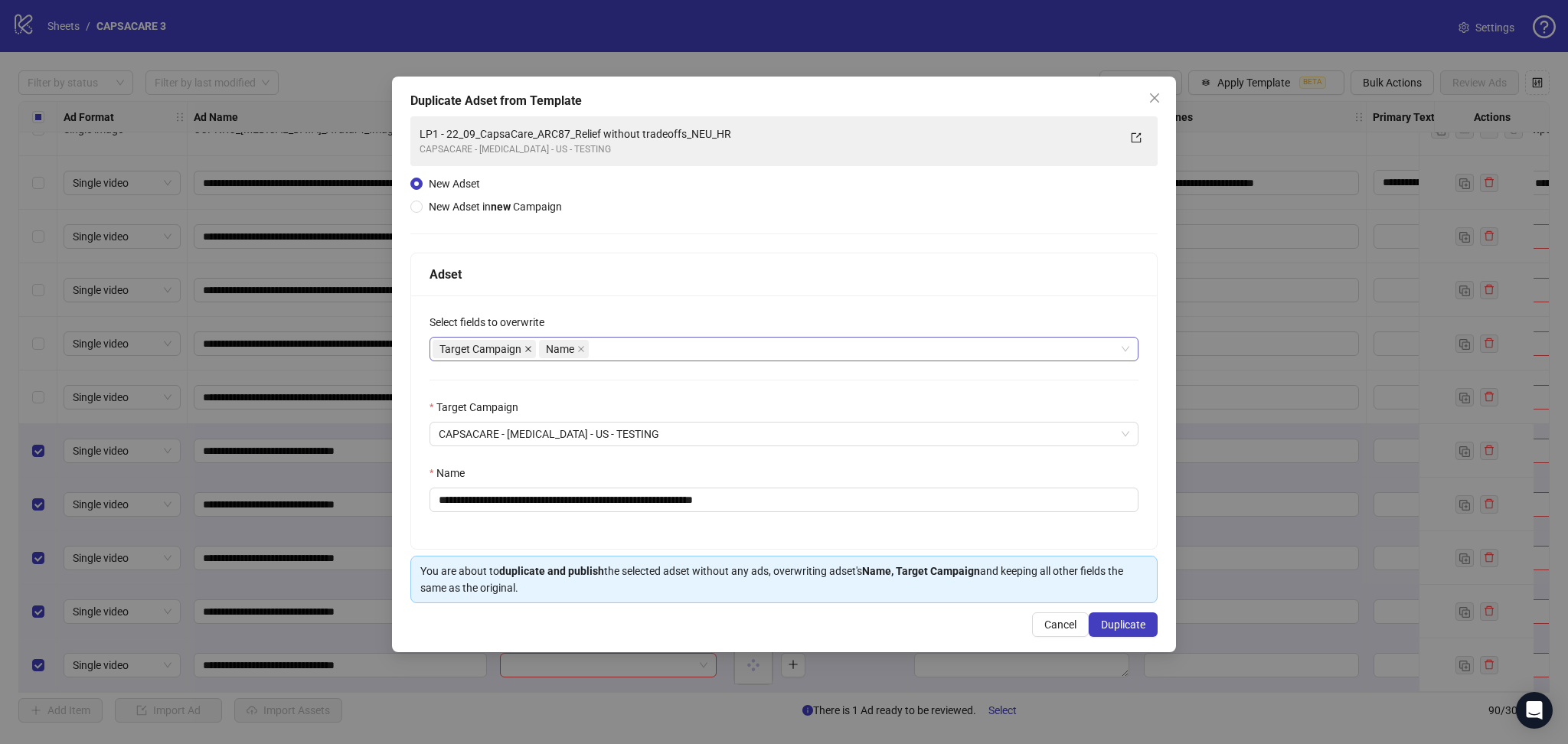
click at [527, 348] on icon "close" at bounding box center [527, 348] width 6 height 6
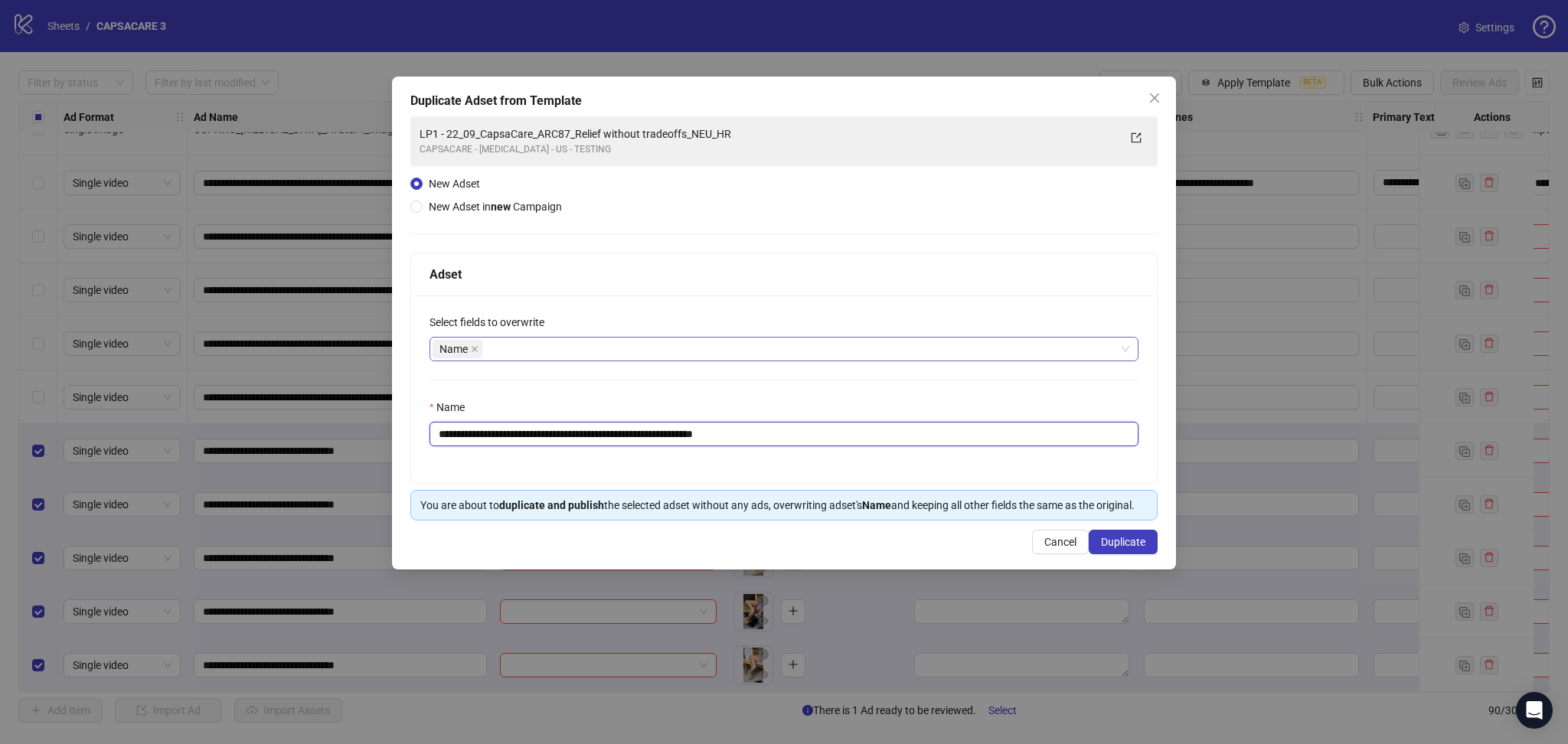
drag, startPoint x: 465, startPoint y: 430, endPoint x: 882, endPoint y: 451, distance: 417.5
click at [882, 451] on div "**********" at bounding box center [784, 388] width 746 height 187
paste input "text"
type input "**********"
click at [1125, 538] on span "Duplicate" at bounding box center [1123, 541] width 45 height 13
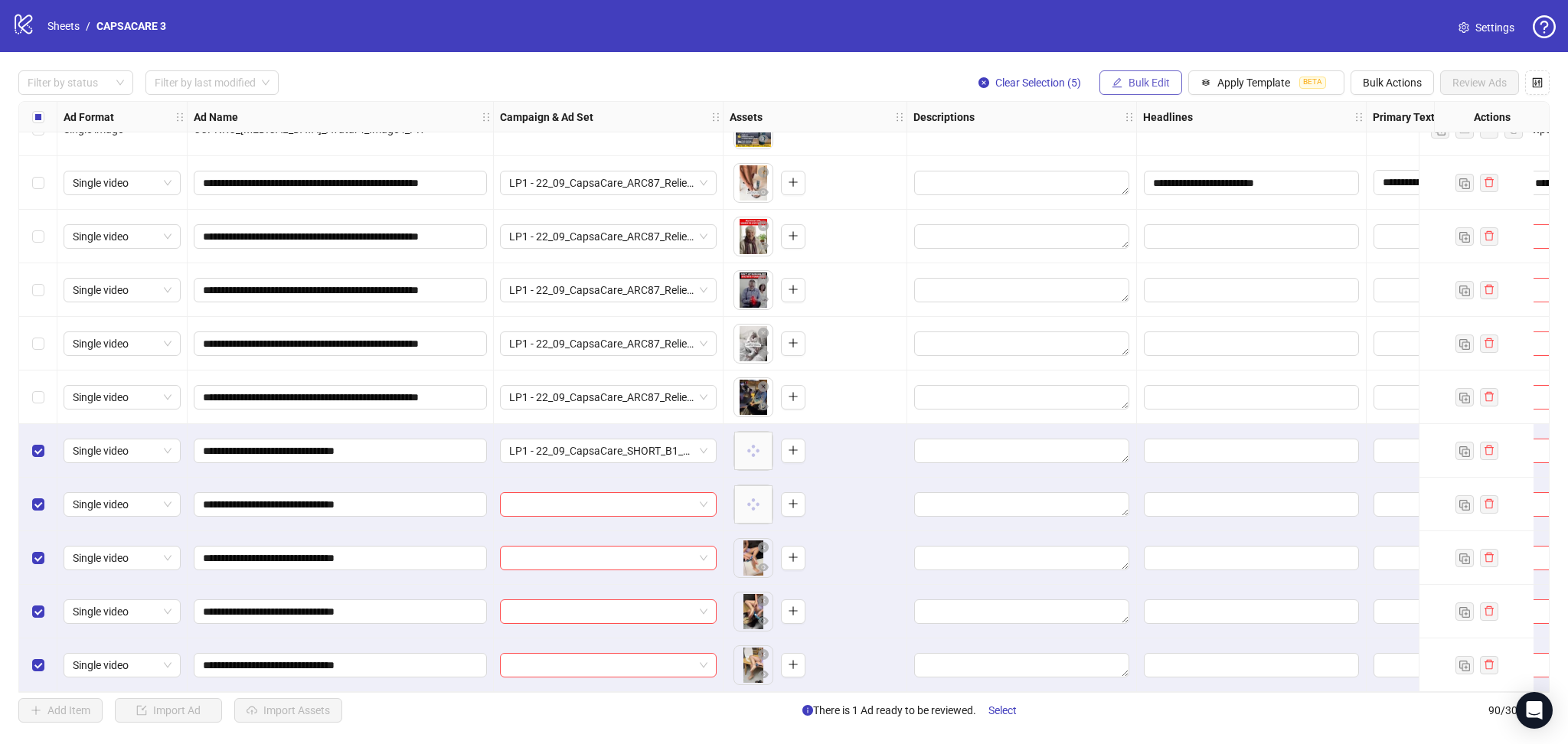
click at [1145, 79] on span "Bulk Edit" at bounding box center [1149, 82] width 41 height 13
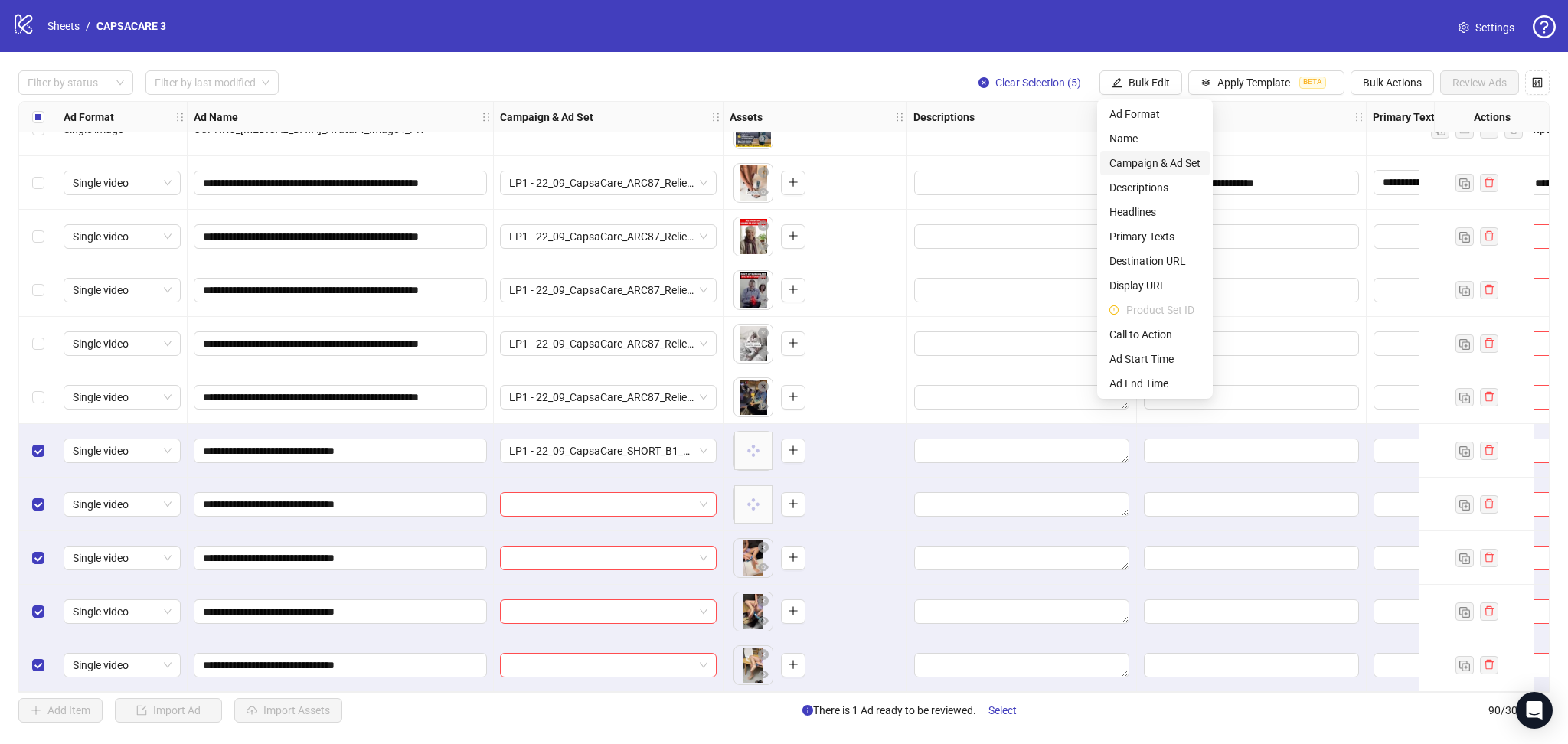
click at [1170, 156] on span "Campaign & Ad Set" at bounding box center [1155, 163] width 91 height 17
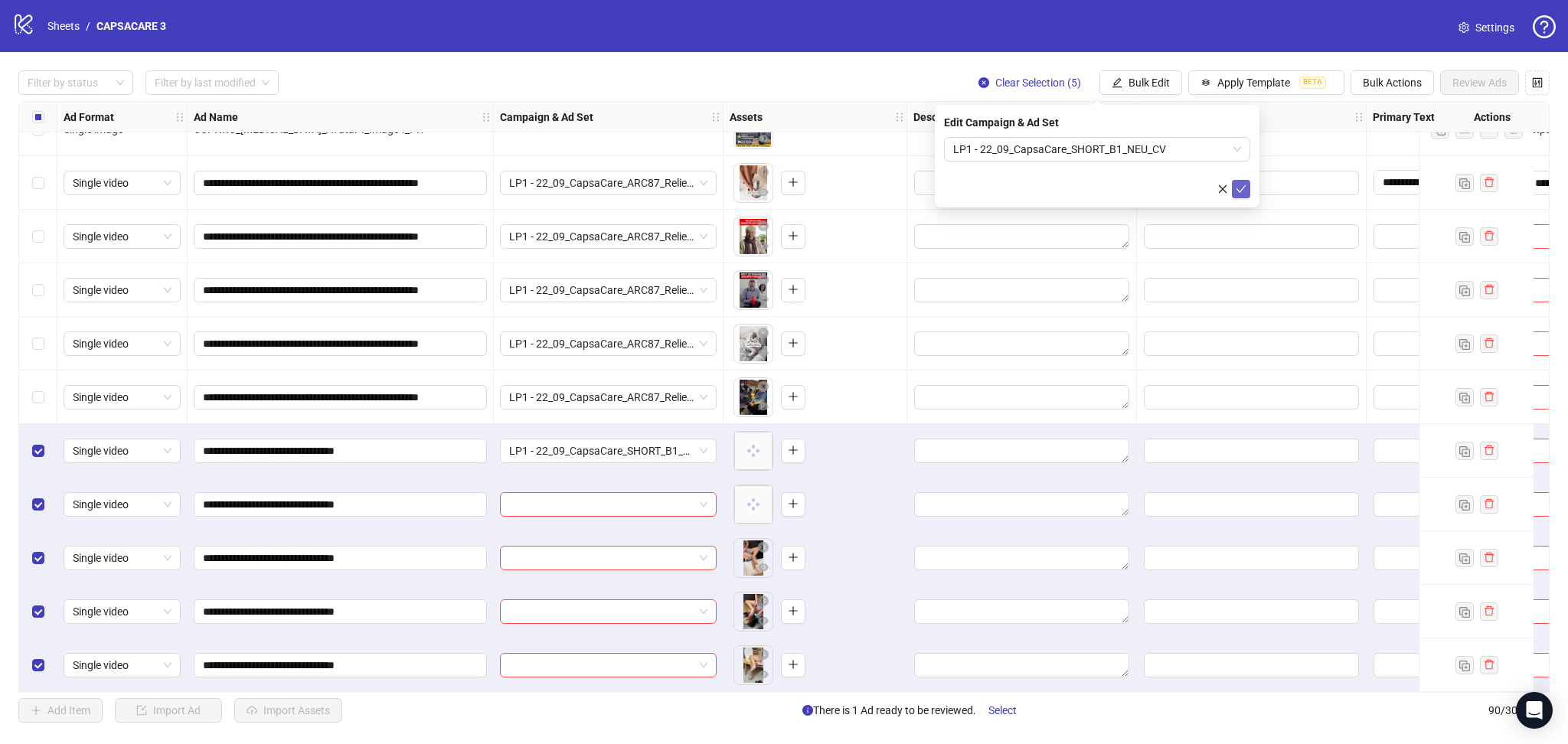
click at [1242, 191] on icon "check" at bounding box center [1241, 188] width 11 height 11
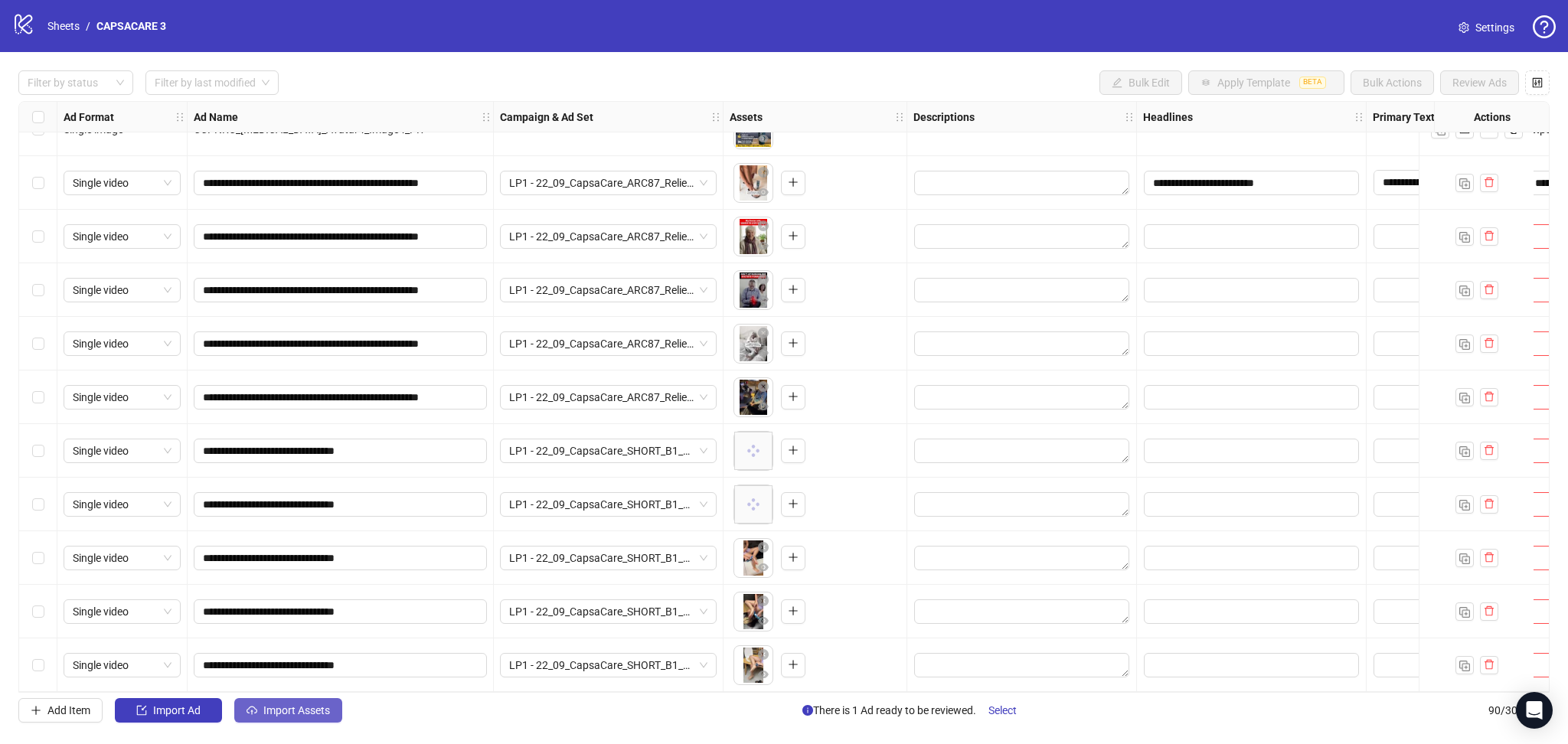
click at [252, 716] on span "button" at bounding box center [252, 710] width 11 height 13
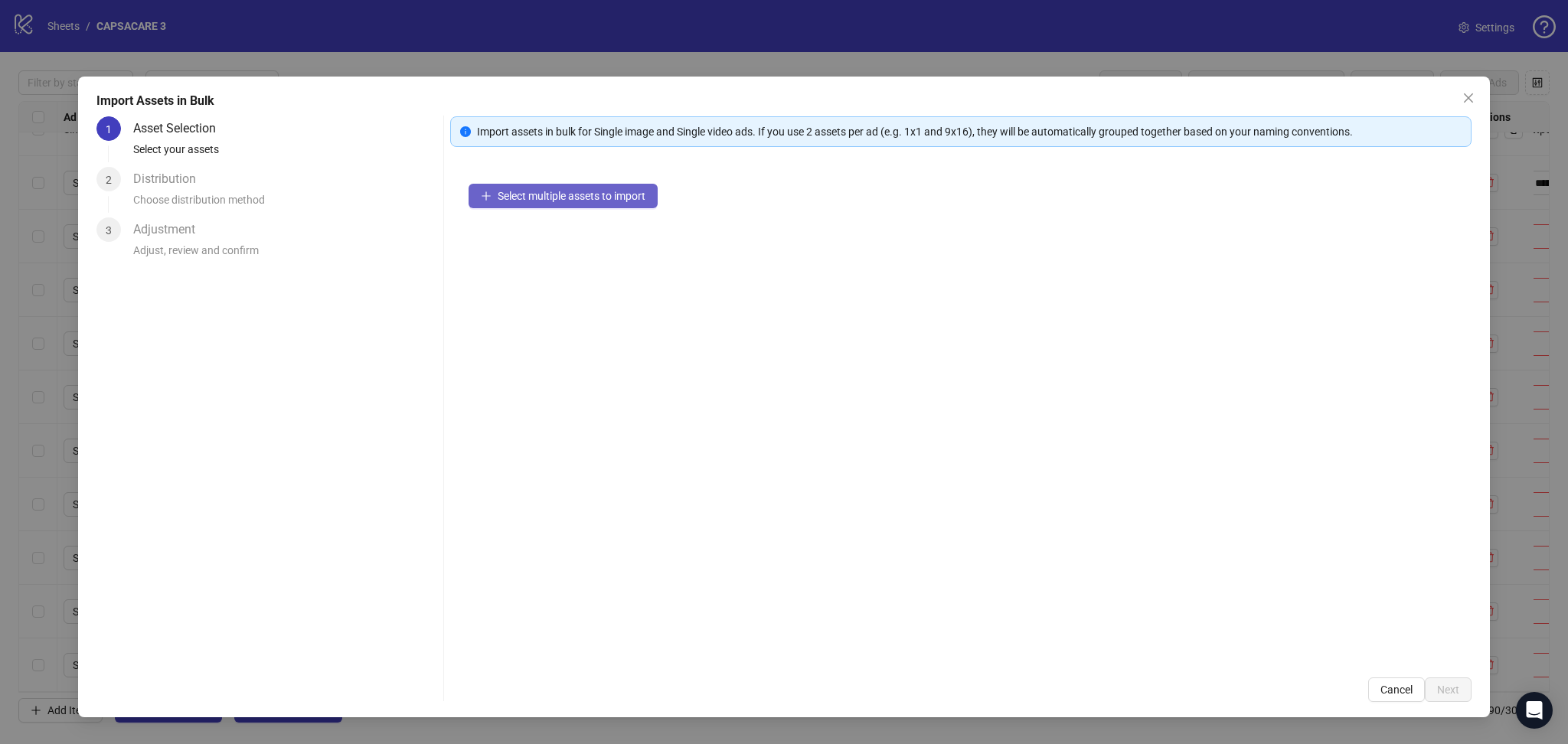
click at [536, 205] on button "Select multiple assets to import" at bounding box center [563, 195] width 189 height 24
click at [1447, 702] on div "Import Assets in Bulk 1 Asset Selection Select your assets 2 Distribution Choos…" at bounding box center [784, 397] width 1412 height 641
click at [1460, 688] on button "Next" at bounding box center [1449, 689] width 47 height 24
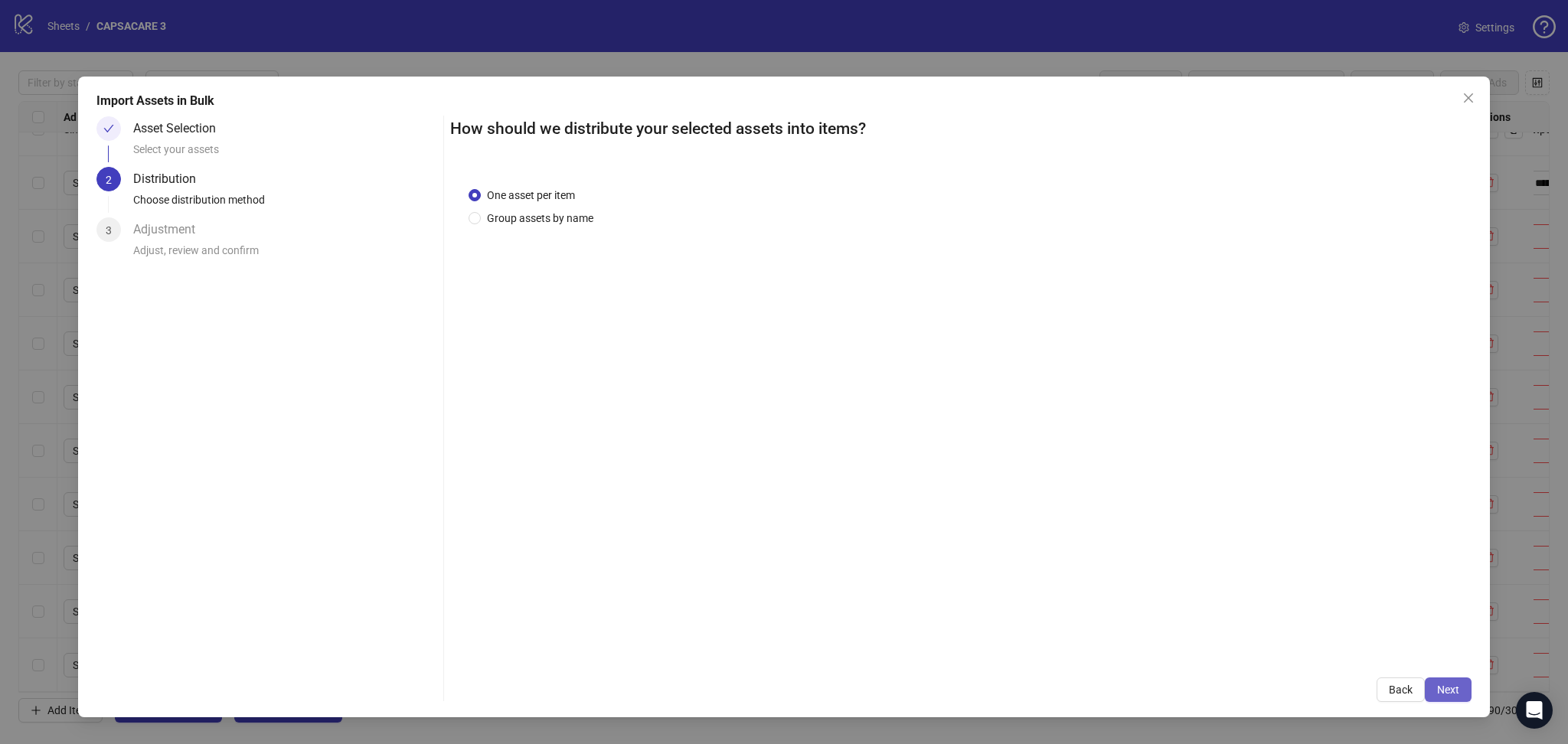
click at [1471, 693] on button "Next" at bounding box center [1449, 689] width 47 height 24
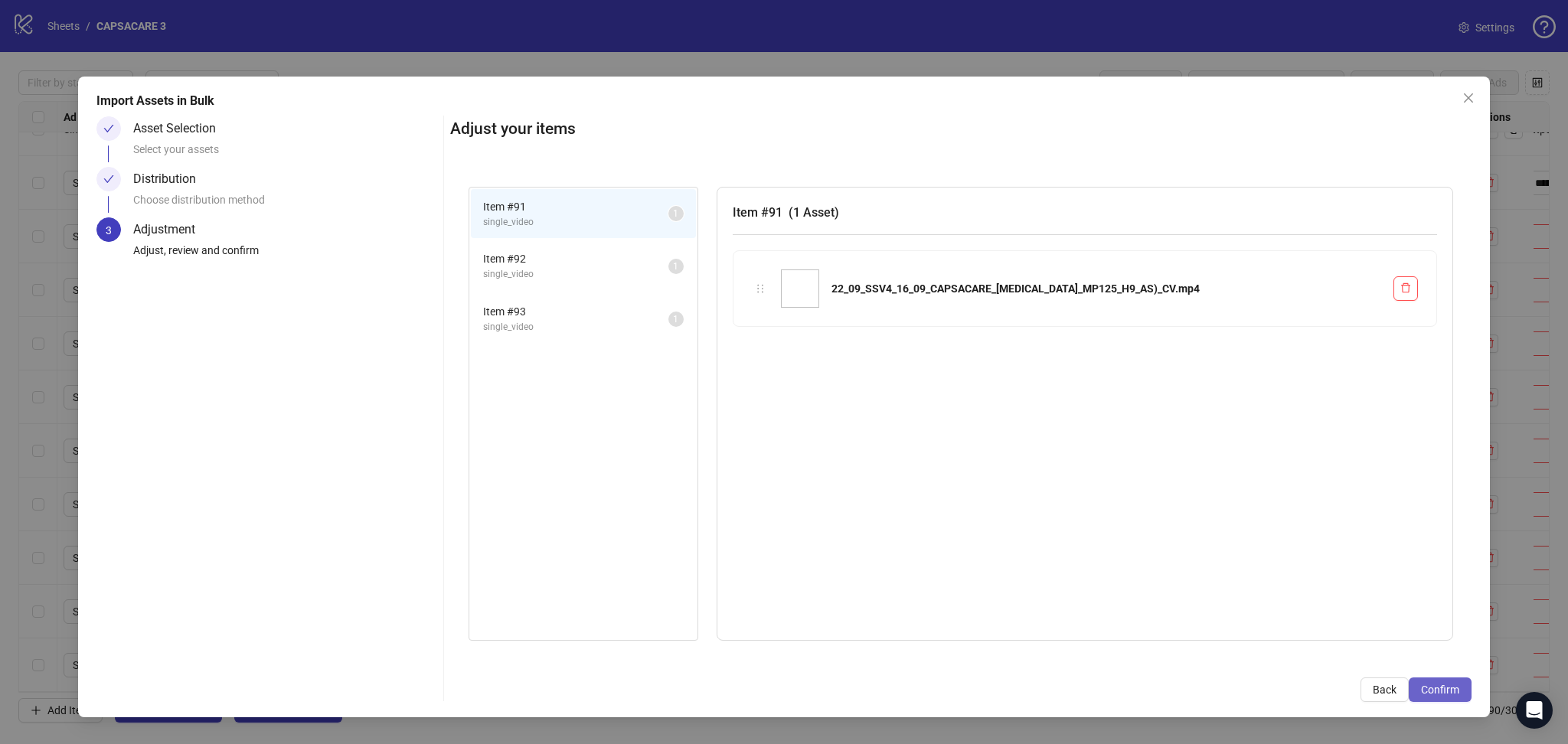
click at [1458, 695] on button "Confirm" at bounding box center [1440, 689] width 63 height 24
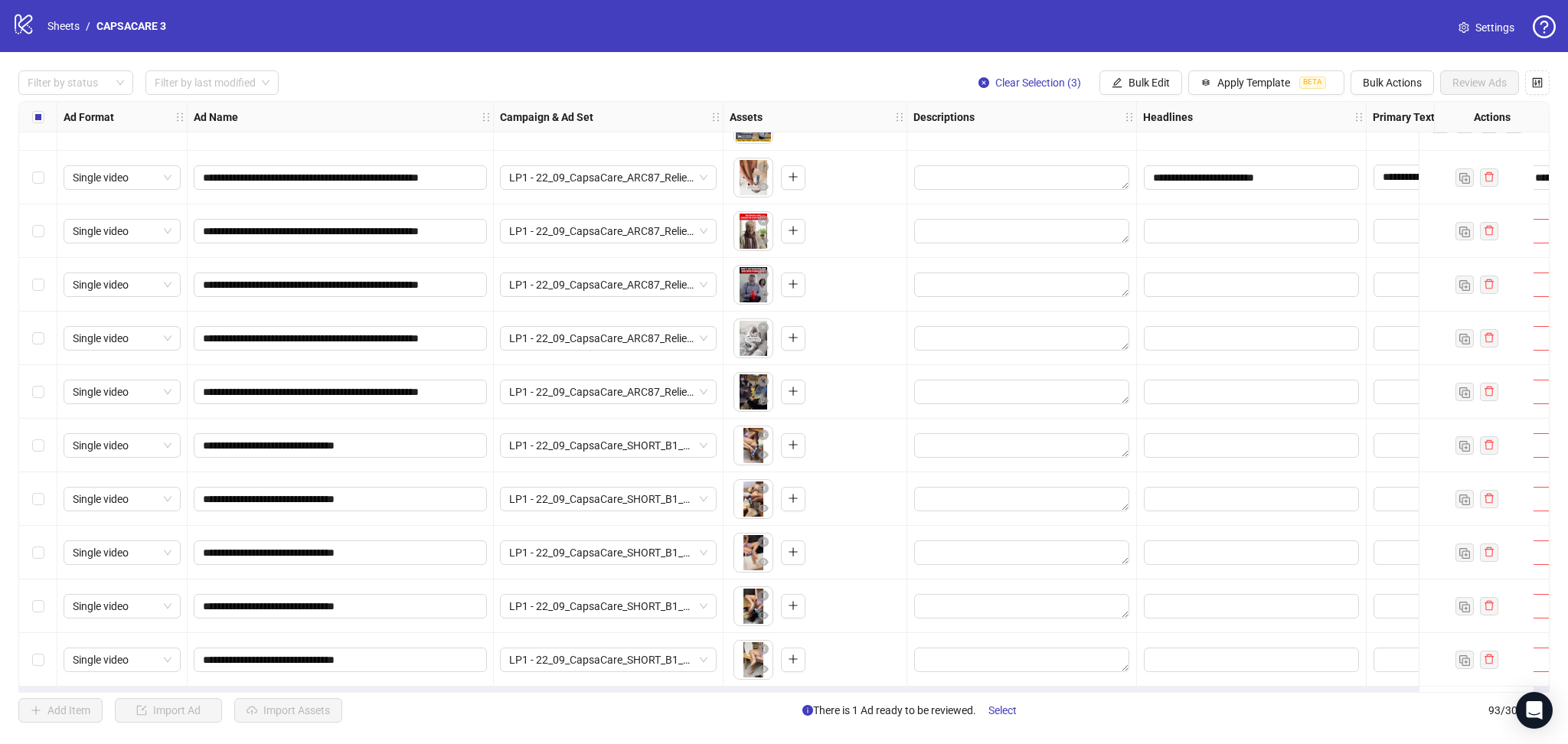
scroll to position [4428, 0]
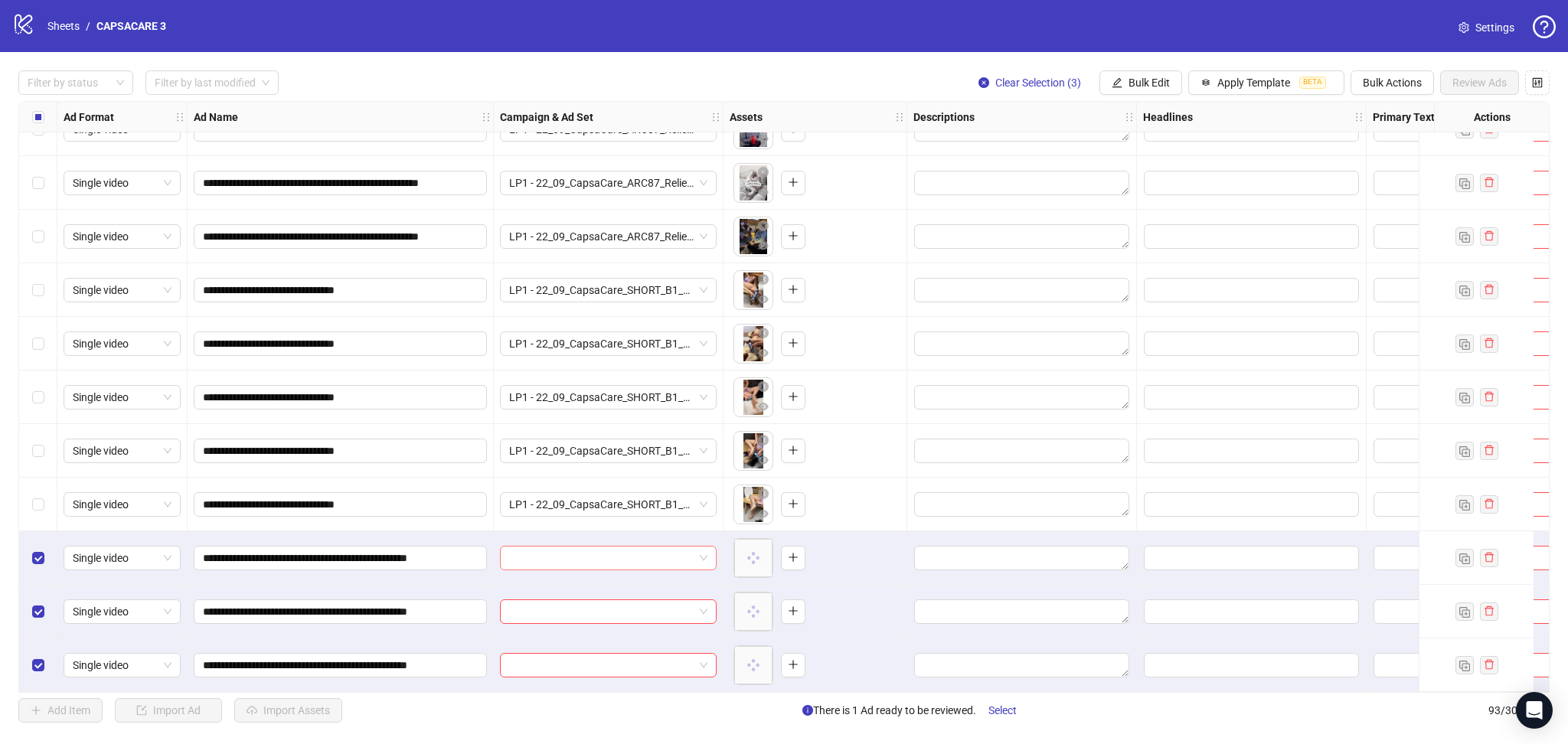
click at [619, 552] on input "search" at bounding box center [601, 557] width 184 height 23
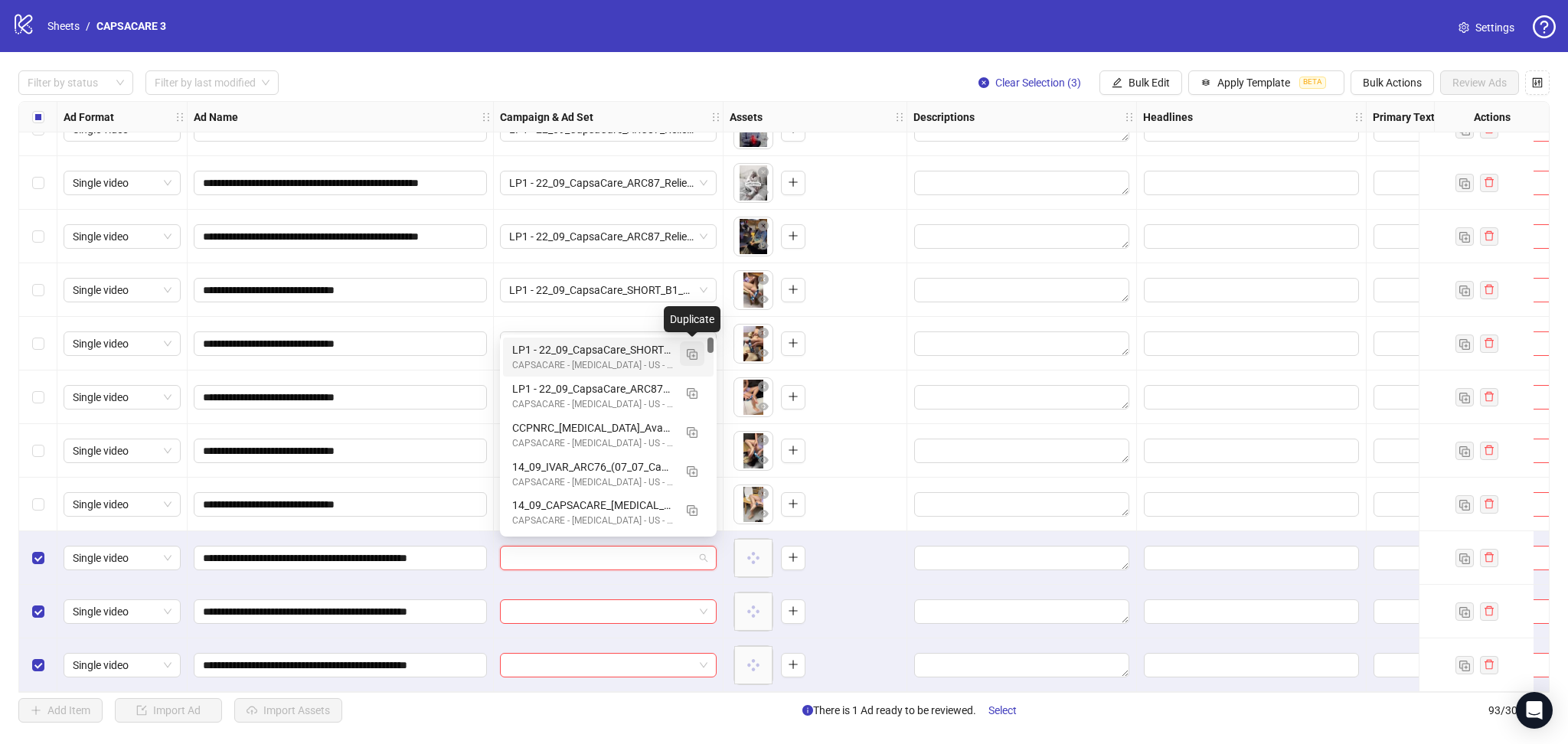
click at [695, 354] on img "button" at bounding box center [692, 354] width 11 height 11
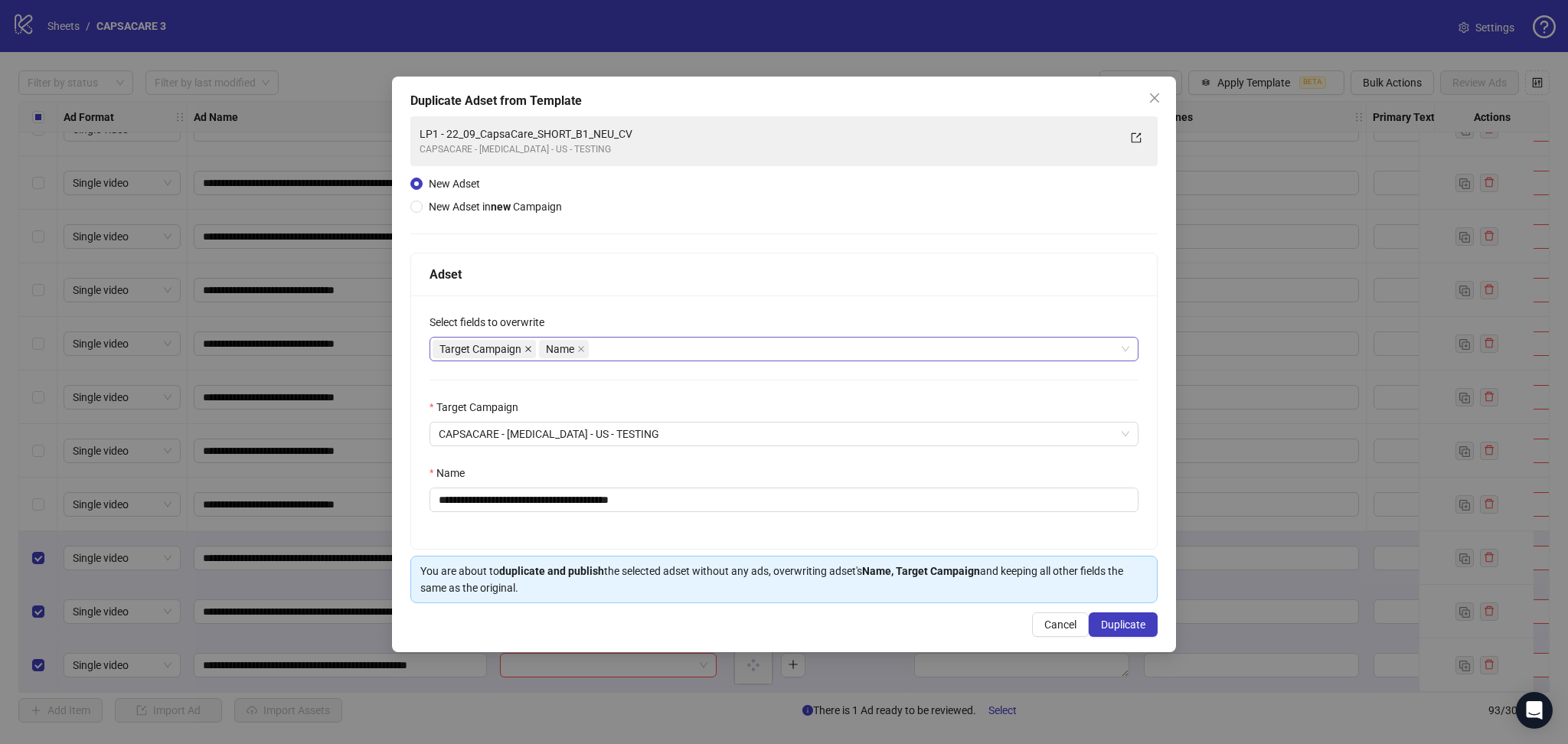
click at [530, 346] on icon "close" at bounding box center [527, 348] width 6 height 6
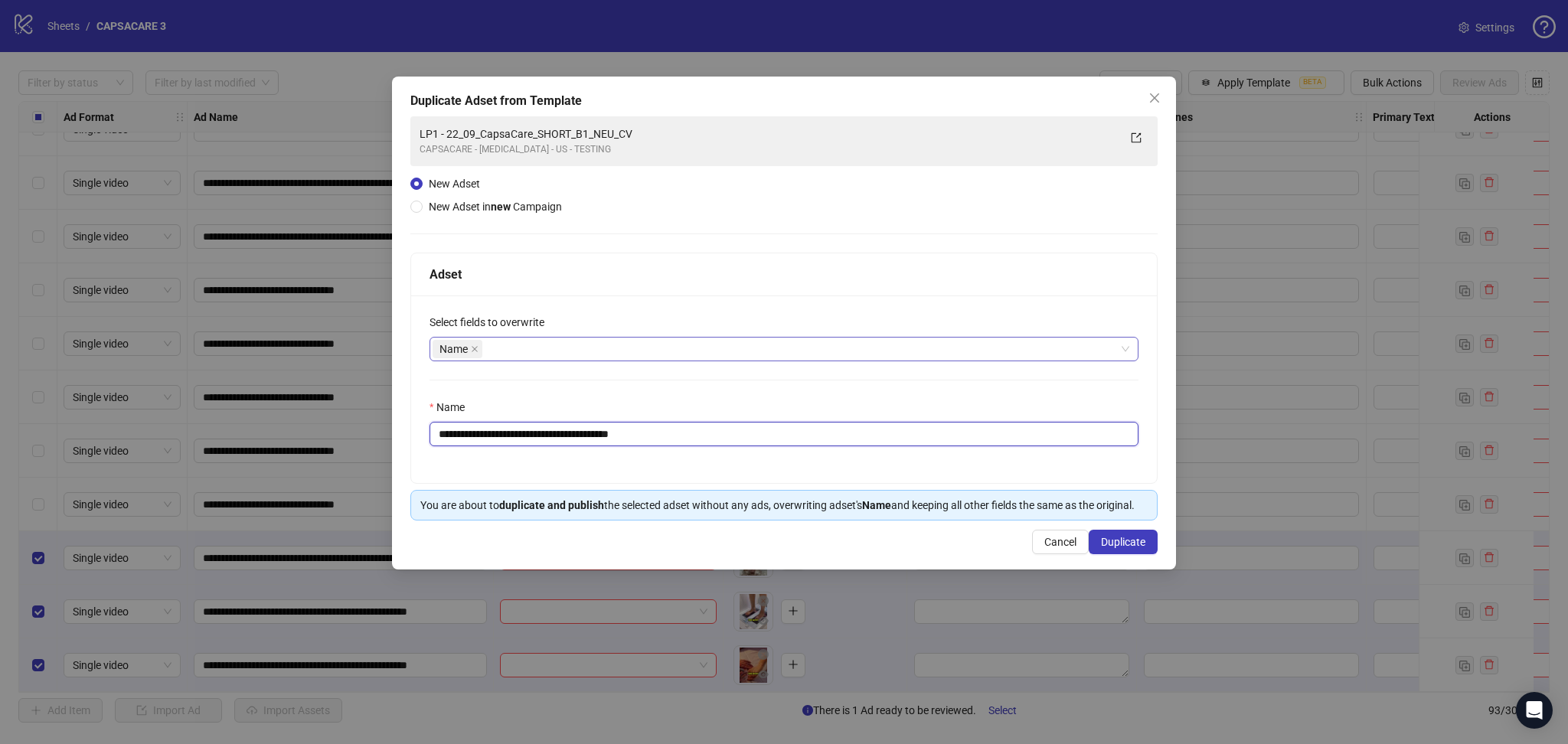
drag, startPoint x: 466, startPoint y: 425, endPoint x: 898, endPoint y: 477, distance: 435.1
click at [898, 477] on div "**********" at bounding box center [784, 388] width 746 height 187
paste input "**********"
type input "**********"
drag, startPoint x: 1124, startPoint y: 541, endPoint x: 1109, endPoint y: 564, distance: 27.5
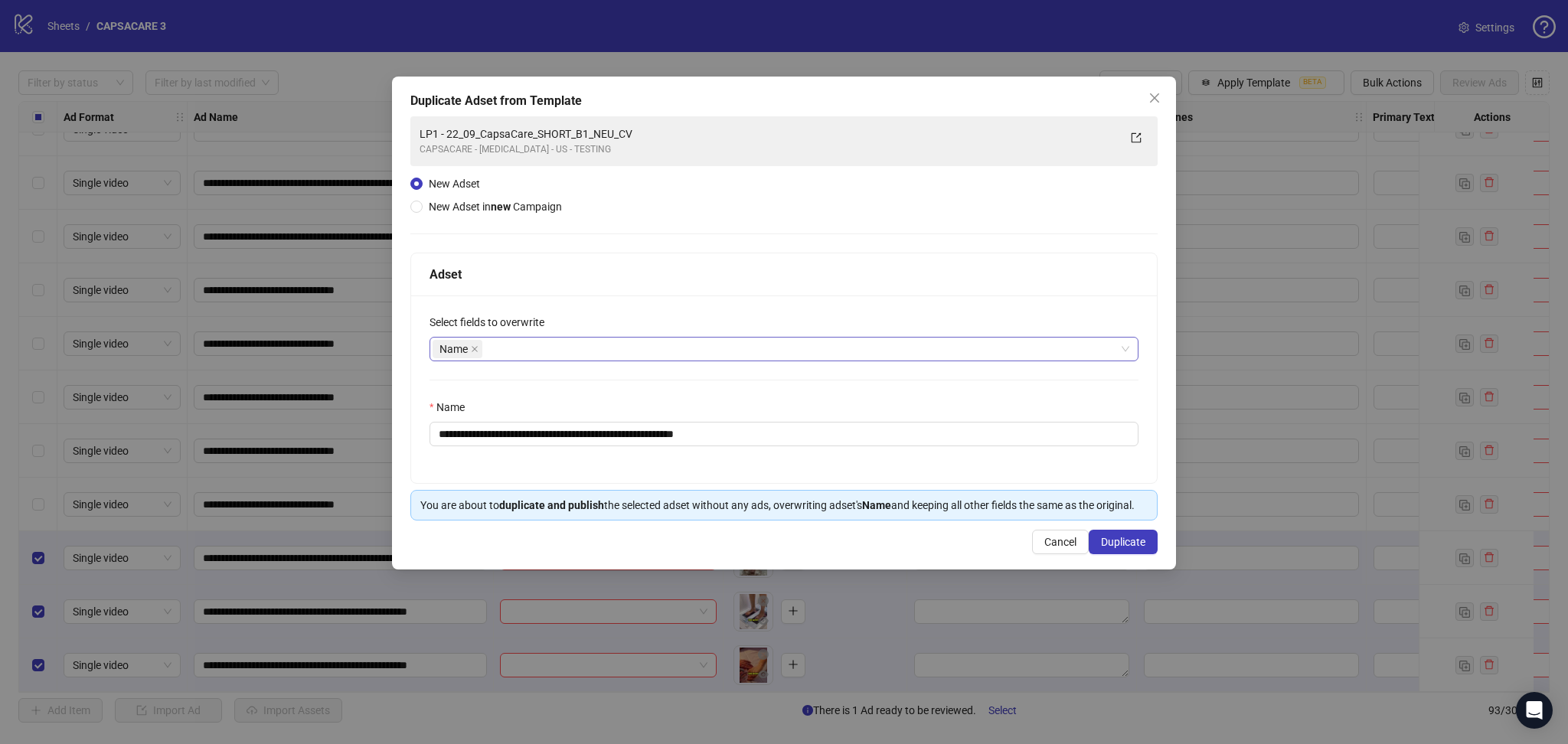
click at [1122, 541] on span "Duplicate" at bounding box center [1123, 541] width 45 height 13
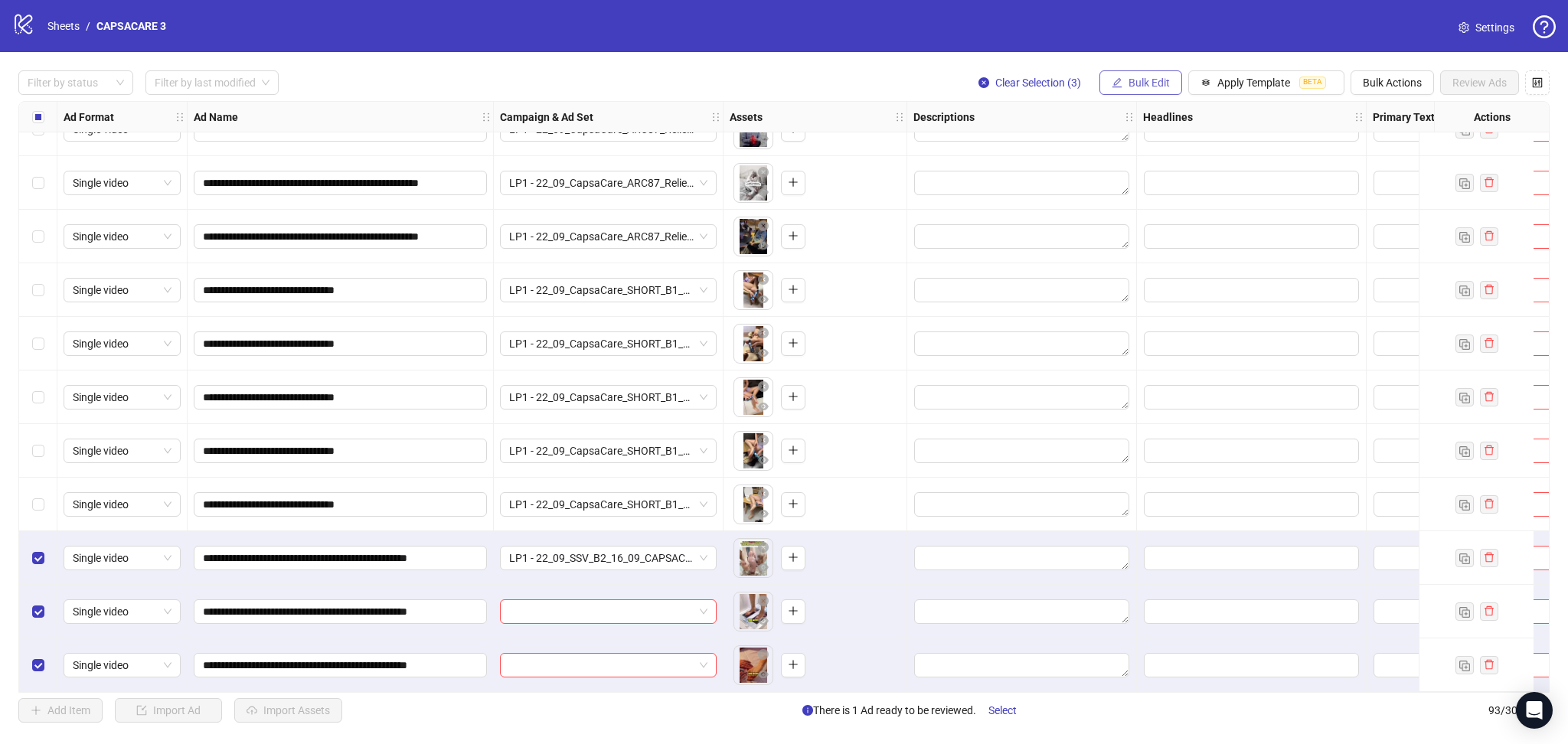
click at [1122, 73] on button "Bulk Edit" at bounding box center [1141, 82] width 82 height 24
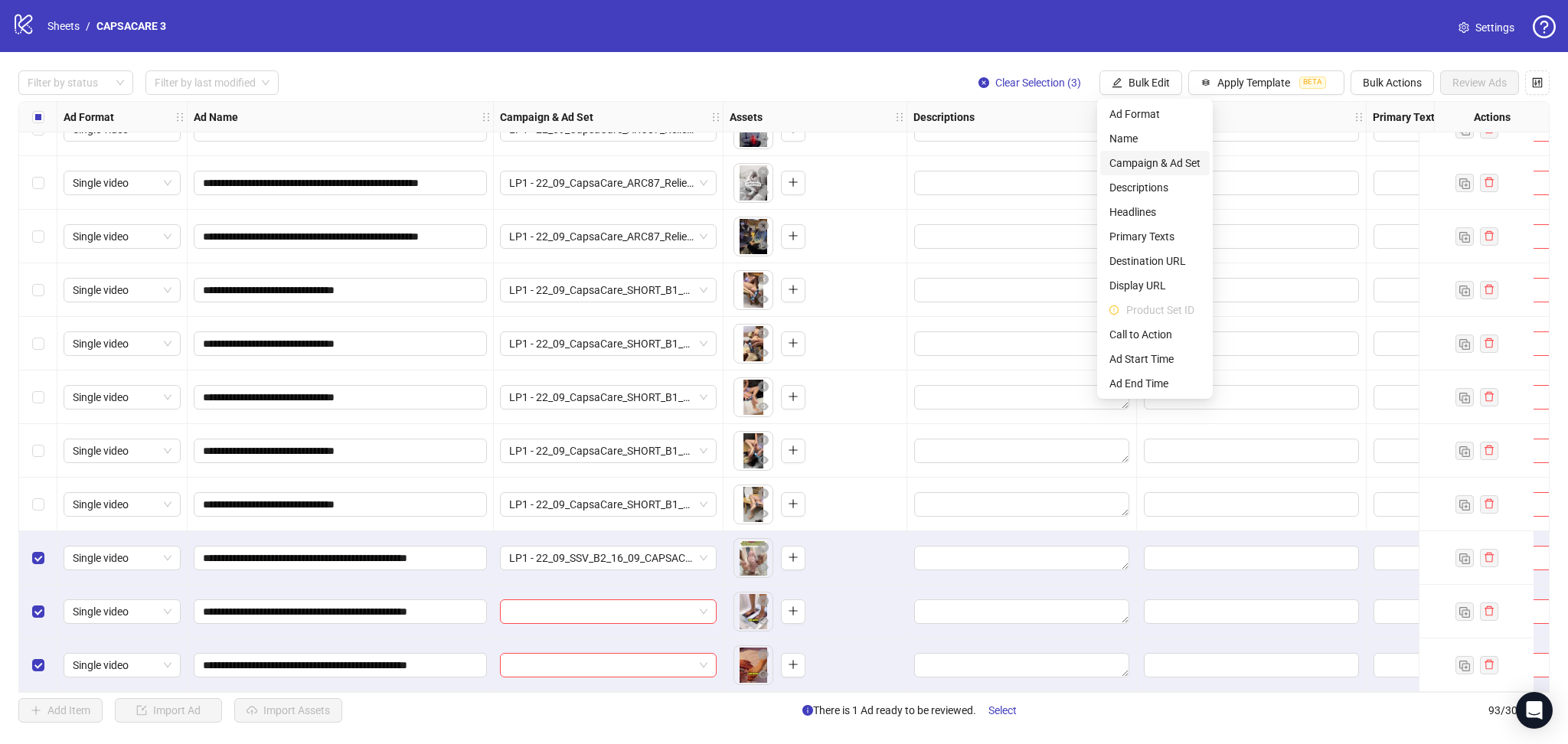
click at [1164, 166] on span "Campaign & Ad Set" at bounding box center [1155, 163] width 91 height 17
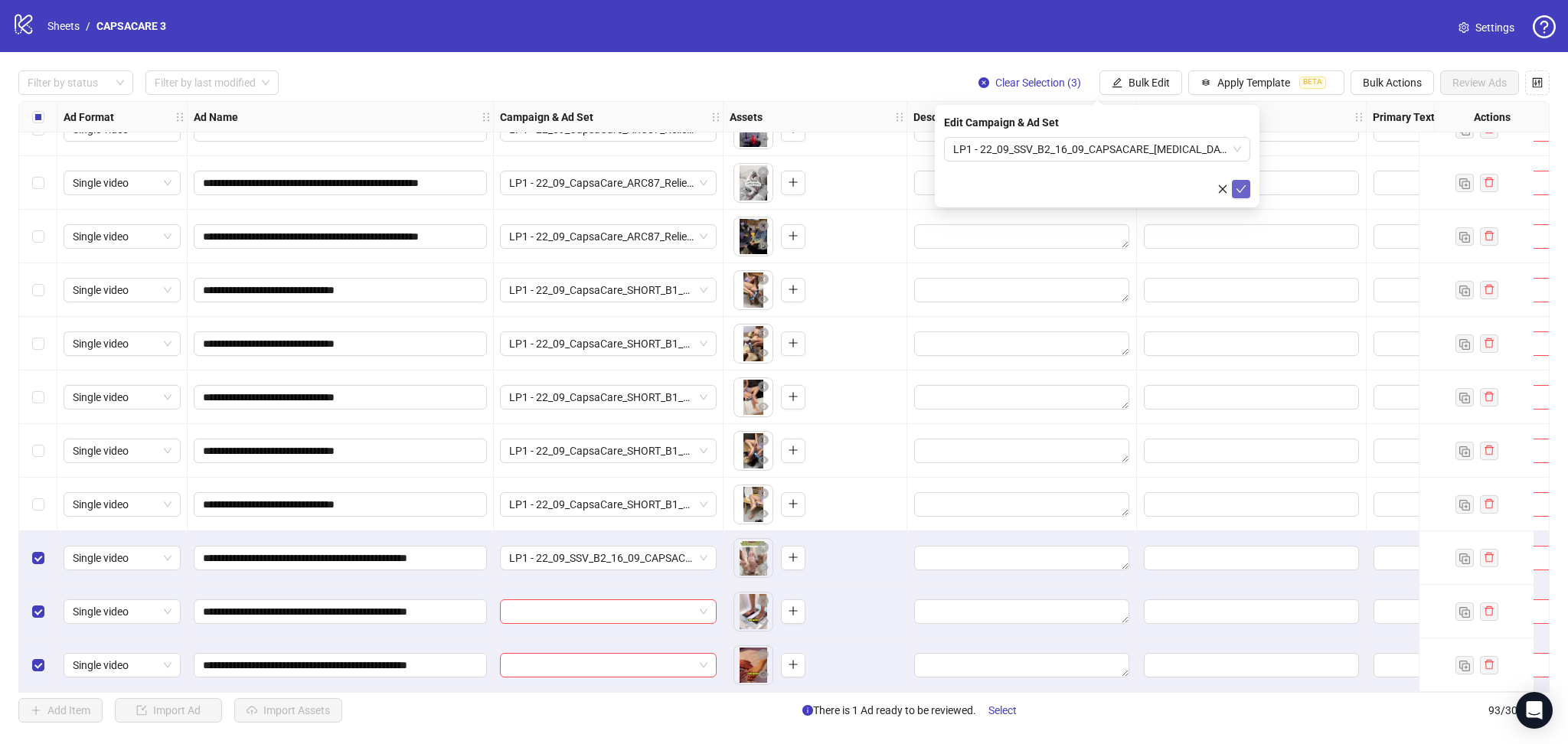
click at [1237, 188] on icon "check" at bounding box center [1242, 188] width 10 height 8
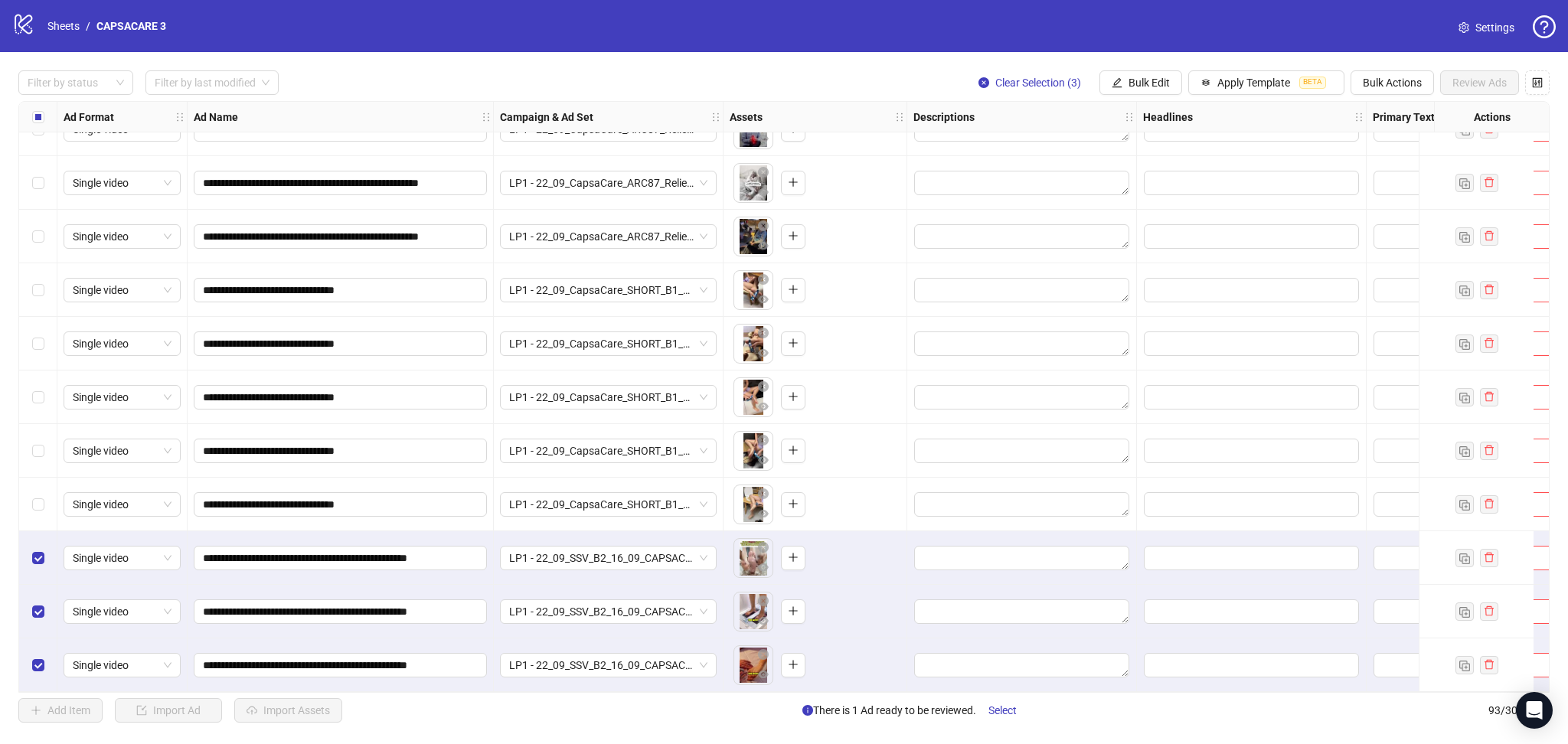
click at [27, 113] on div "Select all rows" at bounding box center [39, 117] width 39 height 30
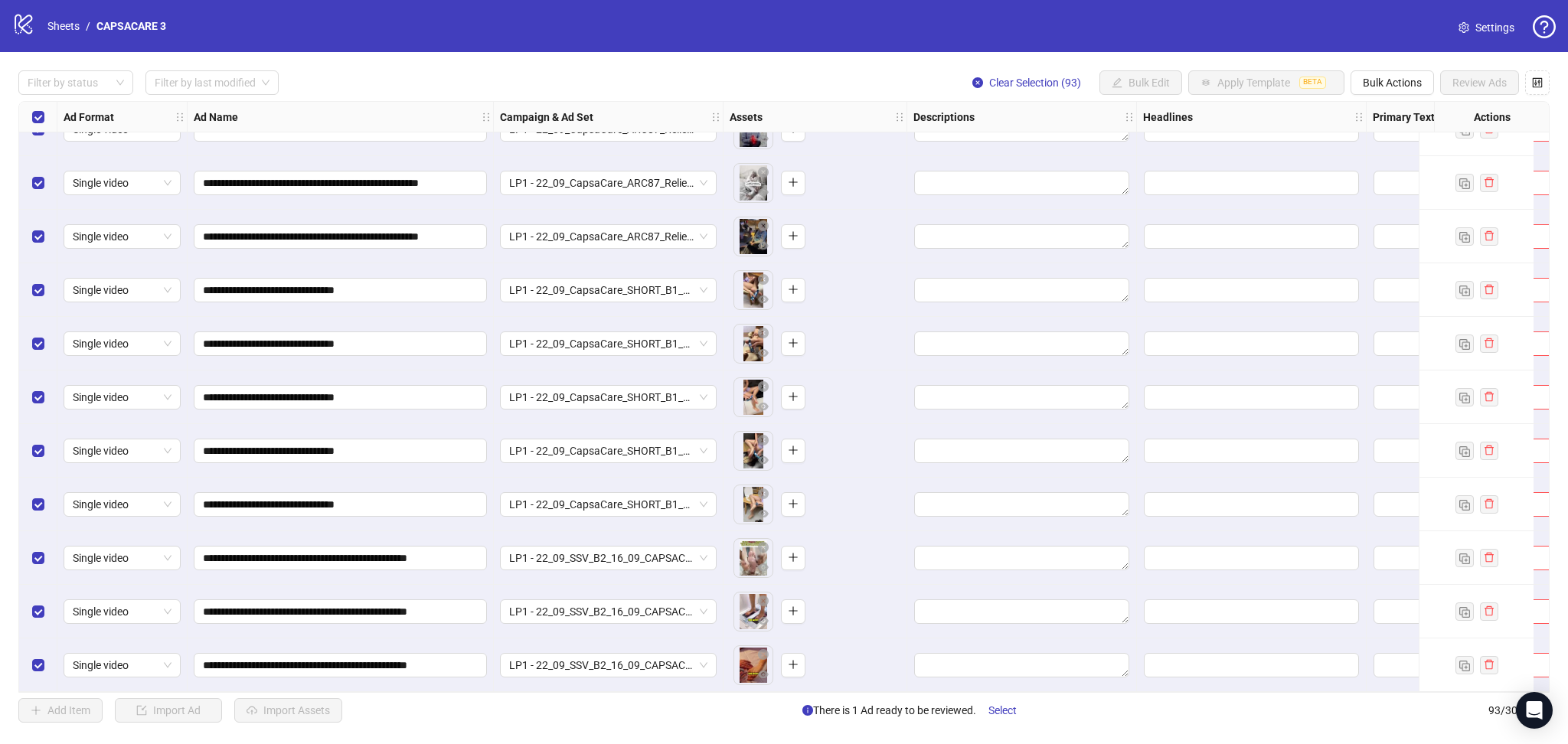
click at [27, 113] on div "Select all rows" at bounding box center [39, 117] width 39 height 30
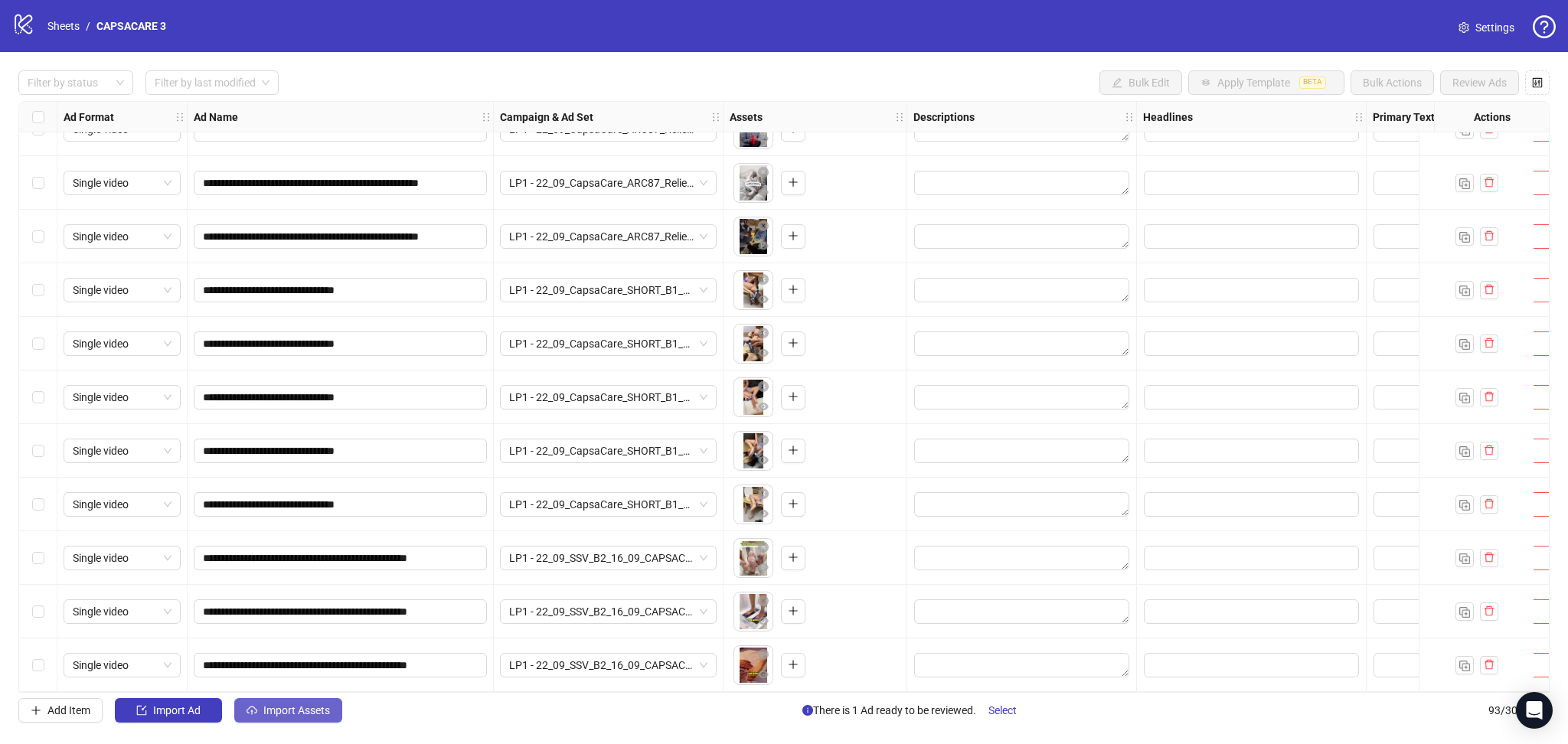
click at [296, 712] on span "Import Assets" at bounding box center [296, 710] width 66 height 13
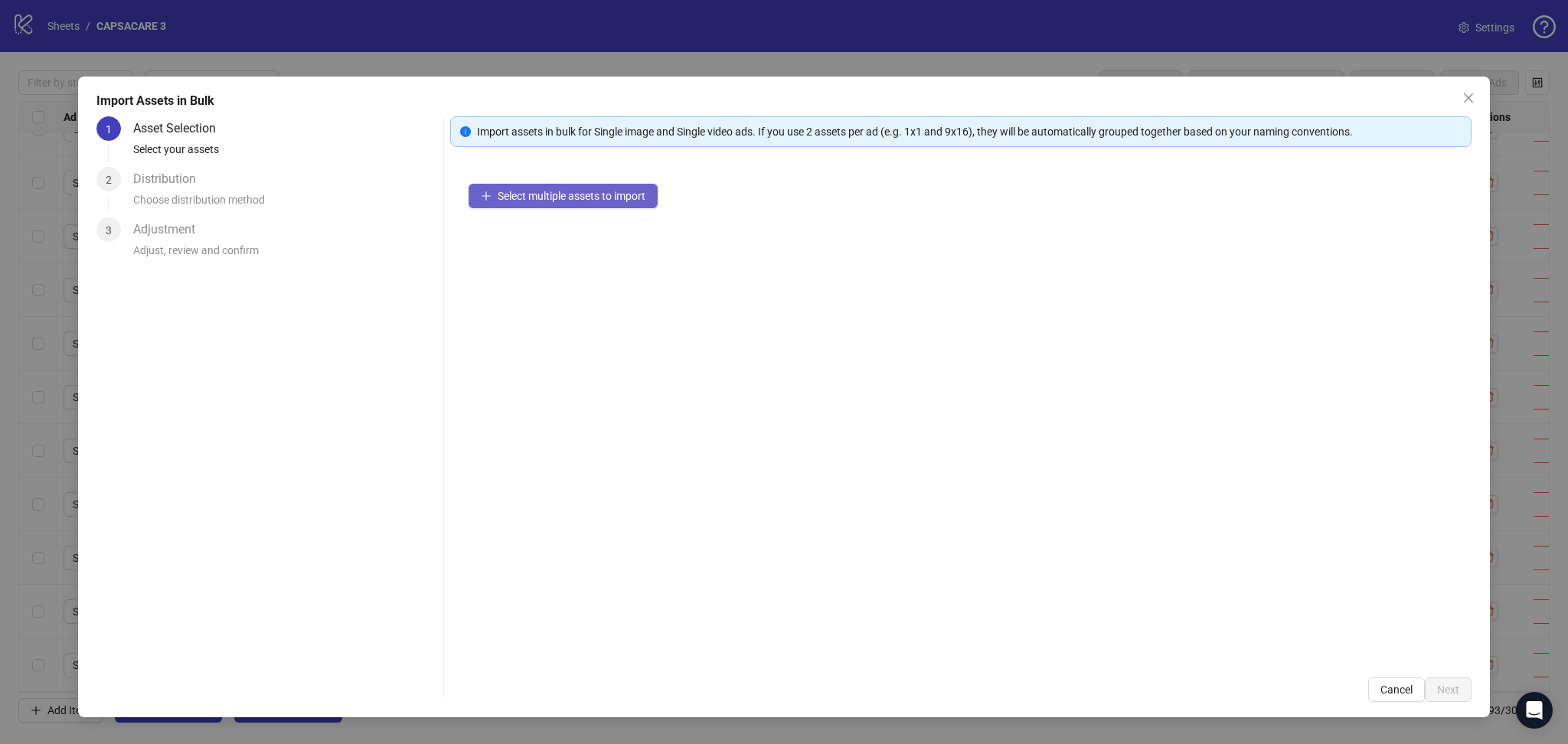
click at [542, 206] on button "Select multiple assets to import" at bounding box center [563, 195] width 189 height 24
click at [1444, 685] on button "Next" at bounding box center [1449, 689] width 47 height 24
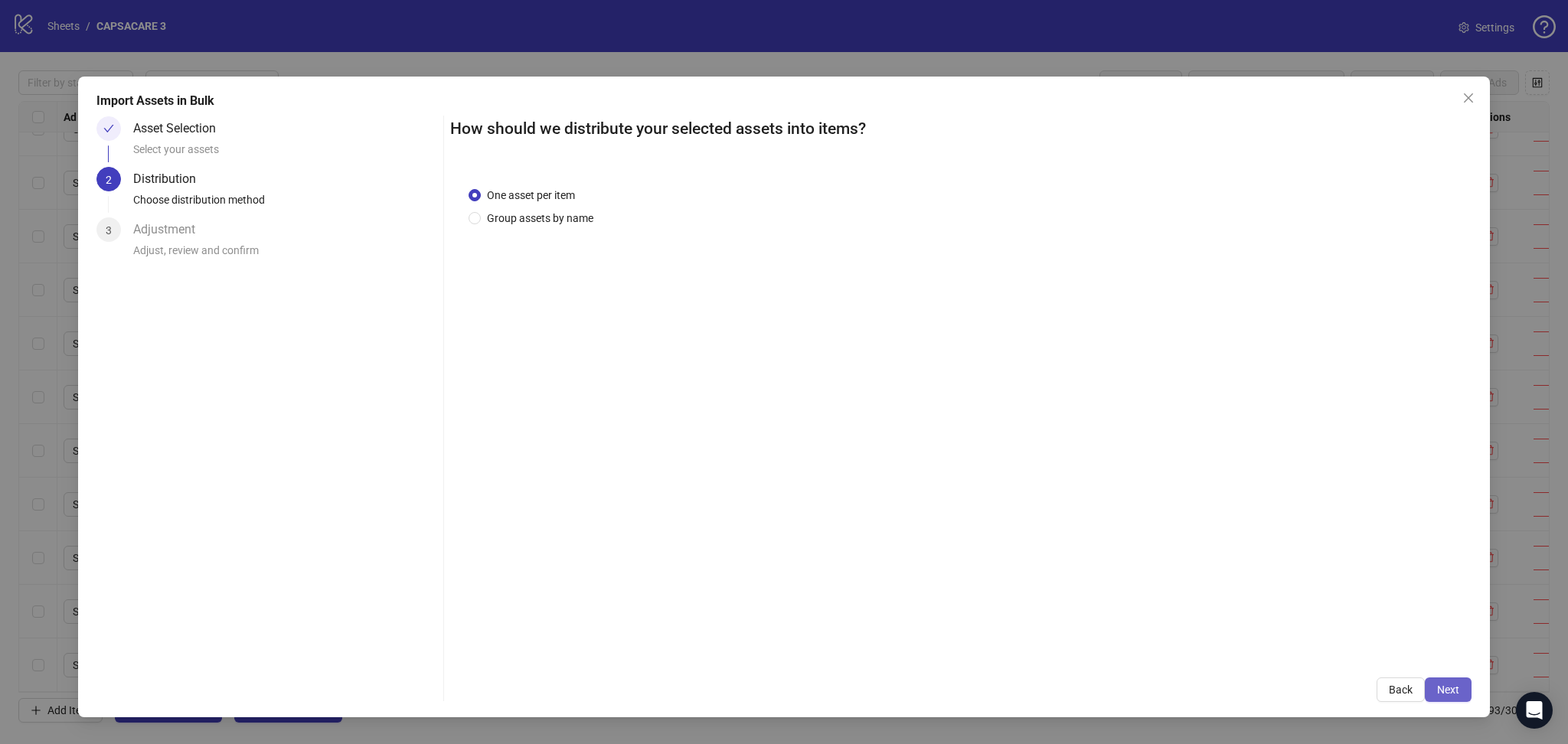
click at [1454, 687] on span "Next" at bounding box center [1449, 689] width 22 height 13
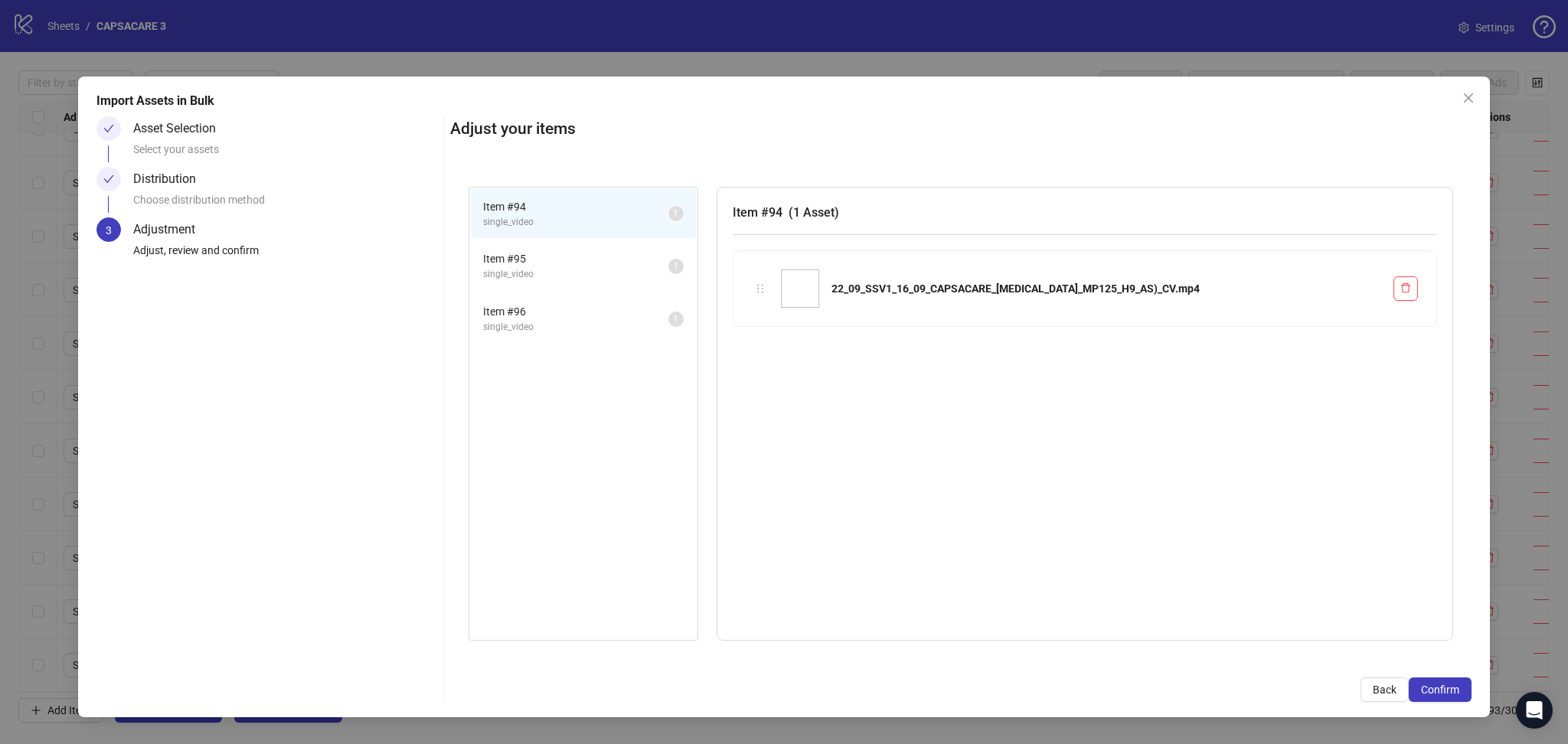
click at [1454, 687] on span "Confirm" at bounding box center [1441, 689] width 39 height 13
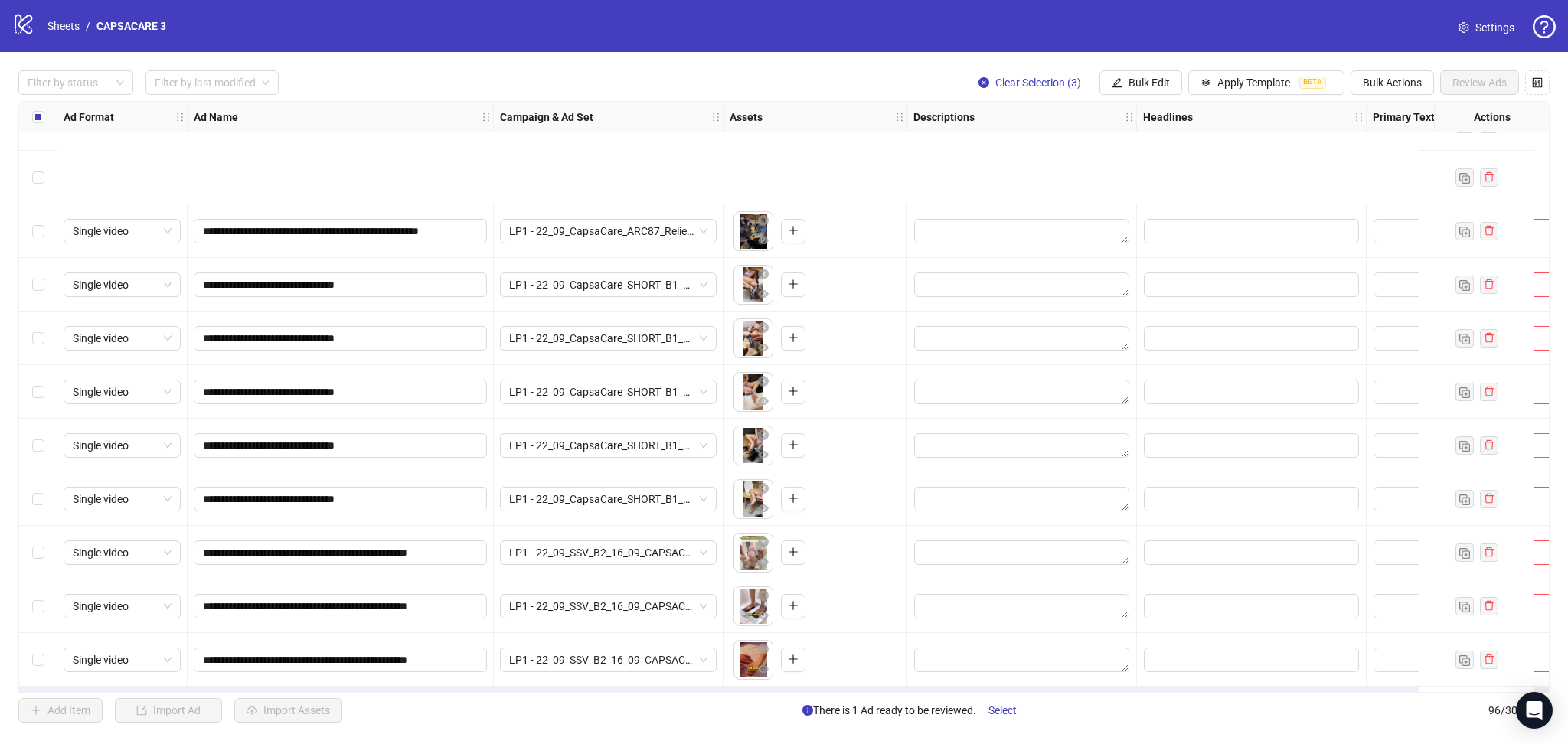
scroll to position [4588, 0]
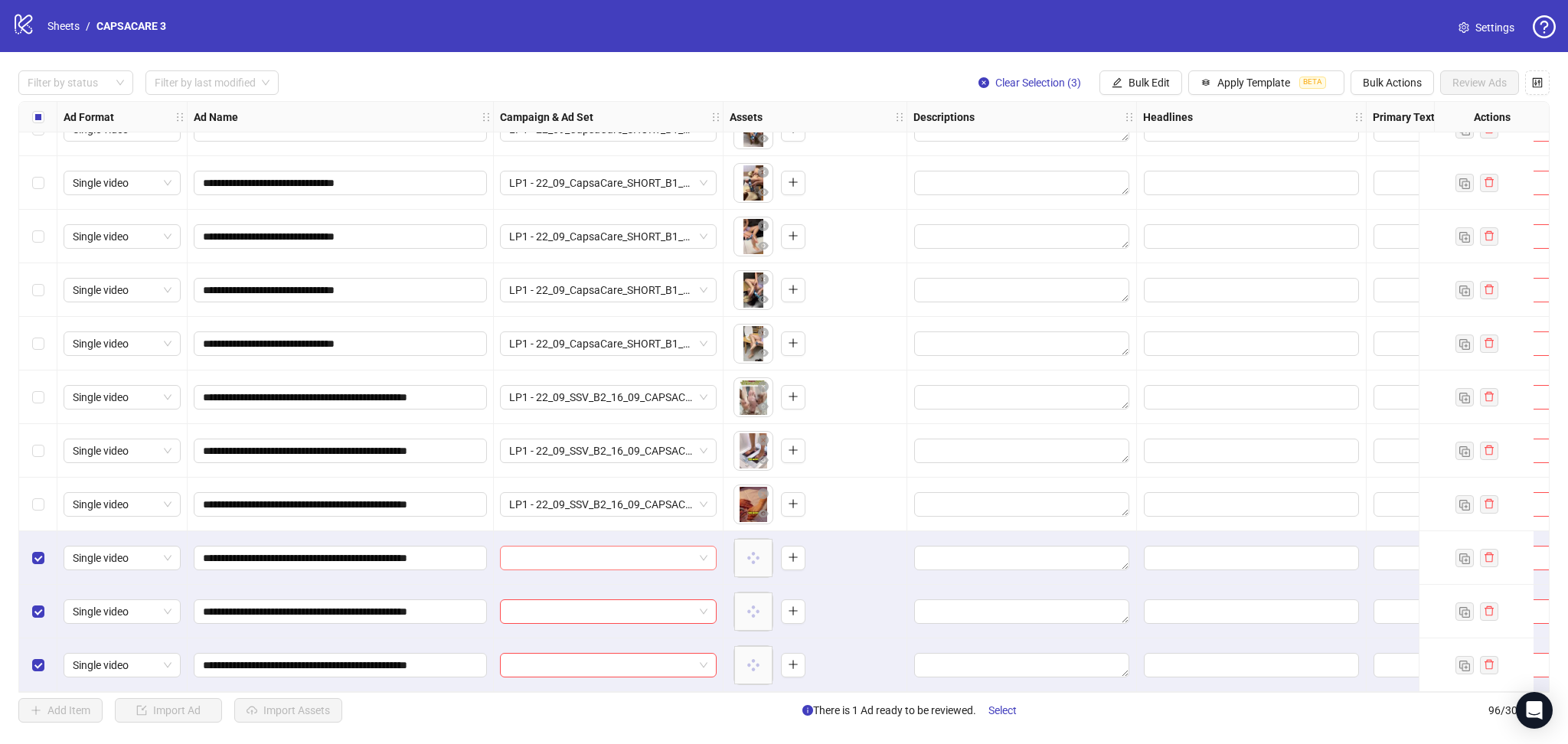
click at [577, 546] on input "search" at bounding box center [601, 557] width 184 height 23
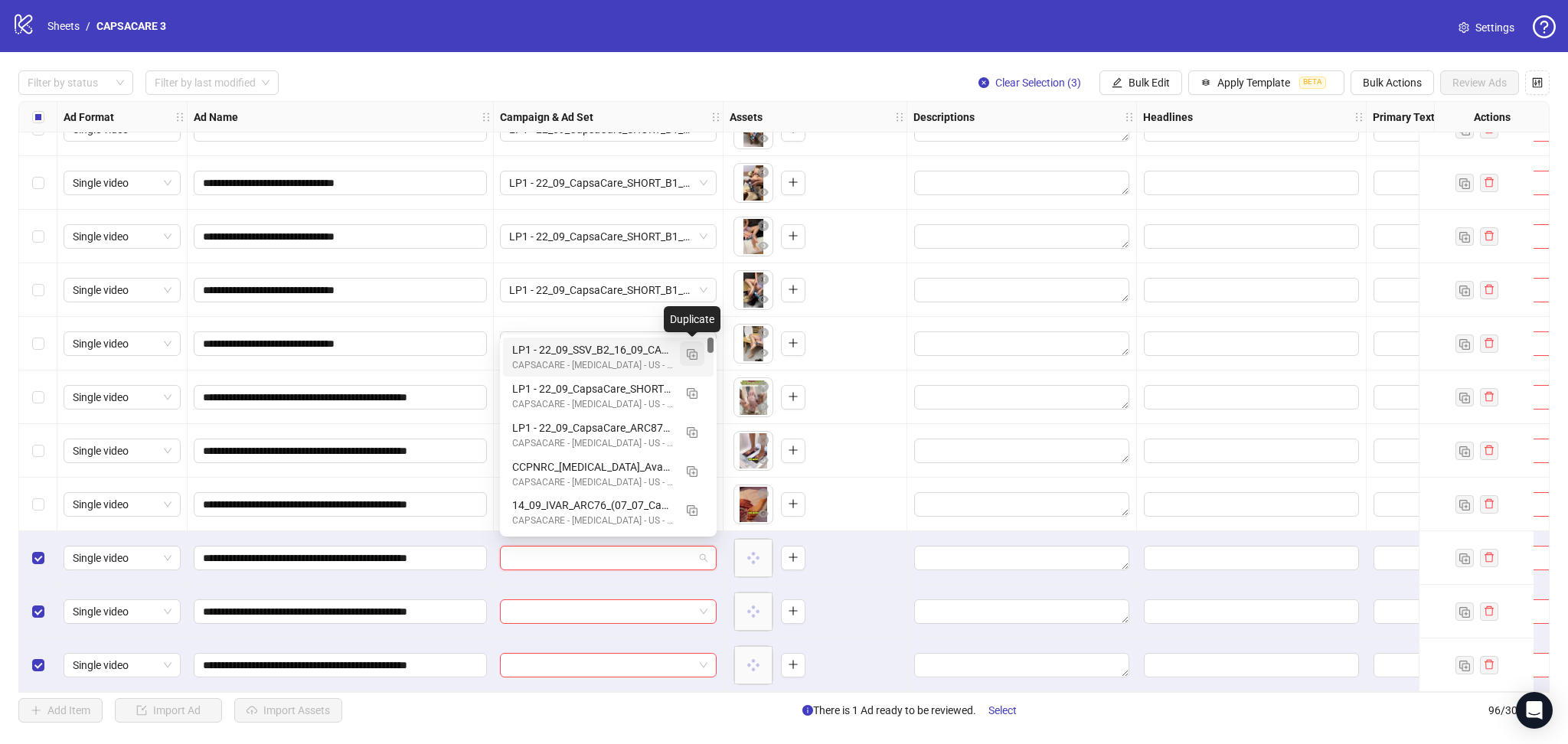
click at [691, 354] on img "button" at bounding box center [692, 354] width 11 height 11
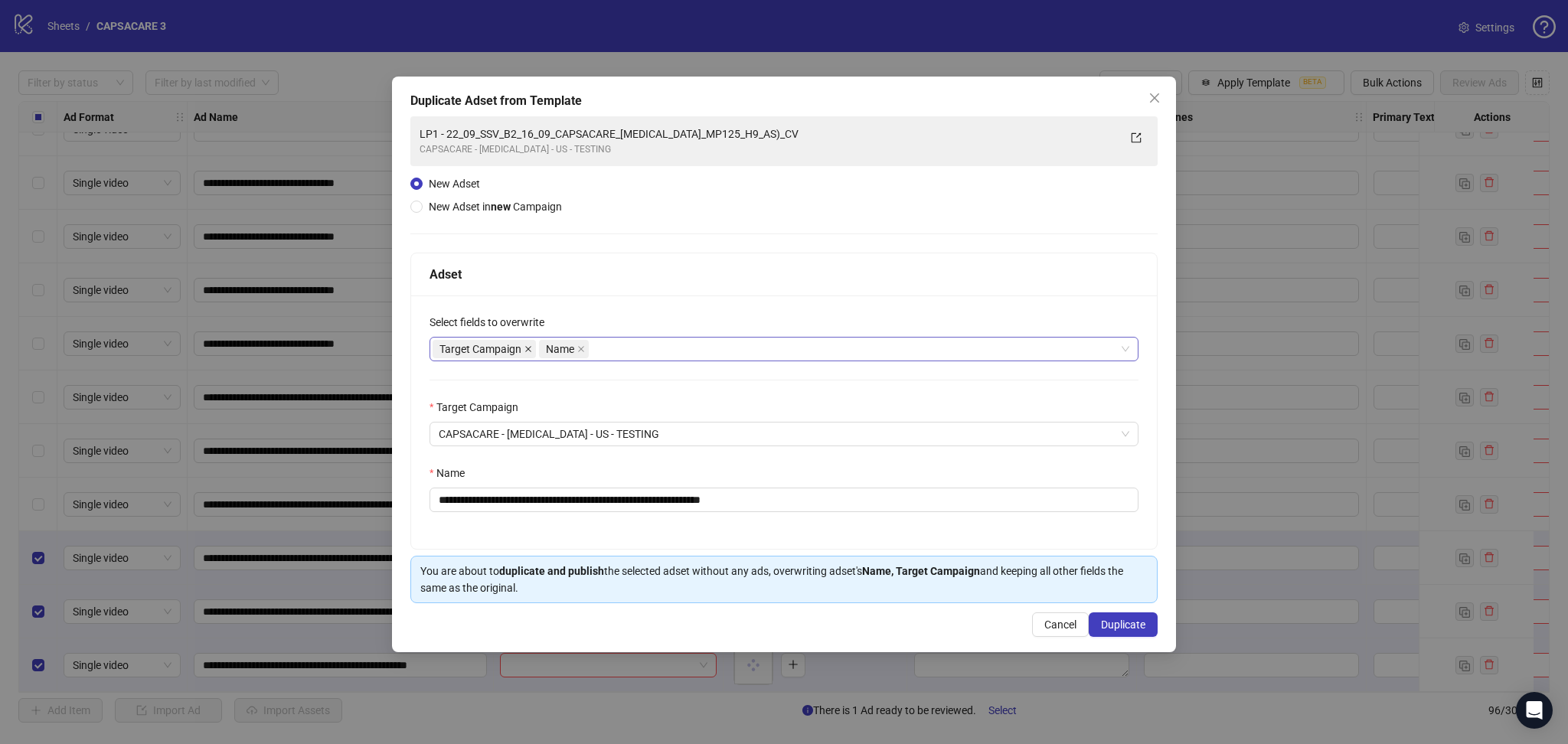
click at [527, 346] on icon "close" at bounding box center [528, 349] width 8 height 8
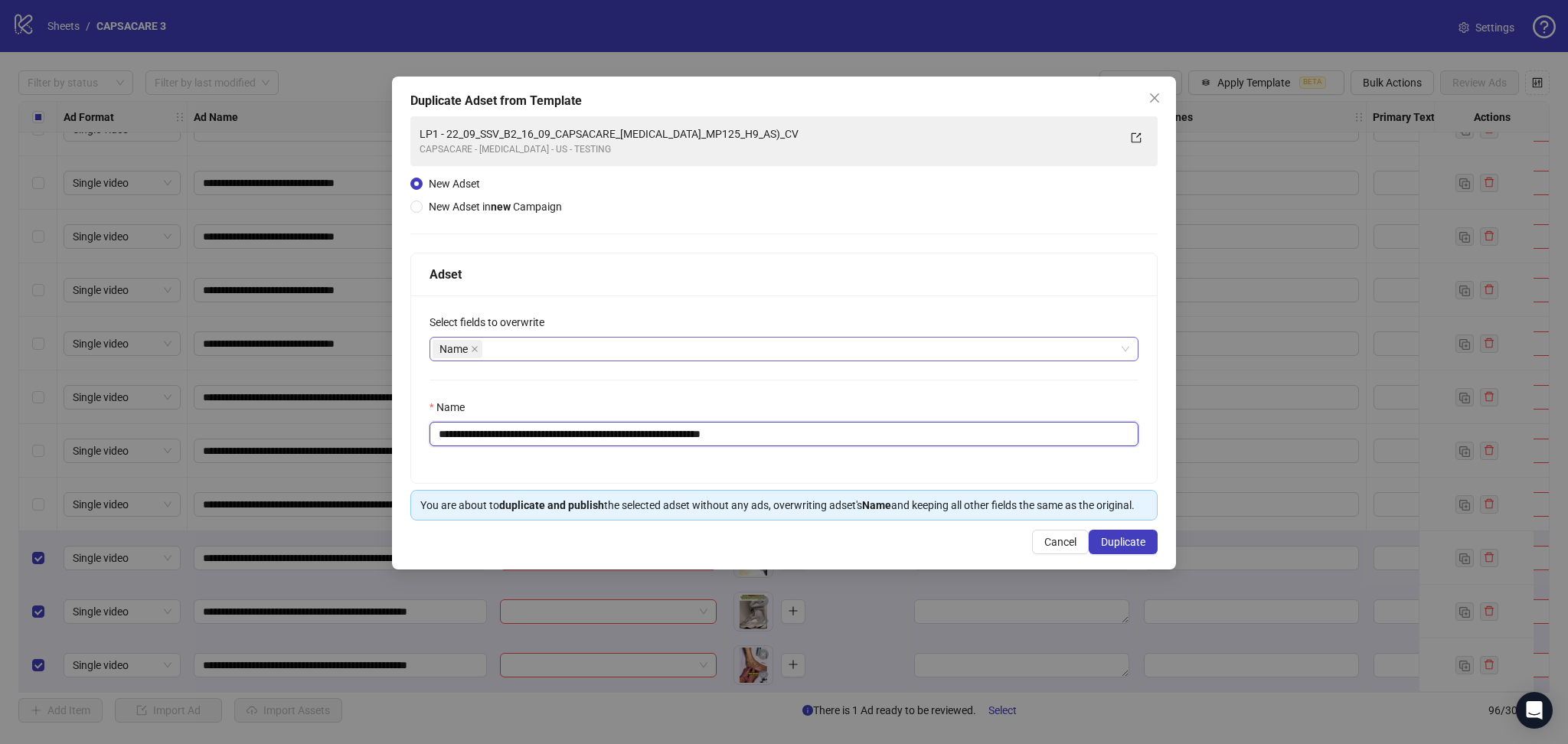
drag, startPoint x: 465, startPoint y: 435, endPoint x: 931, endPoint y: 470, distance: 467.3
click at [922, 467] on div "**********" at bounding box center [784, 388] width 746 height 187
paste input "text"
type input "**********"
click at [1122, 537] on span "Duplicate" at bounding box center [1123, 541] width 45 height 13
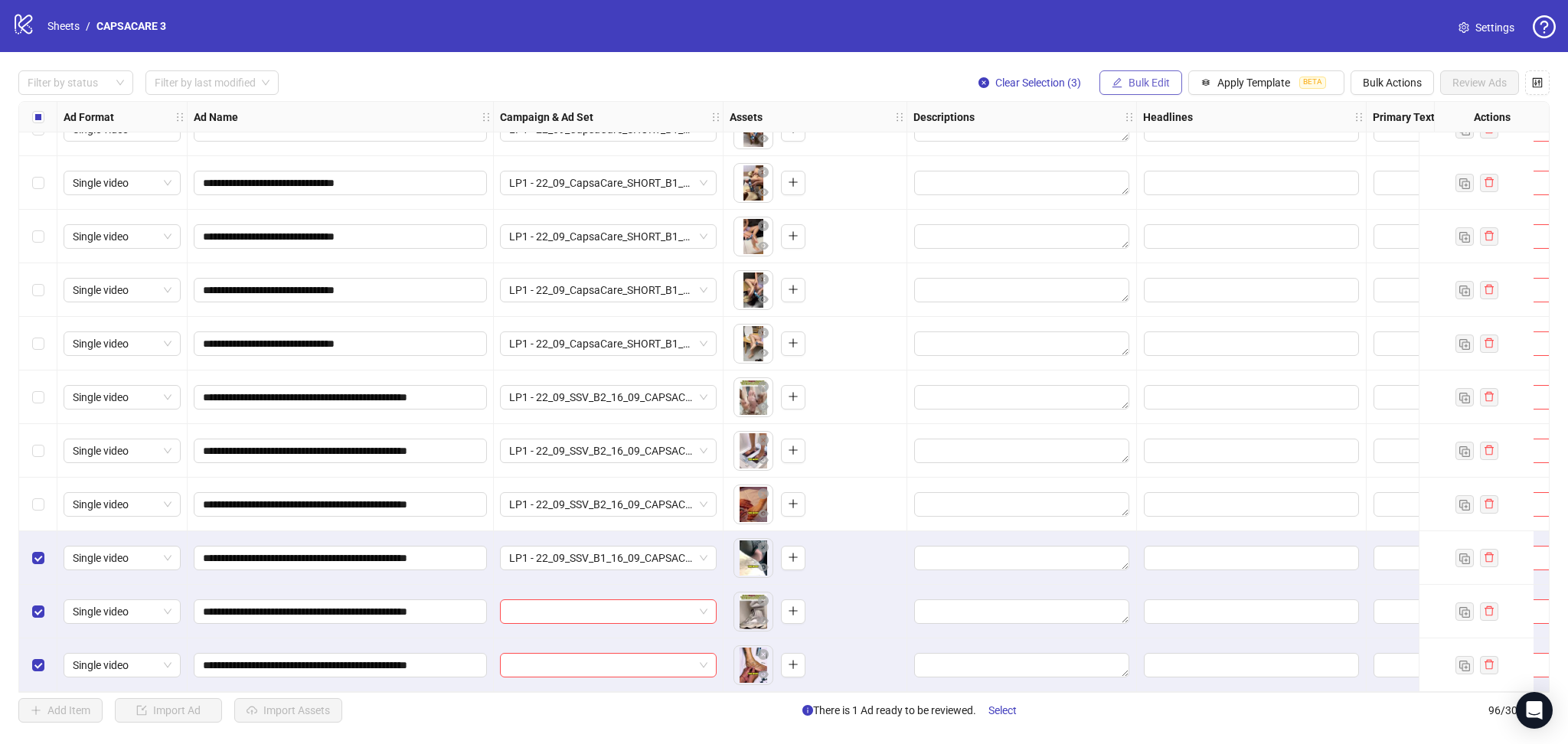
click at [1147, 82] on span "Bulk Edit" at bounding box center [1149, 82] width 41 height 13
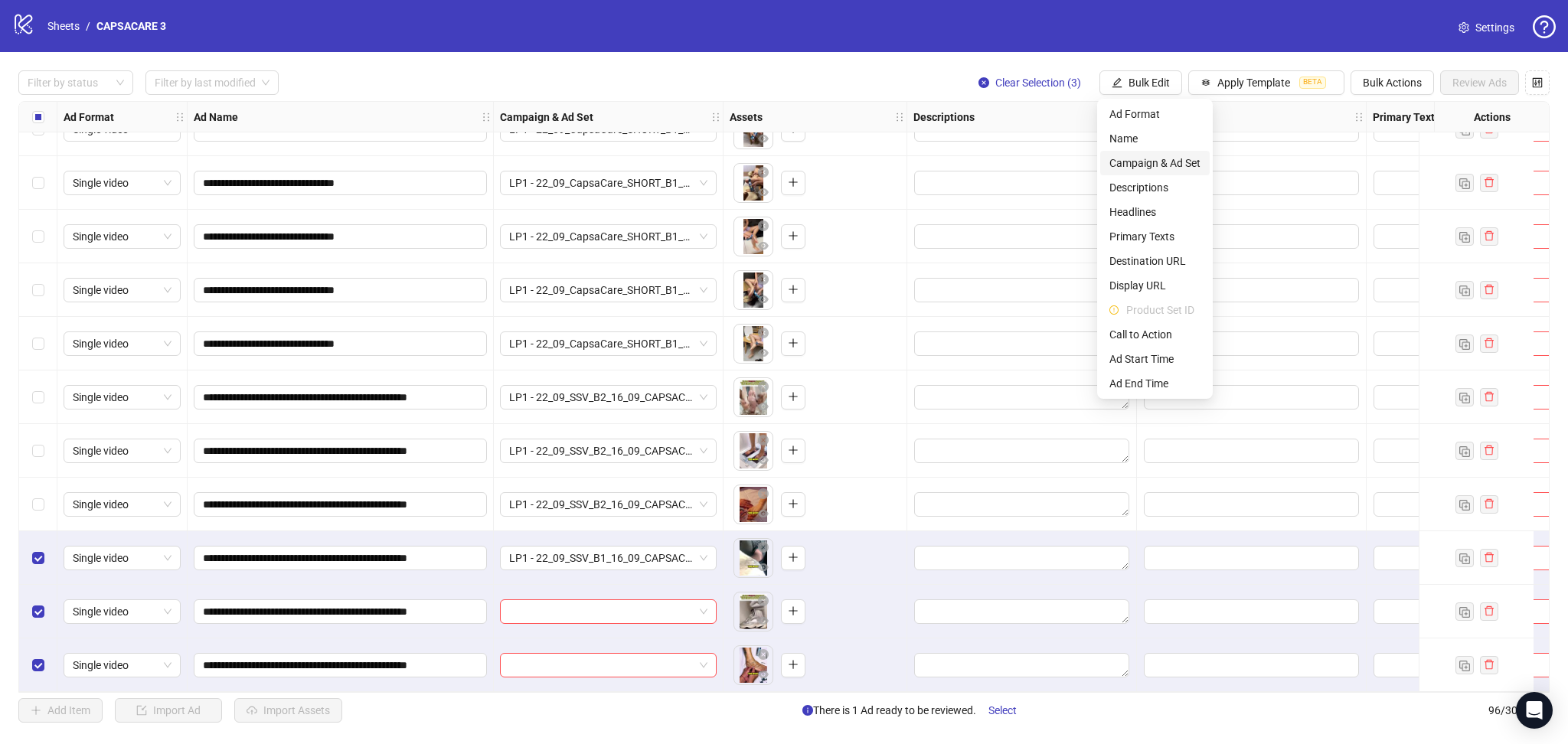
click at [1173, 155] on span "Campaign & Ad Set" at bounding box center [1155, 163] width 91 height 17
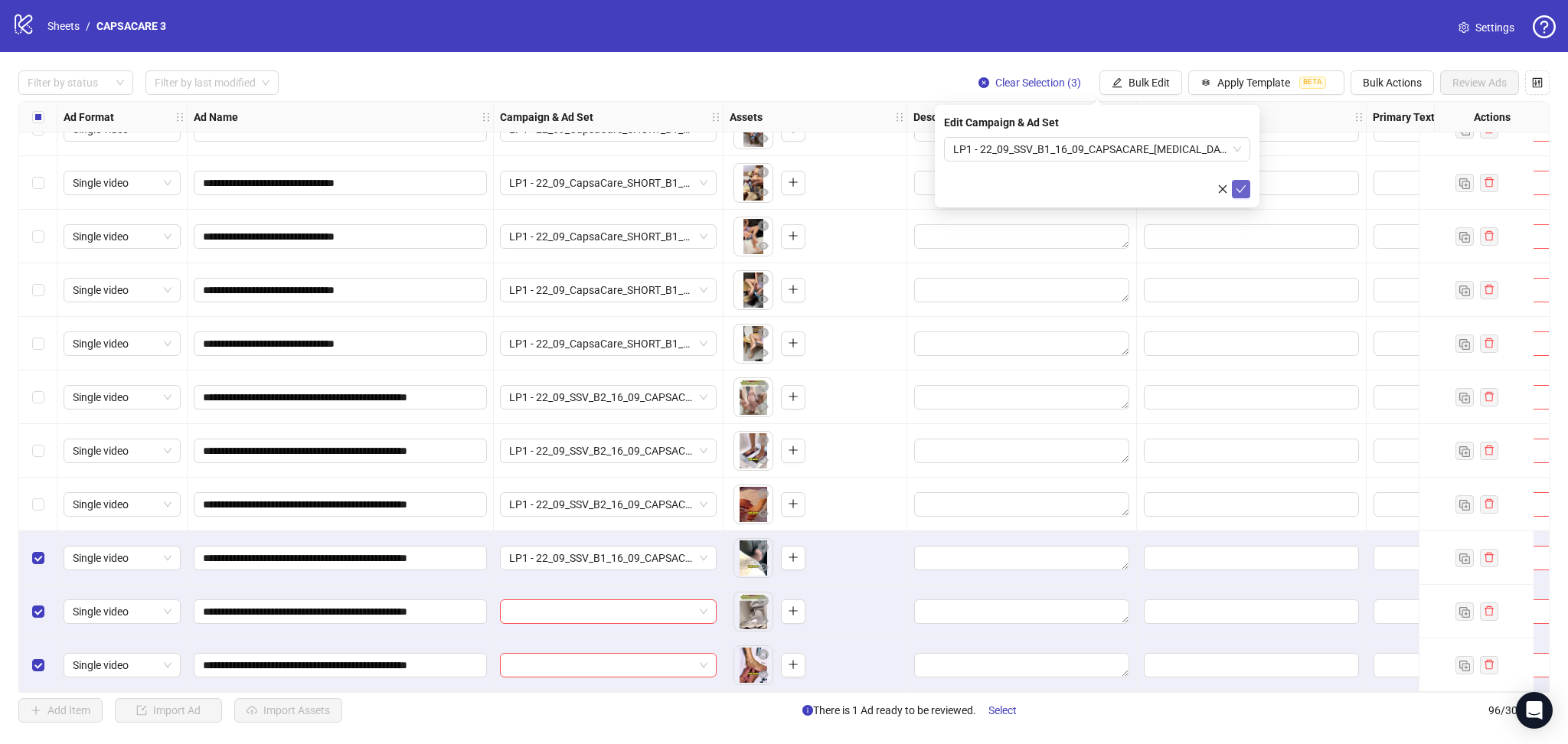
click at [1238, 183] on icon "check" at bounding box center [1241, 188] width 11 height 11
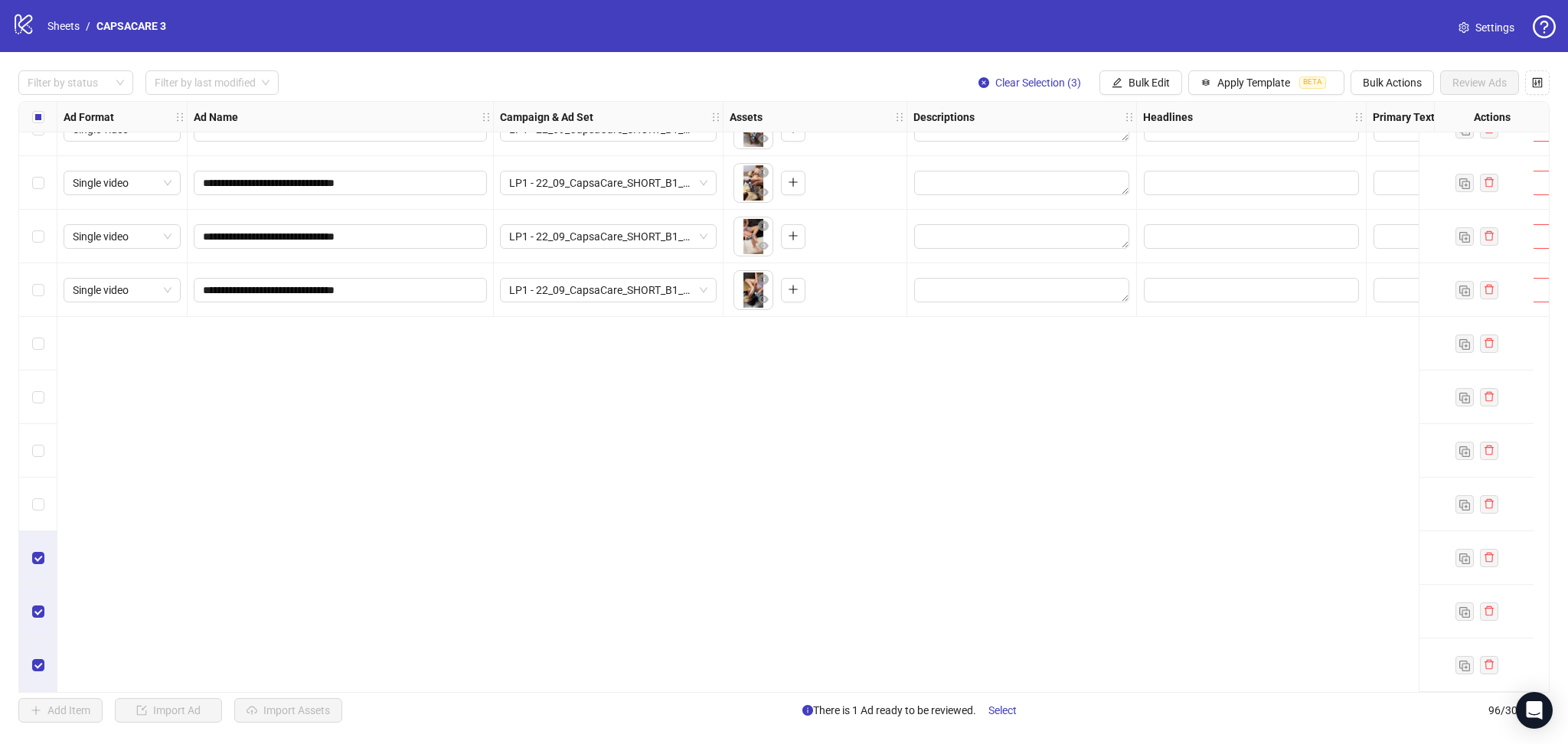
scroll to position [4146, 0]
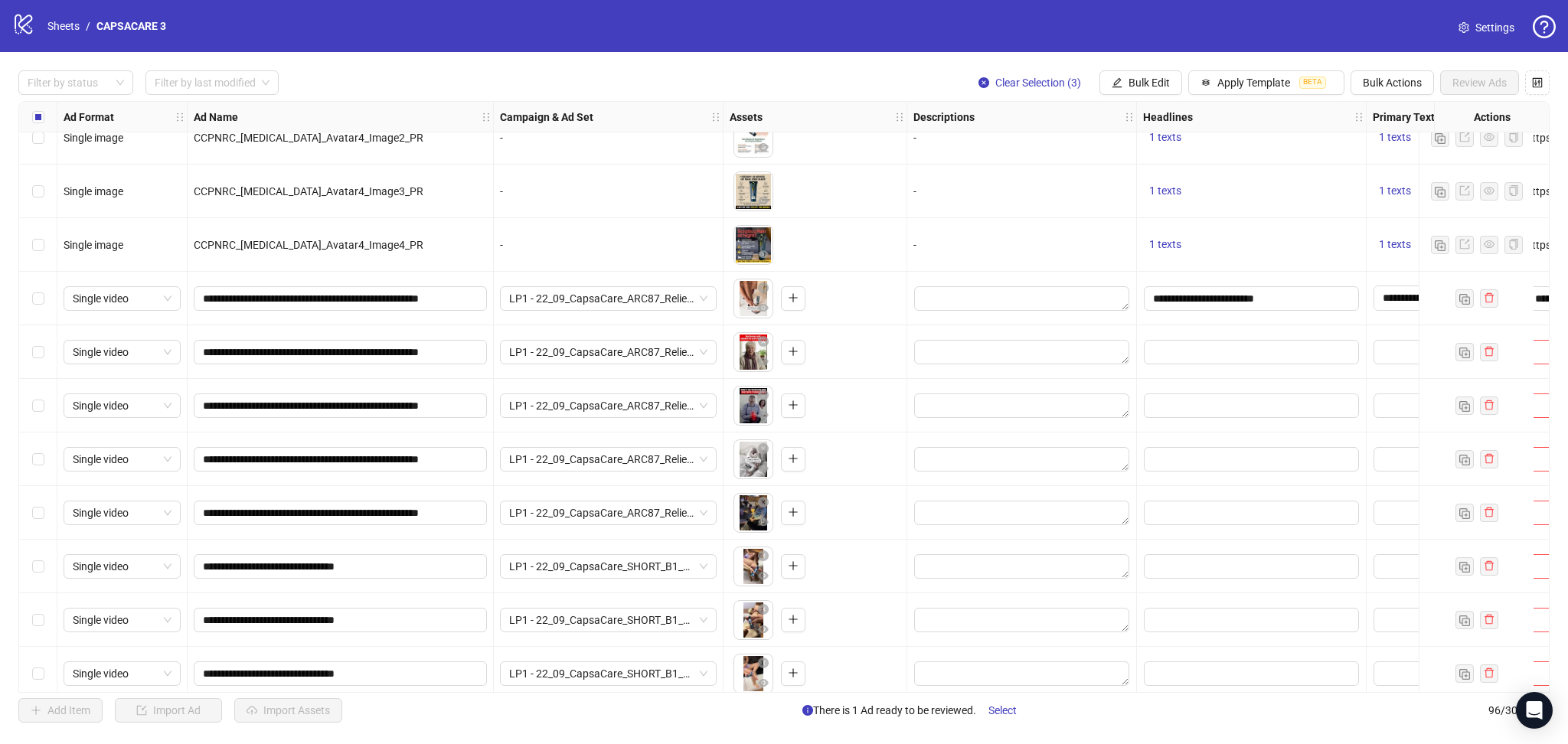
click at [26, 296] on div "Select row 81" at bounding box center [39, 298] width 39 height 54
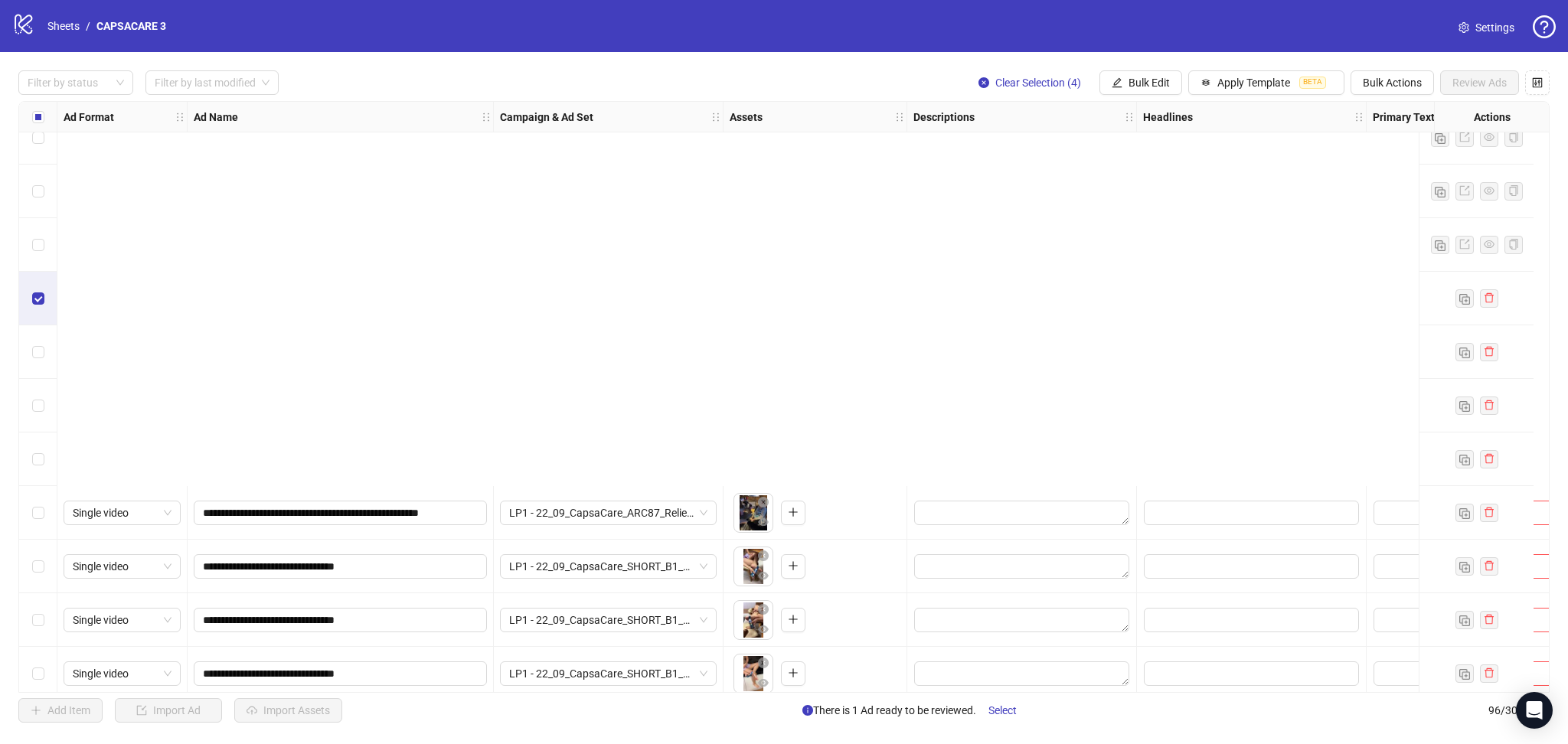
scroll to position [4588, 0]
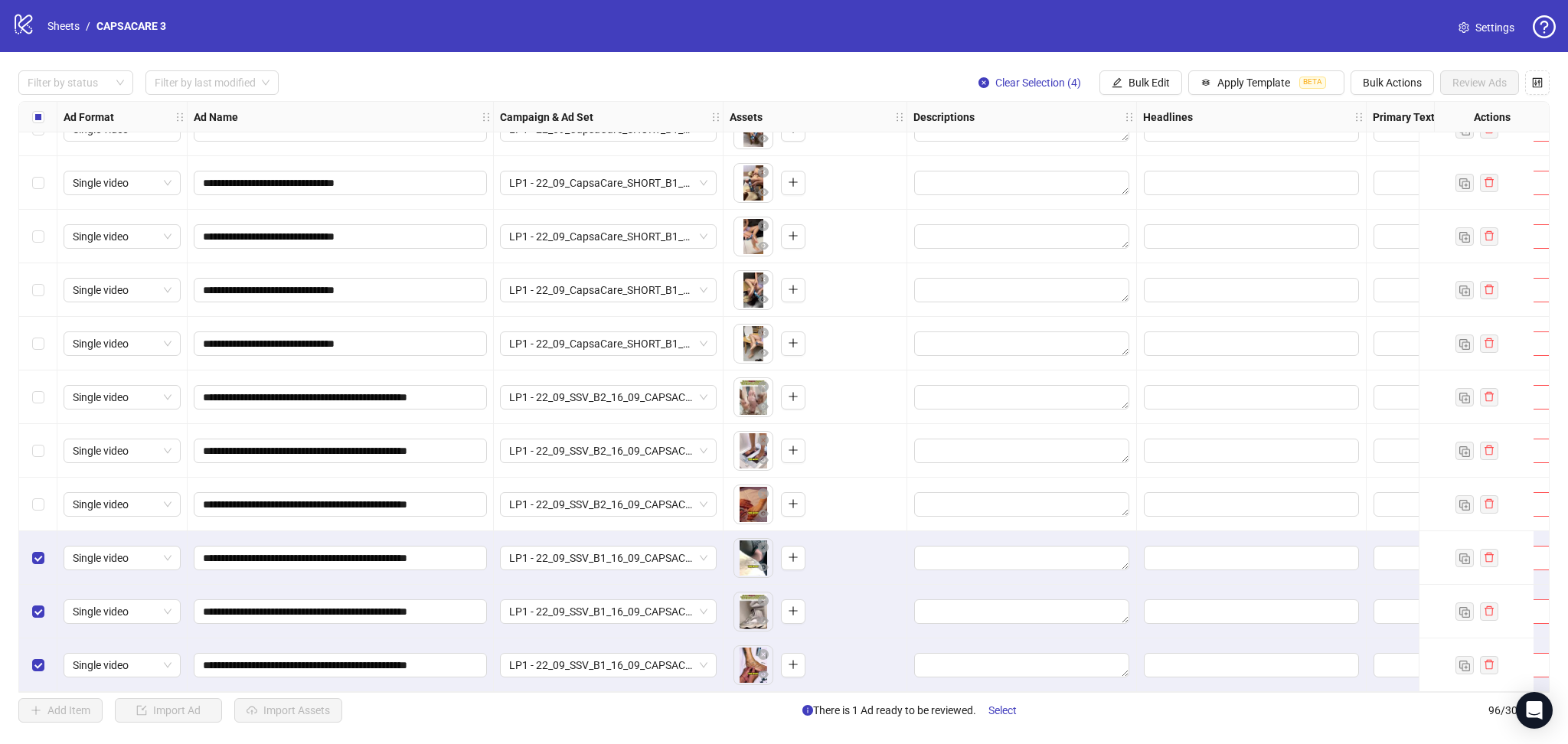
click at [21, 500] on div "Select row 93" at bounding box center [39, 504] width 39 height 54
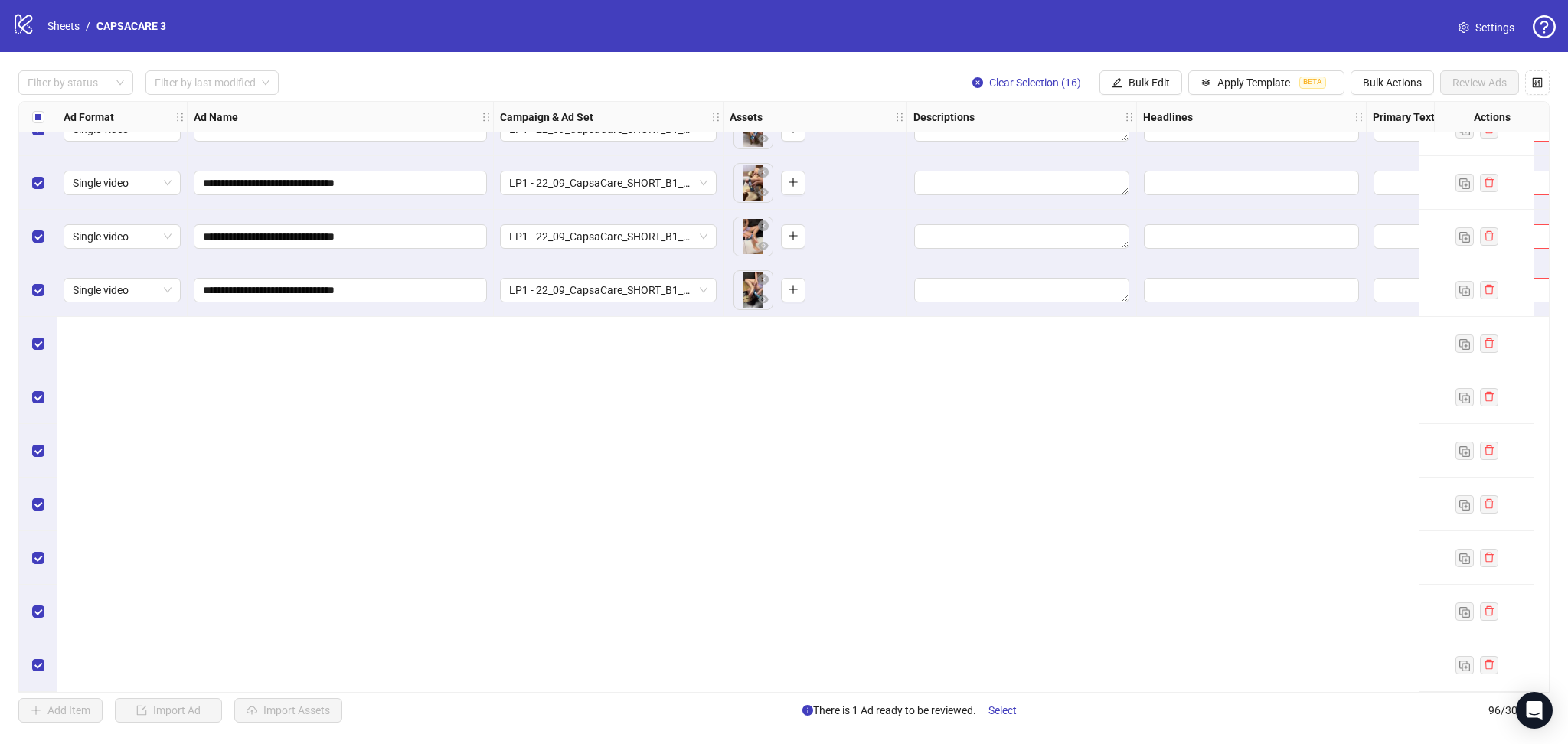
scroll to position [4146, 0]
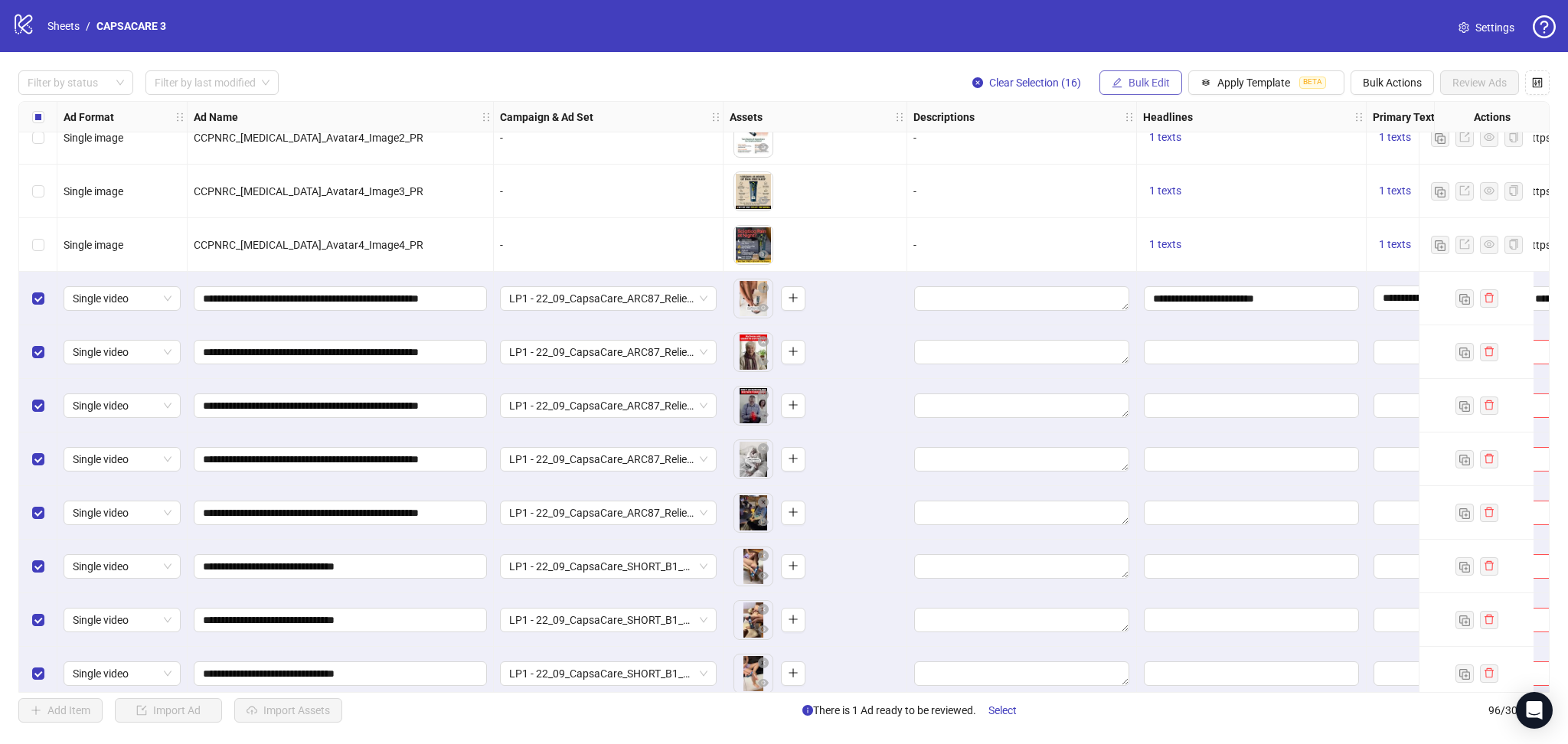
drag, startPoint x: 1148, startPoint y: 83, endPoint x: 1147, endPoint y: 92, distance: 9.1
click at [1148, 85] on span "Bulk Edit" at bounding box center [1149, 82] width 41 height 13
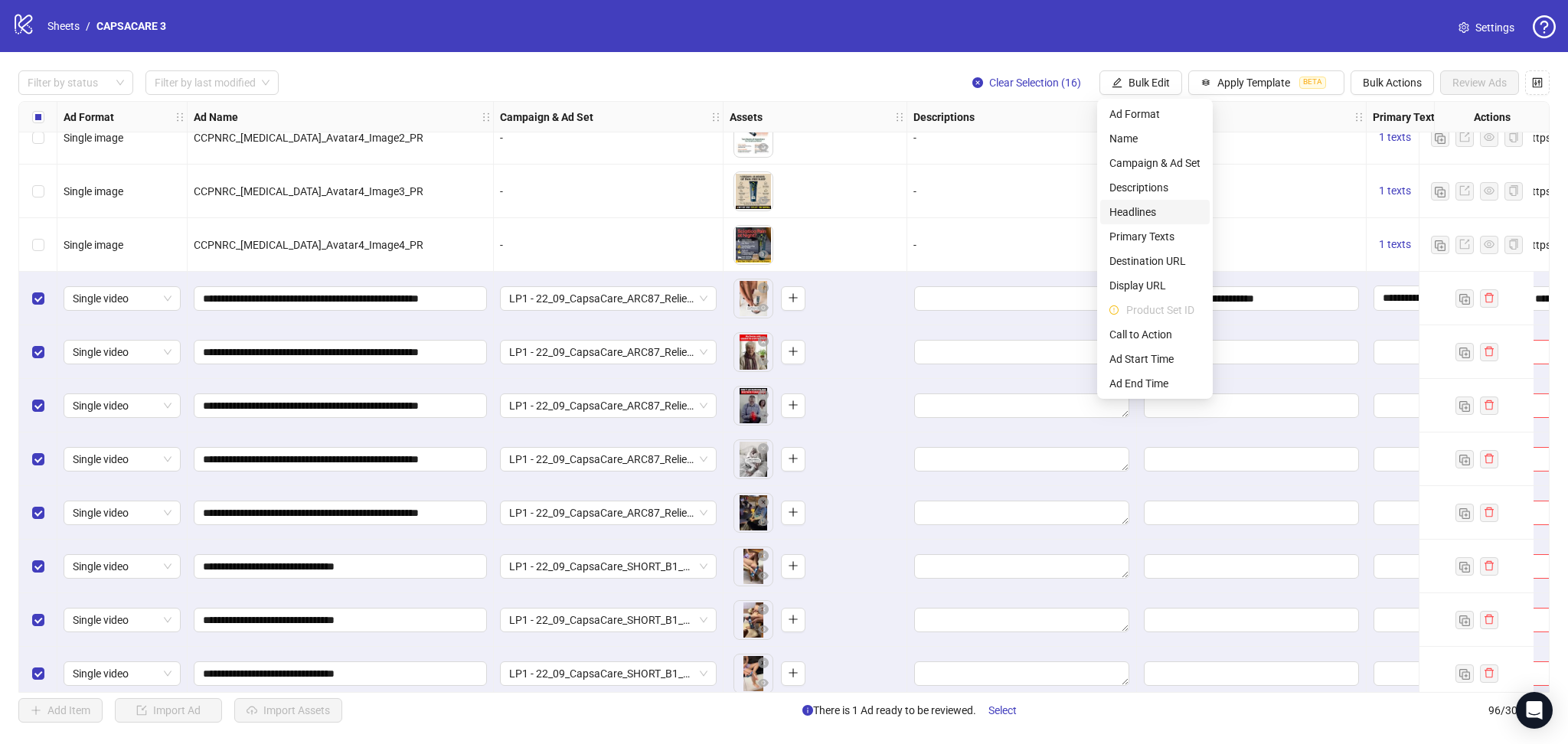
click at [1154, 207] on span "Headlines" at bounding box center [1155, 212] width 91 height 17
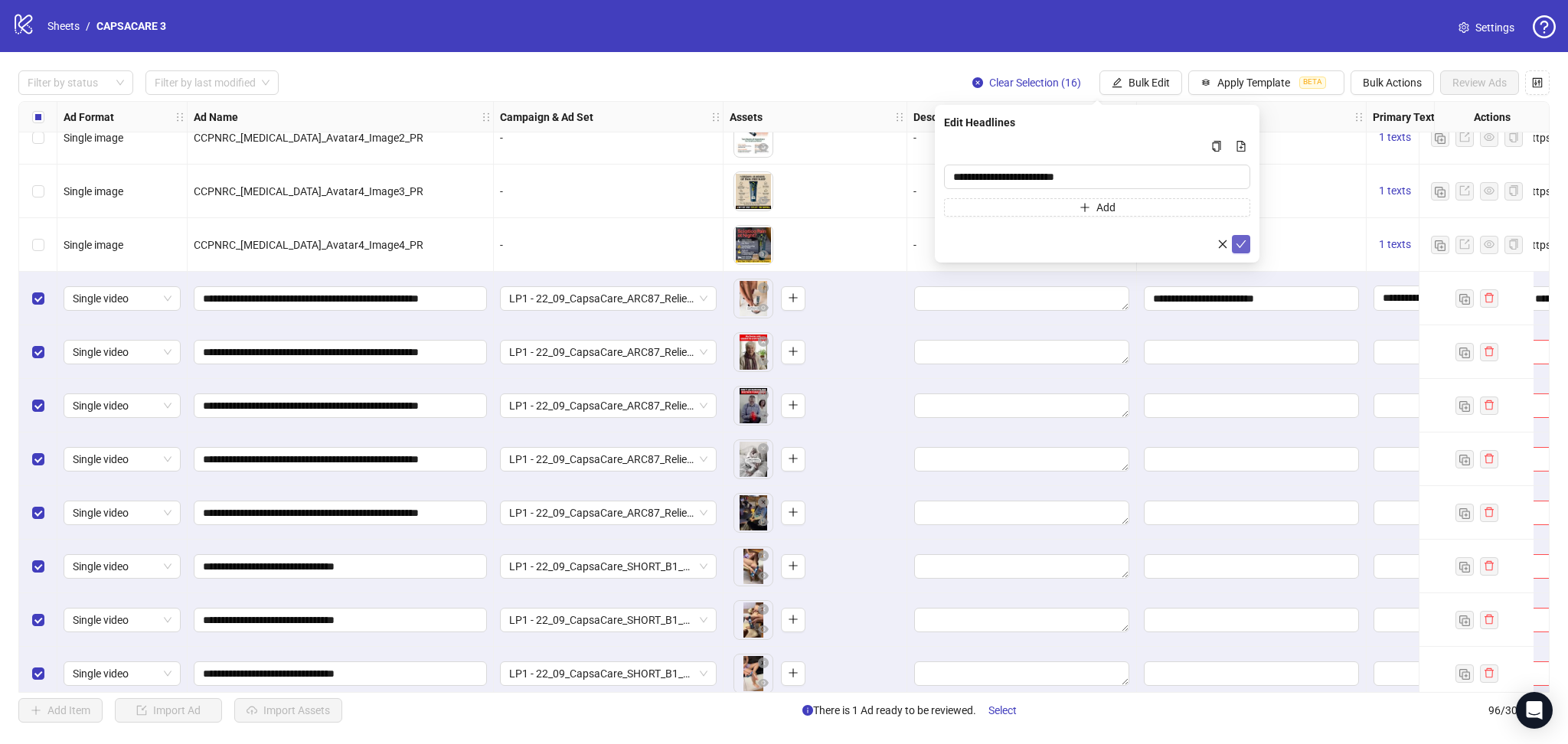
click at [1243, 247] on icon "check" at bounding box center [1241, 244] width 11 height 11
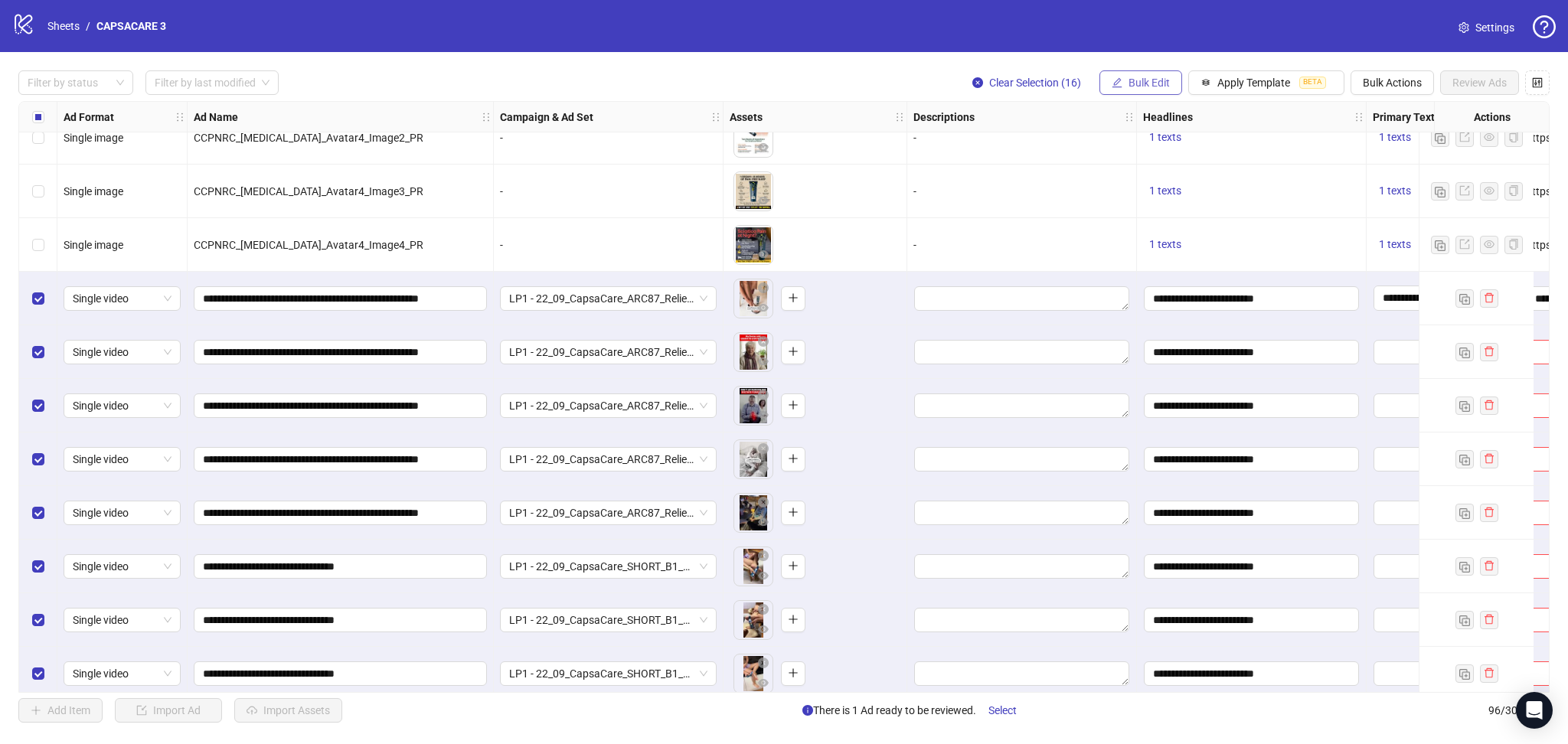
click at [1140, 88] on span "Bulk Edit" at bounding box center [1149, 82] width 41 height 13
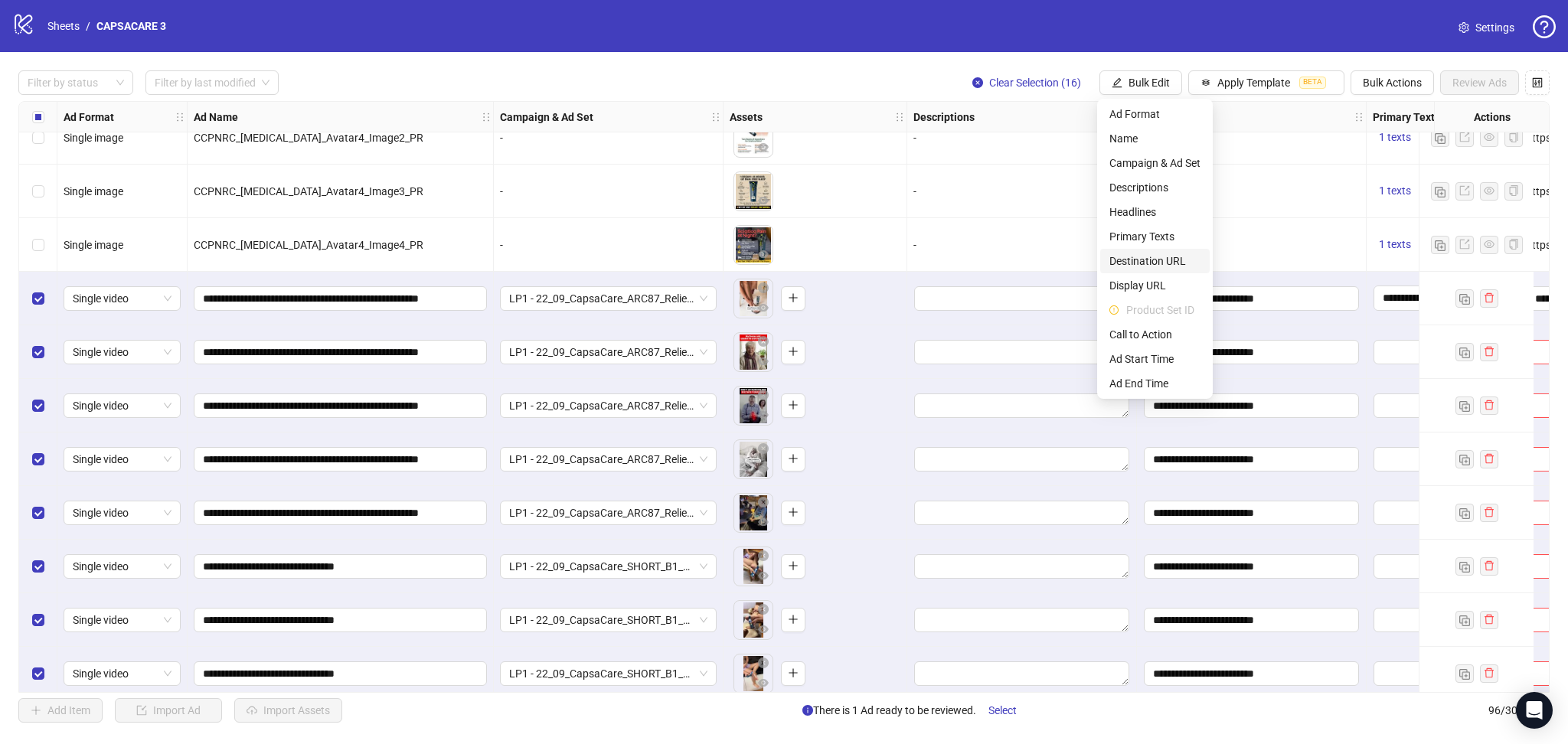
click at [1173, 258] on span "Destination URL" at bounding box center [1155, 261] width 91 height 17
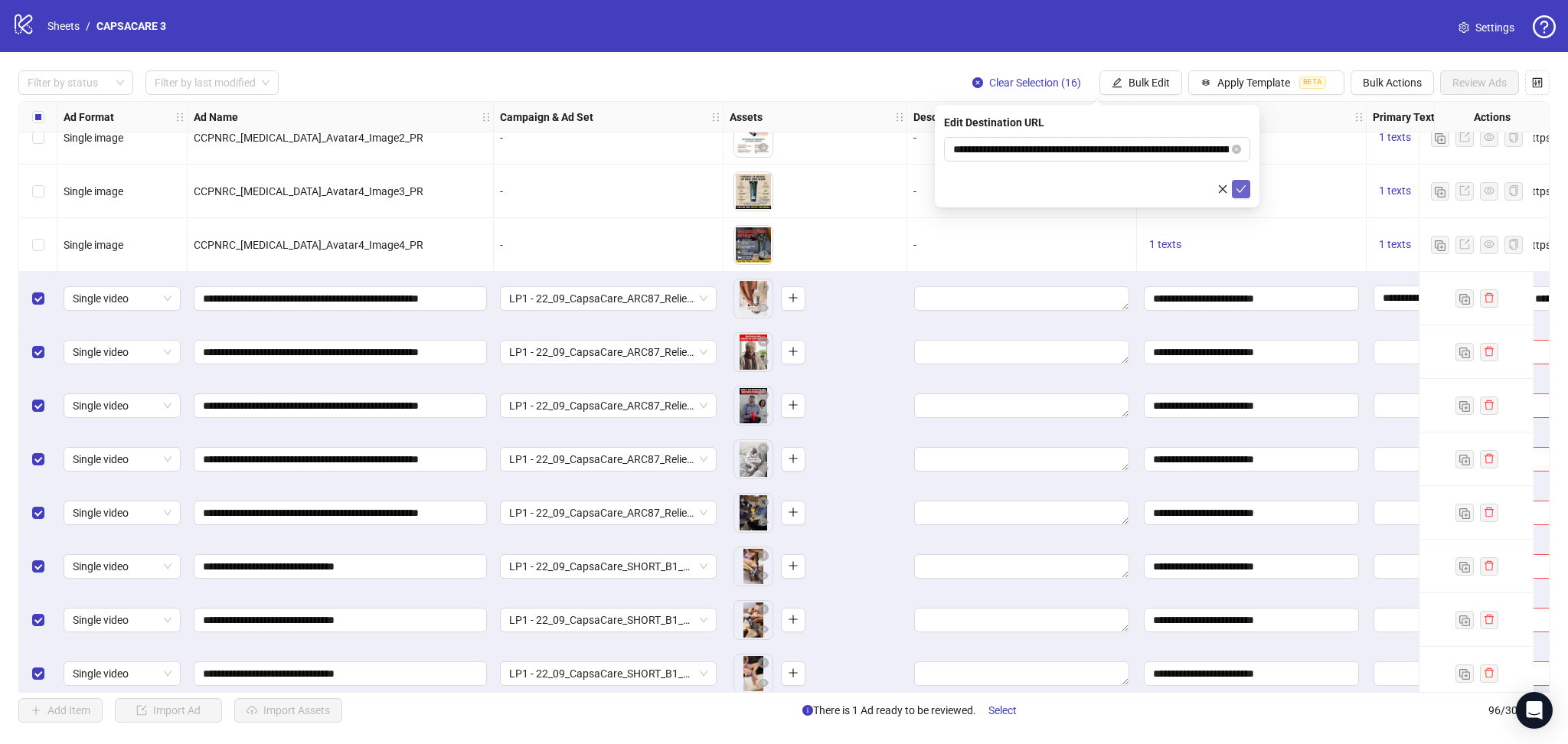
click at [1236, 185] on icon "check" at bounding box center [1241, 188] width 11 height 11
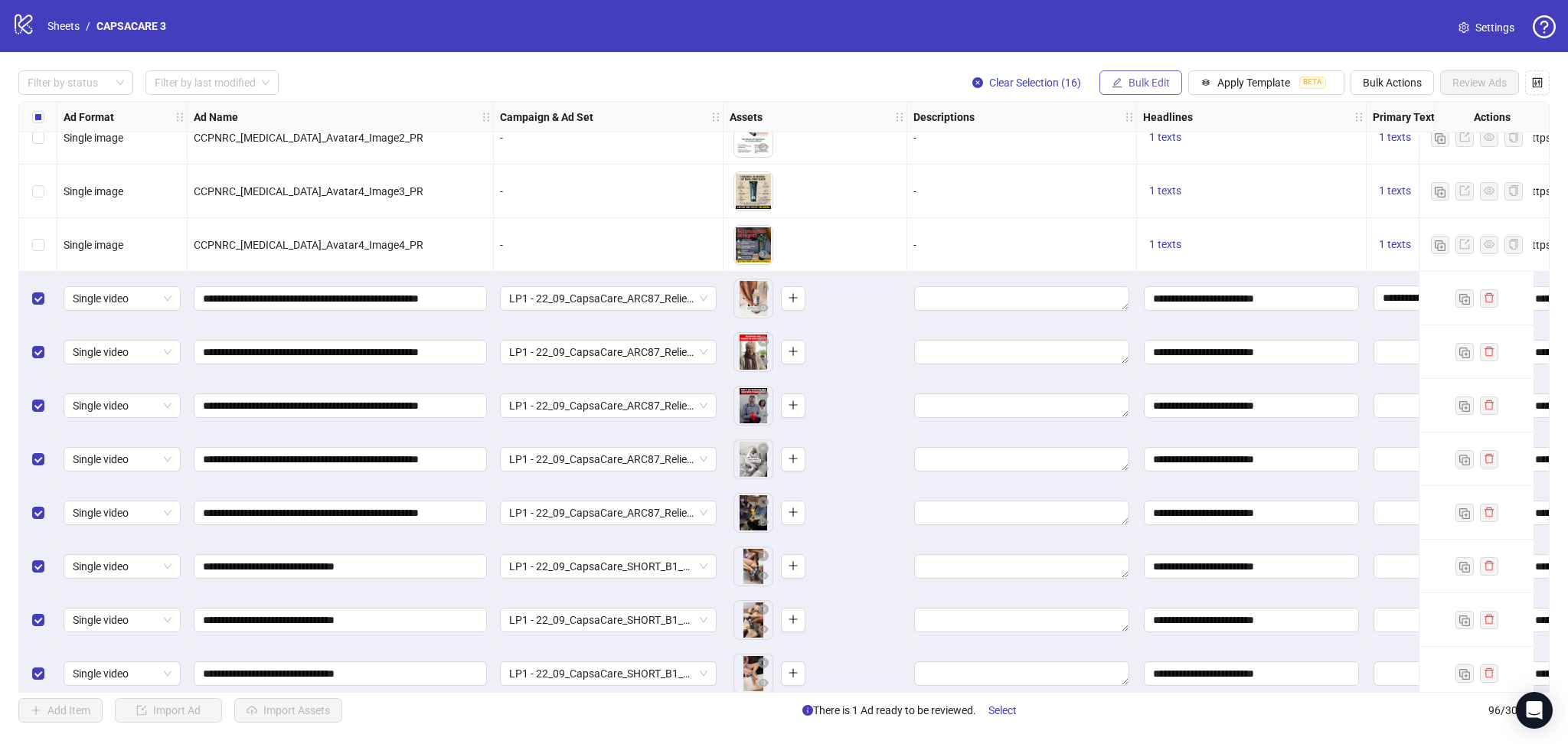
click at [1136, 83] on span "Bulk Edit" at bounding box center [1149, 82] width 41 height 13
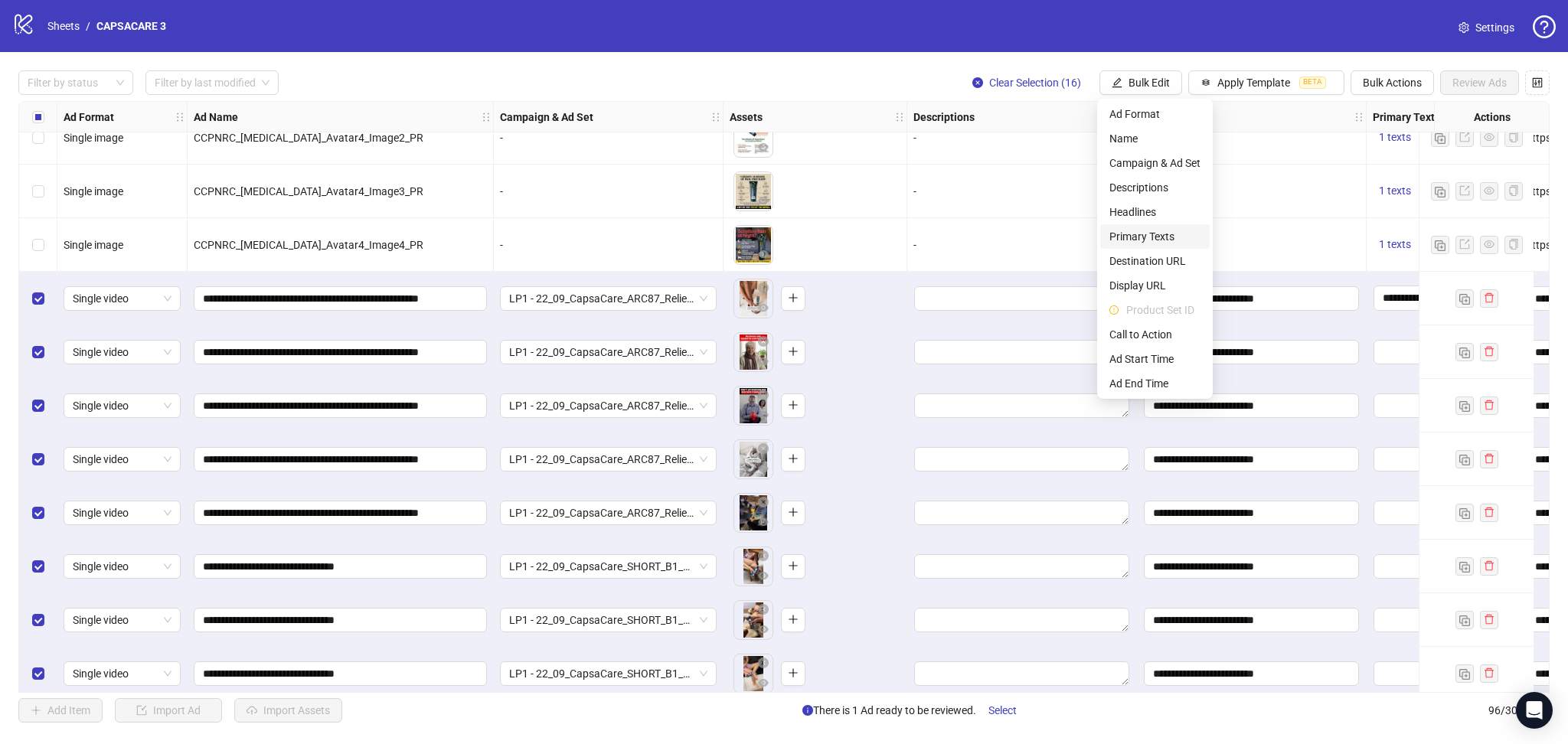
click at [1155, 245] on li "Primary Texts" at bounding box center [1155, 236] width 109 height 24
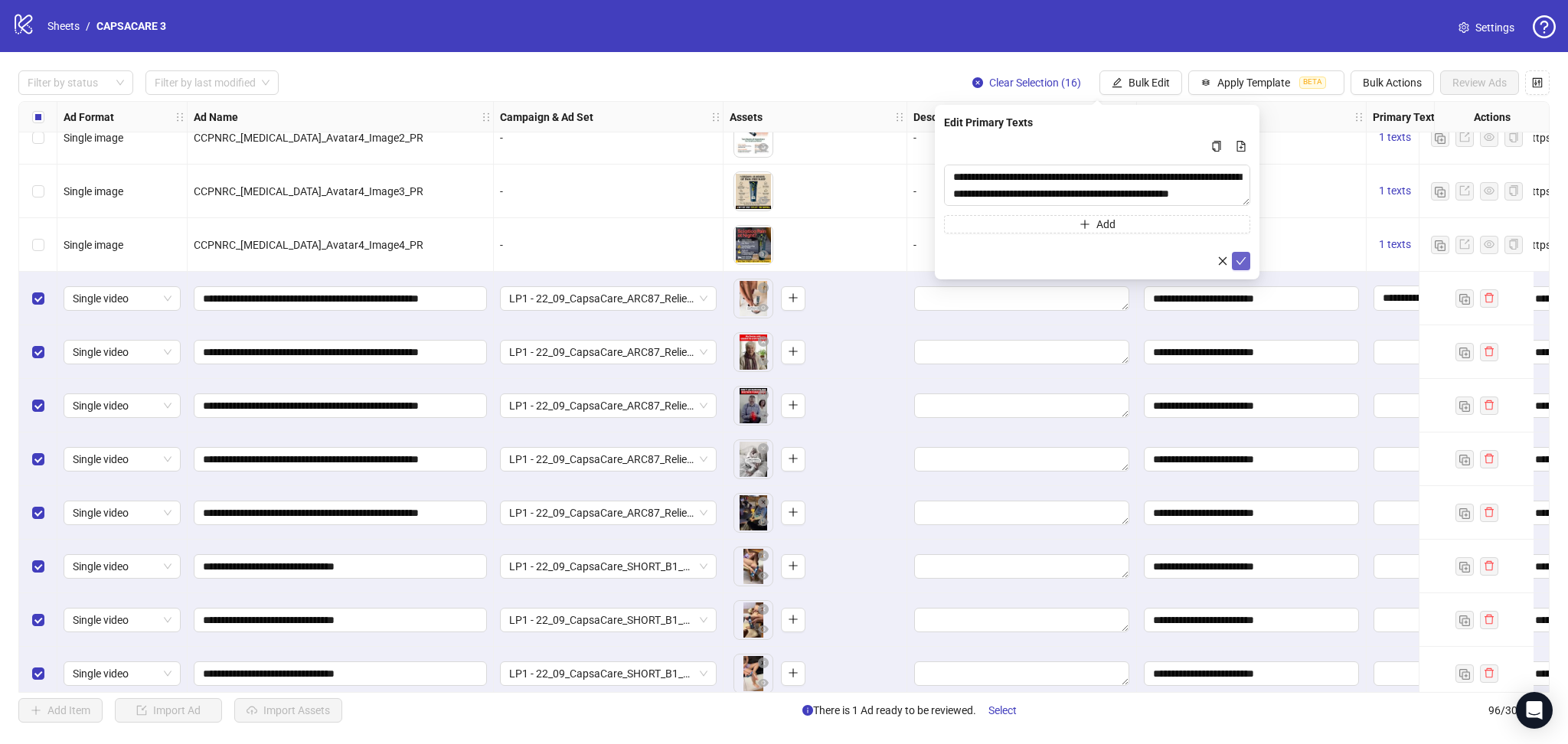
click at [1242, 257] on icon "check" at bounding box center [1241, 261] width 11 height 11
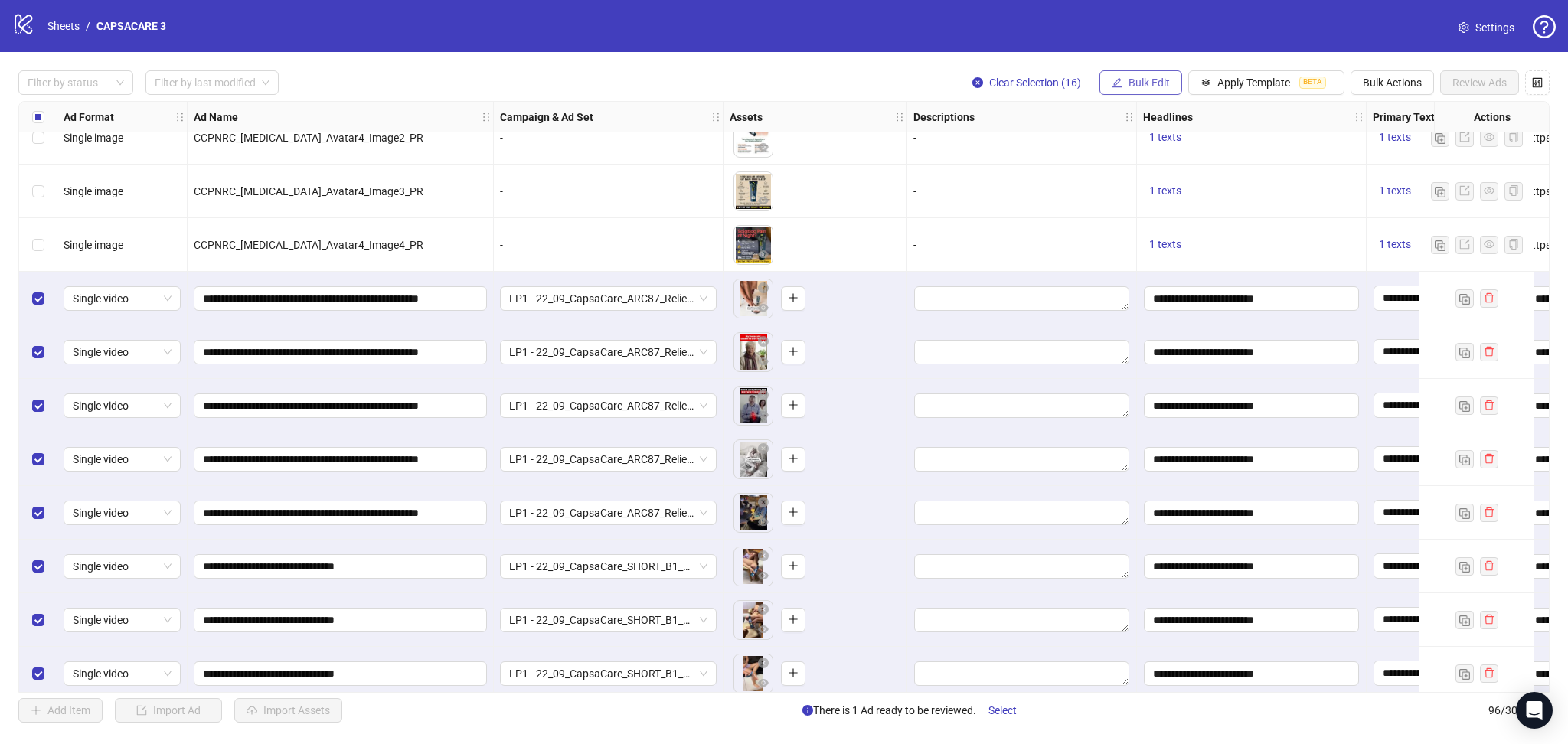
click at [1142, 84] on span "Bulk Edit" at bounding box center [1149, 82] width 41 height 13
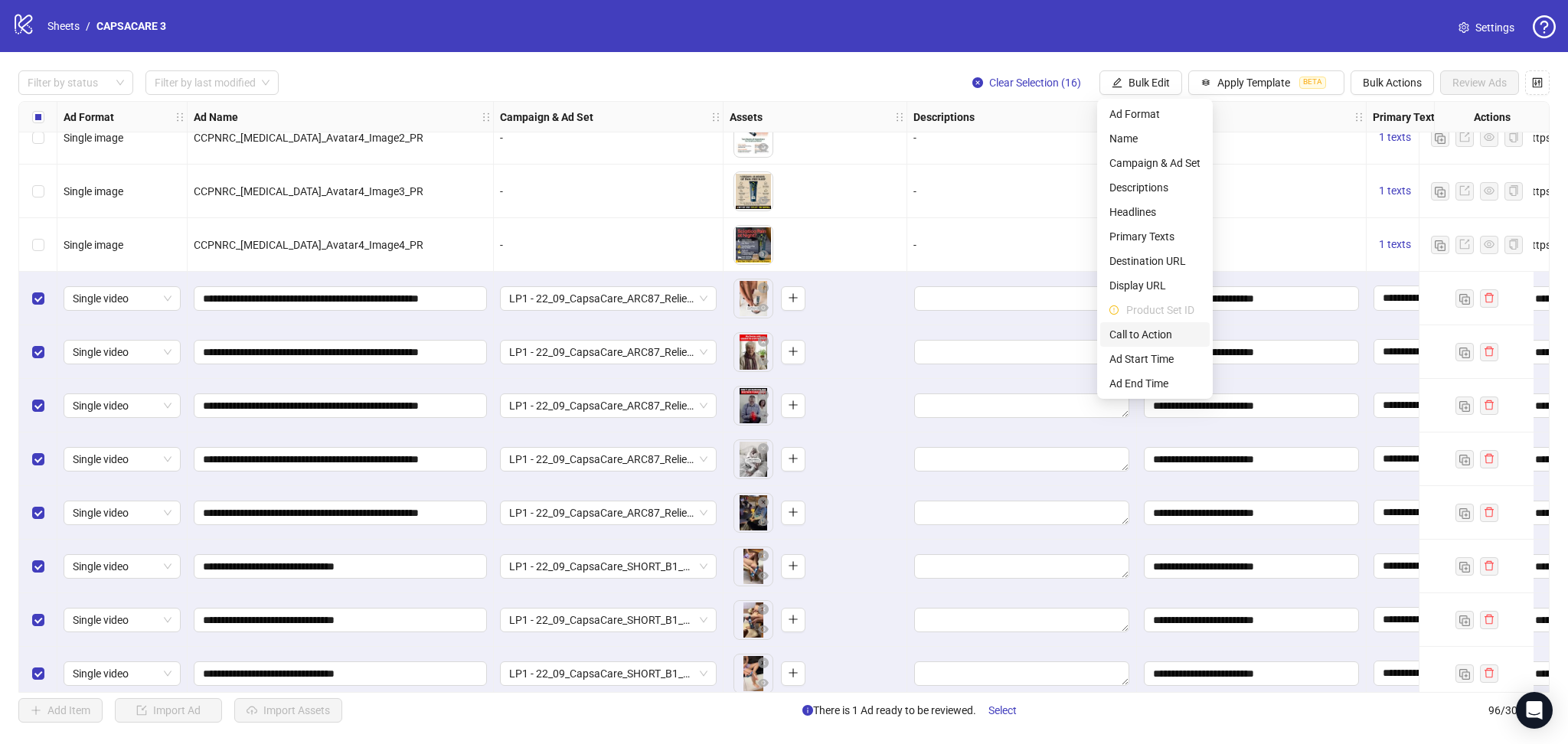
click at [1157, 330] on span "Call to Action" at bounding box center [1155, 335] width 91 height 17
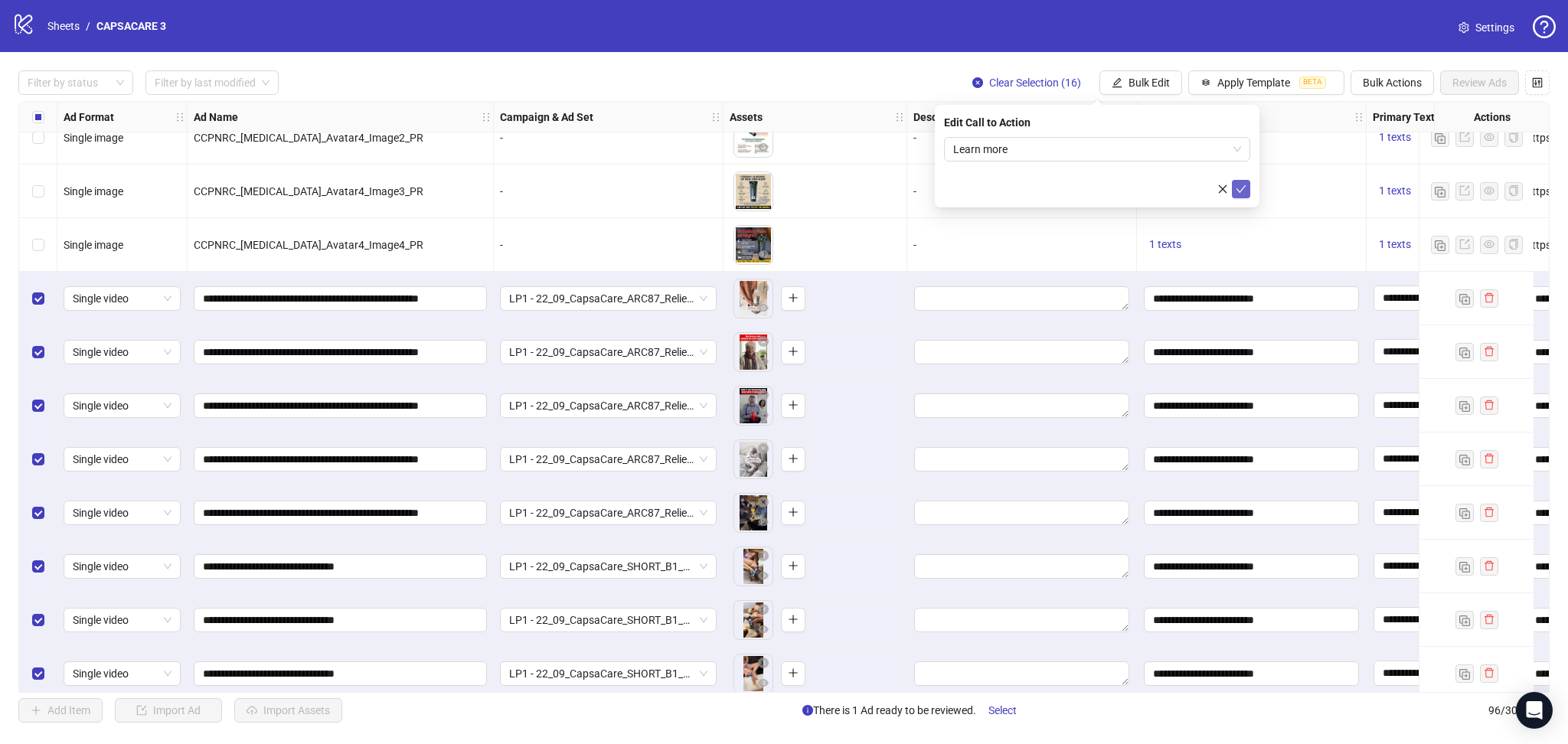
click at [1244, 189] on icon "check" at bounding box center [1241, 188] width 11 height 11
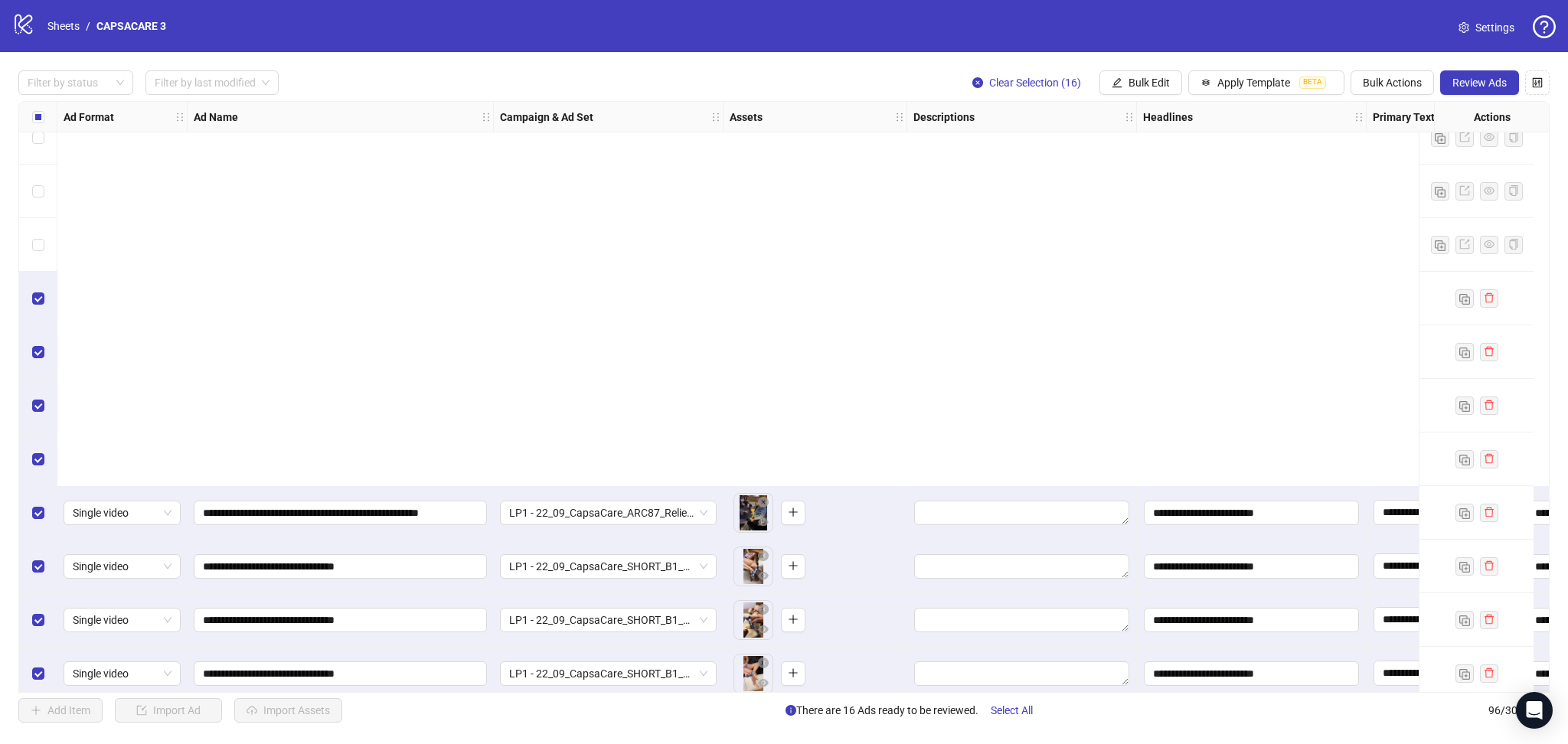
scroll to position [4588, 0]
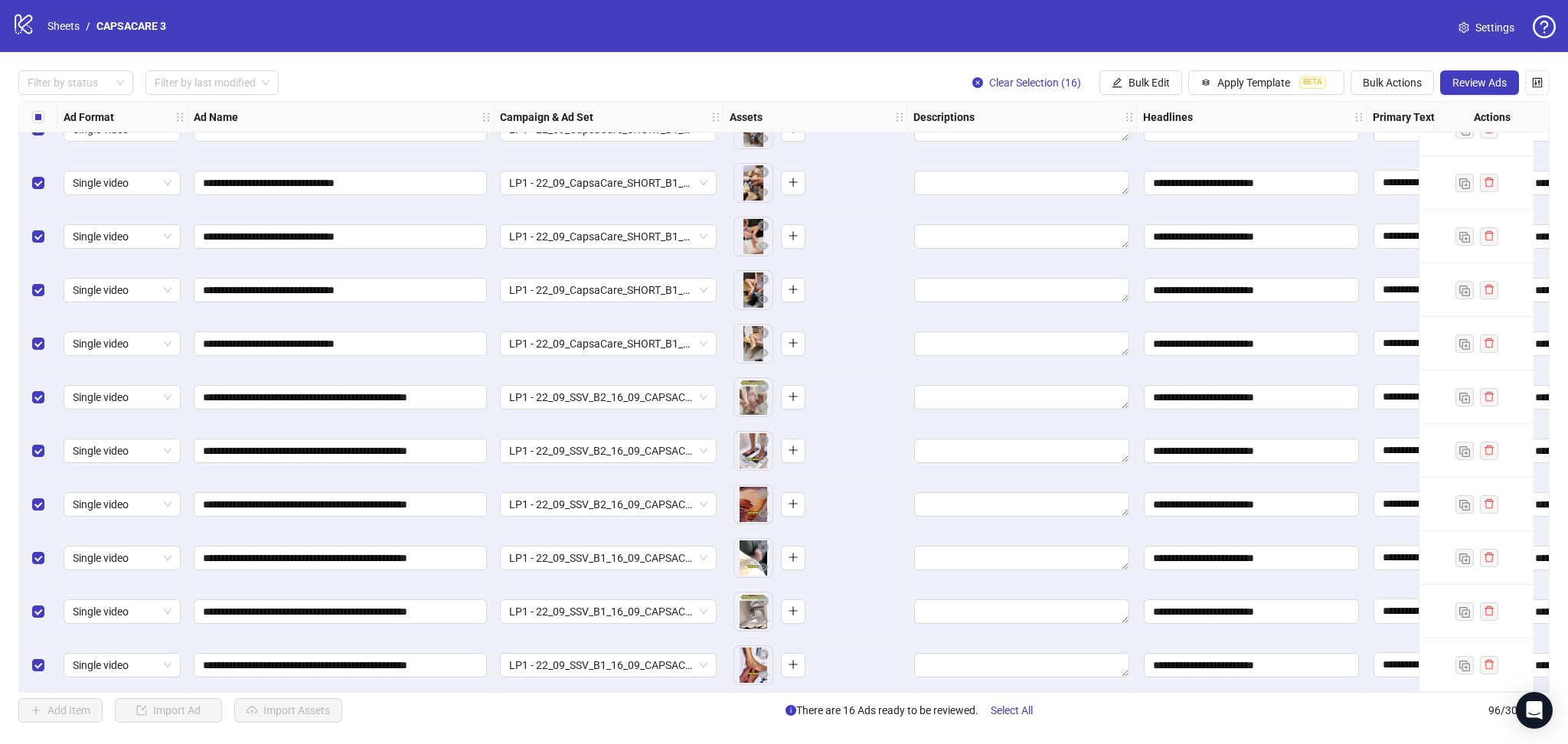
click at [1479, 81] on span "Review Ads" at bounding box center [1480, 82] width 55 height 13
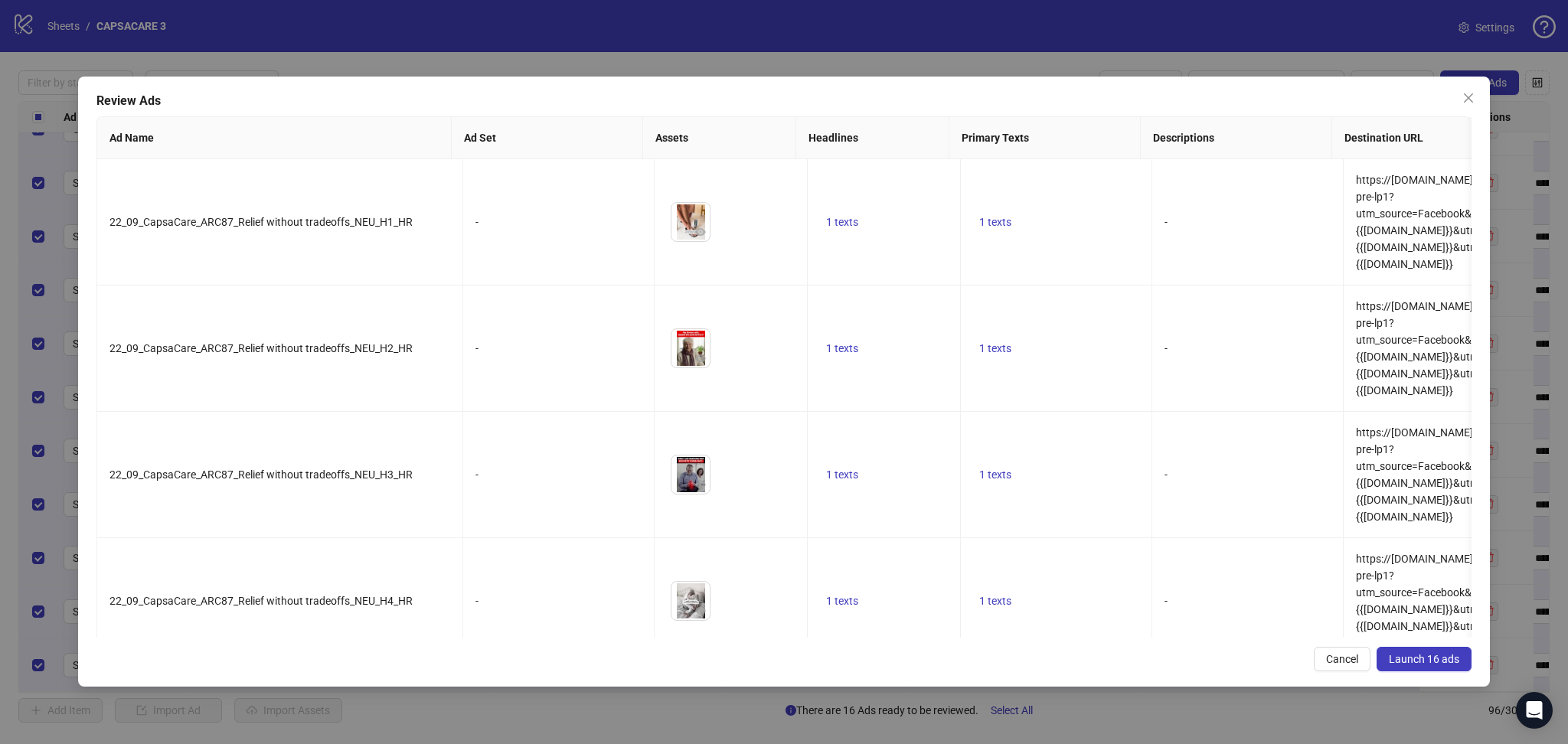
click at [1427, 664] on span "Launch 16 ads" at bounding box center [1424, 658] width 71 height 13
